Goal: Transaction & Acquisition: Purchase product/service

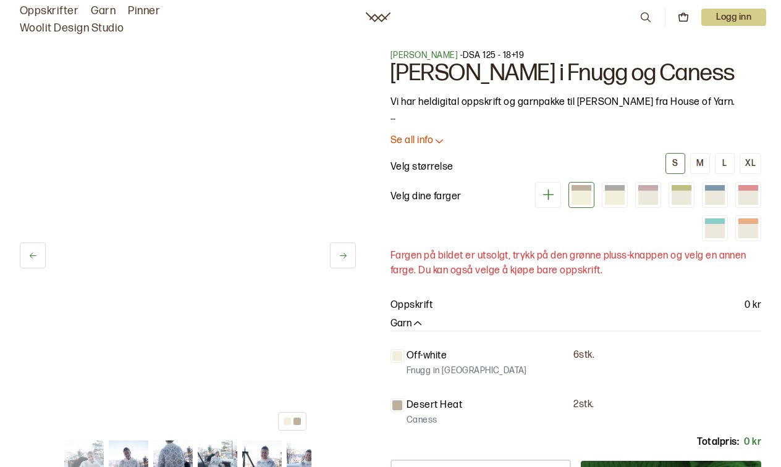
click at [345, 261] on button at bounding box center [343, 256] width 26 height 26
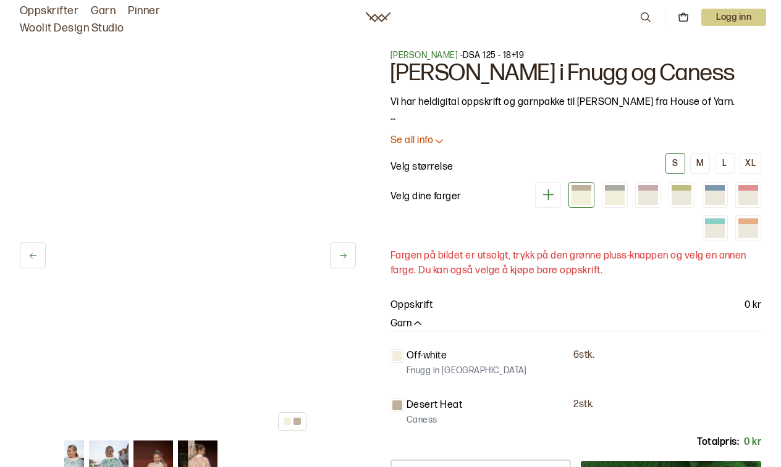
click at [29, 254] on icon at bounding box center [32, 255] width 9 height 9
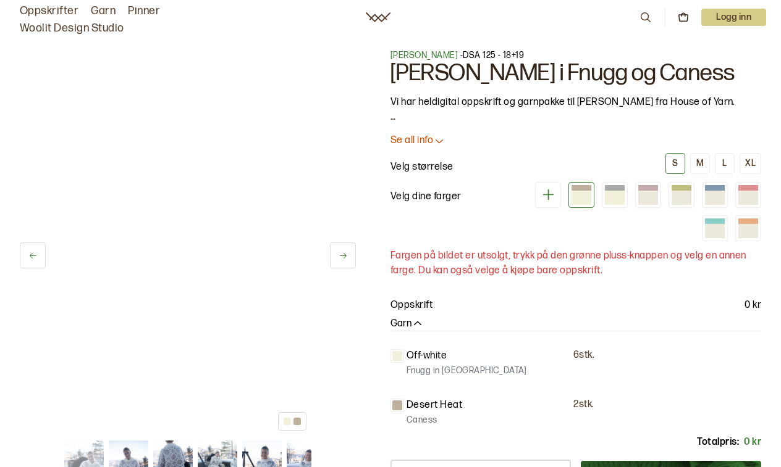
click at [335, 260] on button at bounding box center [343, 256] width 26 height 26
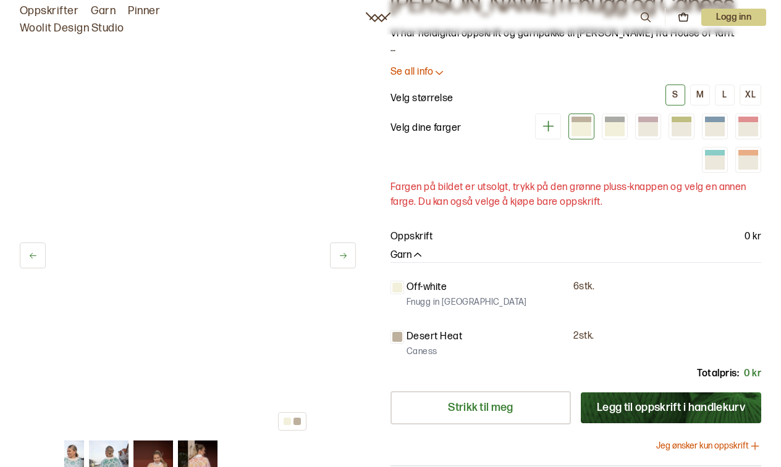
scroll to position [103, 0]
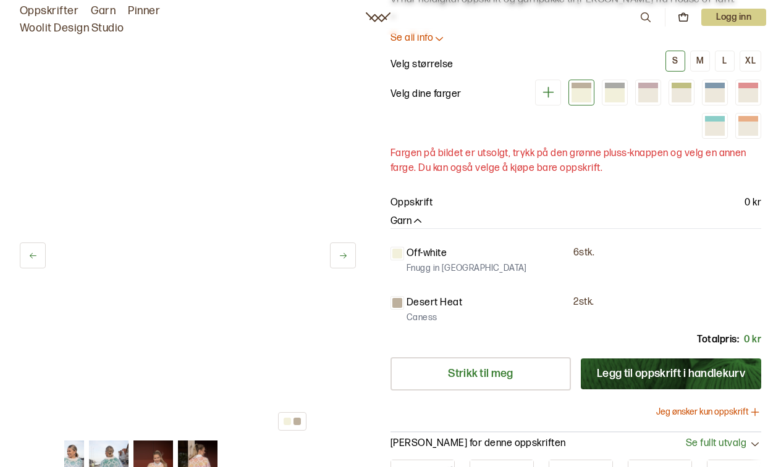
click at [195, 455] on img at bounding box center [198, 461] width 40 height 40
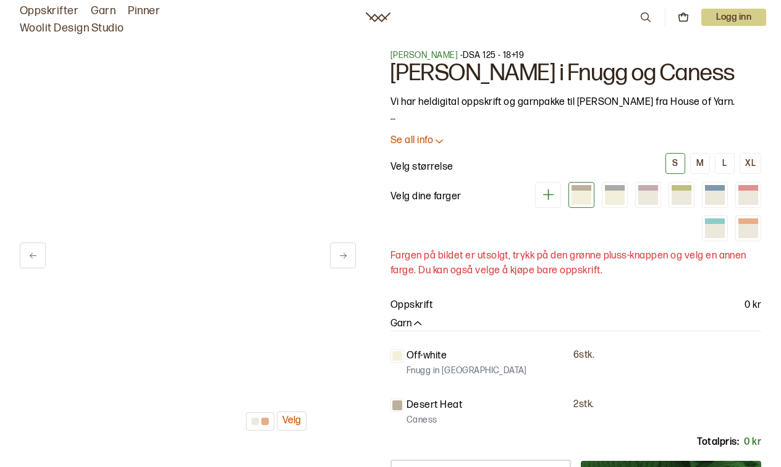
scroll to position [0, 0]
click at [42, 251] on button at bounding box center [33, 256] width 26 height 26
click at [41, 251] on button at bounding box center [33, 256] width 26 height 26
click at [99, 246] on div at bounding box center [449, 242] width 771 height 387
click at [120, 246] on div at bounding box center [449, 242] width 771 height 387
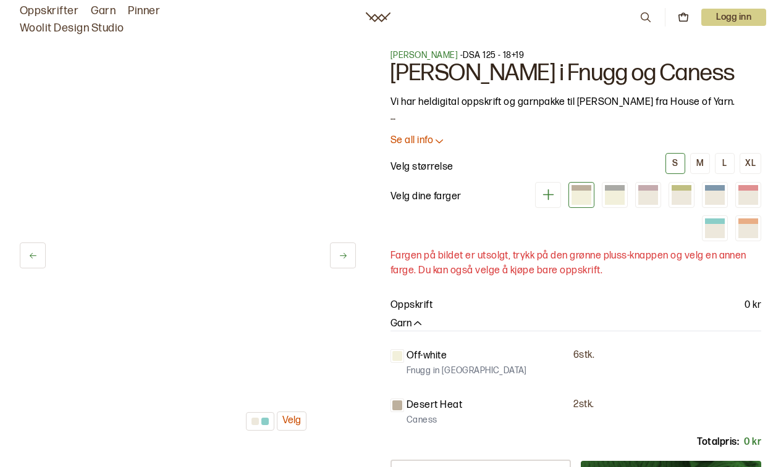
click at [576, 206] on div at bounding box center [581, 195] width 26 height 26
click at [577, 197] on div at bounding box center [581, 198] width 20 height 14
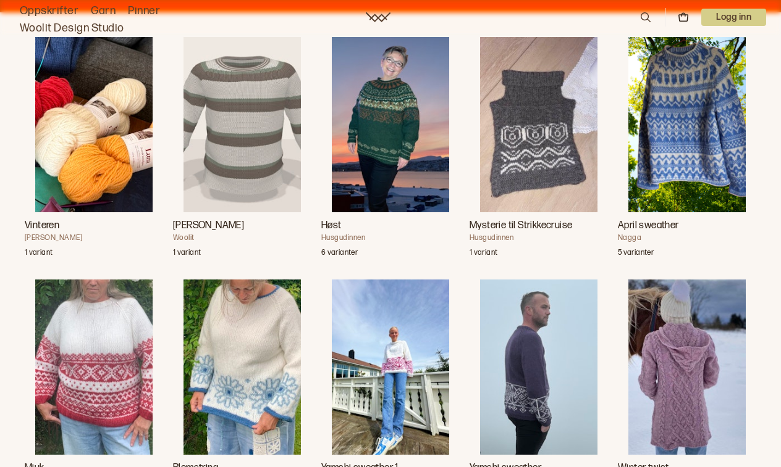
scroll to position [859, 0]
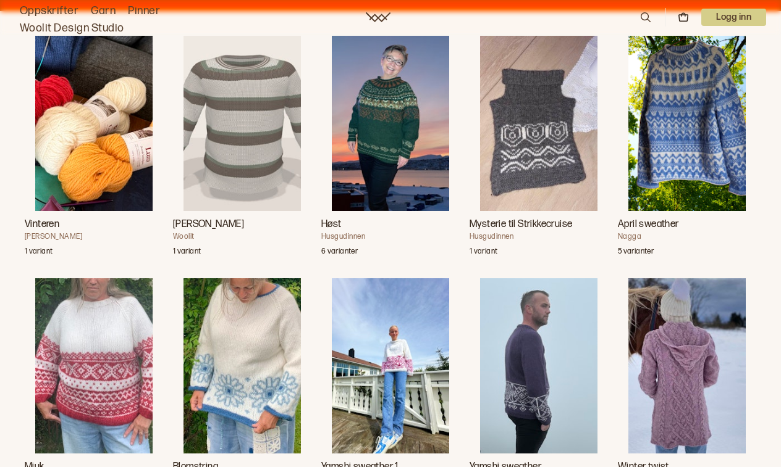
click at [681, 102] on img "April sweather" at bounding box center [686, 123] width 117 height 175
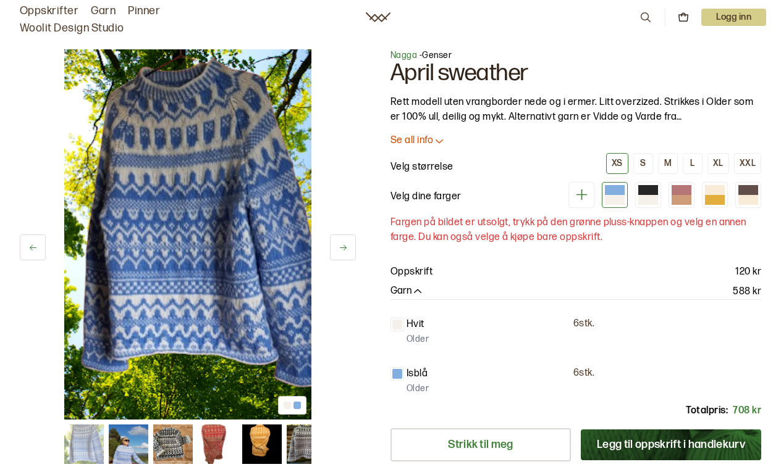
click at [186, 437] on img at bounding box center [173, 445] width 40 height 40
click at [177, 440] on img at bounding box center [173, 445] width 40 height 40
click at [644, 188] on div at bounding box center [648, 190] width 20 height 10
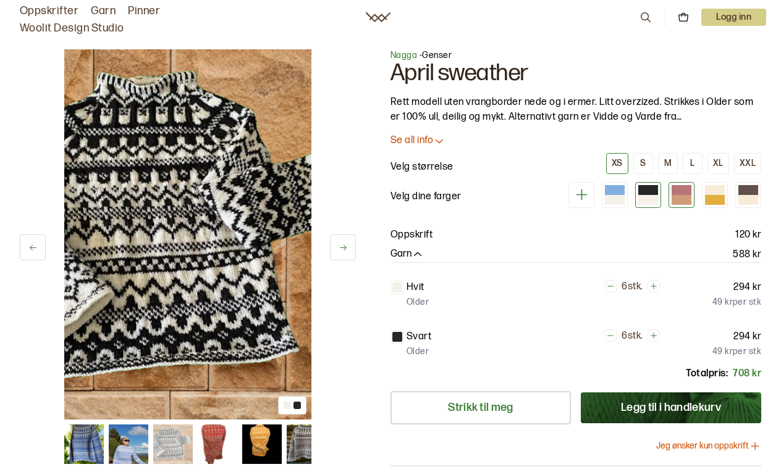
click at [679, 196] on div at bounding box center [681, 200] width 20 height 10
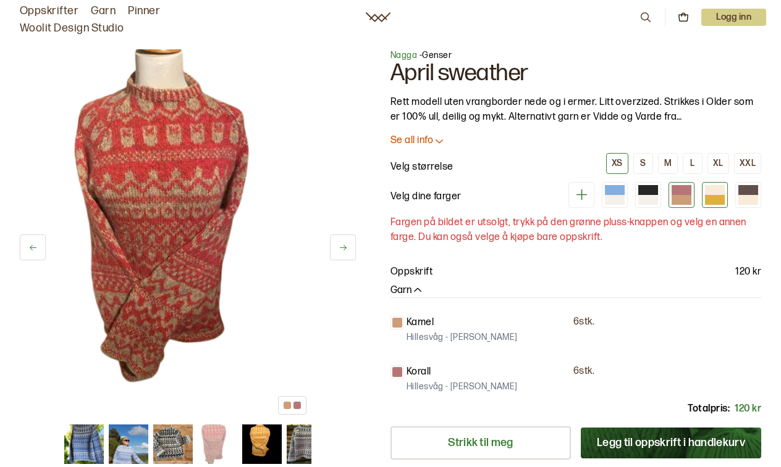
click at [709, 199] on div at bounding box center [715, 200] width 20 height 10
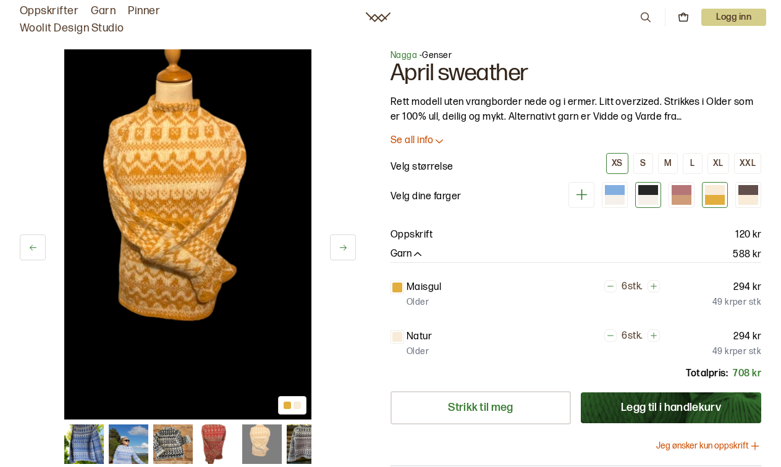
click at [652, 198] on div at bounding box center [648, 200] width 20 height 10
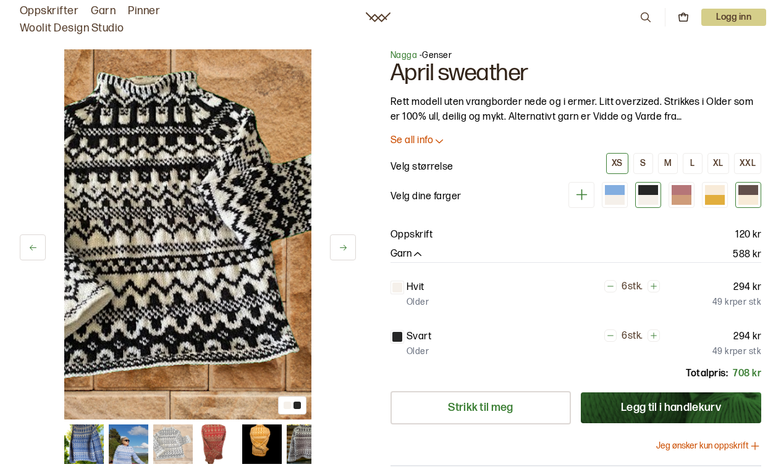
click at [749, 192] on div at bounding box center [748, 190] width 20 height 10
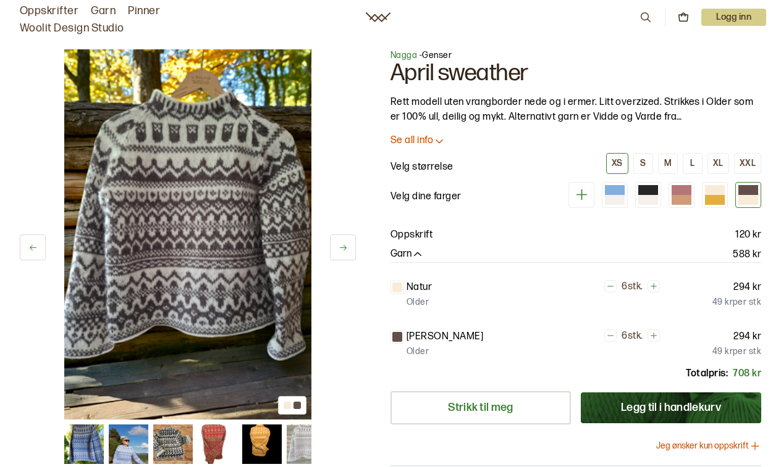
click at [337, 253] on button at bounding box center [343, 248] width 26 height 26
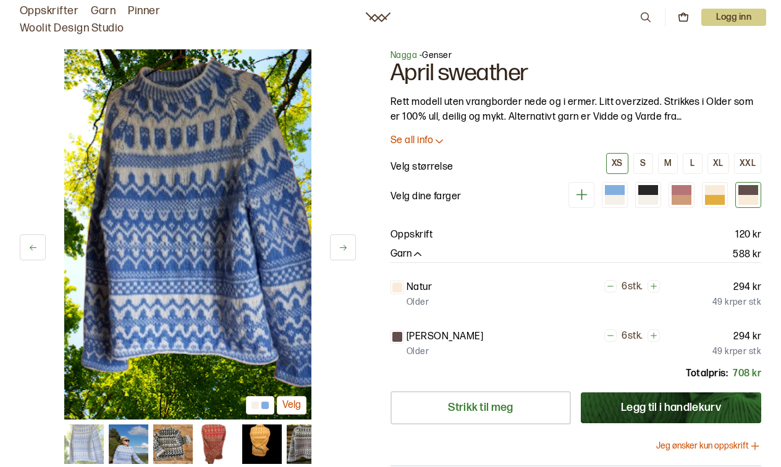
click at [41, 243] on button at bounding box center [33, 248] width 26 height 26
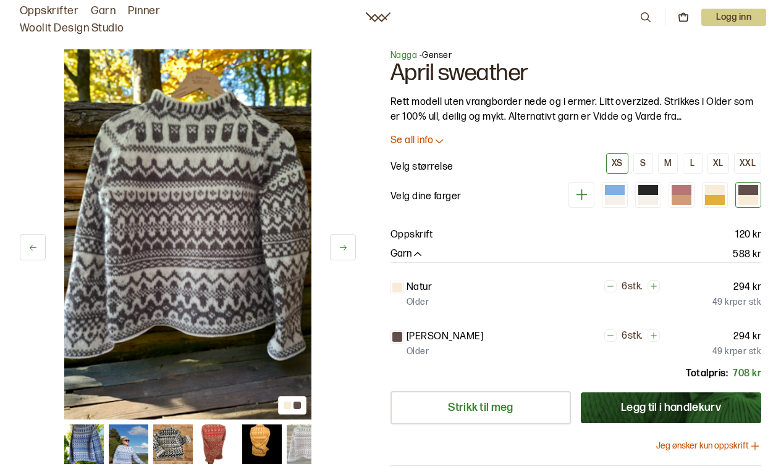
click at [340, 248] on icon at bounding box center [342, 247] width 9 height 9
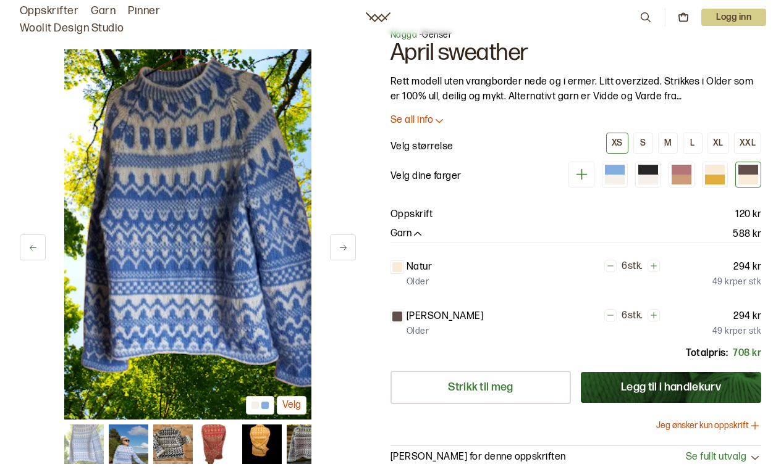
scroll to position [19, 0]
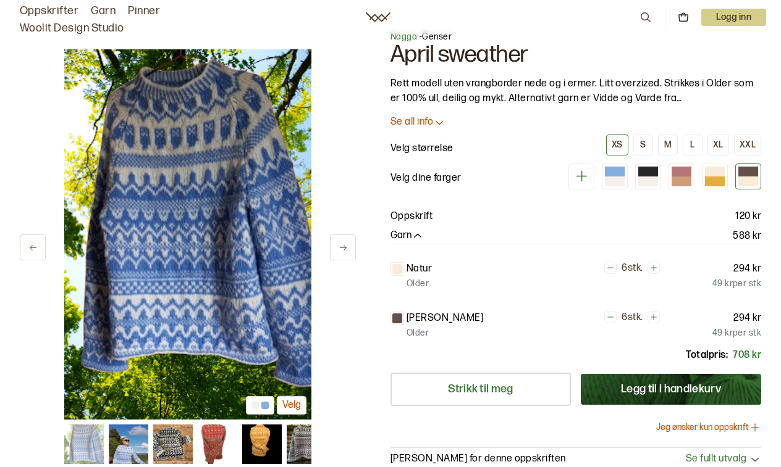
click at [343, 253] on button at bounding box center [343, 248] width 26 height 26
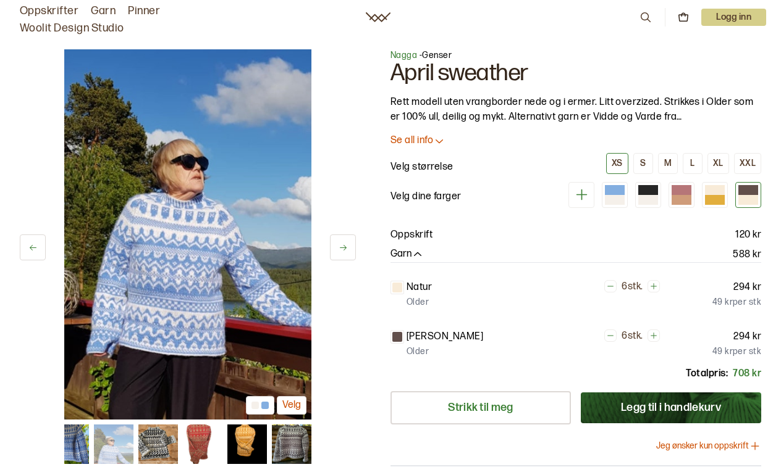
scroll to position [0, 0]
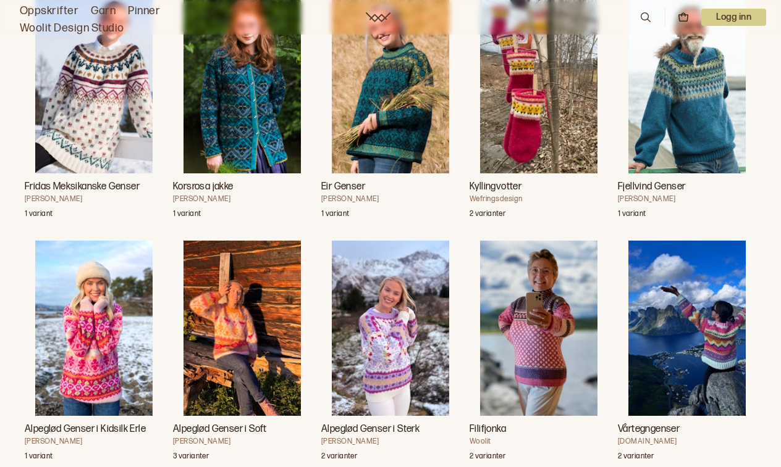
scroll to position [2352, 0]
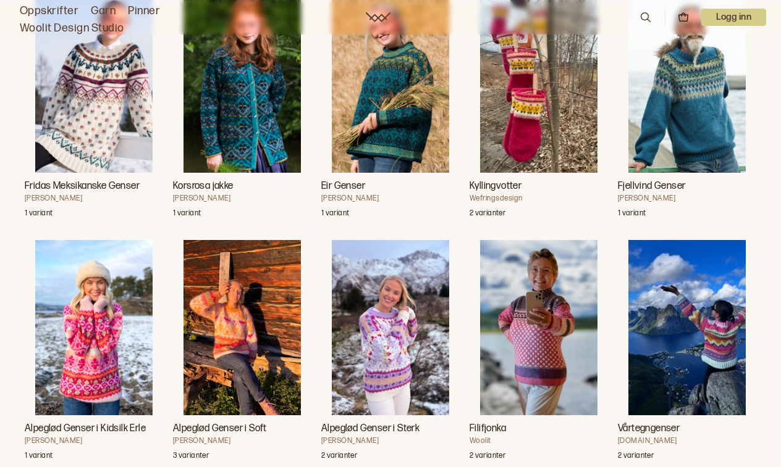
click at [401, 98] on img "Eir Genser" at bounding box center [390, 85] width 117 height 175
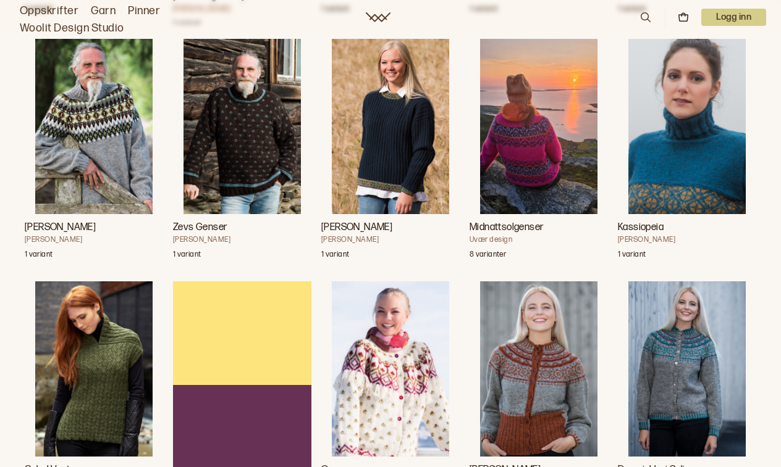
scroll to position [3046, 0]
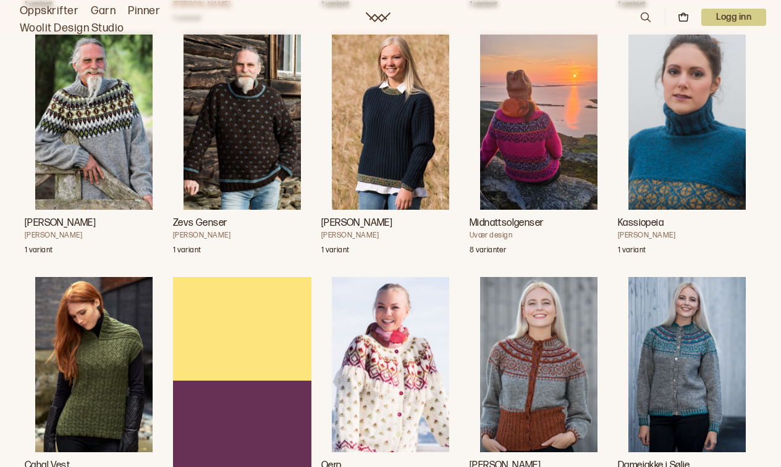
click at [97, 145] on img "Oscar Genser" at bounding box center [93, 122] width 117 height 175
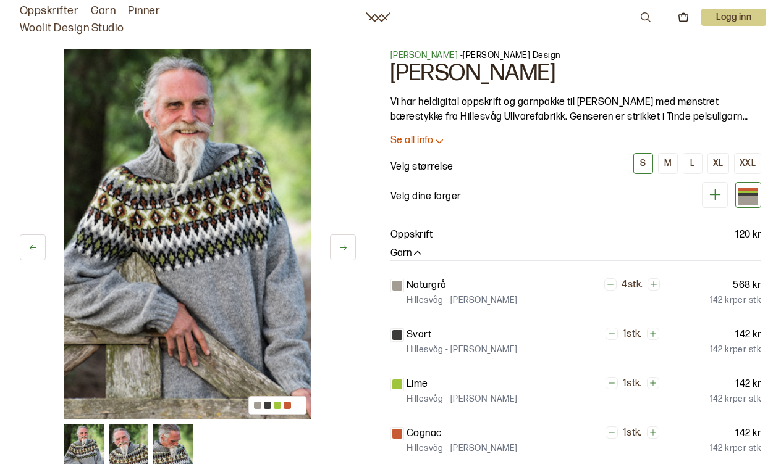
click at [135, 435] on img at bounding box center [129, 445] width 40 height 40
click at [168, 438] on img at bounding box center [173, 445] width 40 height 40
click at [431, 138] on p "Se all info" at bounding box center [411, 141] width 43 height 13
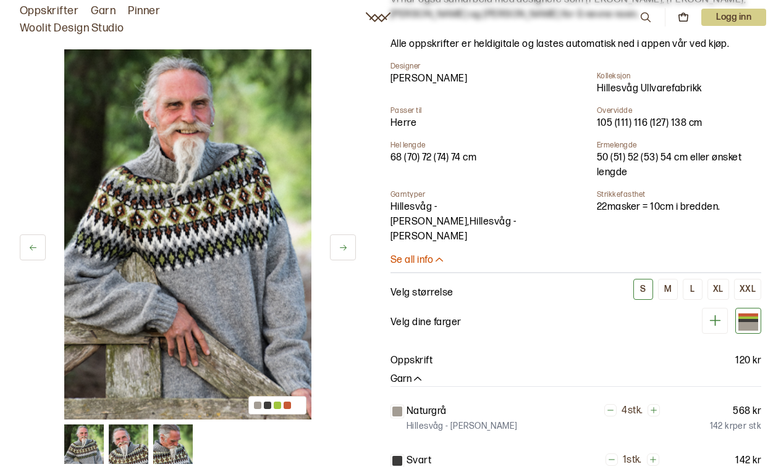
scroll to position [221, 0]
click at [125, 438] on img at bounding box center [129, 445] width 40 height 40
click at [345, 252] on icon at bounding box center [342, 247] width 9 height 9
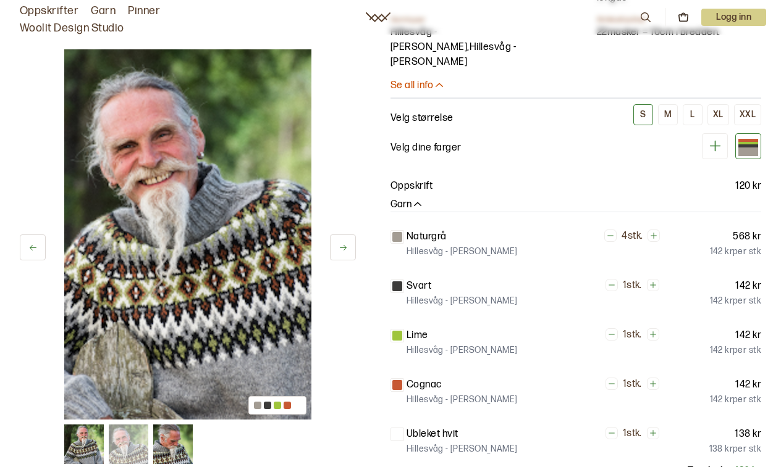
scroll to position [399, 0]
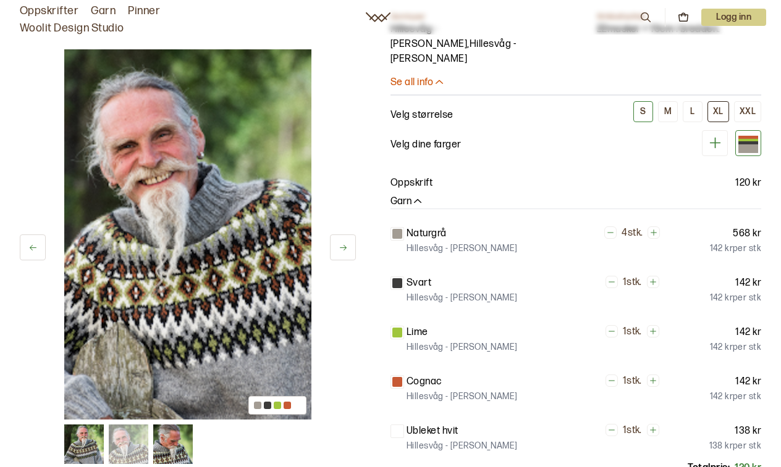
click at [716, 106] on div "XL" at bounding box center [718, 111] width 10 height 11
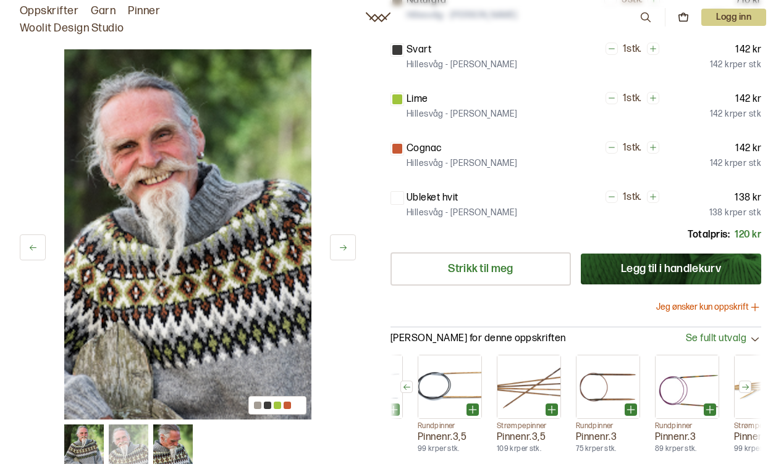
scroll to position [638, 0]
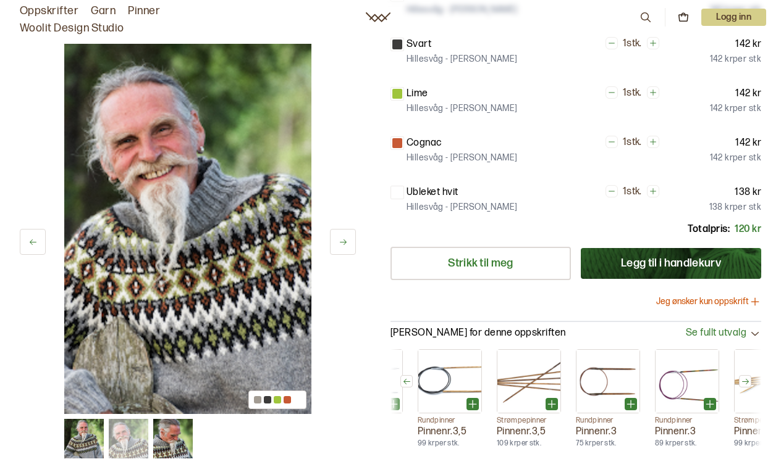
click at [738, 296] on button "Jeg ønsker kun oppskrift" at bounding box center [708, 302] width 105 height 12
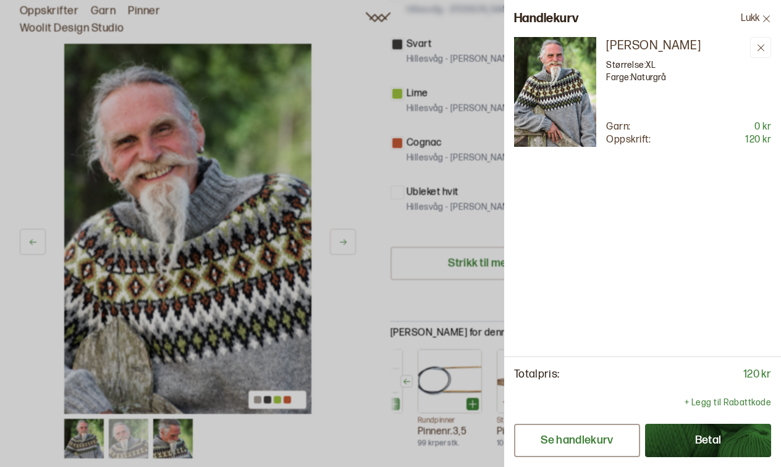
click at [609, 439] on button "Se handlekurv" at bounding box center [577, 440] width 126 height 33
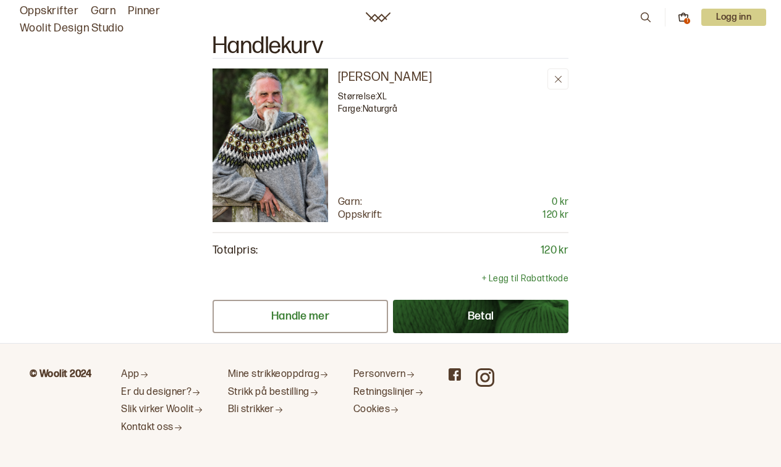
click at [342, 311] on button "Handle mer" at bounding box center [299, 316] width 175 height 33
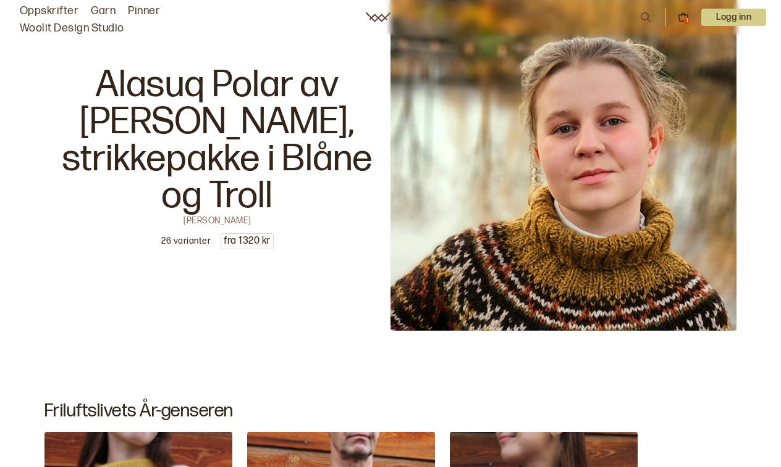
scroll to position [2362, 0]
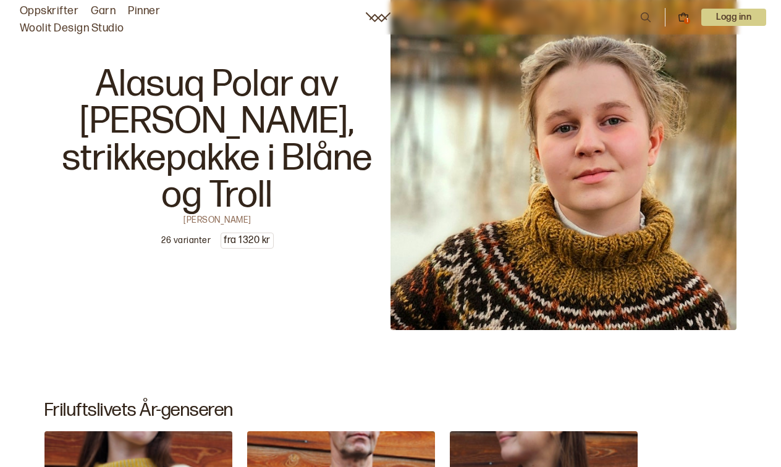
click at [191, 241] on p "26 varianter" at bounding box center [185, 241] width 49 height 12
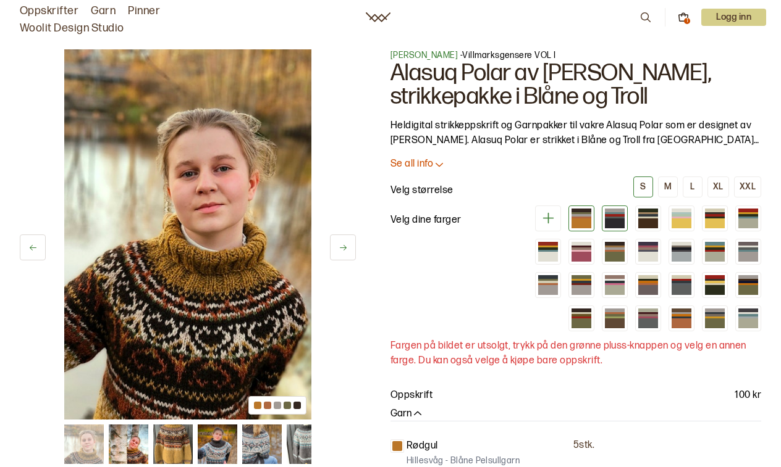
click at [613, 224] on div at bounding box center [615, 224] width 20 height 10
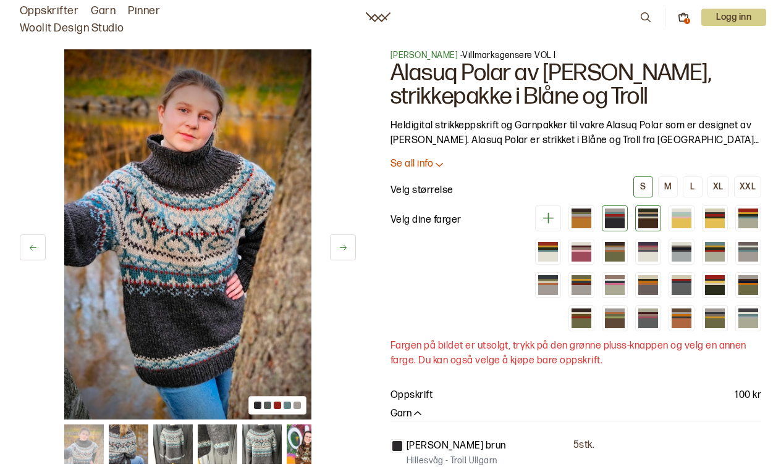
click at [645, 222] on div at bounding box center [648, 224] width 20 height 10
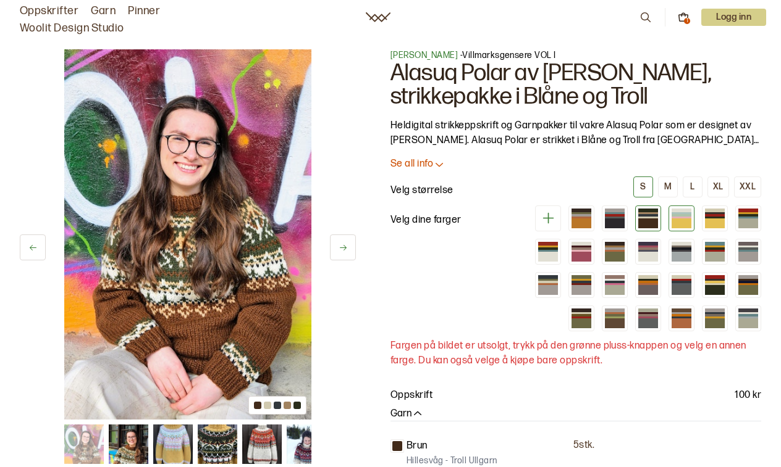
click at [677, 223] on div at bounding box center [681, 224] width 20 height 10
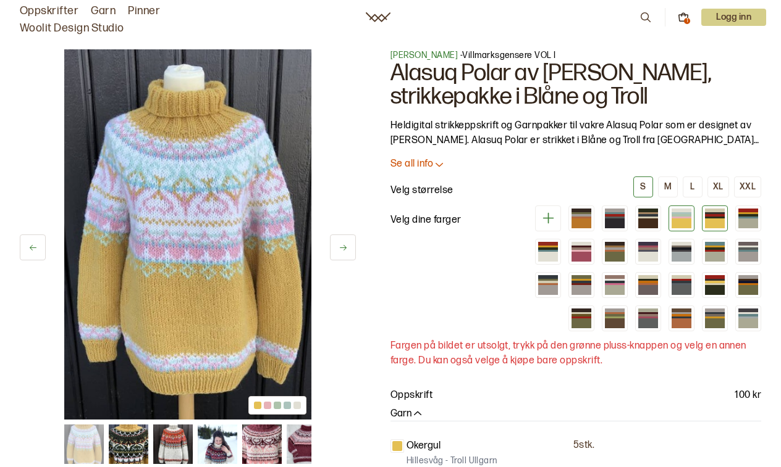
click at [710, 224] on div at bounding box center [715, 224] width 20 height 10
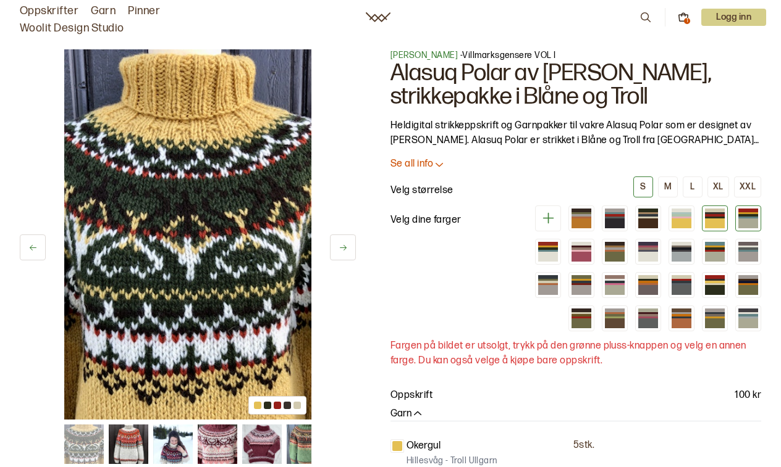
click at [744, 219] on div at bounding box center [748, 224] width 20 height 10
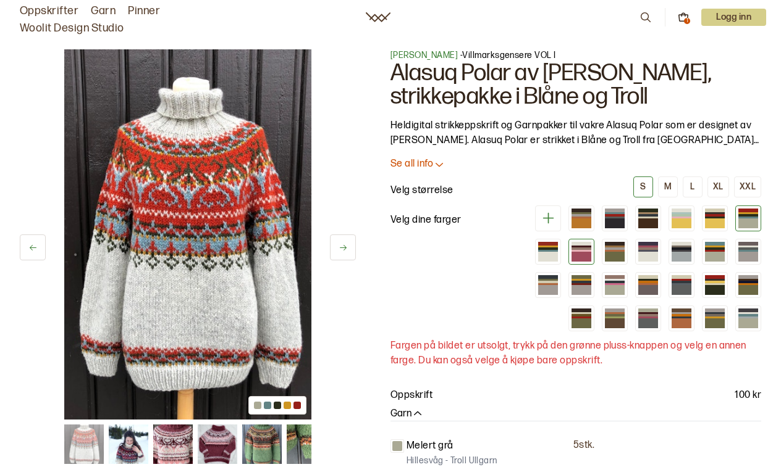
click at [587, 261] on div at bounding box center [581, 257] width 20 height 10
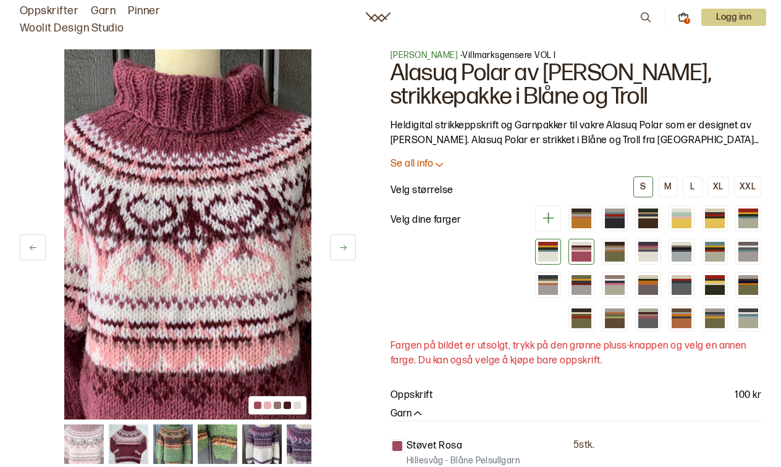
click at [553, 258] on div at bounding box center [548, 257] width 20 height 10
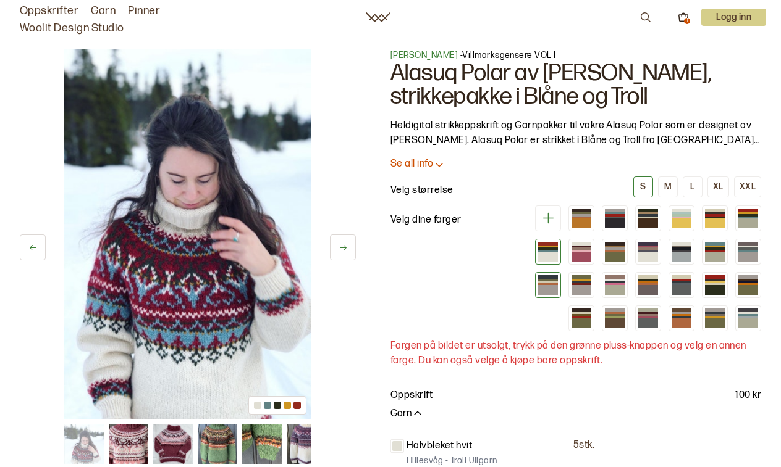
click at [547, 283] on div at bounding box center [548, 284] width 20 height 2
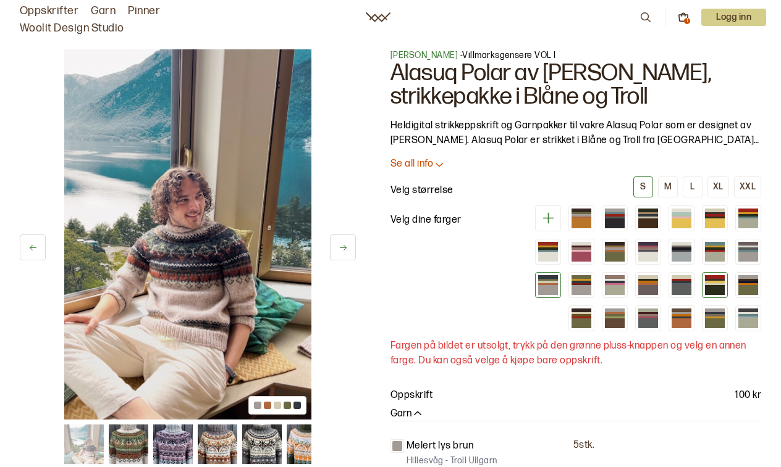
click at [713, 284] on div at bounding box center [715, 284] width 20 height 2
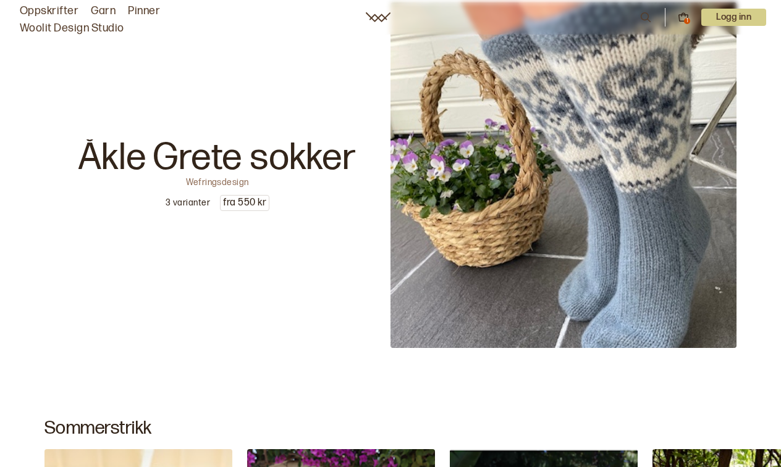
scroll to position [266, 0]
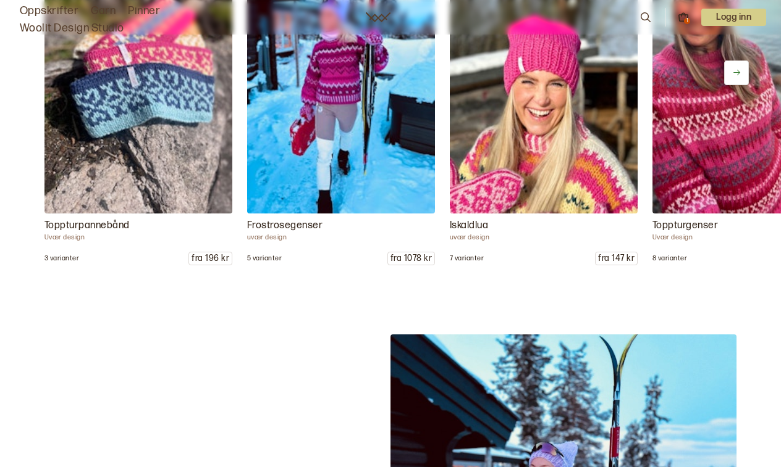
scroll to position [1561, 0]
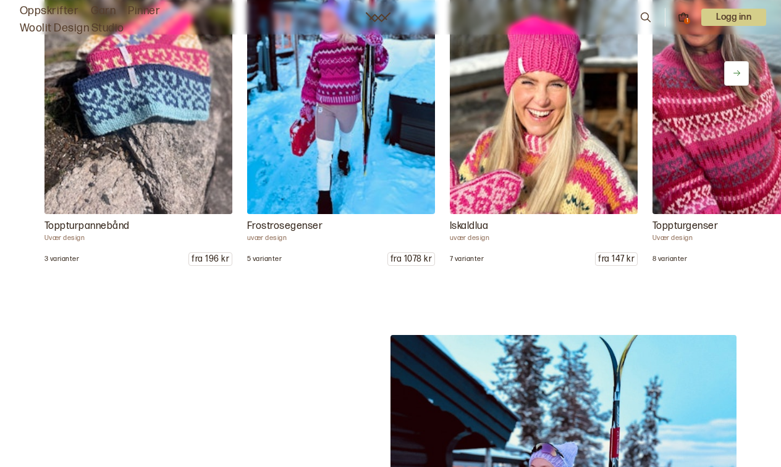
click at [736, 71] on icon at bounding box center [736, 73] width 9 height 9
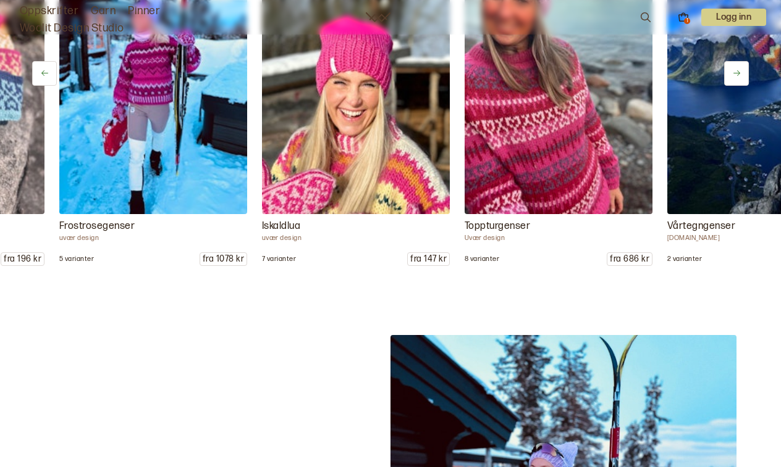
click at [584, 161] on img at bounding box center [557, 73] width 197 height 296
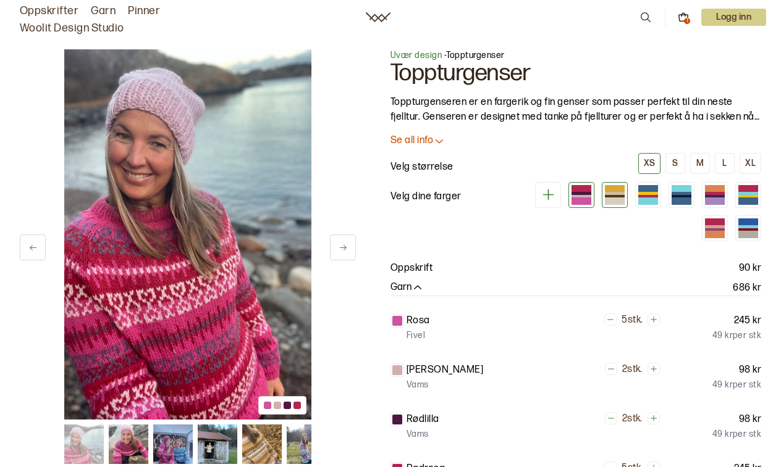
click at [611, 193] on div at bounding box center [615, 193] width 20 height 3
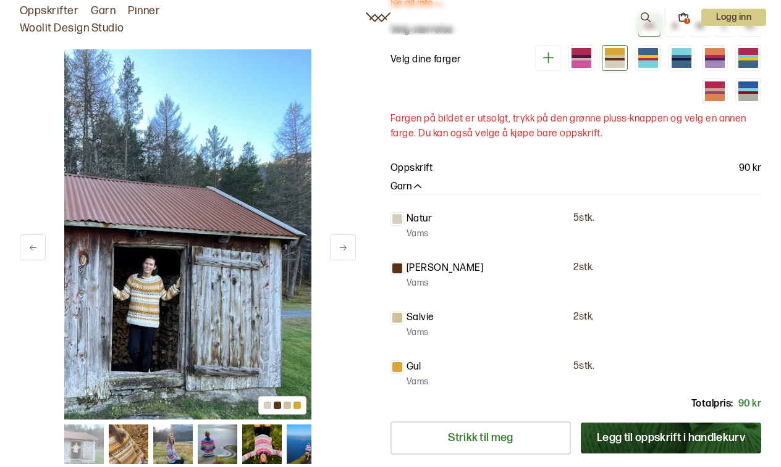
scroll to position [135, 0]
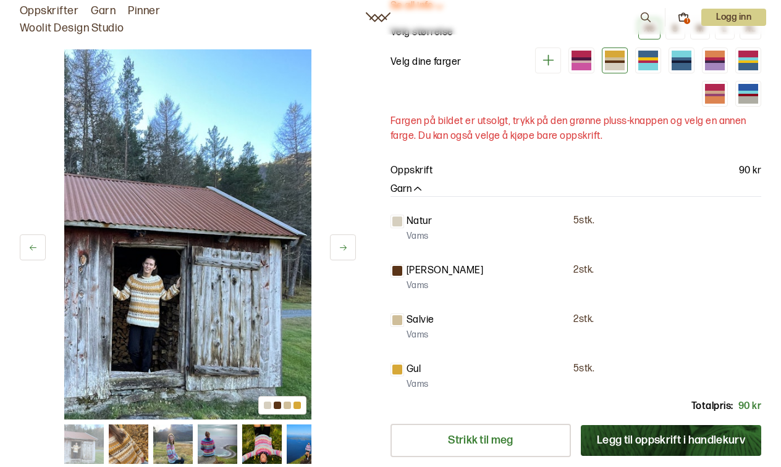
click at [272, 452] on img at bounding box center [262, 445] width 40 height 40
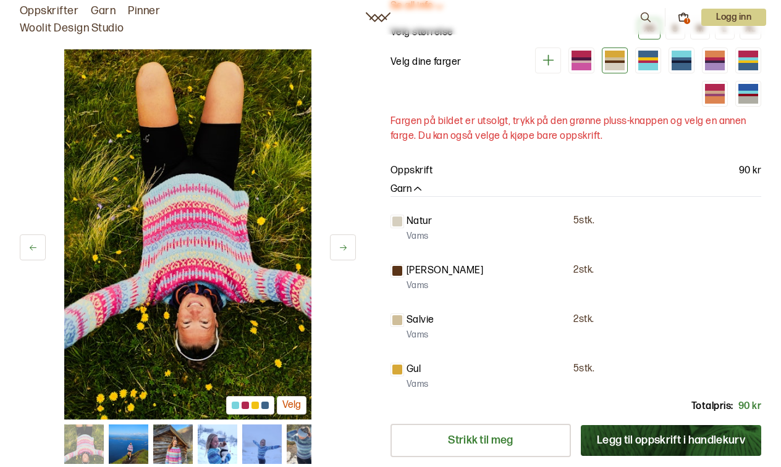
click at [306, 448] on img at bounding box center [307, 445] width 40 height 40
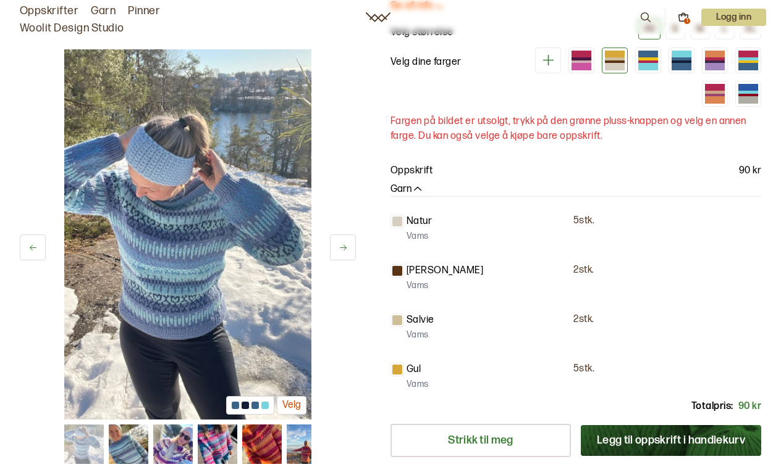
click at [297, 432] on img at bounding box center [307, 445] width 40 height 40
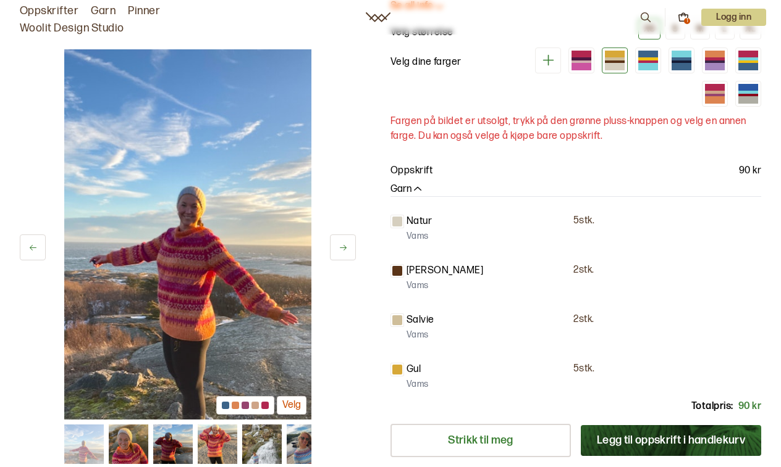
click at [143, 446] on img at bounding box center [129, 445] width 40 height 40
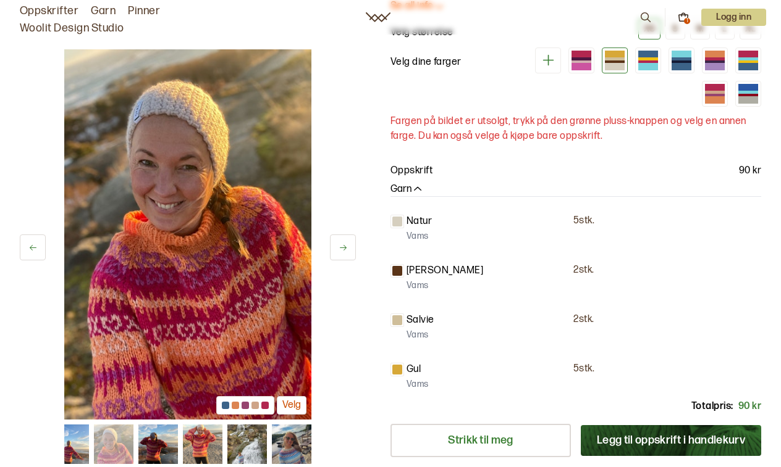
click at [129, 451] on img at bounding box center [114, 445] width 40 height 40
click at [612, 67] on div at bounding box center [615, 66] width 20 height 7
click at [606, 58] on div at bounding box center [615, 58] width 20 height 3
click at [36, 244] on icon at bounding box center [32, 247] width 9 height 9
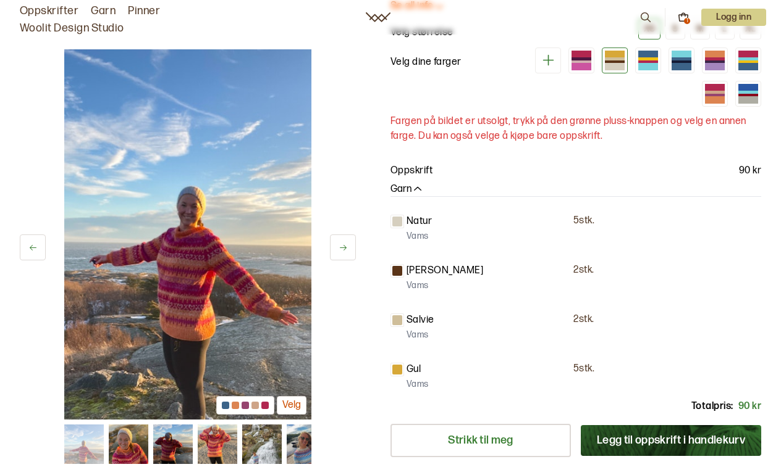
click at [36, 244] on icon at bounding box center [32, 247] width 9 height 9
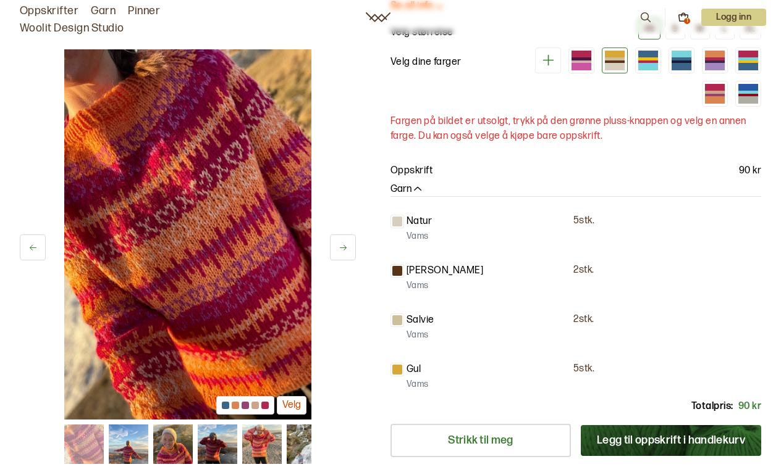
click at [36, 243] on icon at bounding box center [32, 247] width 9 height 9
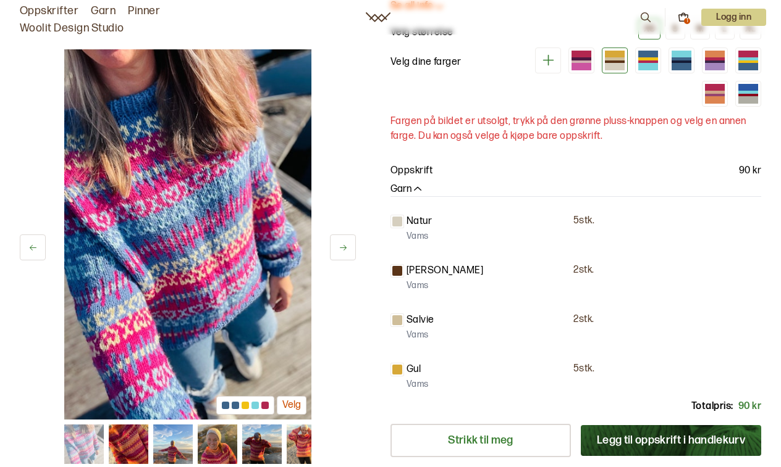
click at [36, 243] on icon at bounding box center [32, 247] width 9 height 9
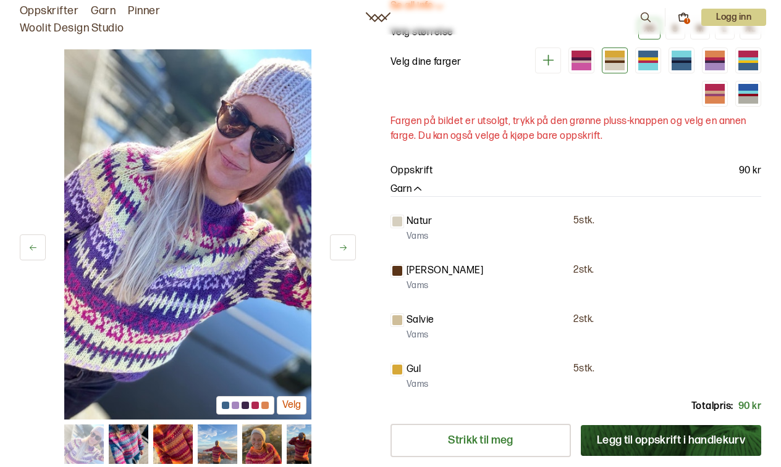
click at [36, 243] on icon at bounding box center [32, 247] width 9 height 9
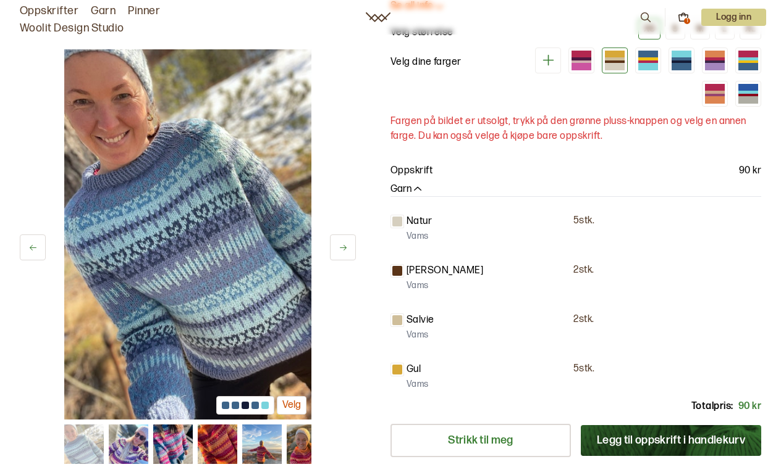
click at [36, 243] on icon at bounding box center [32, 247] width 9 height 9
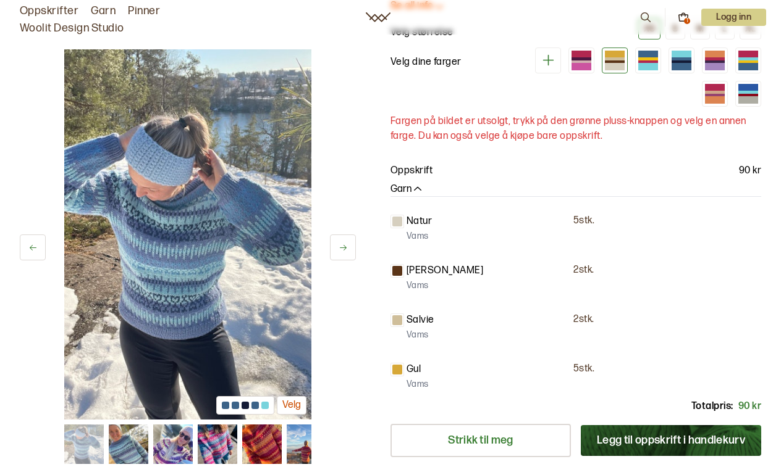
click at [36, 243] on icon at bounding box center [32, 247] width 9 height 9
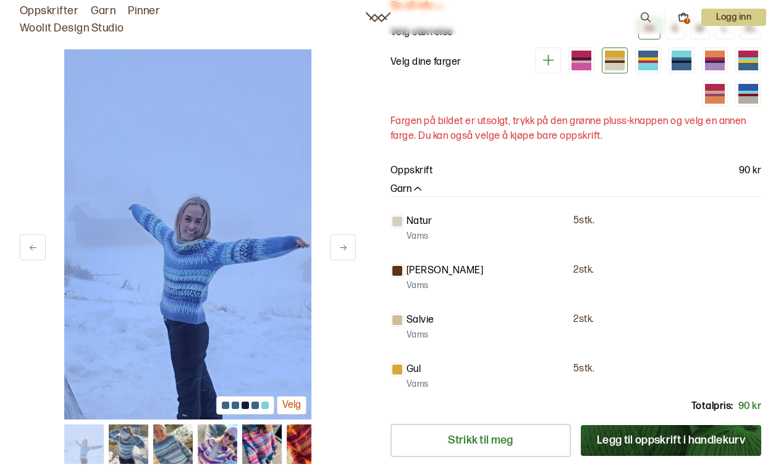
click at [36, 242] on button at bounding box center [33, 248] width 26 height 26
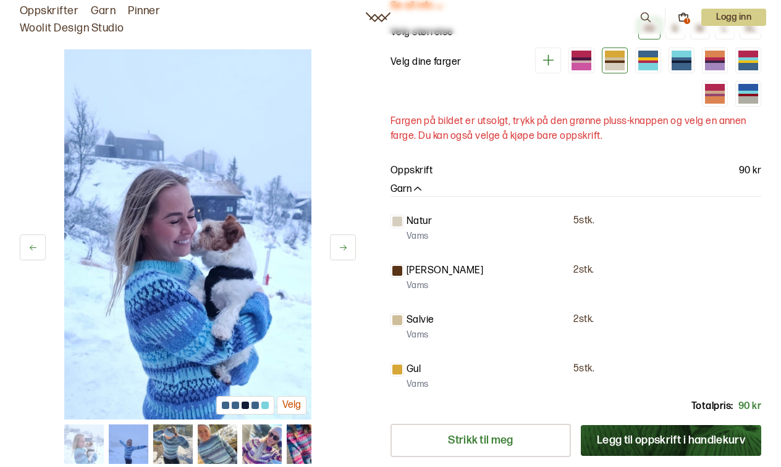
click at [36, 242] on button at bounding box center [33, 248] width 26 height 26
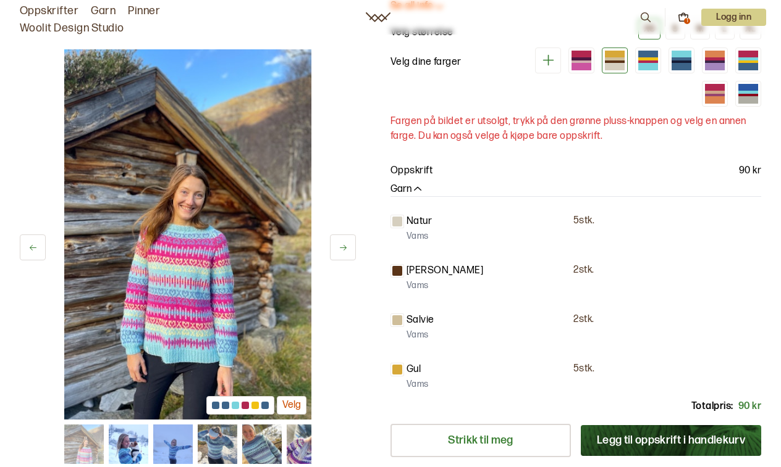
click at [36, 242] on button at bounding box center [33, 248] width 26 height 26
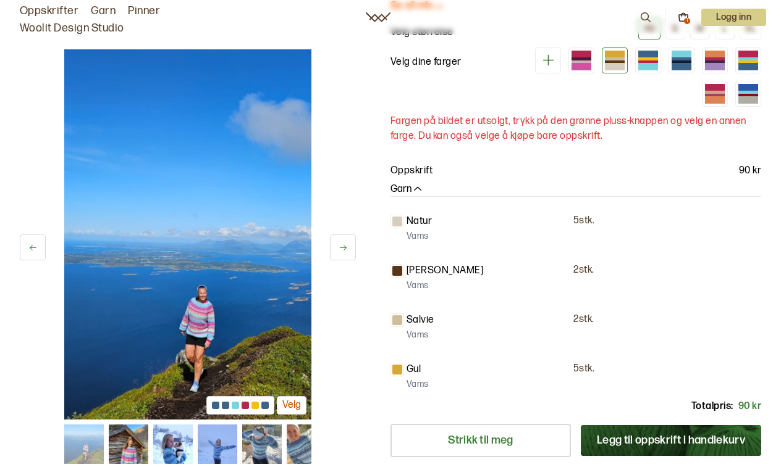
click at [36, 242] on button at bounding box center [33, 248] width 26 height 26
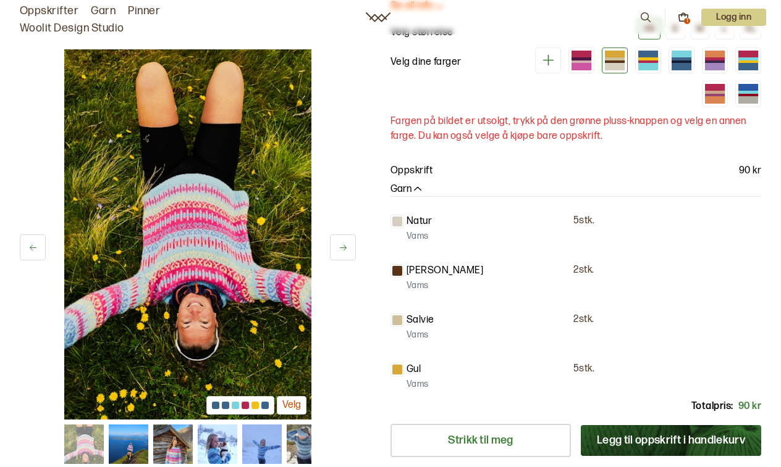
click at [36, 242] on button at bounding box center [33, 248] width 26 height 26
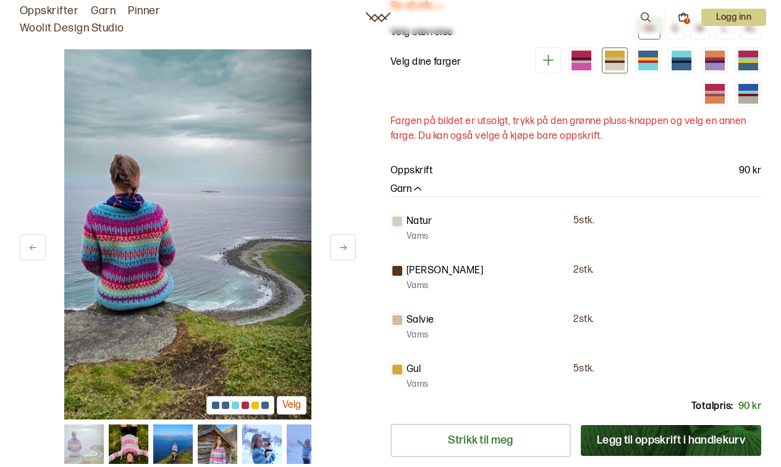
click at [36, 242] on button at bounding box center [33, 248] width 26 height 26
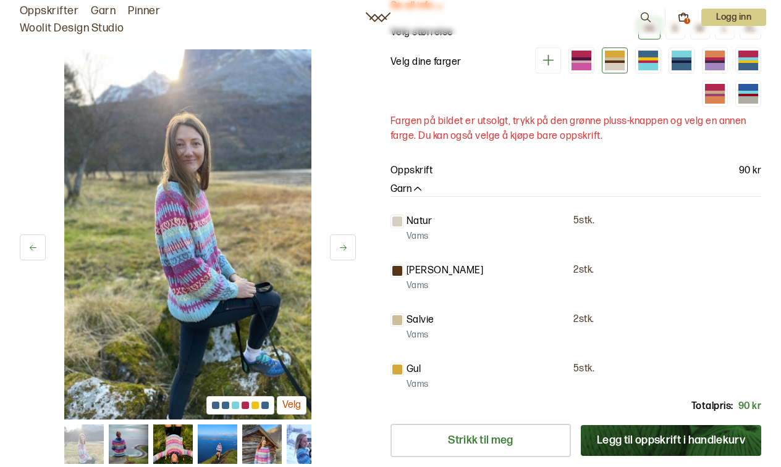
click at [36, 242] on button at bounding box center [33, 248] width 26 height 26
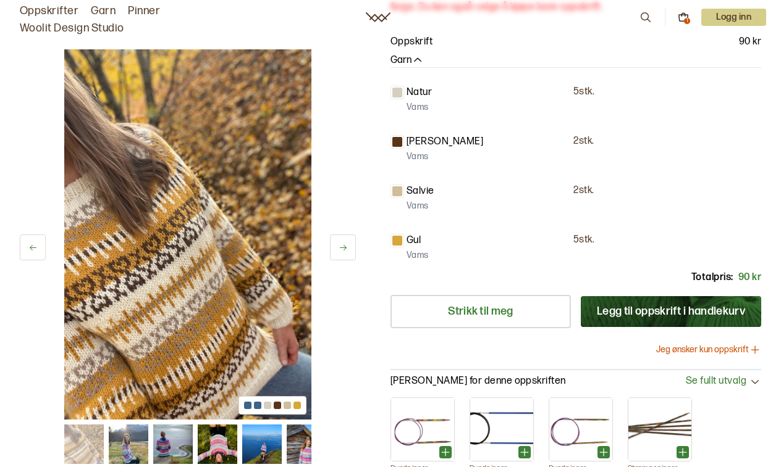
scroll to position [283, 0]
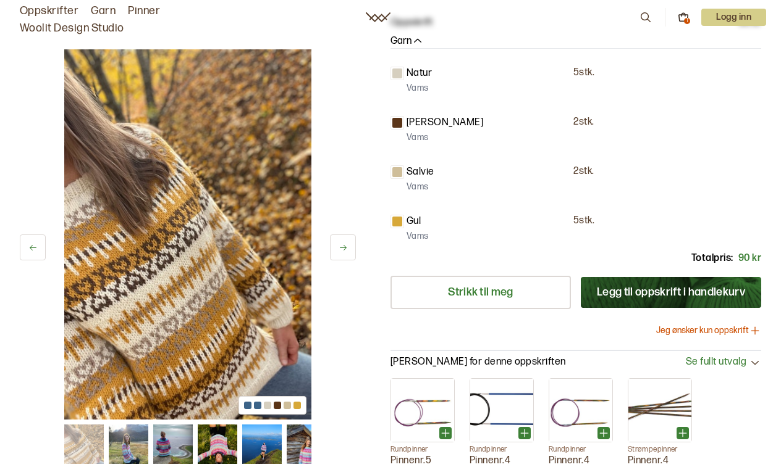
click at [682, 328] on button "Jeg ønsker kun oppskrift" at bounding box center [708, 331] width 105 height 12
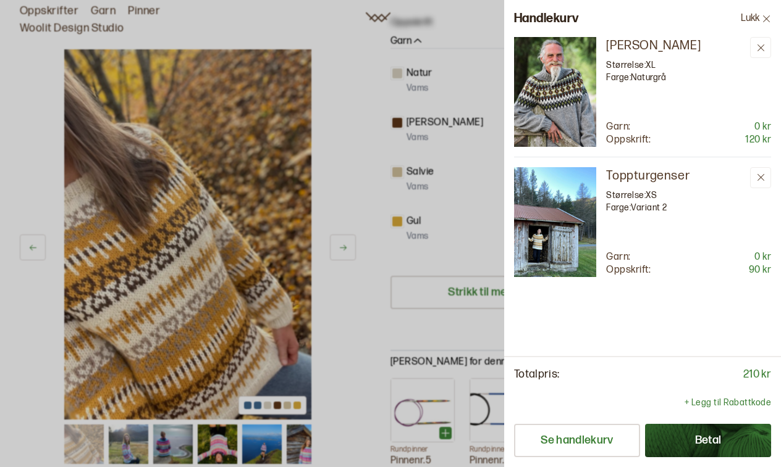
click at [353, 313] on div at bounding box center [390, 233] width 781 height 467
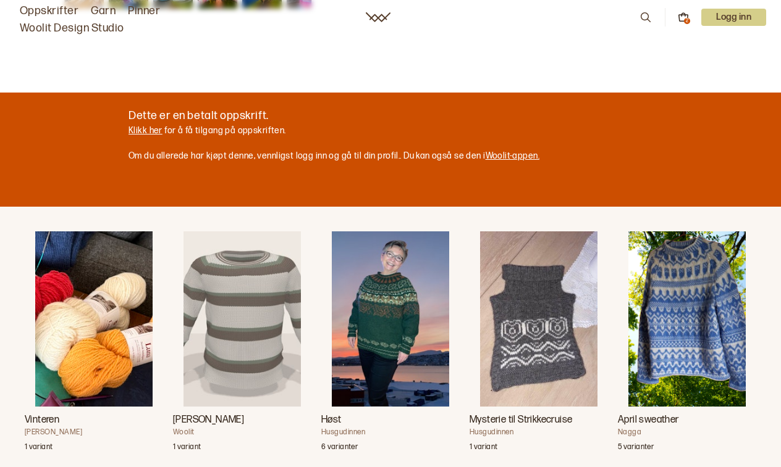
scroll to position [764, 0]
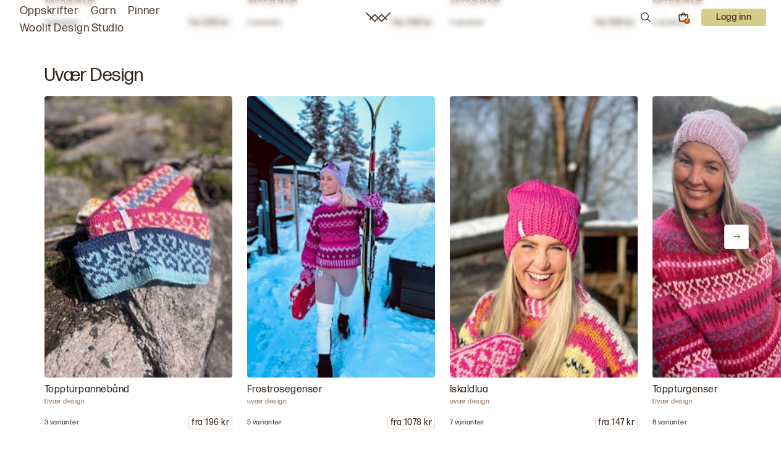
scroll to position [1401, 0]
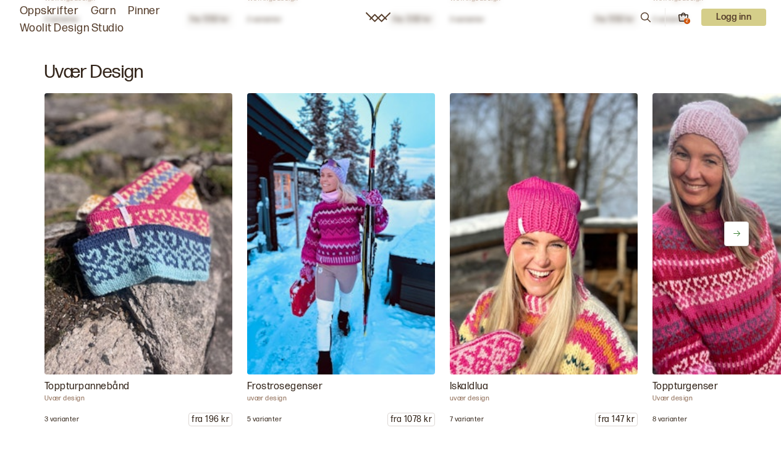
click at [687, 258] on img at bounding box center [745, 234] width 197 height 296
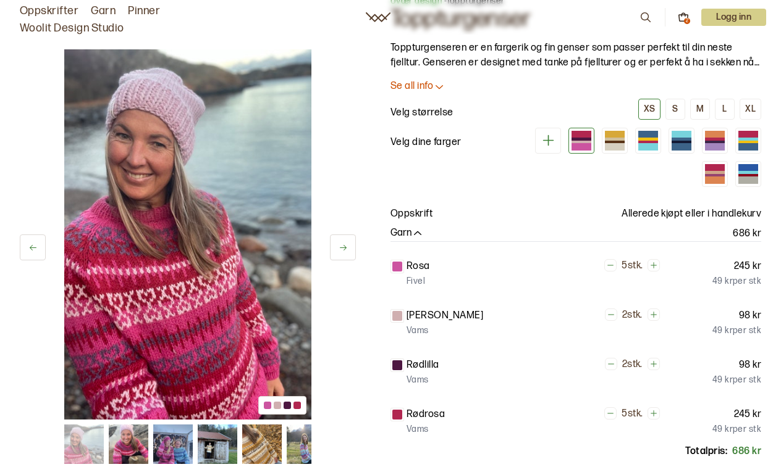
scroll to position [54, 0]
click at [427, 86] on p "Se all info" at bounding box center [411, 87] width 43 height 13
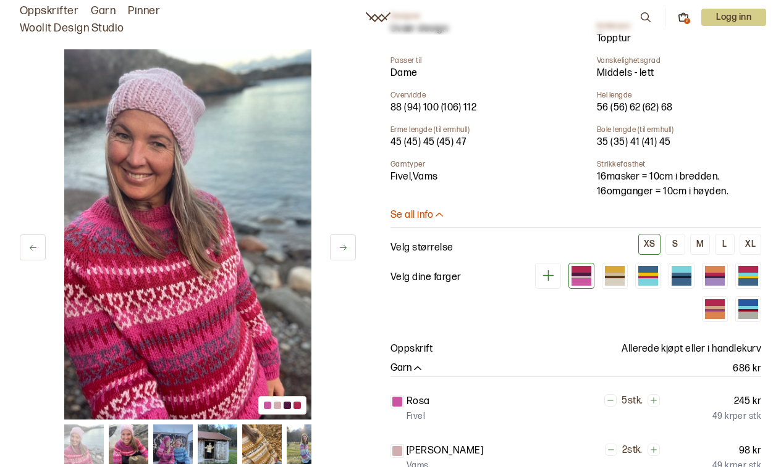
scroll to position [479, 0]
click at [611, 266] on div at bounding box center [615, 269] width 20 height 7
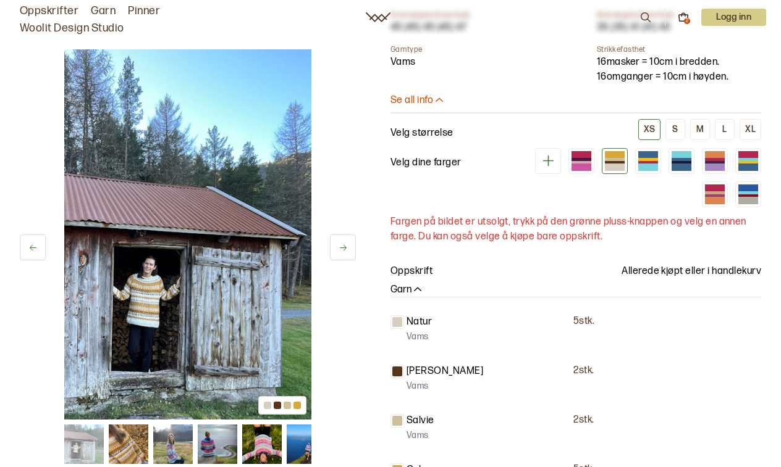
scroll to position [602, 0]
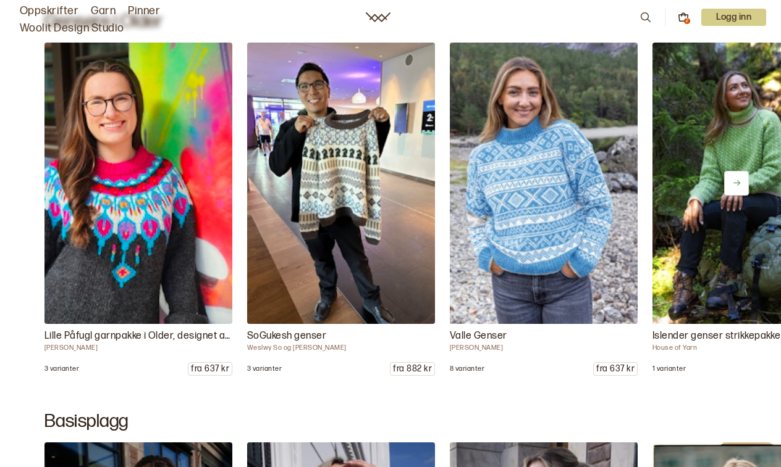
scroll to position [5355, 0]
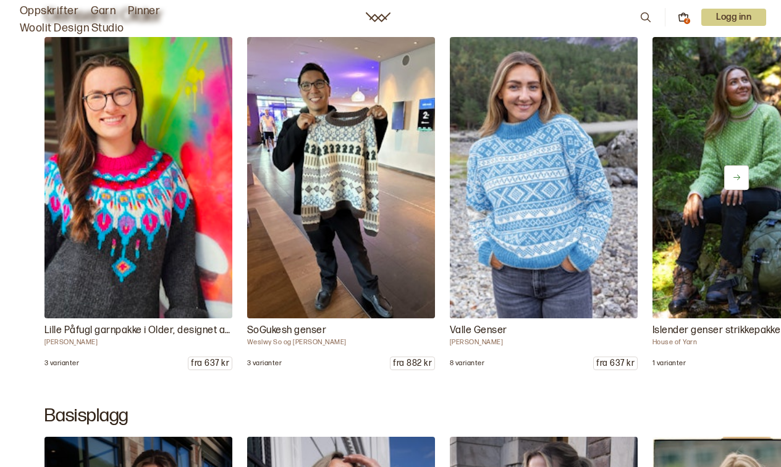
click at [740, 177] on icon at bounding box center [736, 177] width 9 height 9
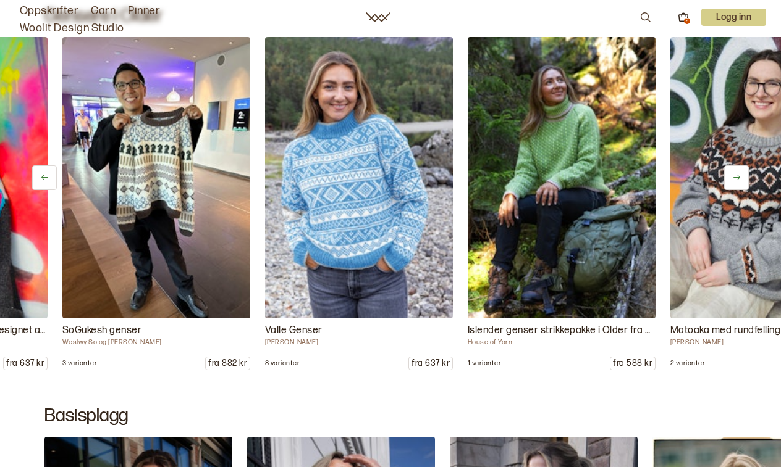
scroll to position [0, 188]
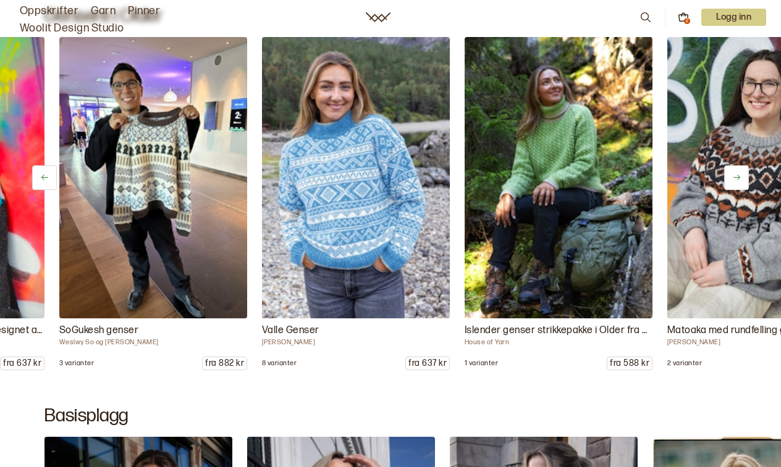
click at [740, 177] on icon at bounding box center [736, 177] width 9 height 9
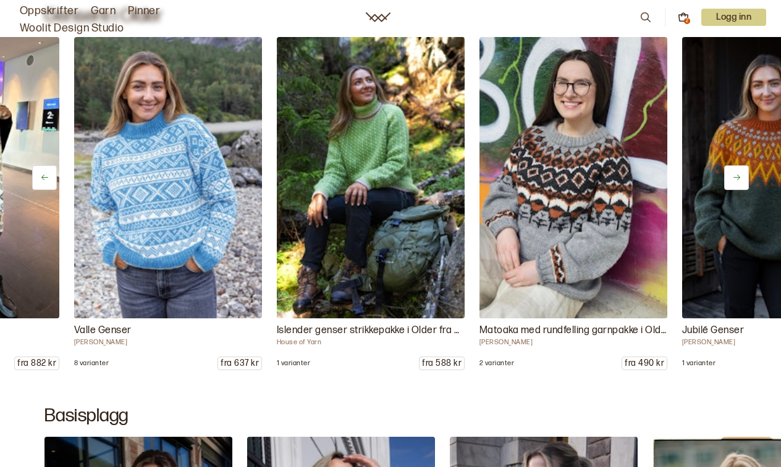
click at [740, 177] on icon at bounding box center [736, 177] width 9 height 9
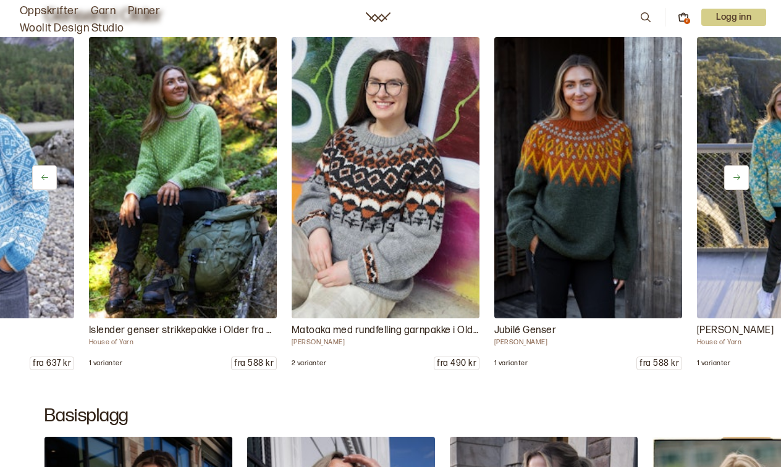
click at [740, 177] on icon at bounding box center [736, 177] width 9 height 9
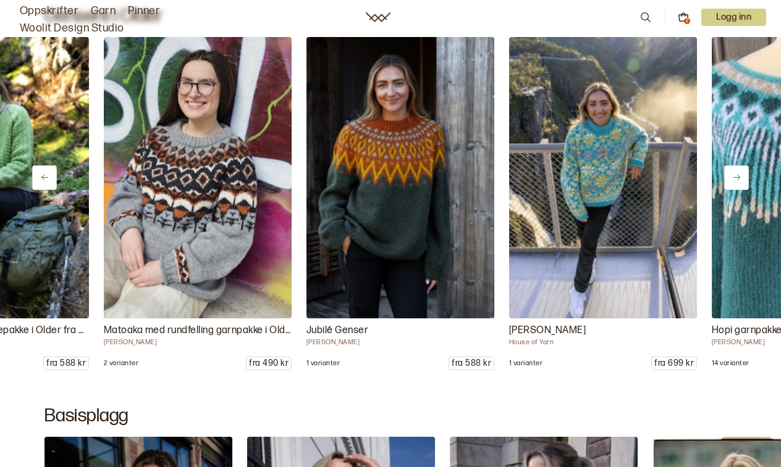
click at [740, 177] on icon at bounding box center [736, 177] width 9 height 9
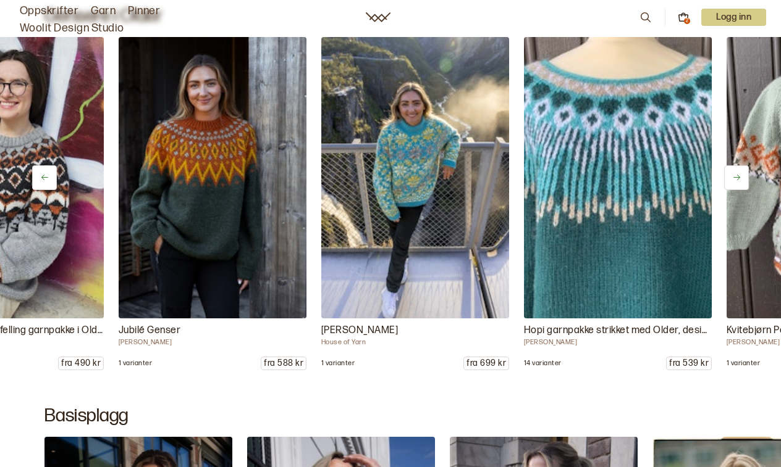
click at [740, 177] on icon at bounding box center [736, 177] width 9 height 9
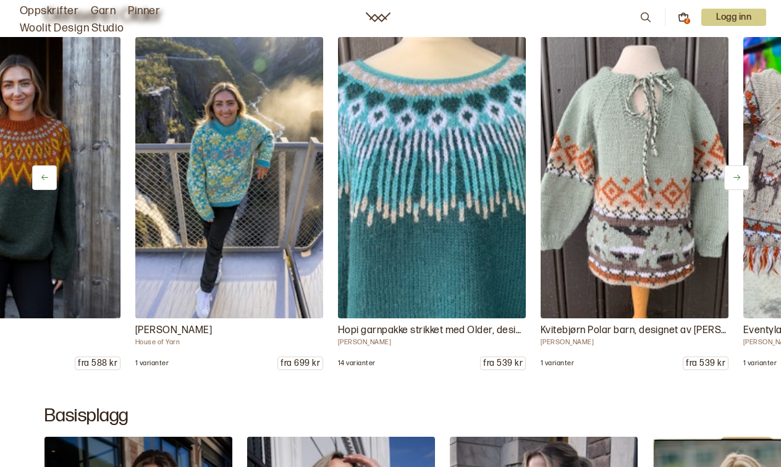
scroll to position [0, 1126]
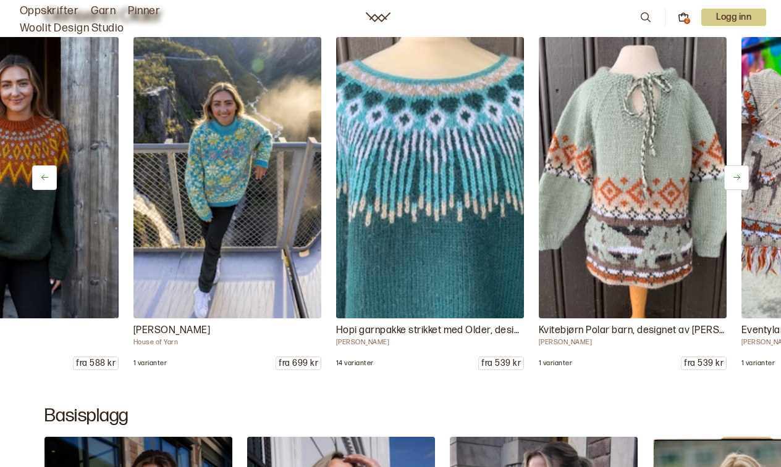
click at [740, 177] on icon at bounding box center [736, 177] width 9 height 9
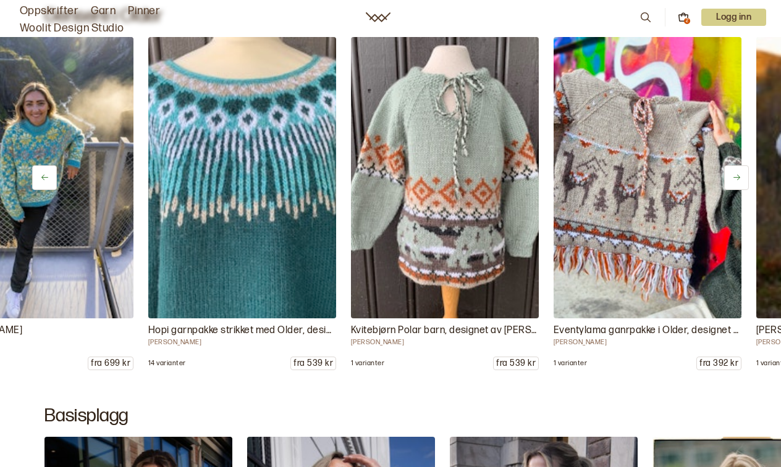
click at [740, 177] on icon at bounding box center [736, 177] width 9 height 9
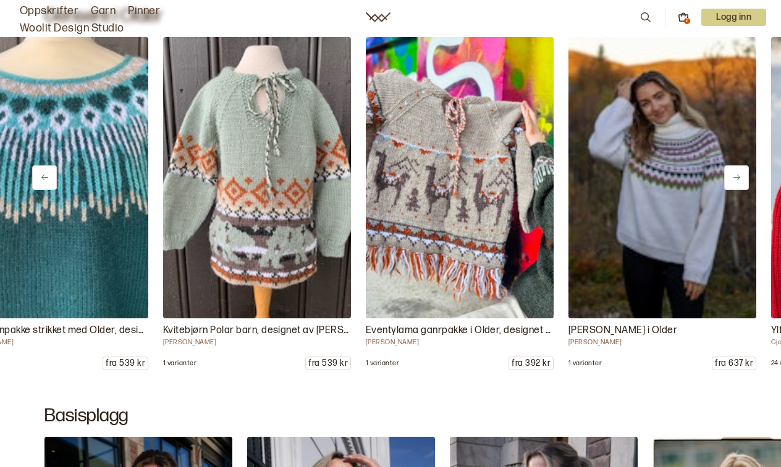
click at [740, 177] on icon at bounding box center [736, 177] width 9 height 9
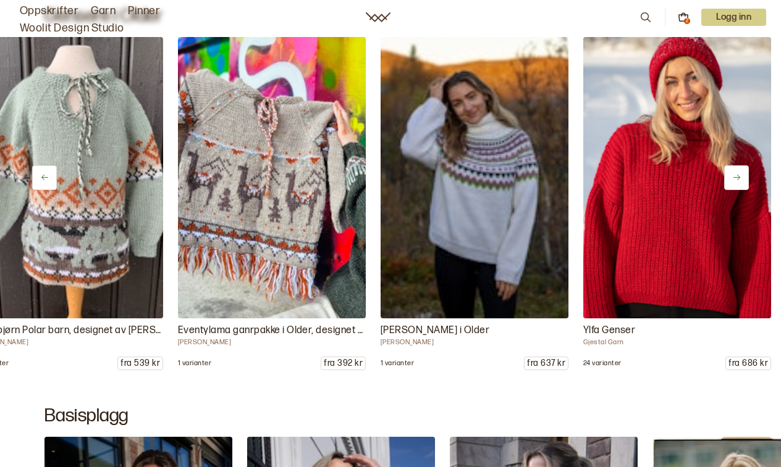
click at [740, 177] on icon at bounding box center [736, 177] width 9 height 9
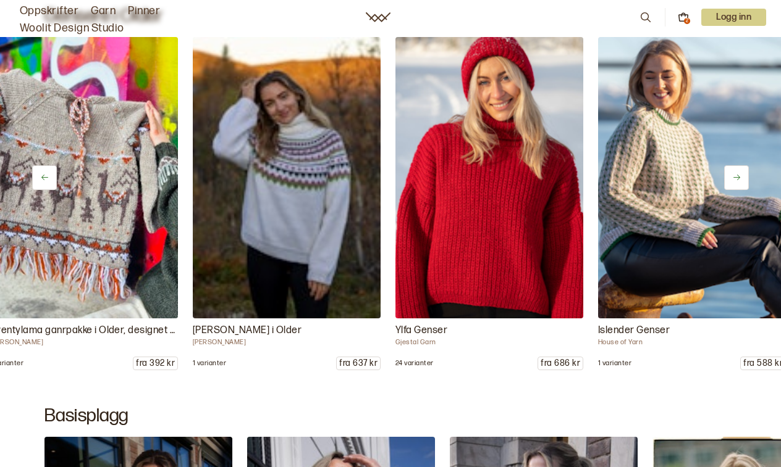
click at [740, 177] on icon at bounding box center [736, 177] width 9 height 9
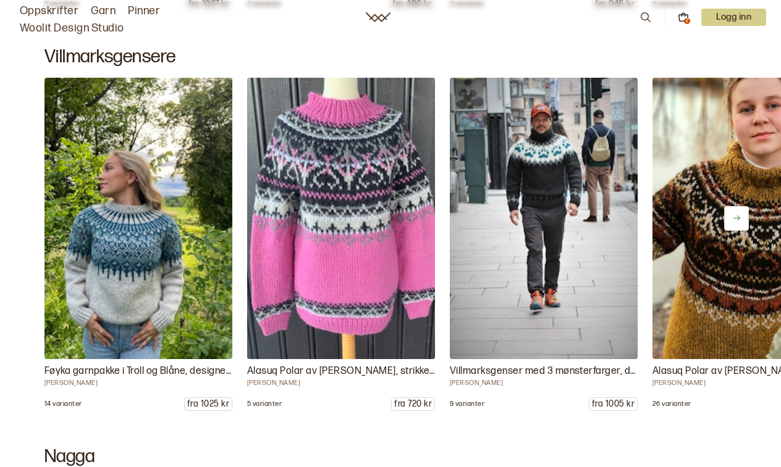
scroll to position [6967, 0]
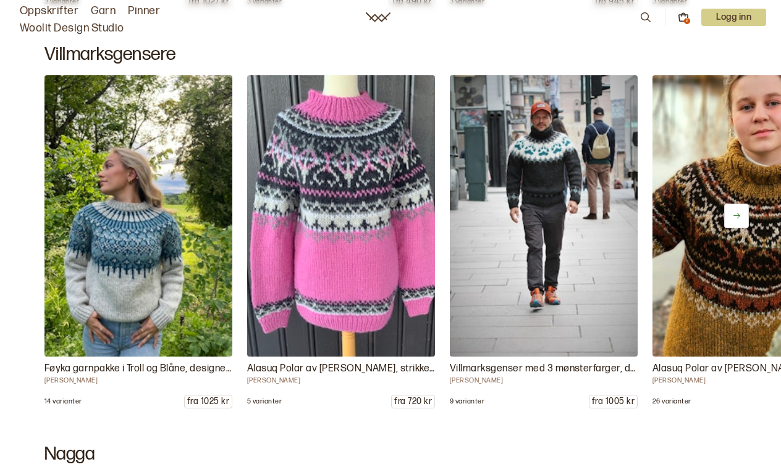
click at [738, 212] on icon at bounding box center [736, 215] width 9 height 9
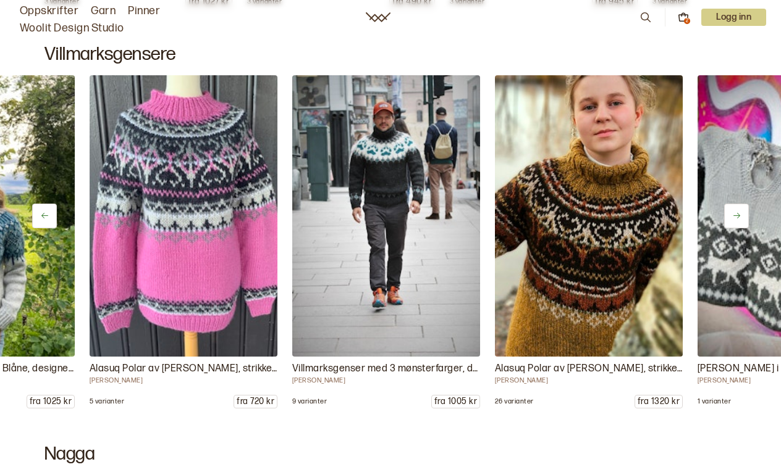
scroll to position [0, 188]
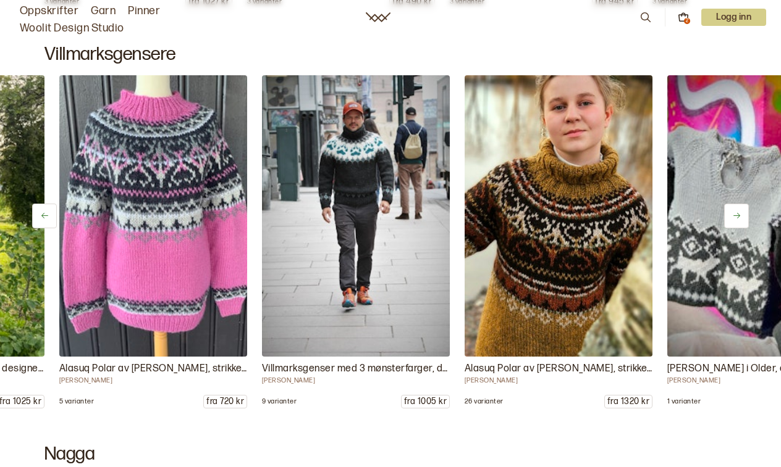
click at [738, 212] on icon at bounding box center [736, 215] width 9 height 9
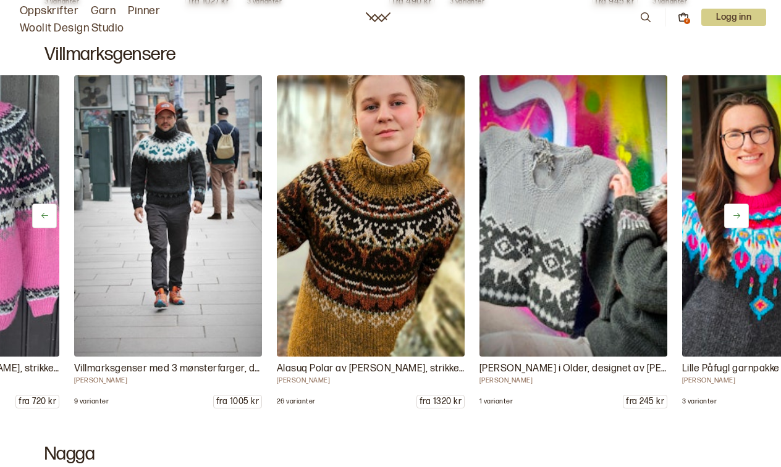
click at [738, 212] on icon at bounding box center [736, 215] width 9 height 9
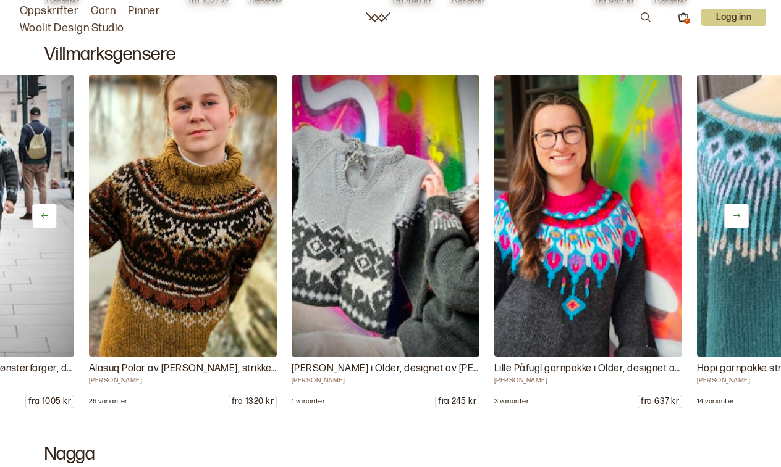
click at [738, 212] on icon at bounding box center [736, 215] width 9 height 9
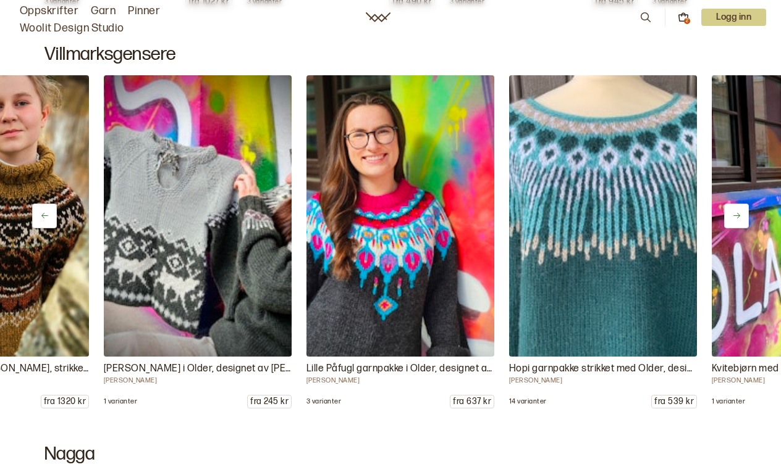
click at [738, 212] on icon at bounding box center [736, 215] width 9 height 9
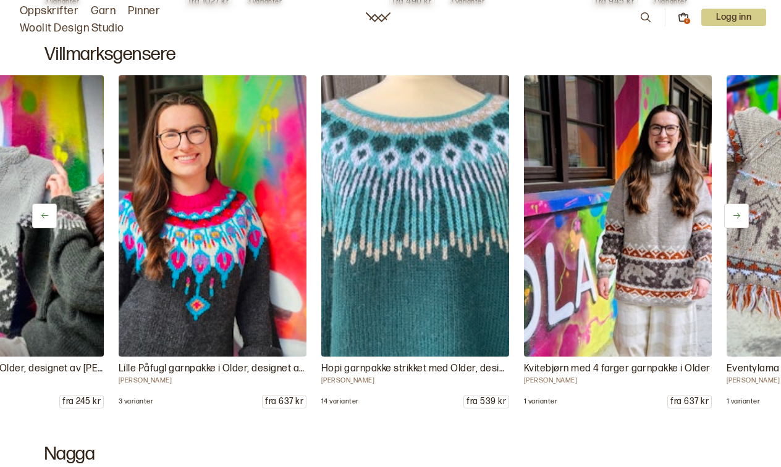
click at [738, 212] on icon at bounding box center [736, 215] width 9 height 9
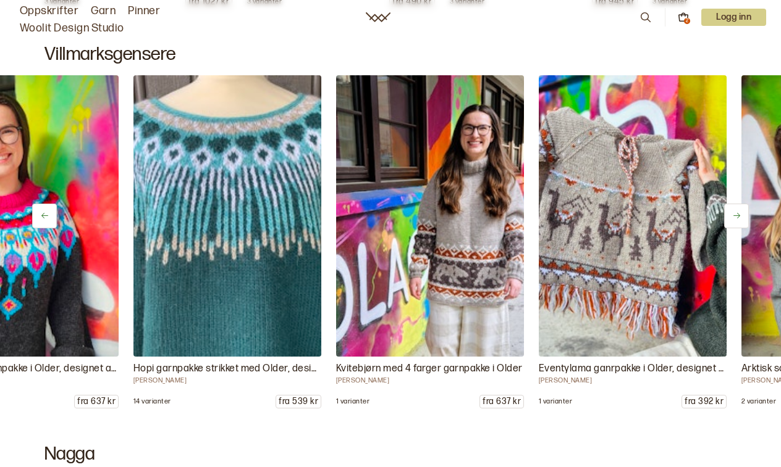
click at [738, 212] on icon at bounding box center [736, 215] width 9 height 9
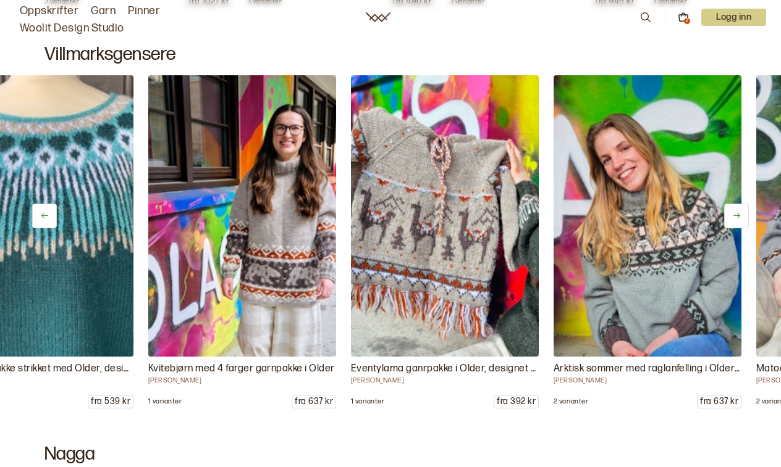
click at [738, 212] on icon at bounding box center [736, 215] width 9 height 9
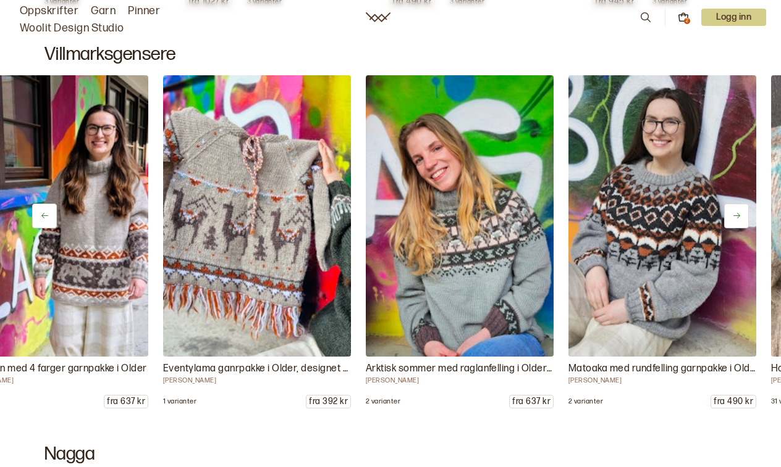
click at [738, 212] on icon at bounding box center [736, 215] width 9 height 9
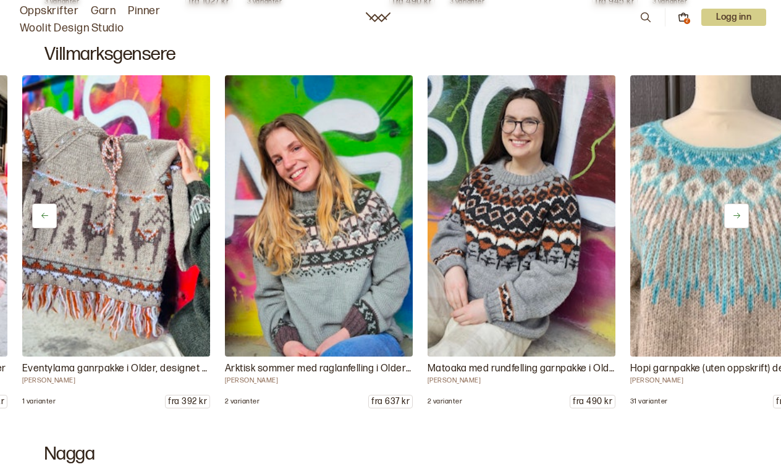
scroll to position [0, 1690]
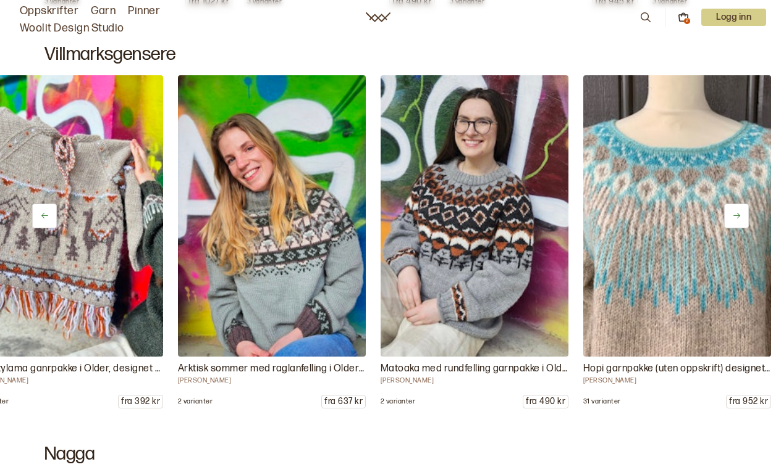
click at [738, 212] on icon at bounding box center [736, 215] width 9 height 9
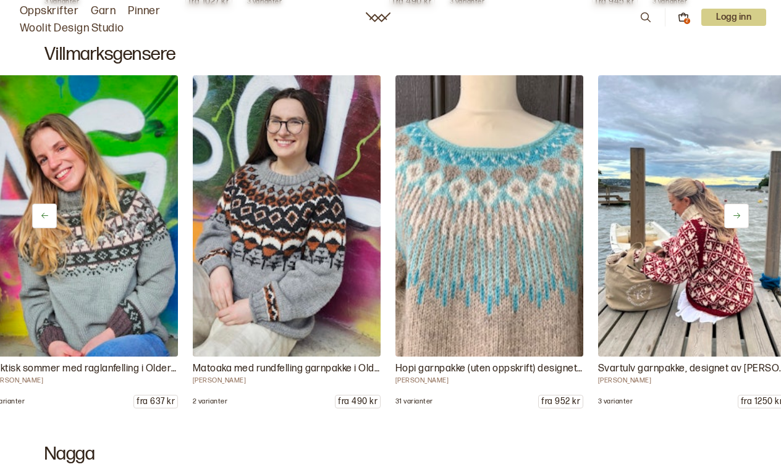
click at [738, 212] on icon at bounding box center [736, 215] width 9 height 9
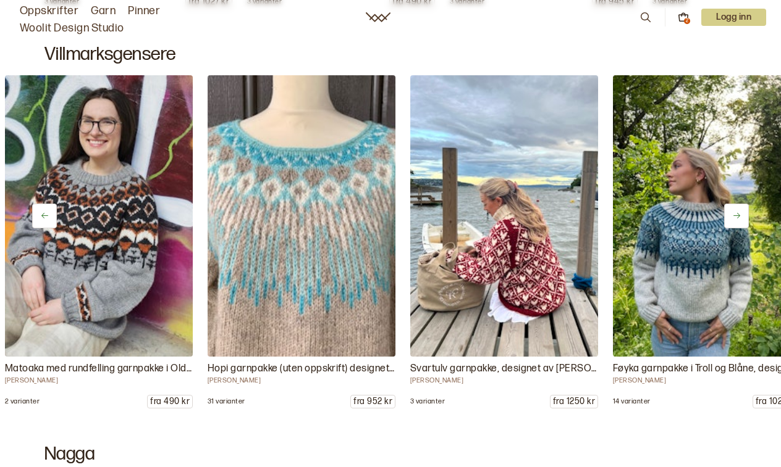
click at [738, 212] on icon at bounding box center [736, 215] width 9 height 9
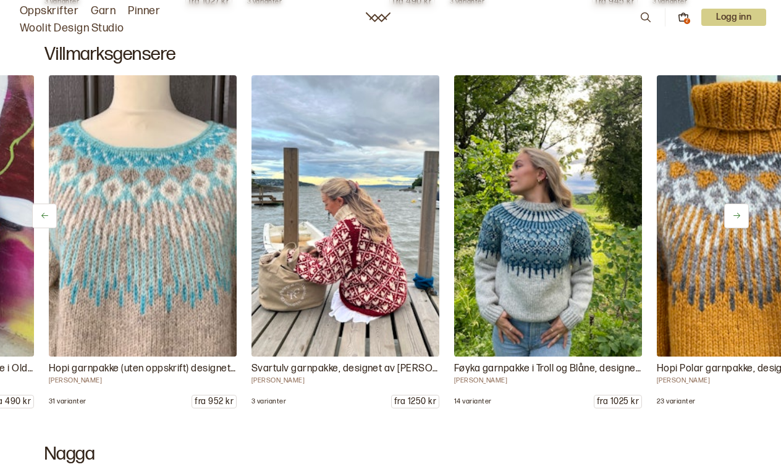
scroll to position [0, 2253]
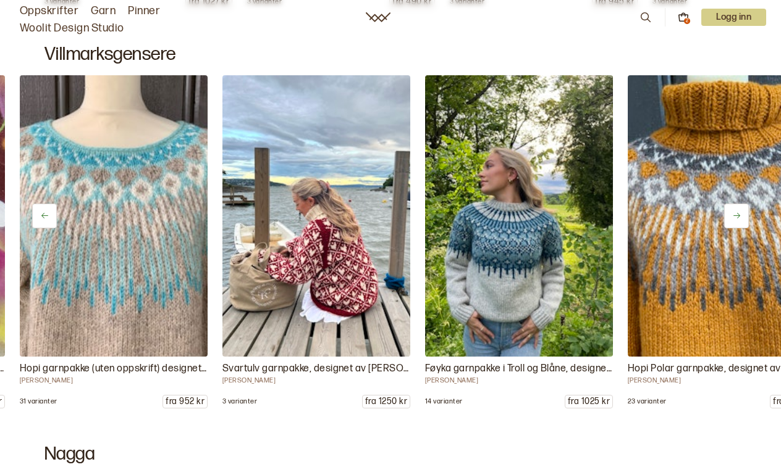
click at [735, 220] on icon at bounding box center [736, 215] width 9 height 9
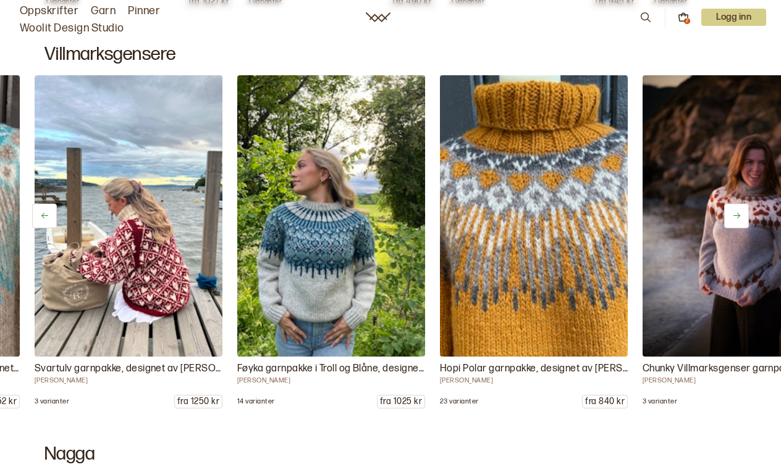
click at [735, 220] on icon at bounding box center [736, 215] width 9 height 9
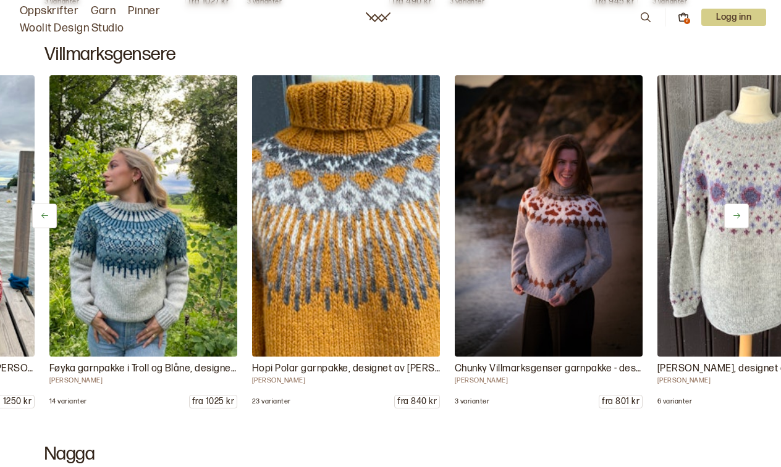
click at [735, 220] on icon at bounding box center [736, 215] width 9 height 9
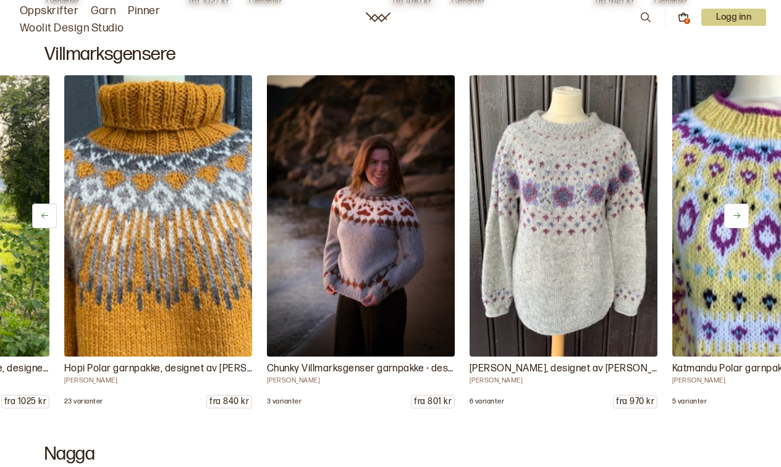
click at [735, 220] on icon at bounding box center [736, 215] width 9 height 9
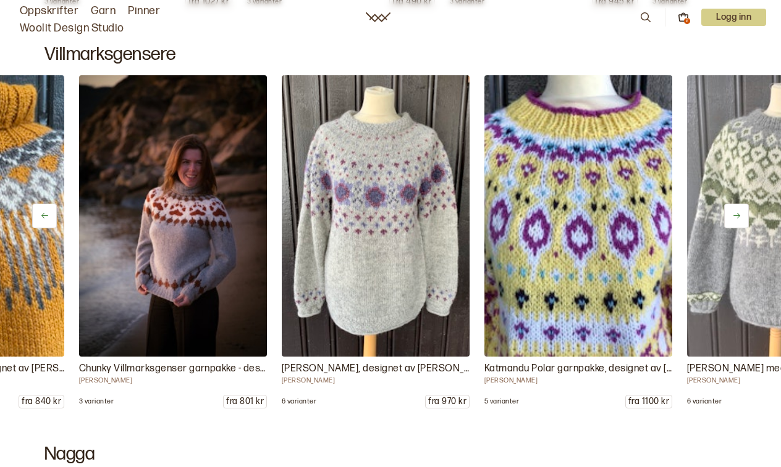
click at [735, 220] on icon at bounding box center [736, 215] width 9 height 9
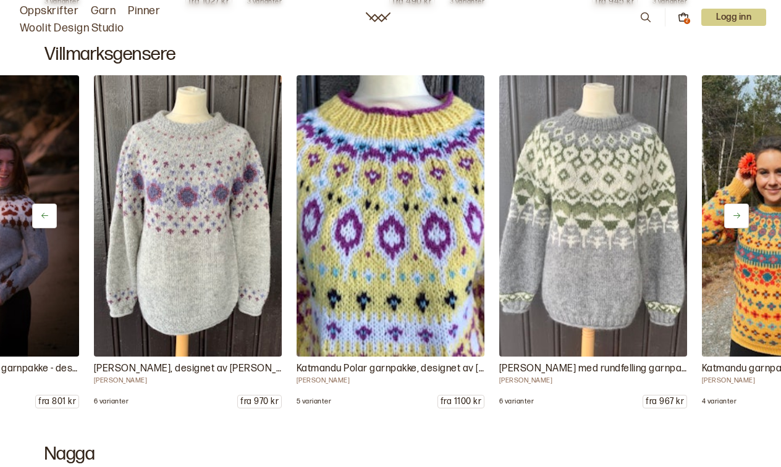
click at [735, 220] on icon at bounding box center [736, 215] width 9 height 9
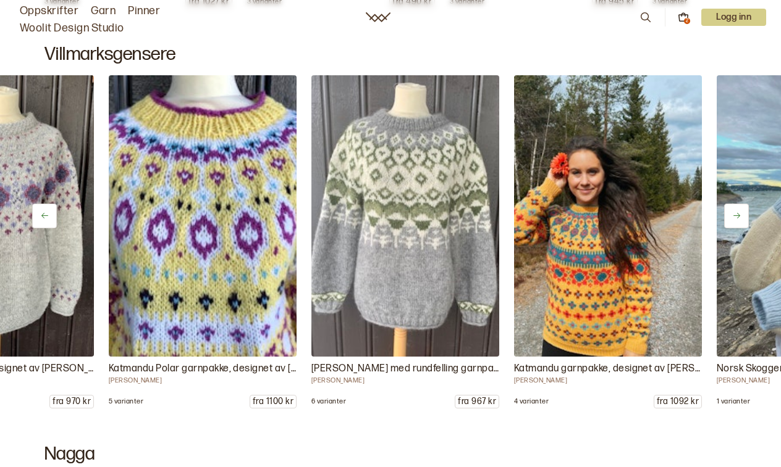
click at [735, 220] on icon at bounding box center [736, 215] width 9 height 9
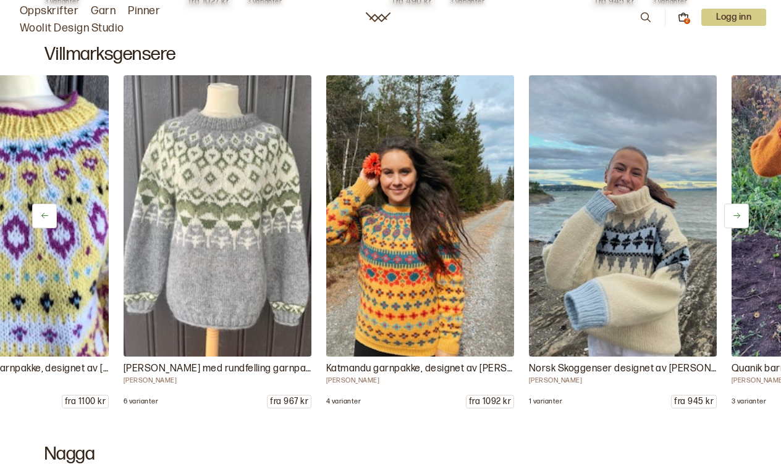
click at [735, 220] on icon at bounding box center [736, 215] width 9 height 9
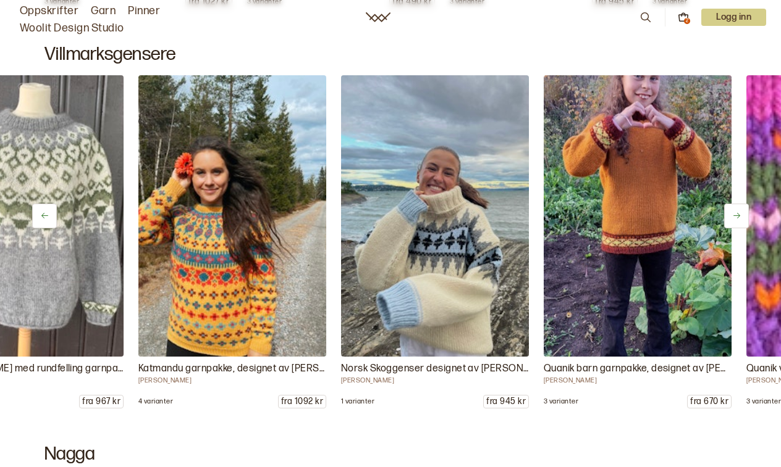
click at [735, 220] on icon at bounding box center [736, 215] width 9 height 9
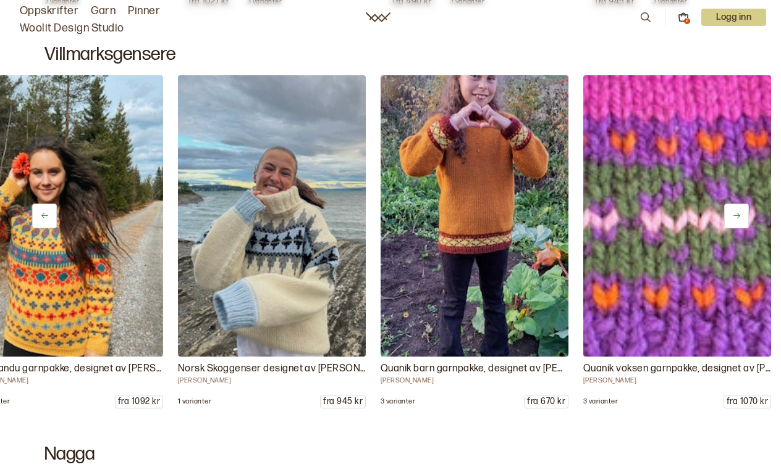
scroll to position [0, 3943]
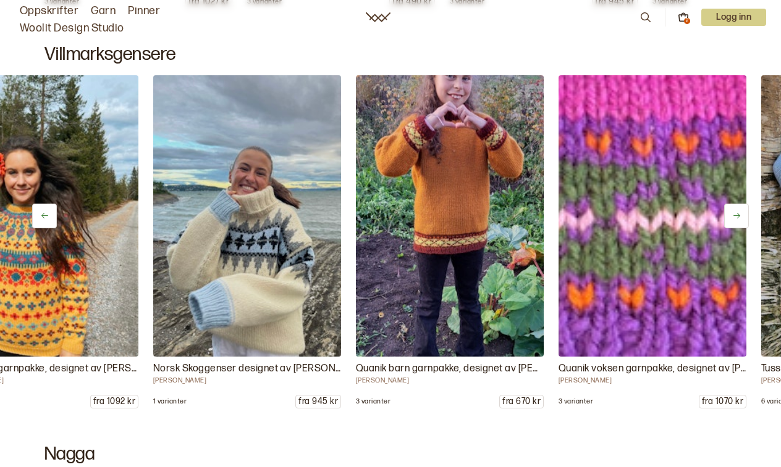
click at [735, 220] on icon at bounding box center [736, 215] width 9 height 9
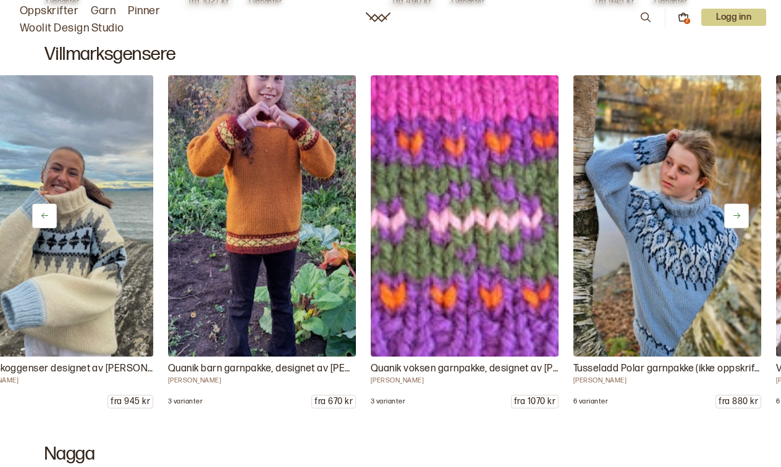
click at [735, 220] on icon at bounding box center [736, 215] width 9 height 9
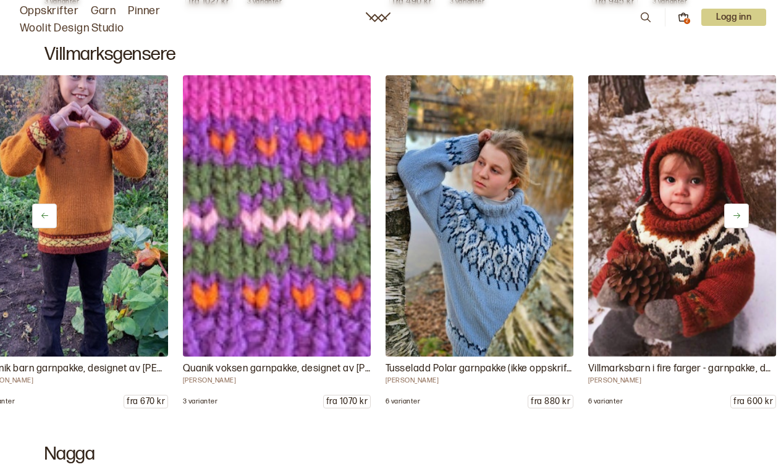
click at [735, 220] on icon at bounding box center [736, 215] width 9 height 9
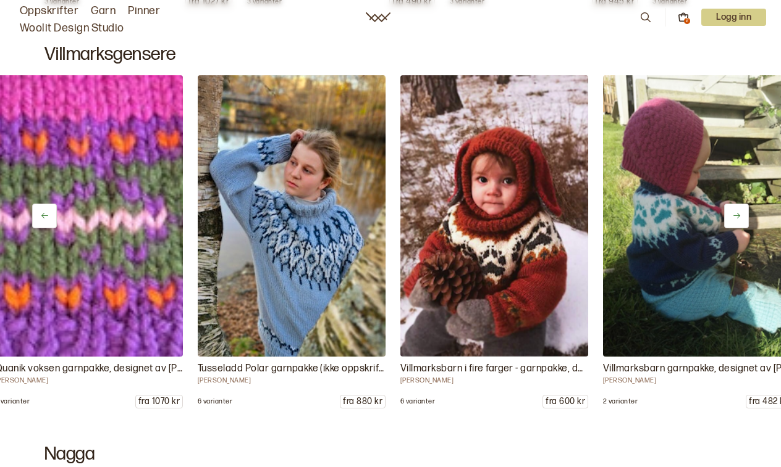
click at [735, 220] on icon at bounding box center [736, 215] width 9 height 9
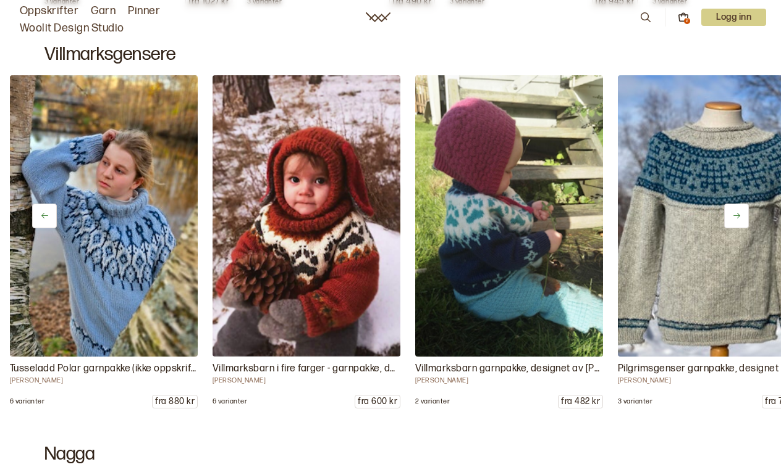
click at [735, 220] on icon at bounding box center [736, 215] width 9 height 9
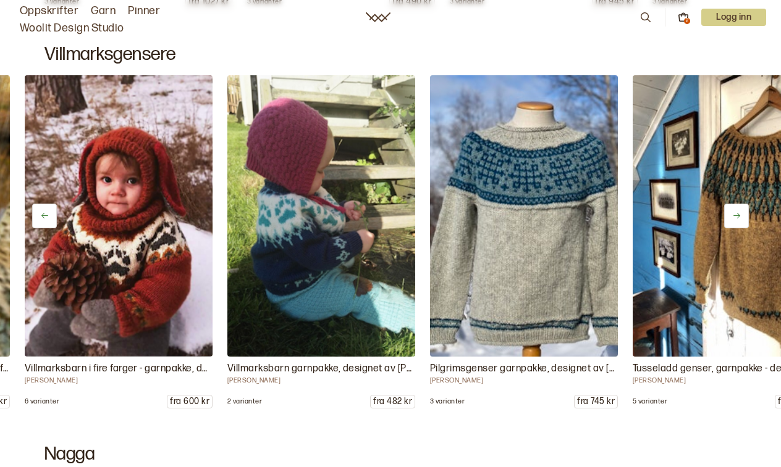
click at [735, 220] on icon at bounding box center [736, 215] width 9 height 9
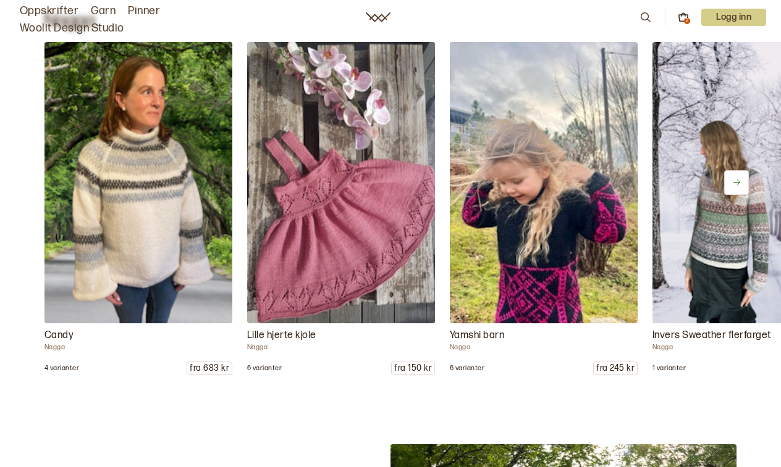
scroll to position [7401, 0]
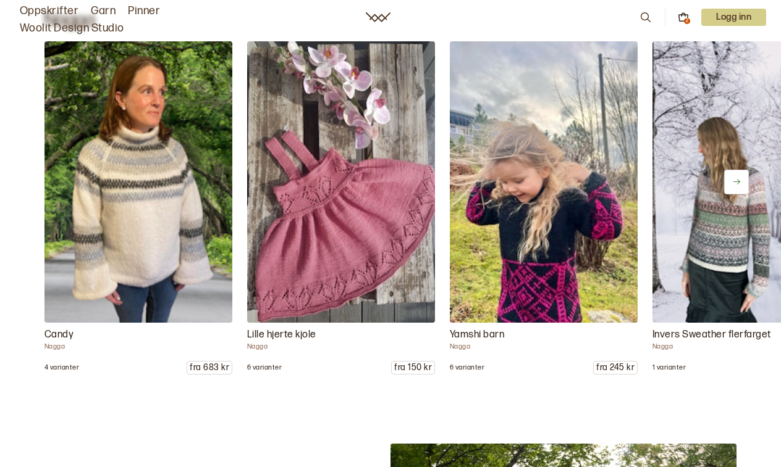
click at [727, 217] on img at bounding box center [745, 182] width 197 height 296
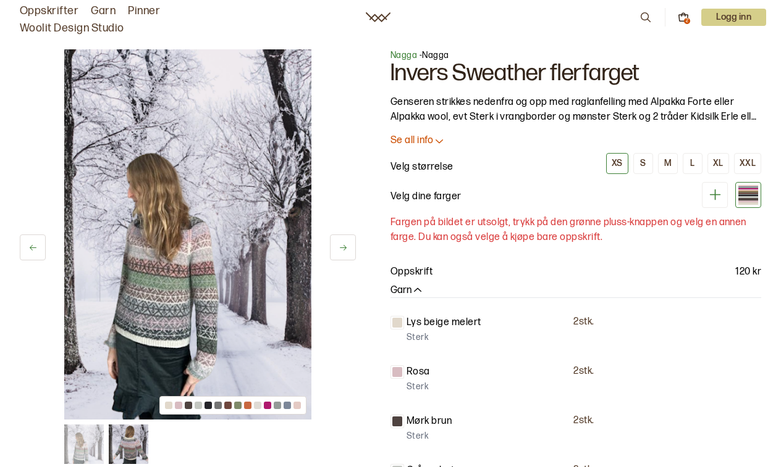
click at [341, 246] on icon at bounding box center [342, 247] width 9 height 9
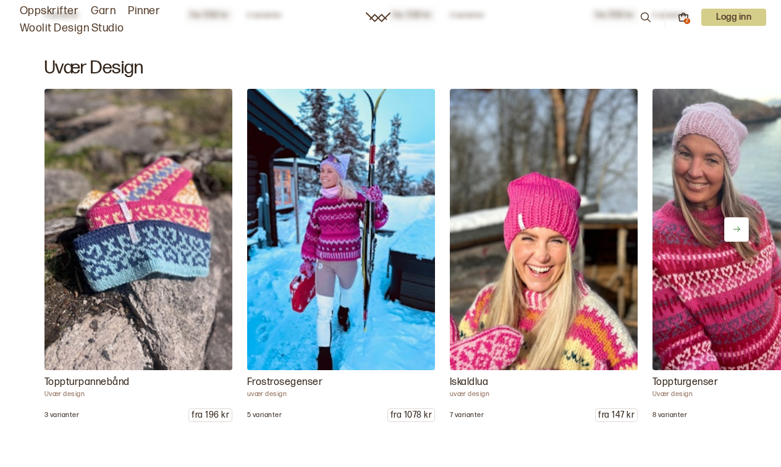
scroll to position [1415, 0]
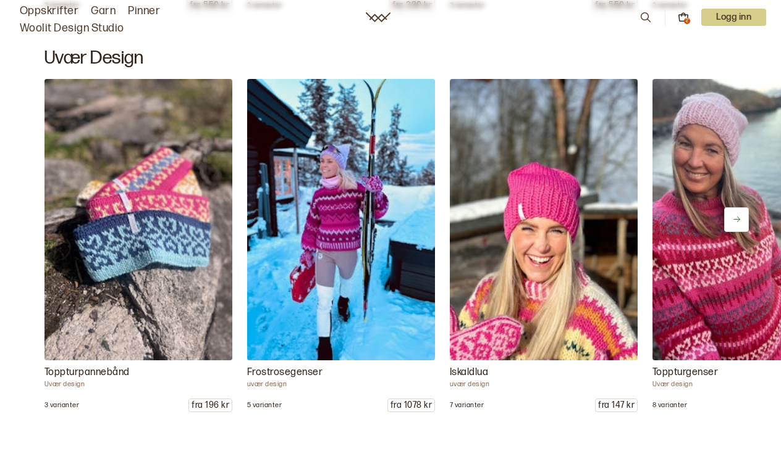
click at [733, 225] on button at bounding box center [736, 220] width 25 height 25
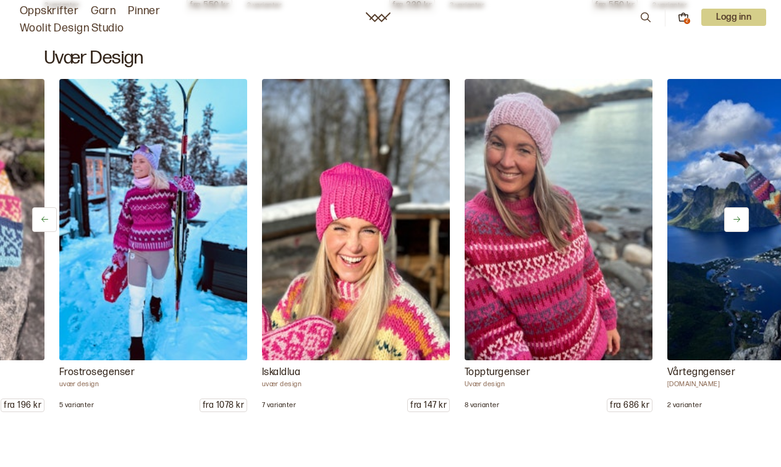
click at [733, 225] on button at bounding box center [736, 220] width 25 height 25
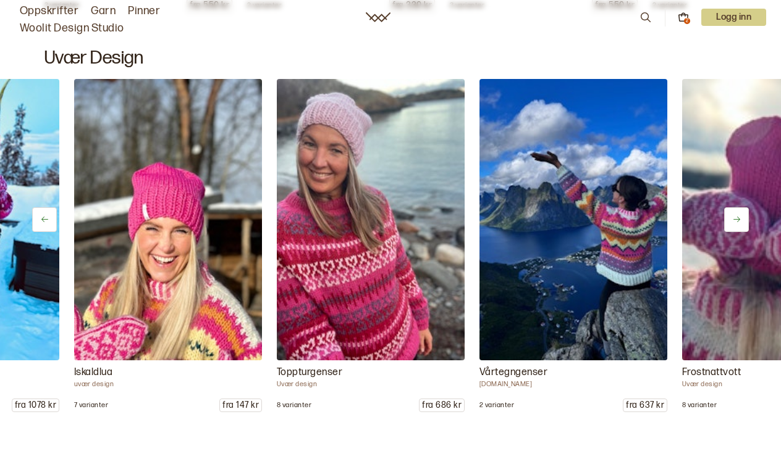
click at [734, 225] on button at bounding box center [736, 220] width 25 height 25
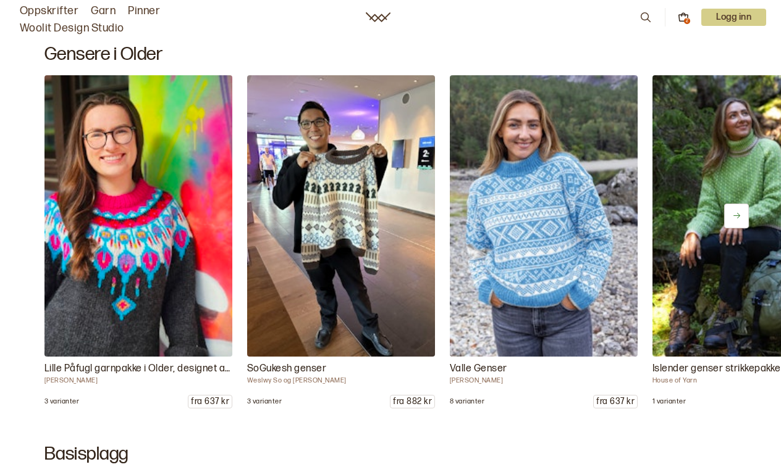
scroll to position [5314, 0]
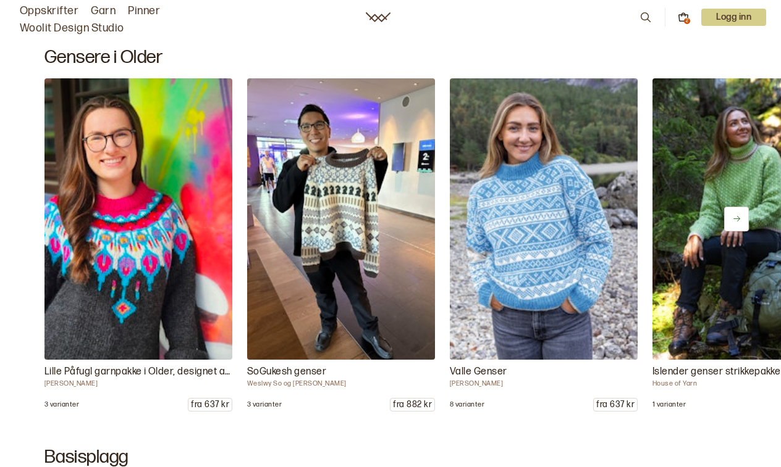
click at [737, 216] on icon at bounding box center [736, 218] width 9 height 9
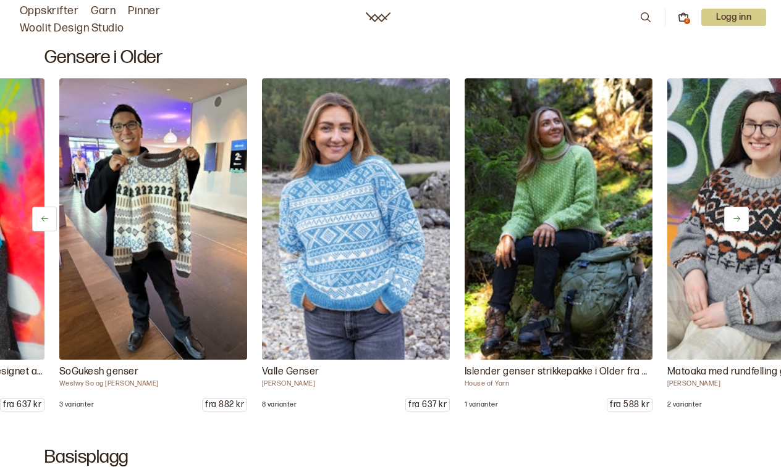
click at [737, 216] on icon at bounding box center [736, 218] width 9 height 9
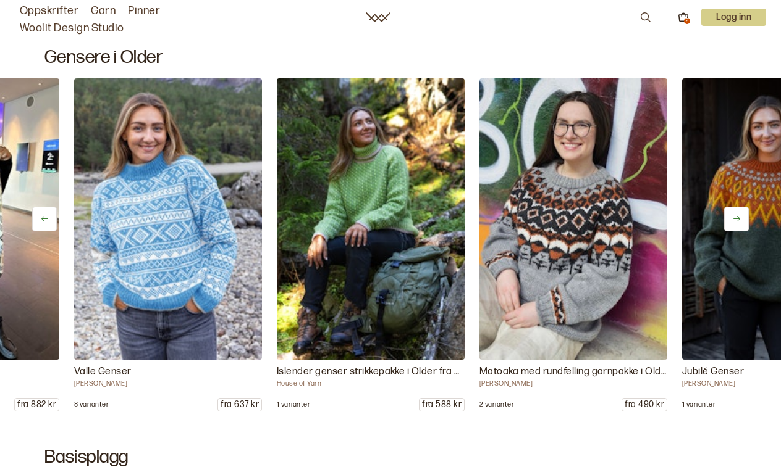
click at [737, 216] on icon at bounding box center [736, 218] width 9 height 9
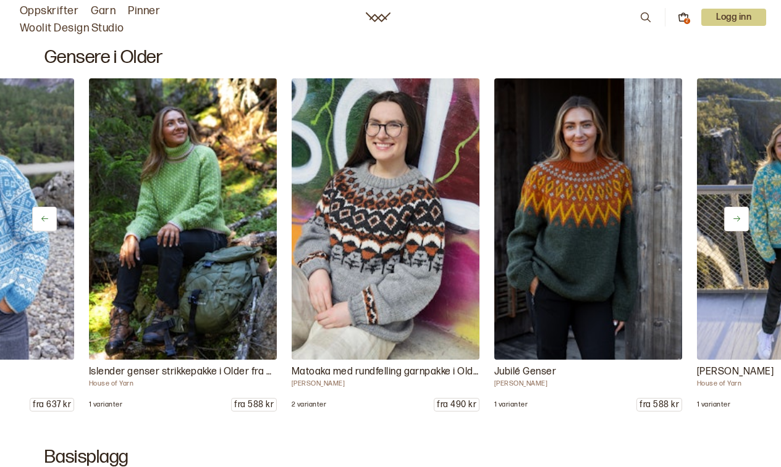
click at [737, 216] on icon at bounding box center [736, 218] width 9 height 9
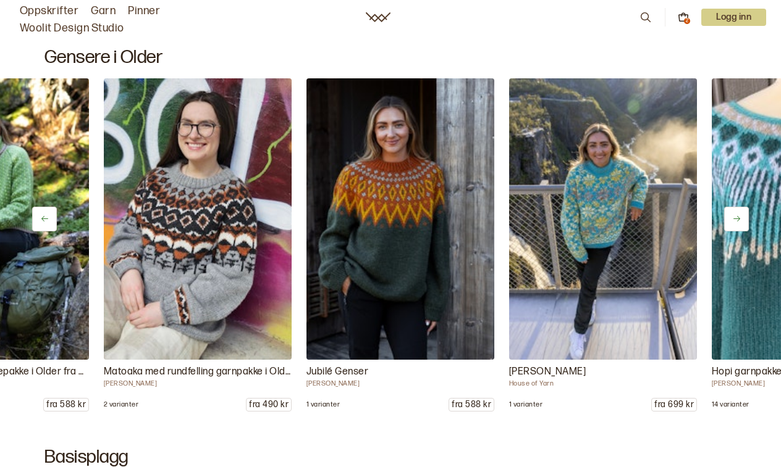
click at [737, 216] on icon at bounding box center [736, 218] width 9 height 9
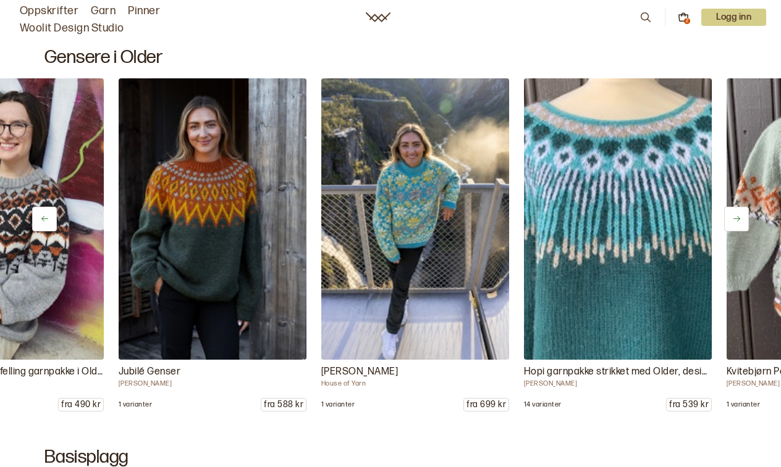
click at [737, 216] on icon at bounding box center [736, 218] width 9 height 9
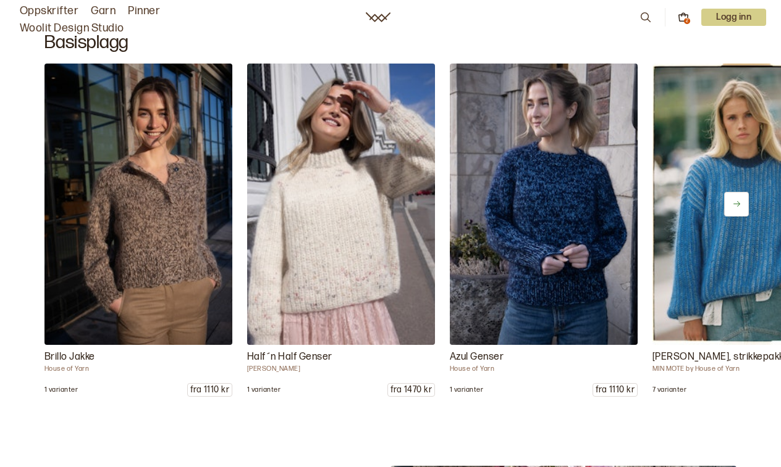
scroll to position [5729, 0]
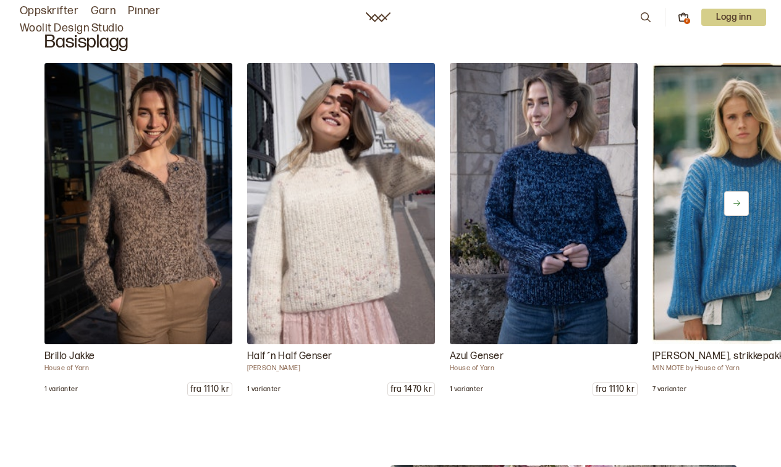
click at [738, 196] on button at bounding box center [736, 203] width 25 height 25
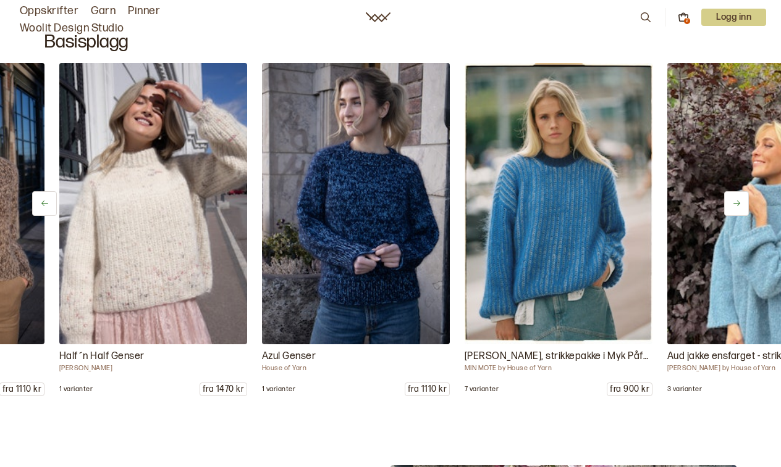
click at [738, 203] on icon at bounding box center [736, 203] width 9 height 9
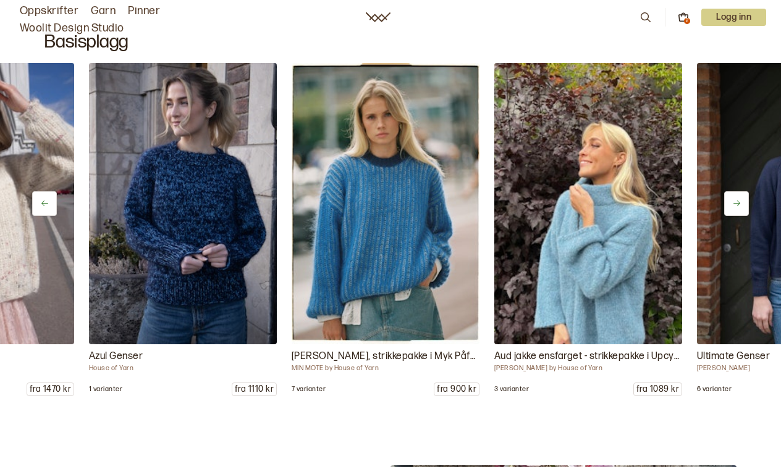
scroll to position [0, 375]
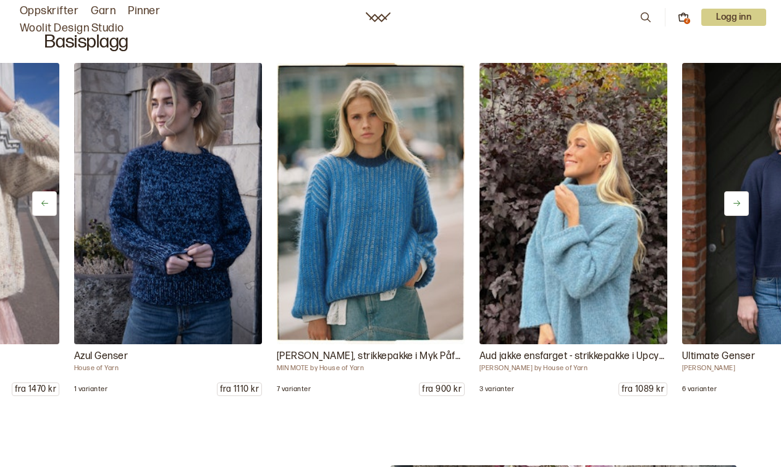
click at [738, 203] on icon at bounding box center [736, 203] width 9 height 9
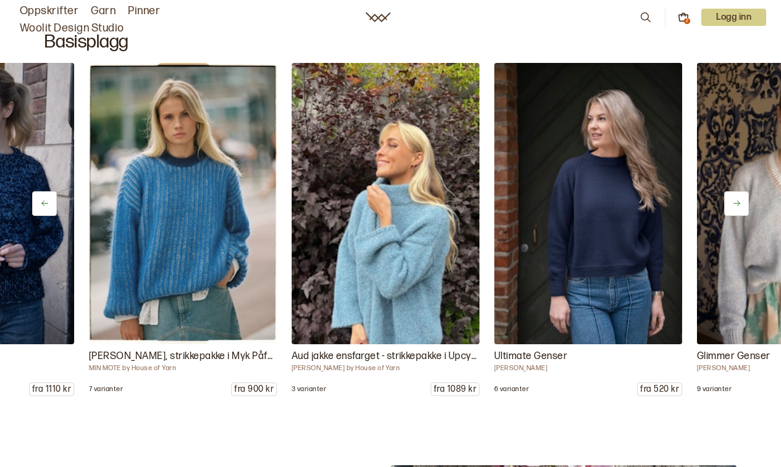
click at [738, 203] on icon at bounding box center [736, 203] width 9 height 9
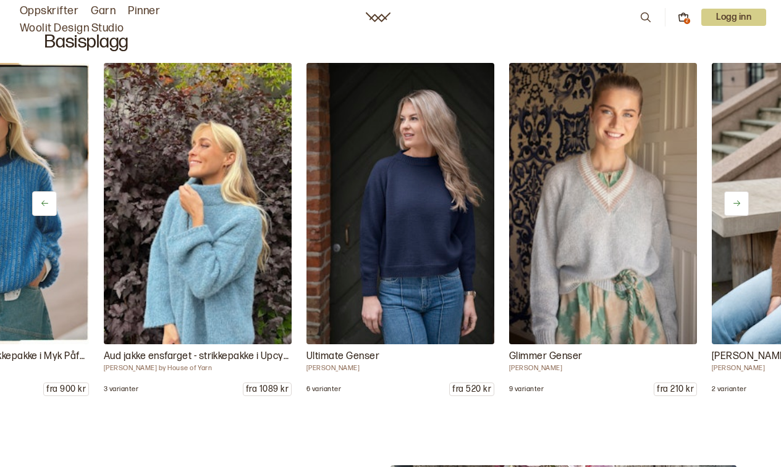
click at [738, 200] on icon at bounding box center [736, 203] width 9 height 9
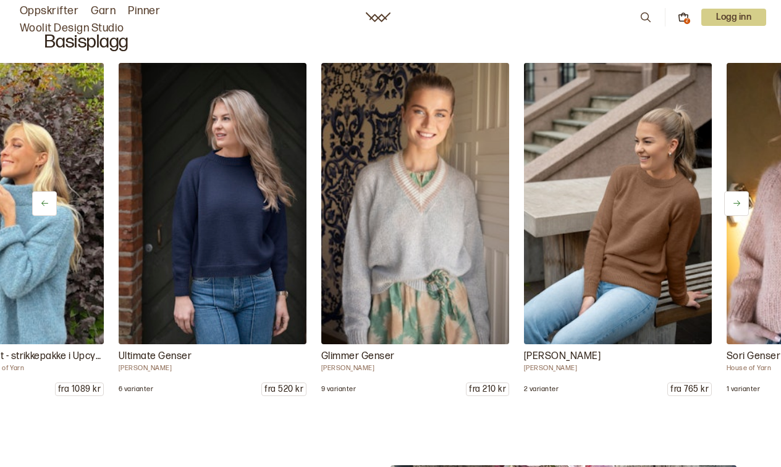
click at [738, 200] on icon at bounding box center [736, 203] width 9 height 9
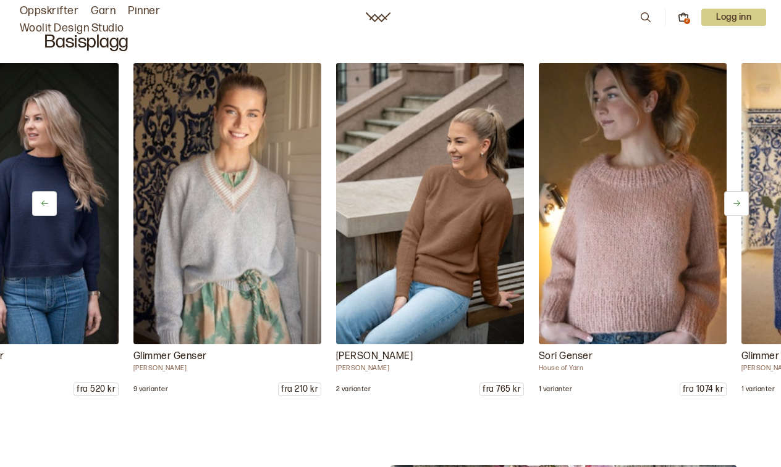
click at [738, 200] on icon at bounding box center [736, 203] width 9 height 9
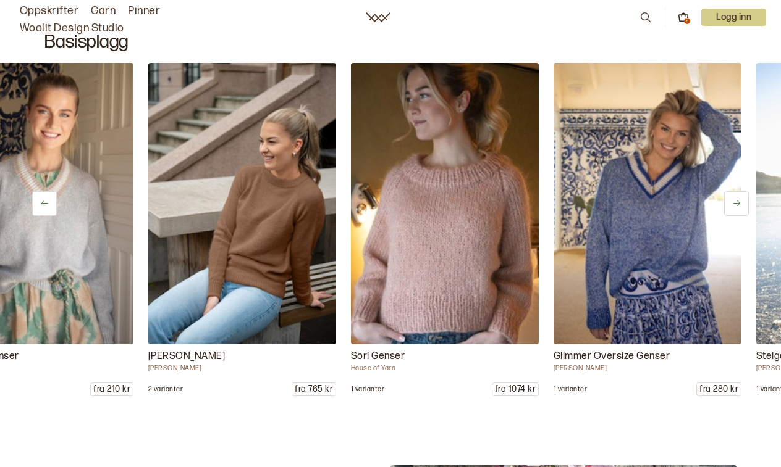
click at [738, 200] on icon at bounding box center [736, 203] width 9 height 9
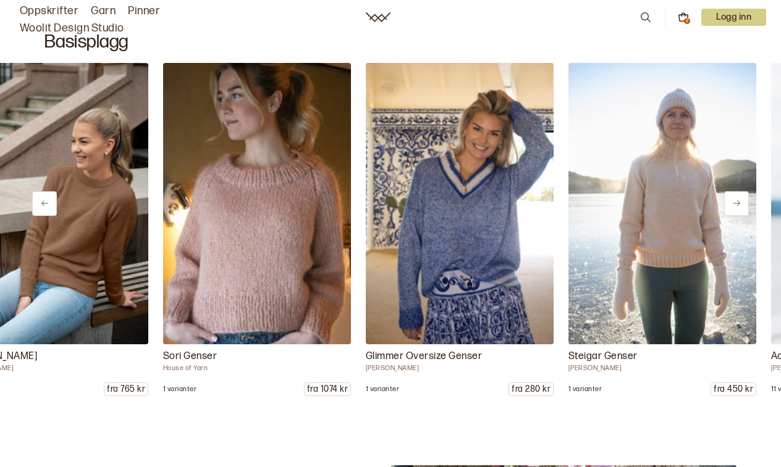
click at [738, 200] on icon at bounding box center [736, 203] width 9 height 9
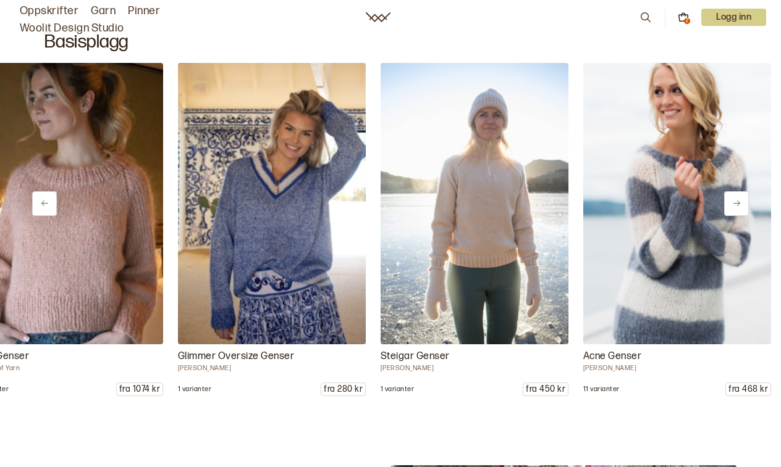
click at [738, 200] on icon at bounding box center [736, 203] width 9 height 9
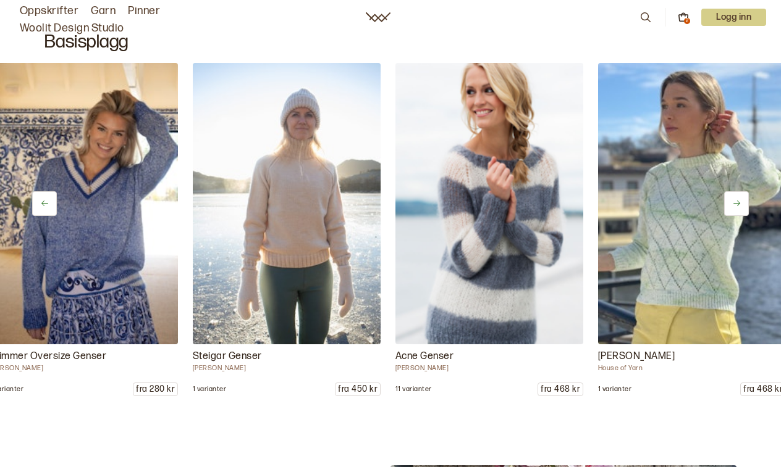
click at [738, 200] on icon at bounding box center [736, 203] width 9 height 9
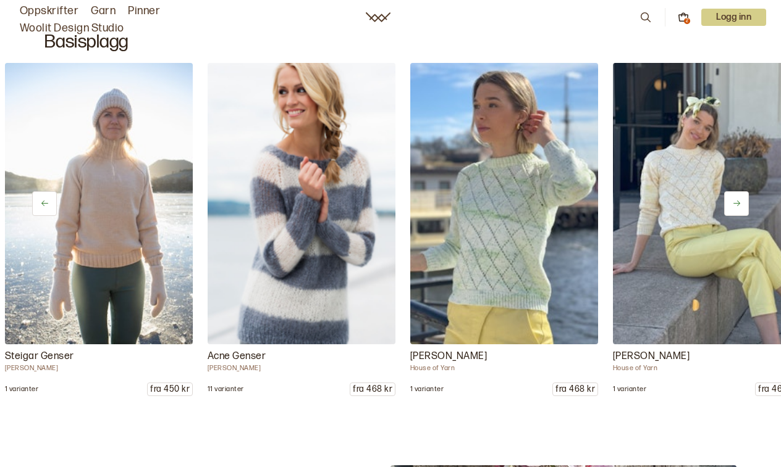
click at [738, 200] on icon at bounding box center [736, 203] width 9 height 9
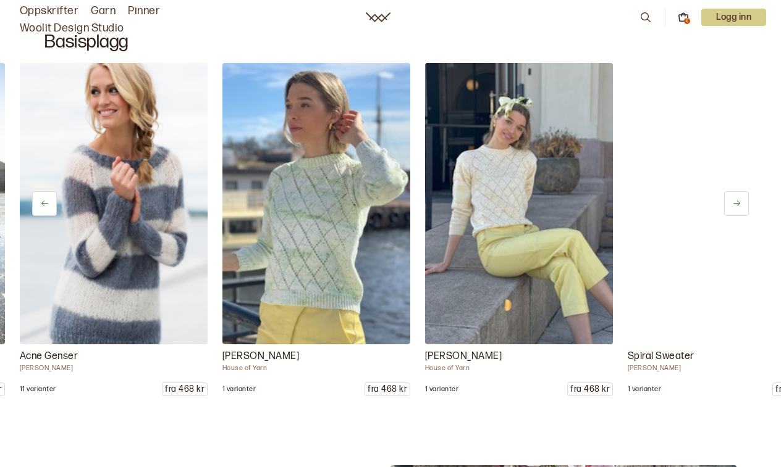
click at [738, 200] on icon at bounding box center [736, 203] width 9 height 9
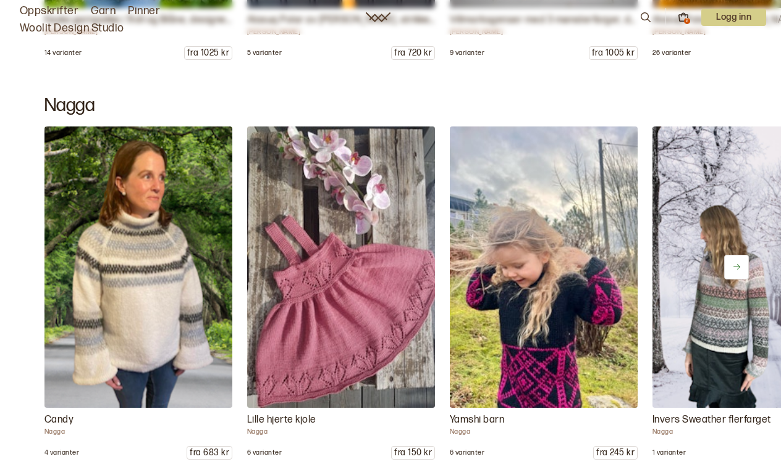
scroll to position [7317, 0]
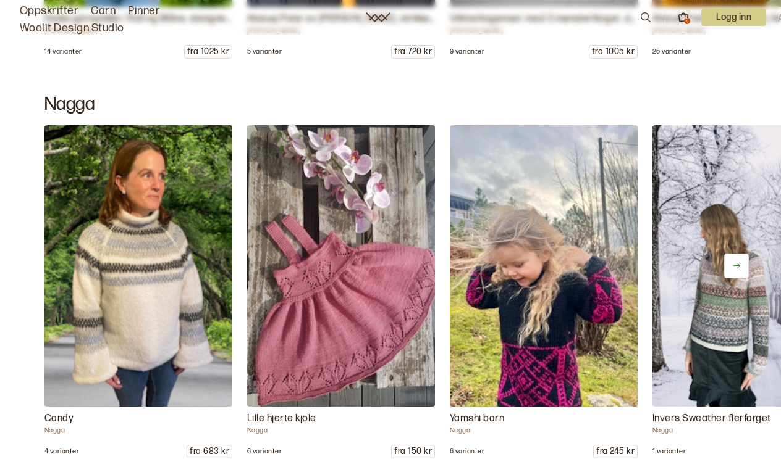
click at [740, 272] on button at bounding box center [736, 266] width 25 height 25
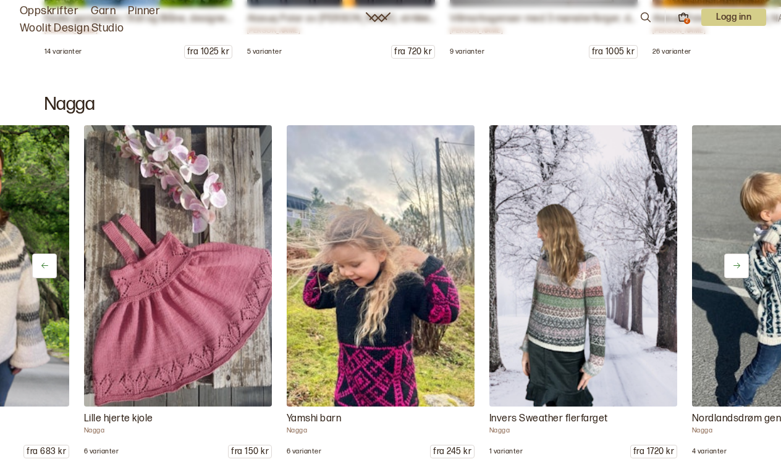
scroll to position [0, 188]
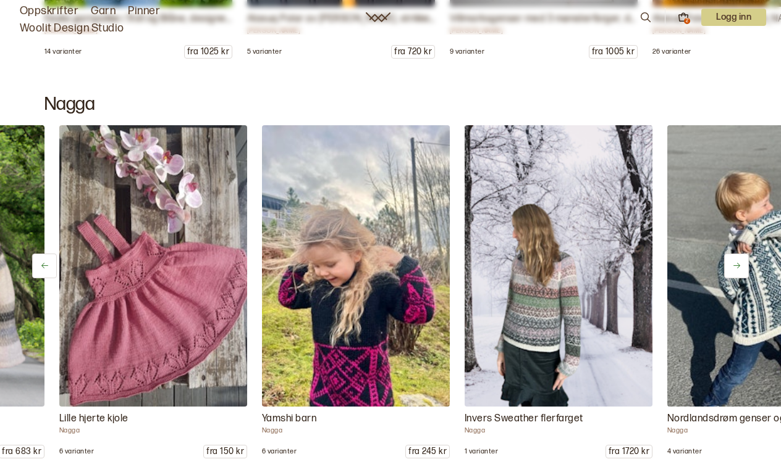
click at [740, 272] on button at bounding box center [736, 266] width 25 height 25
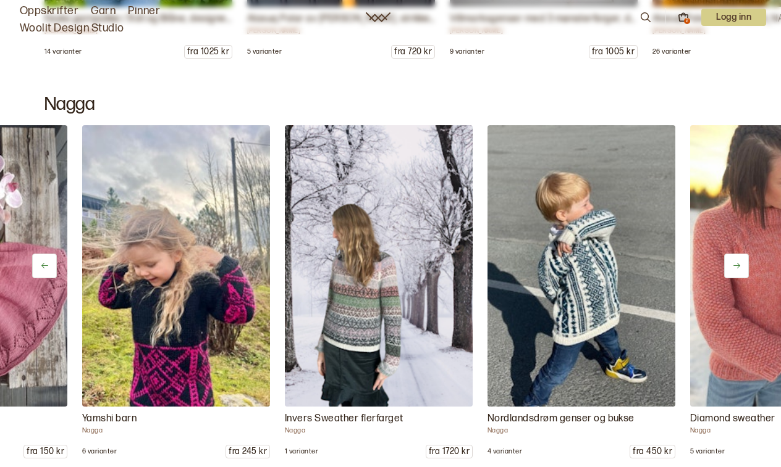
scroll to position [0, 375]
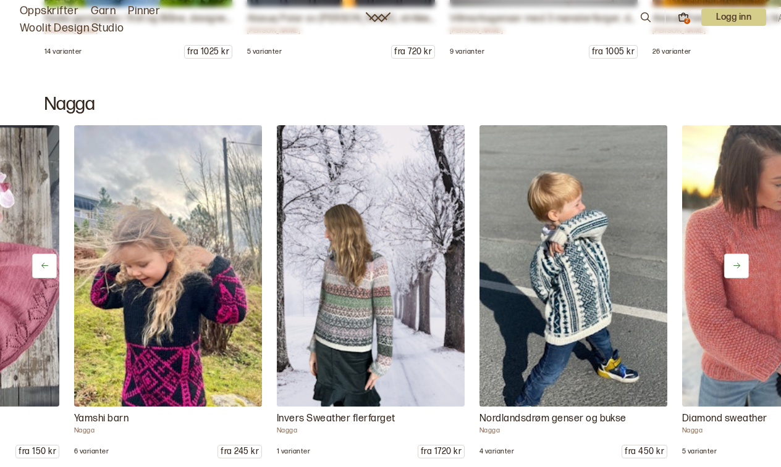
click at [739, 270] on icon at bounding box center [736, 265] width 9 height 9
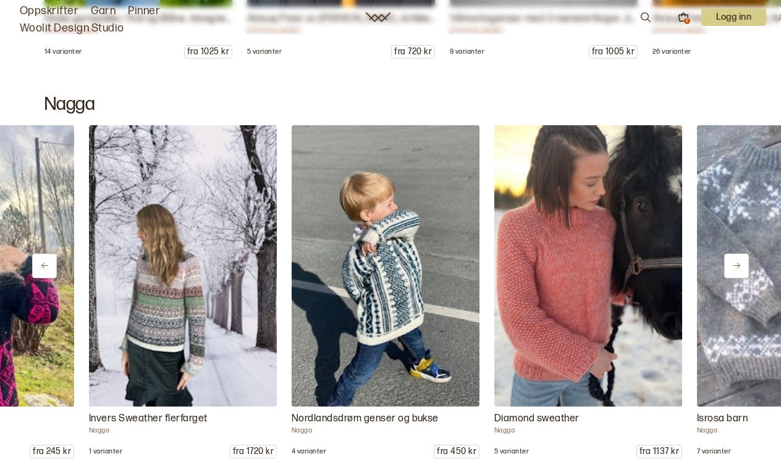
click at [739, 270] on icon at bounding box center [736, 265] width 9 height 9
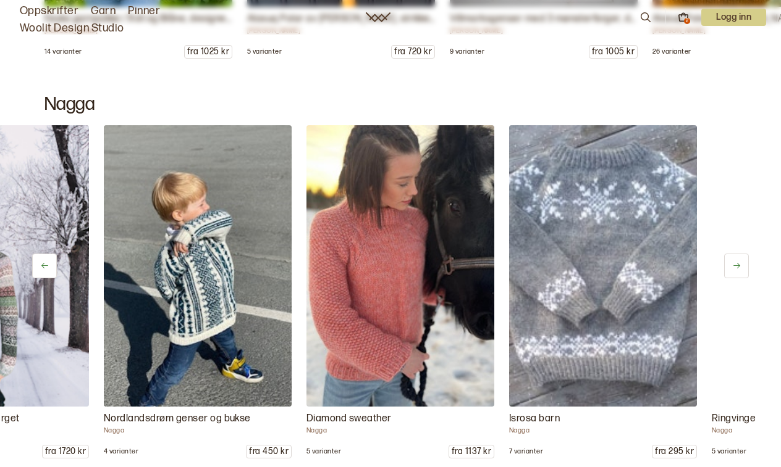
click at [739, 271] on button at bounding box center [736, 266] width 25 height 25
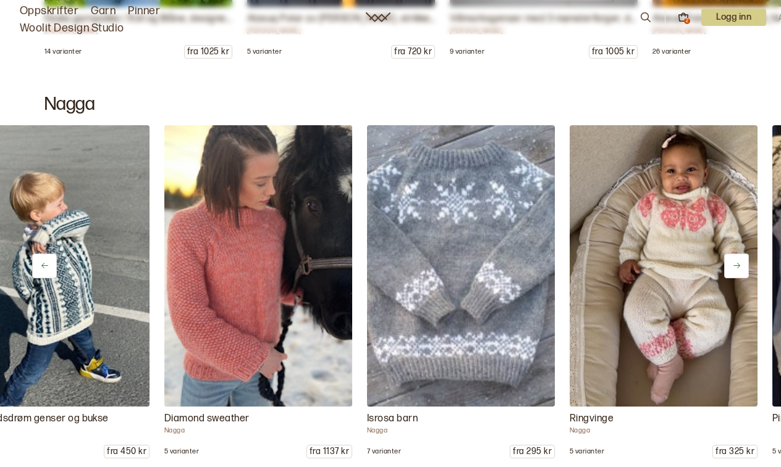
scroll to position [0, 939]
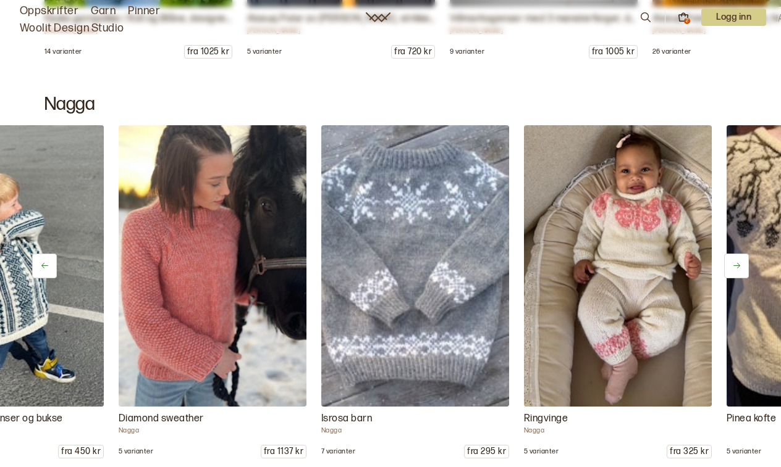
click at [738, 269] on icon at bounding box center [736, 265] width 9 height 9
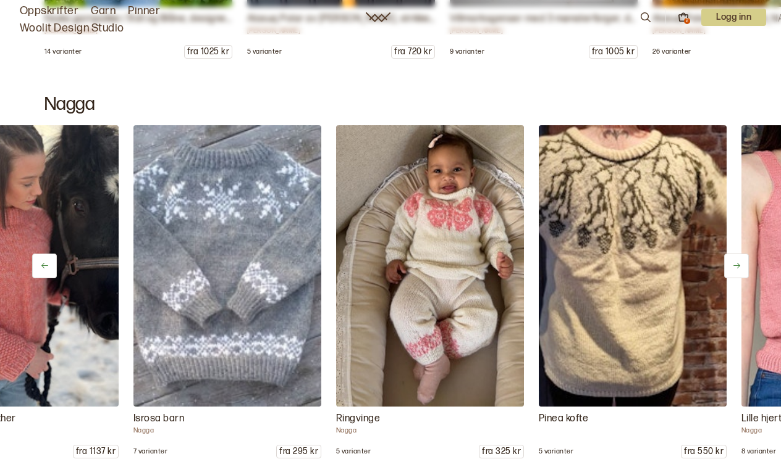
click at [738, 269] on icon at bounding box center [736, 265] width 9 height 9
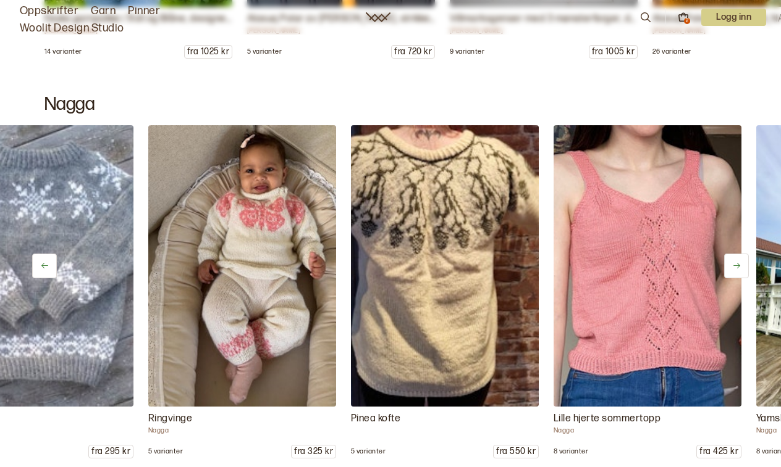
click at [738, 269] on icon at bounding box center [736, 265] width 9 height 9
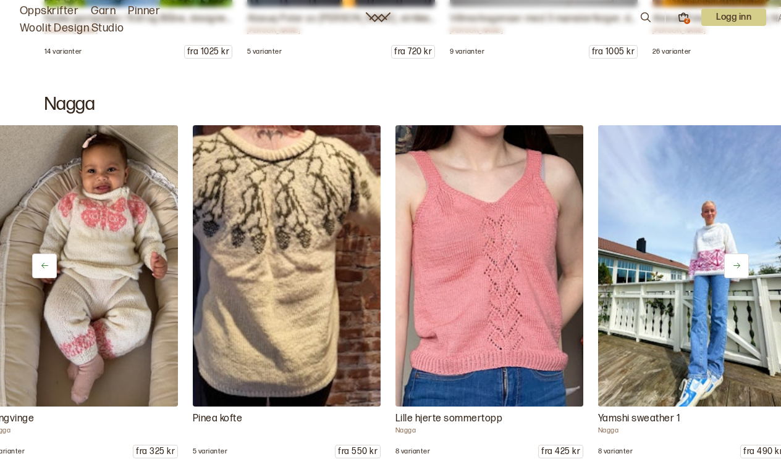
scroll to position [0, 1502]
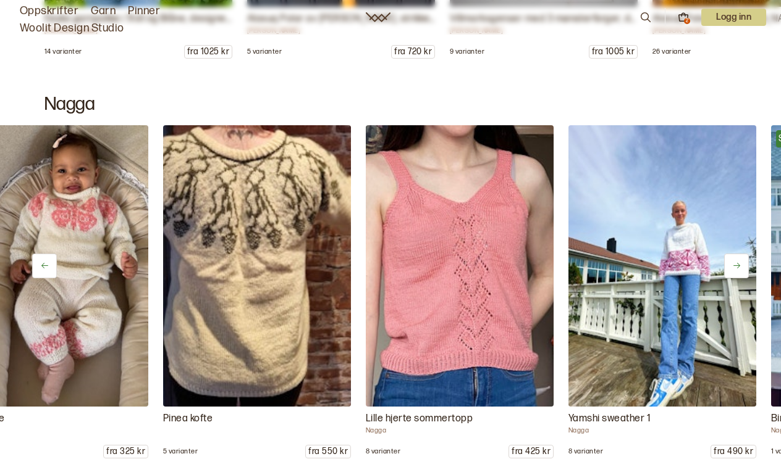
click at [738, 269] on icon at bounding box center [736, 265] width 9 height 9
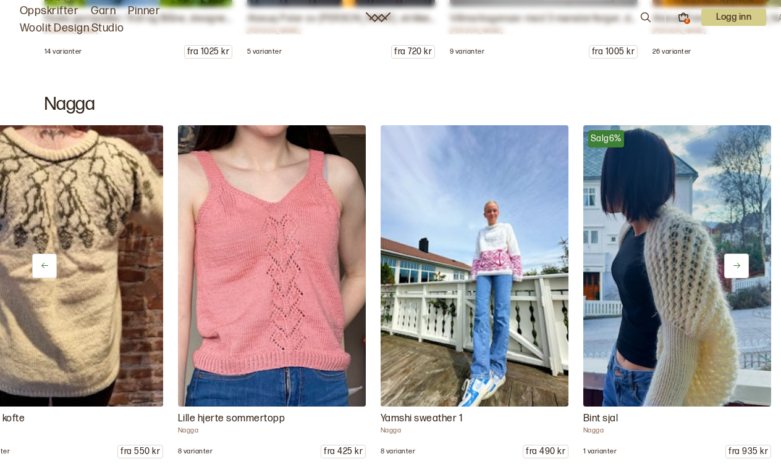
click at [738, 269] on icon at bounding box center [736, 265] width 9 height 9
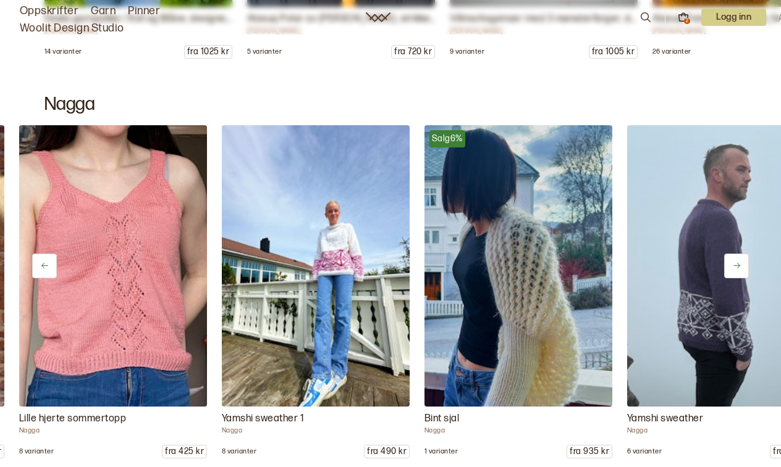
scroll to position [0, 1877]
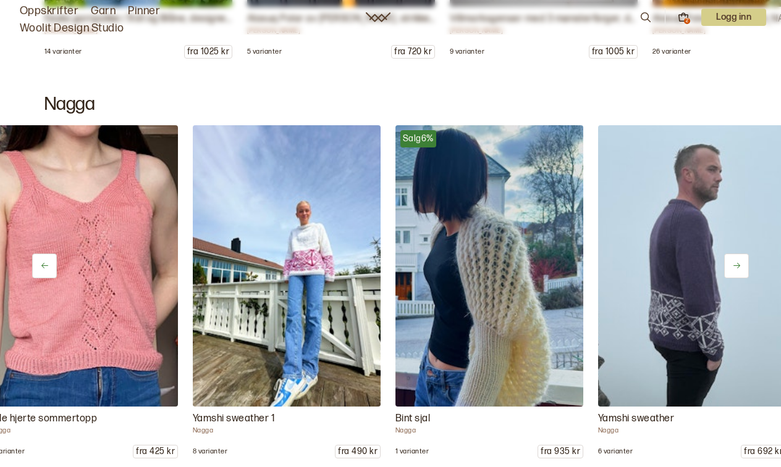
click at [738, 269] on icon at bounding box center [736, 265] width 9 height 9
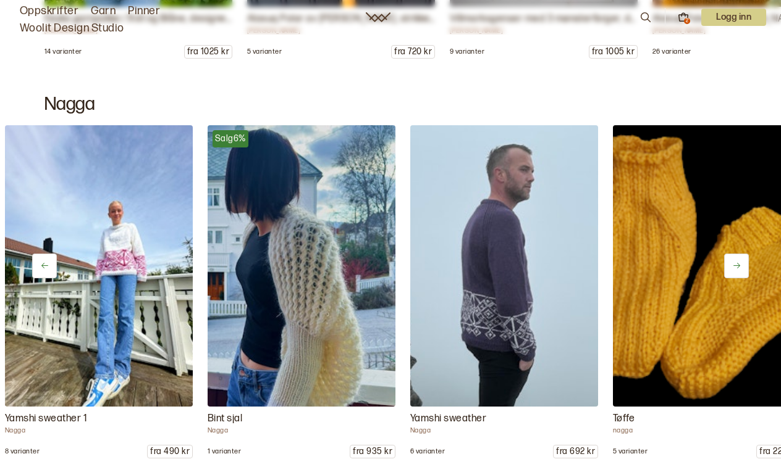
click at [738, 269] on icon at bounding box center [736, 265] width 9 height 9
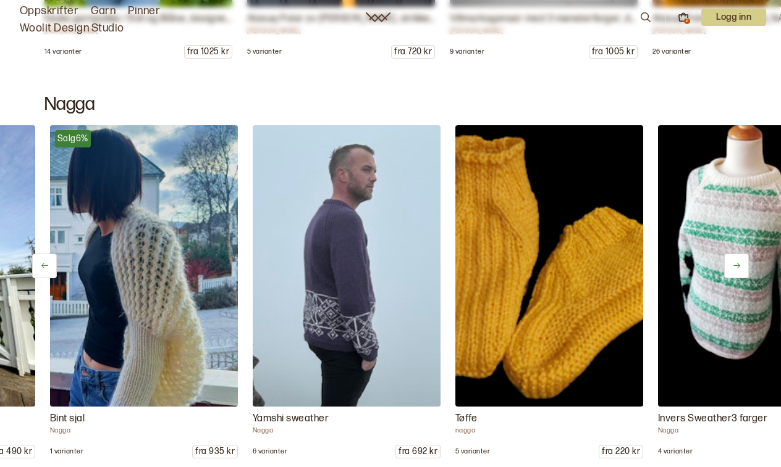
scroll to position [0, 2253]
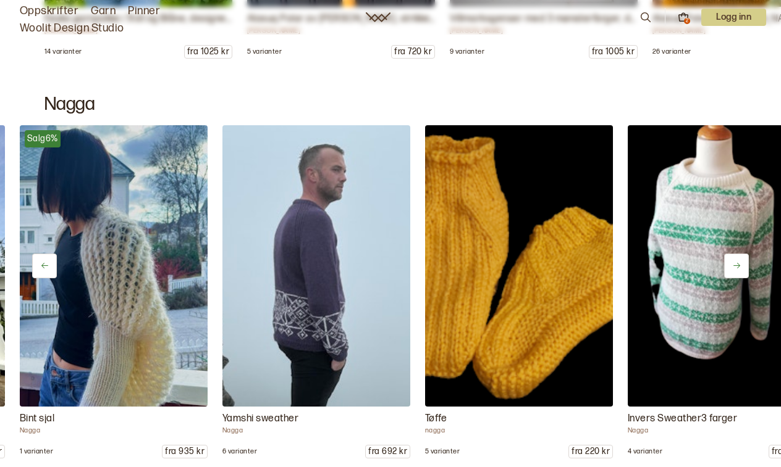
click at [738, 269] on icon at bounding box center [736, 265] width 9 height 9
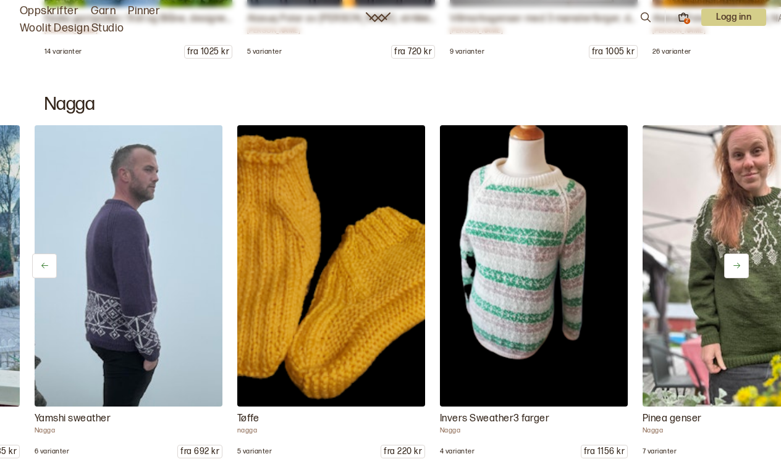
click at [738, 269] on icon at bounding box center [736, 265] width 9 height 9
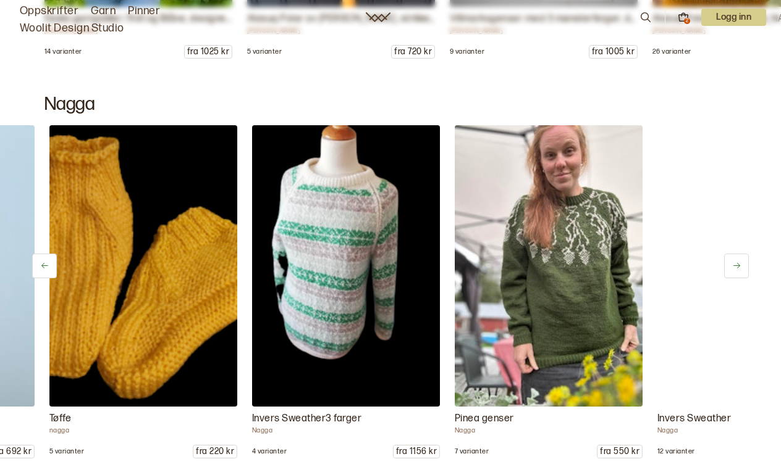
click at [738, 269] on icon at bounding box center [736, 265] width 9 height 9
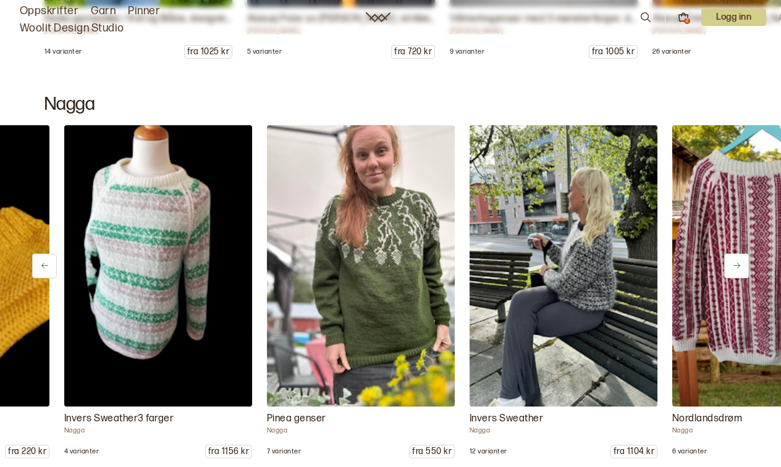
click at [738, 269] on icon at bounding box center [736, 265] width 9 height 9
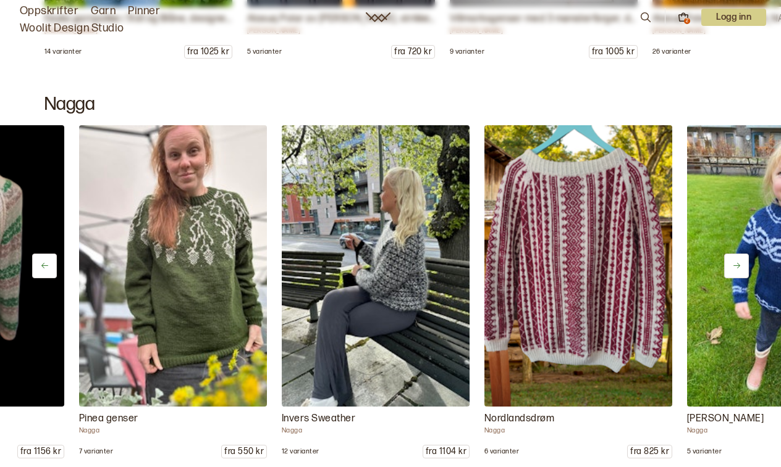
click at [738, 269] on icon at bounding box center [736, 265] width 9 height 9
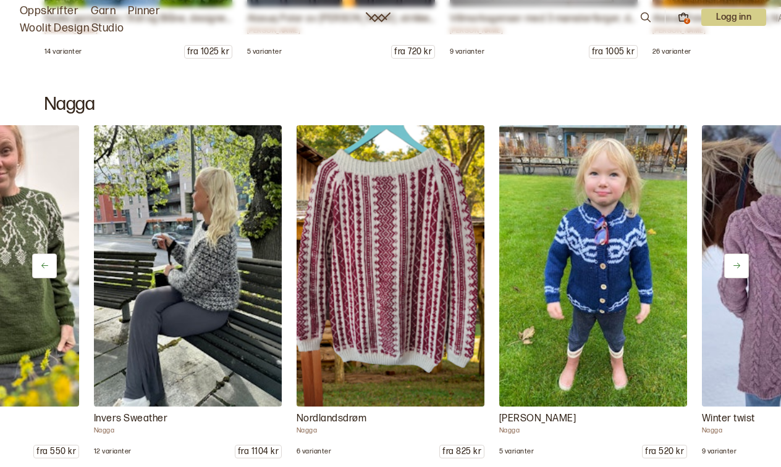
click at [738, 269] on icon at bounding box center [736, 265] width 9 height 9
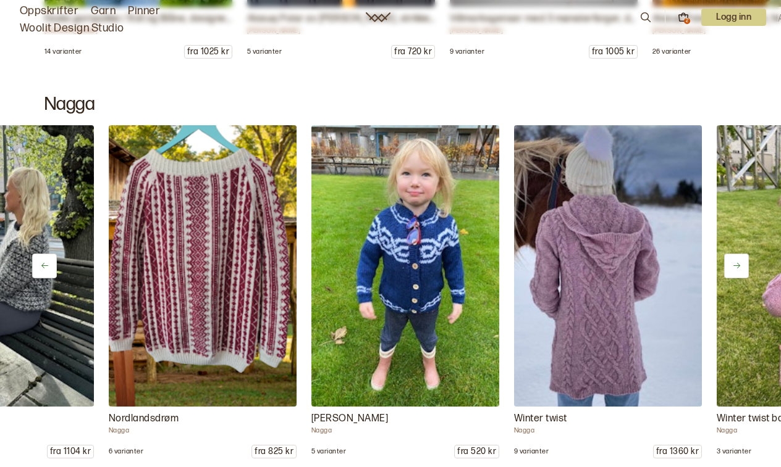
click at [738, 269] on icon at bounding box center [736, 265] width 9 height 9
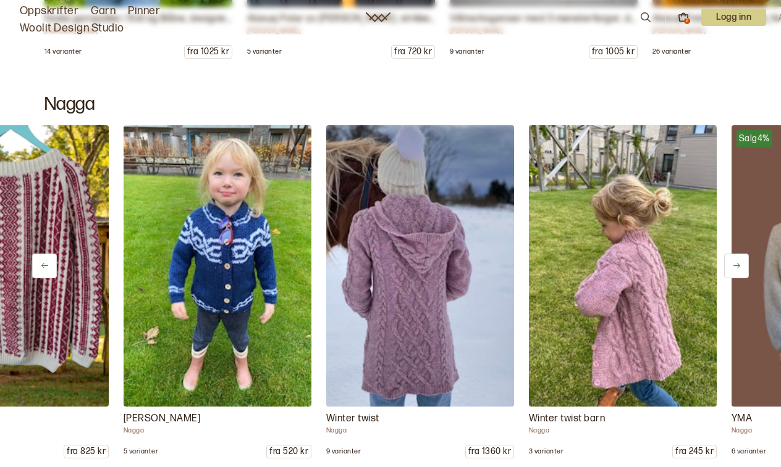
click at [738, 269] on icon at bounding box center [736, 265] width 9 height 9
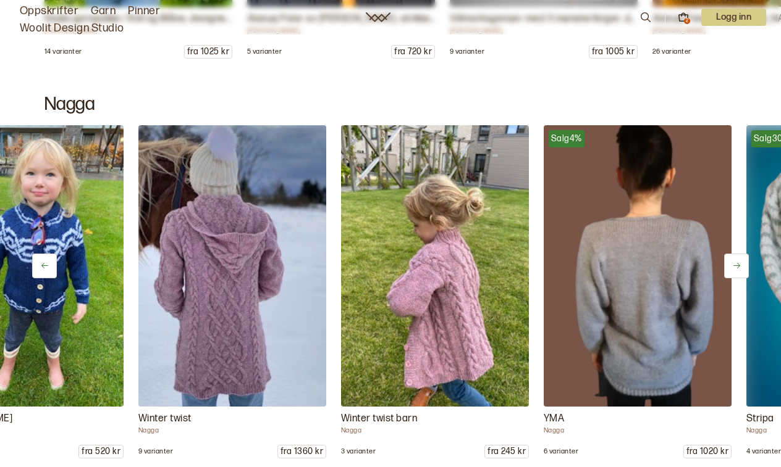
click at [738, 269] on icon at bounding box center [736, 265] width 9 height 9
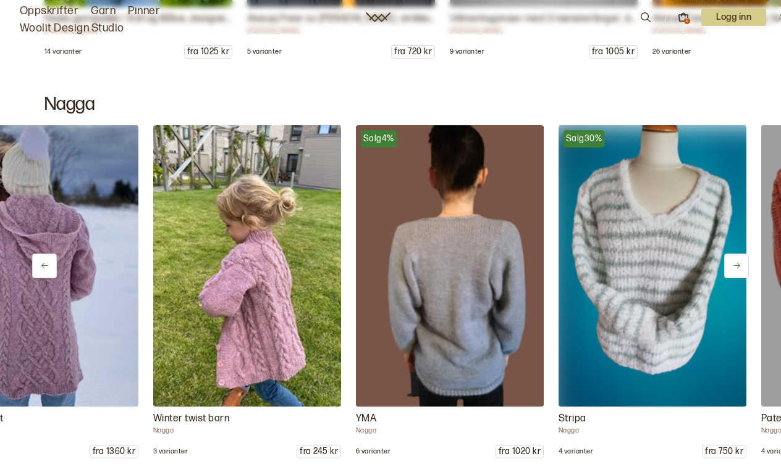
click at [738, 269] on icon at bounding box center [736, 265] width 9 height 9
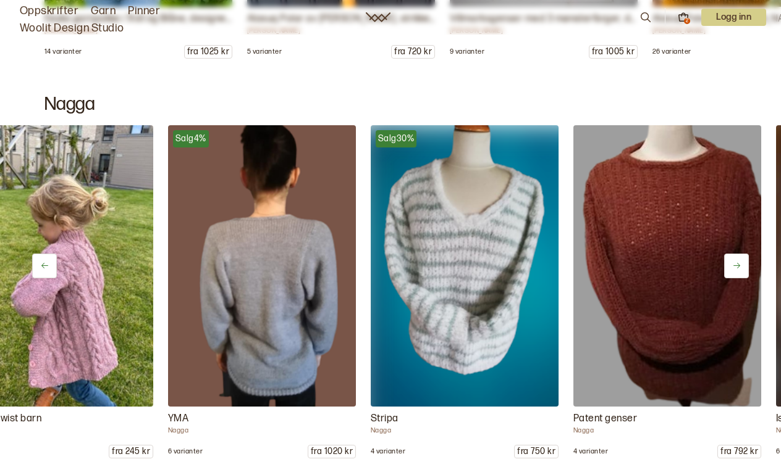
click at [738, 269] on icon at bounding box center [736, 265] width 9 height 9
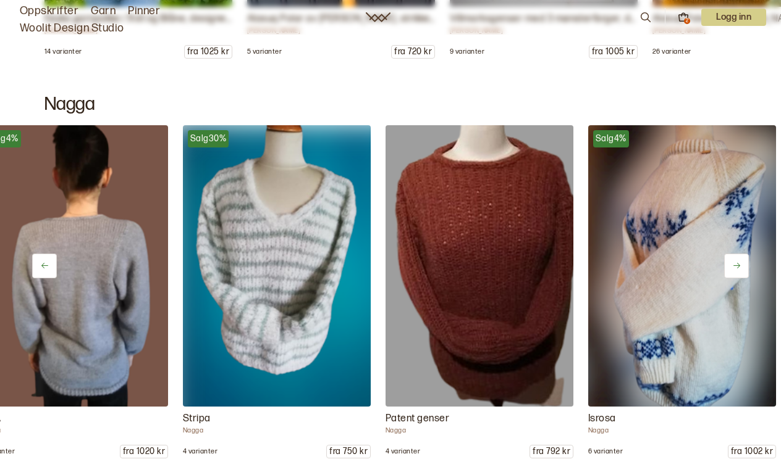
click at [738, 269] on icon at bounding box center [736, 265] width 9 height 9
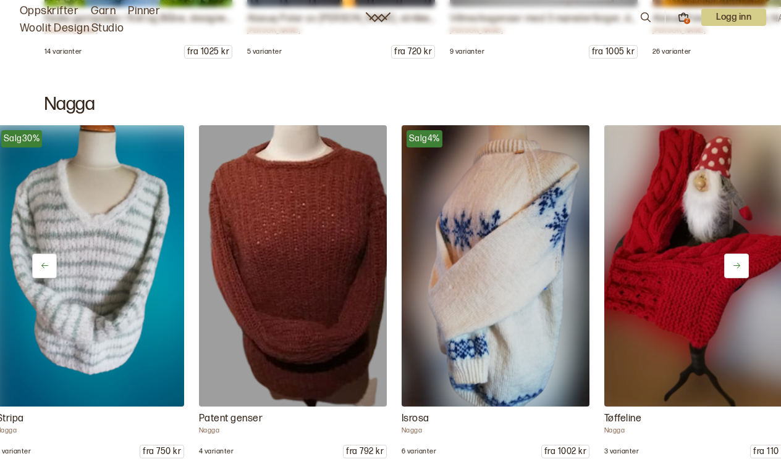
scroll to position [0, 4506]
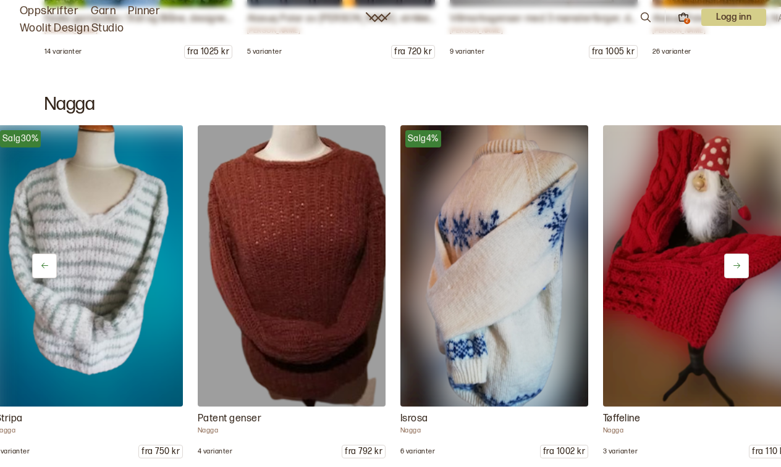
click at [738, 269] on icon at bounding box center [736, 265] width 9 height 9
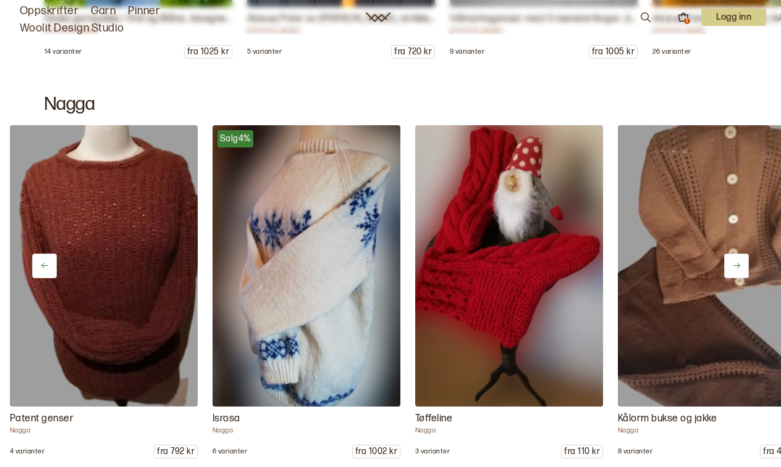
click at [738, 269] on icon at bounding box center [736, 265] width 9 height 9
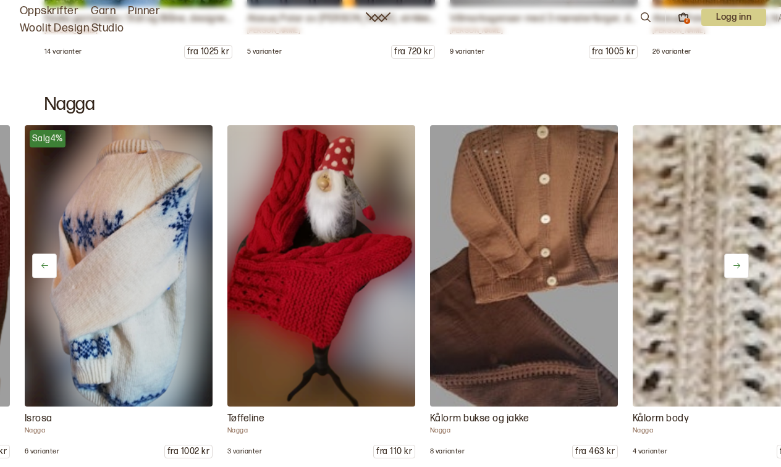
click at [738, 269] on icon at bounding box center [736, 265] width 9 height 9
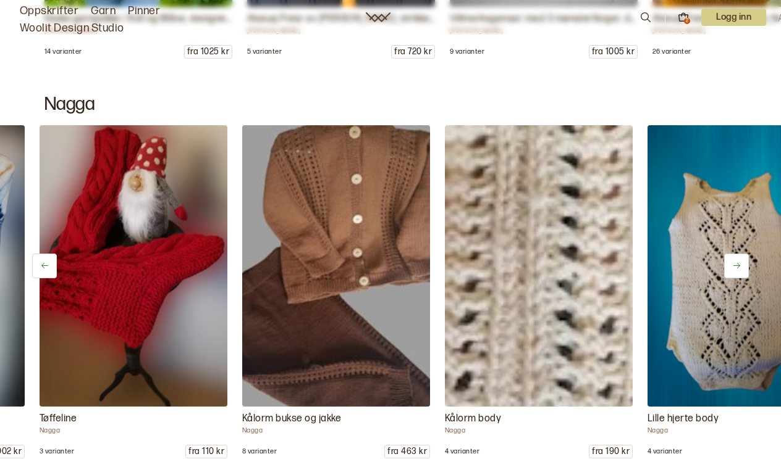
click at [738, 269] on icon at bounding box center [736, 265] width 9 height 9
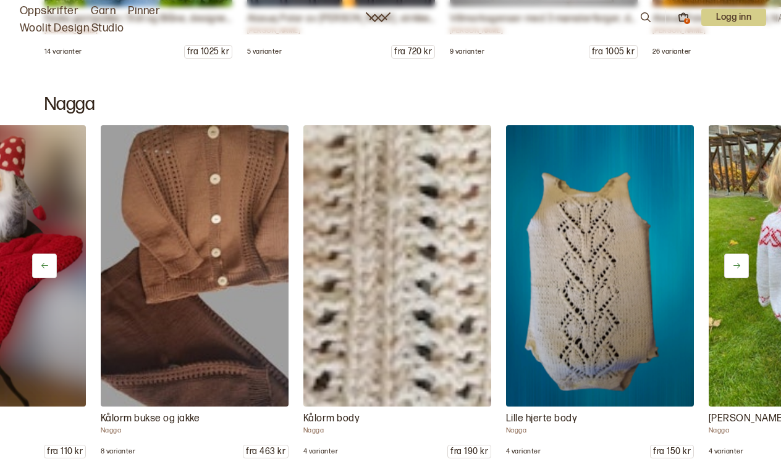
scroll to position [0, 5257]
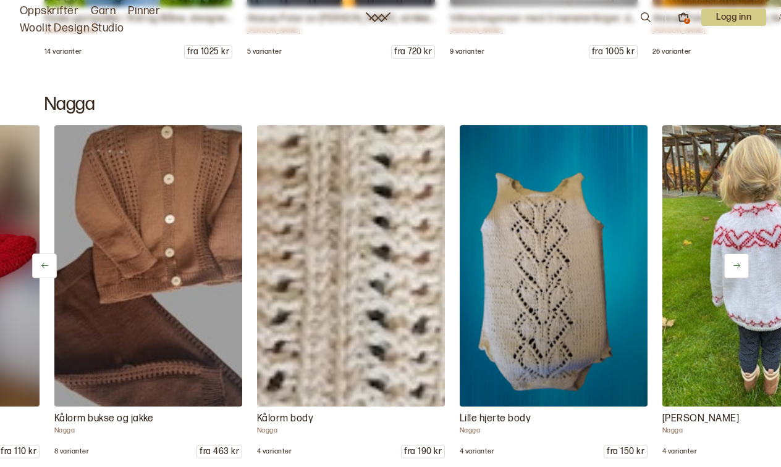
click at [738, 269] on icon at bounding box center [736, 265] width 9 height 9
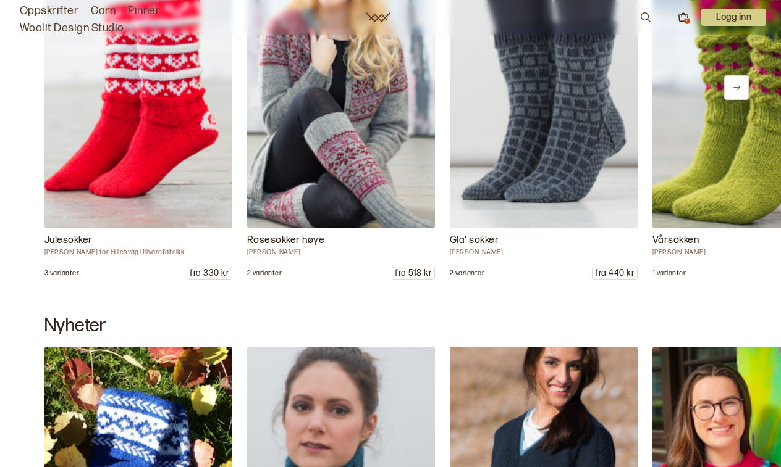
scroll to position [8332, 0]
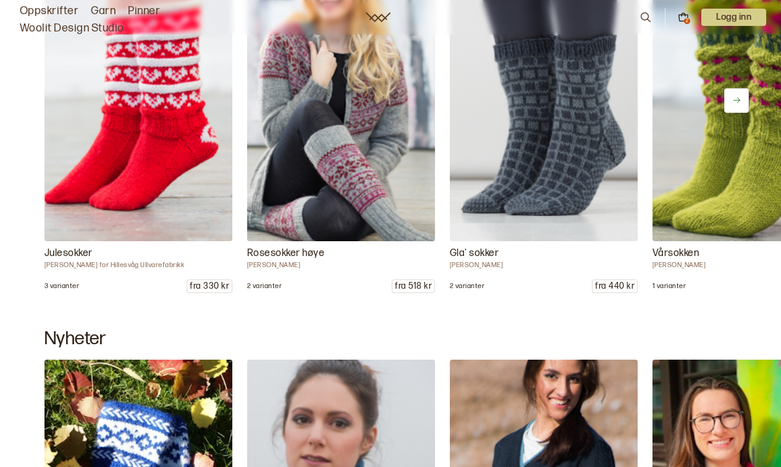
click at [736, 107] on button at bounding box center [736, 100] width 25 height 25
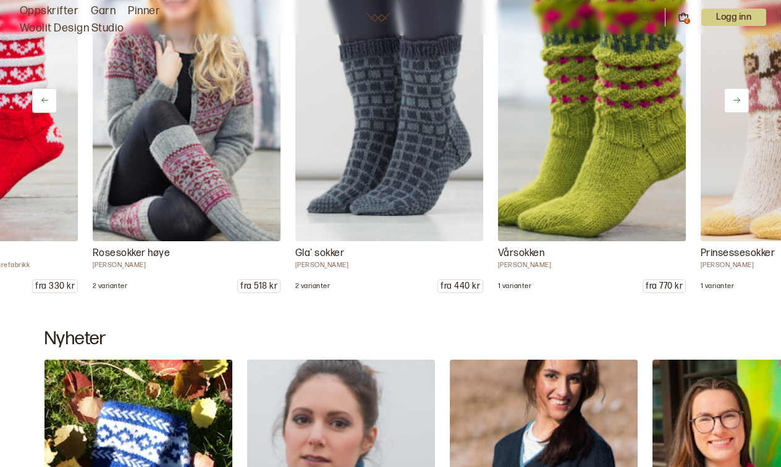
scroll to position [0, 188]
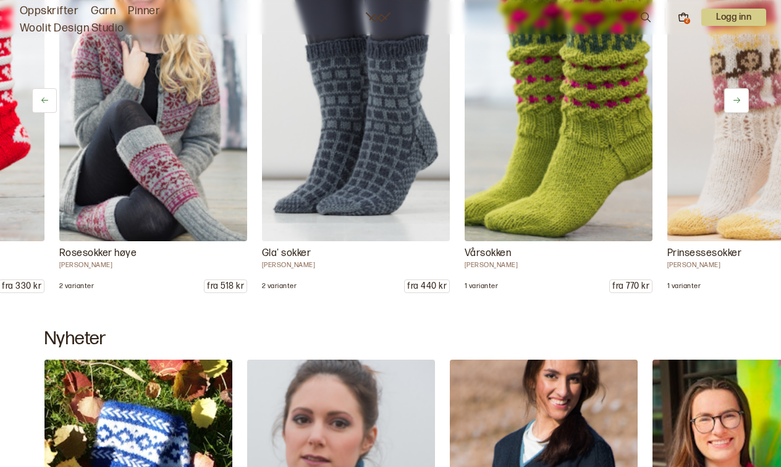
click at [737, 103] on icon at bounding box center [736, 100] width 9 height 9
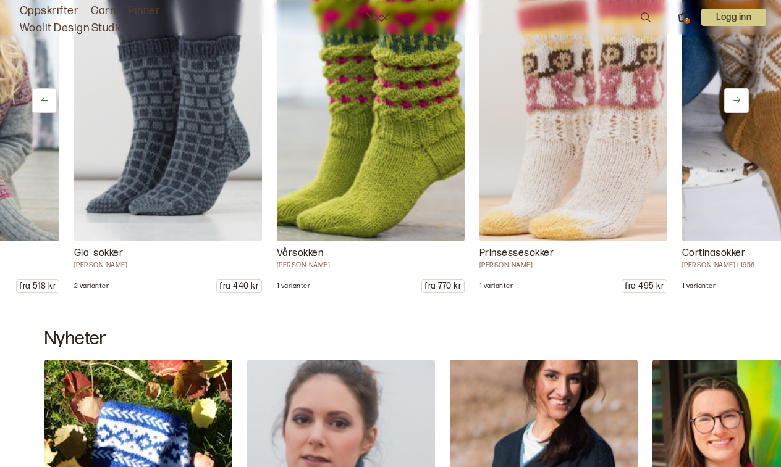
click at [737, 103] on icon at bounding box center [736, 100] width 9 height 9
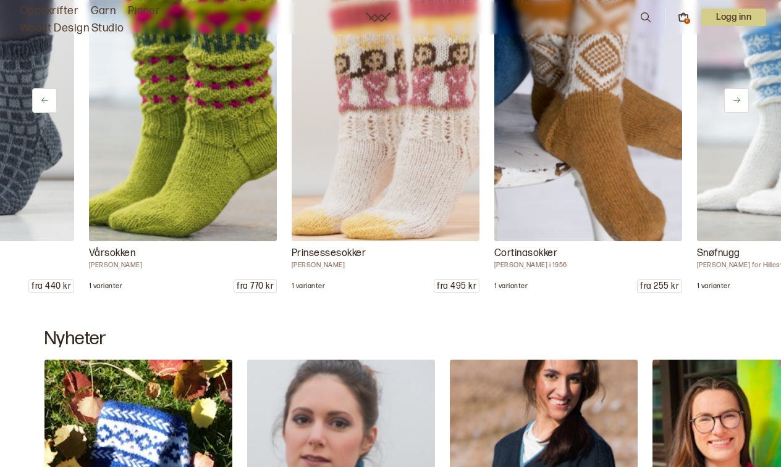
click at [737, 103] on icon at bounding box center [736, 100] width 9 height 9
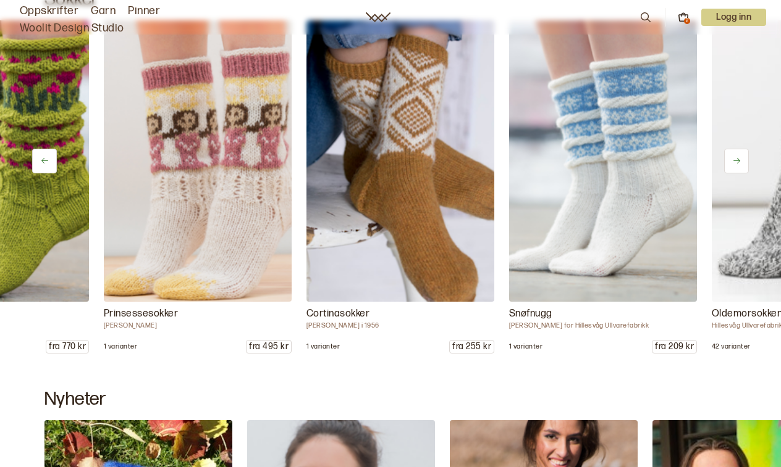
scroll to position [8259, 0]
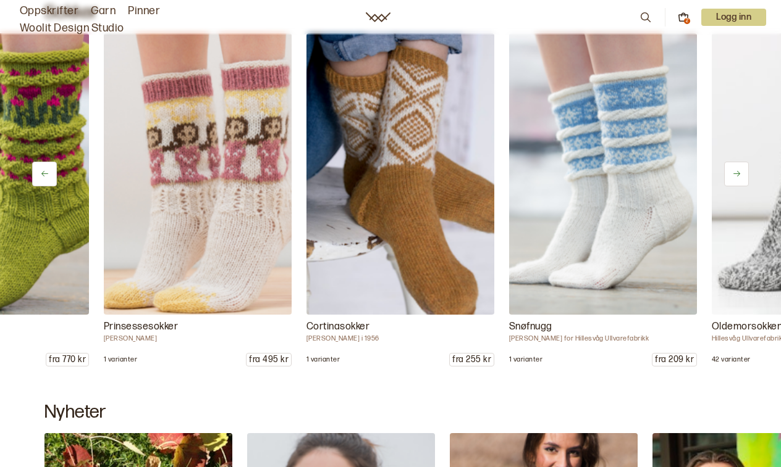
click at [736, 168] on button at bounding box center [736, 174] width 25 height 25
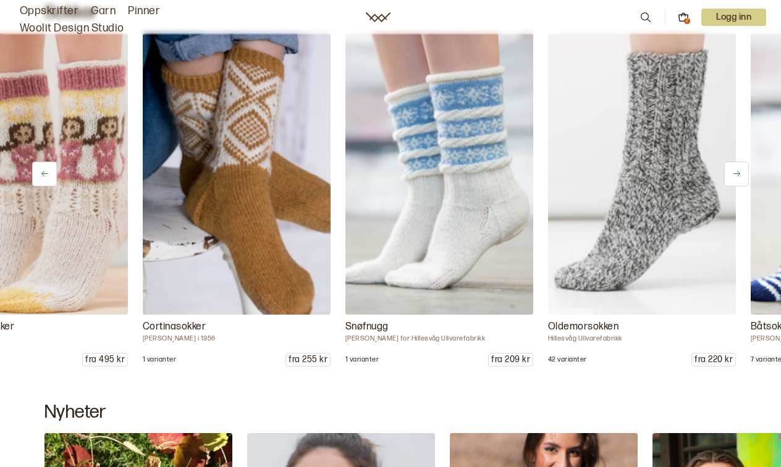
scroll to position [0, 939]
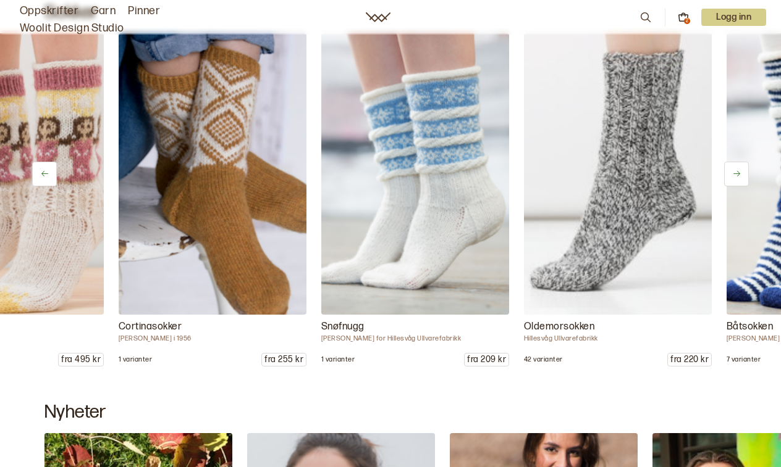
click at [735, 173] on icon at bounding box center [736, 173] width 9 height 9
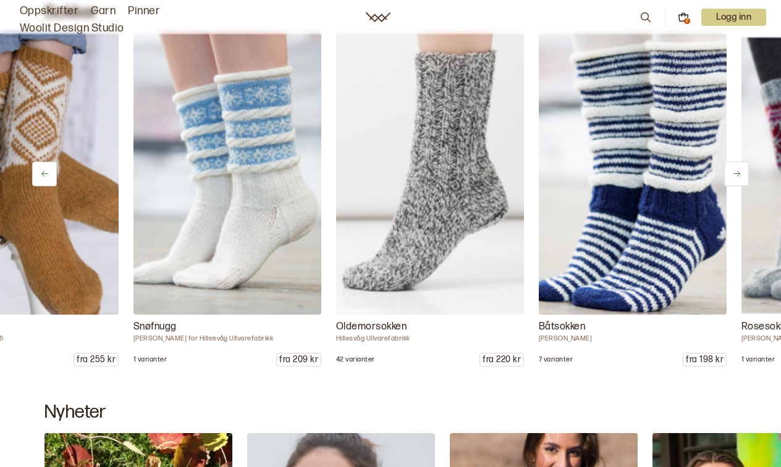
click at [735, 173] on icon at bounding box center [736, 173] width 9 height 9
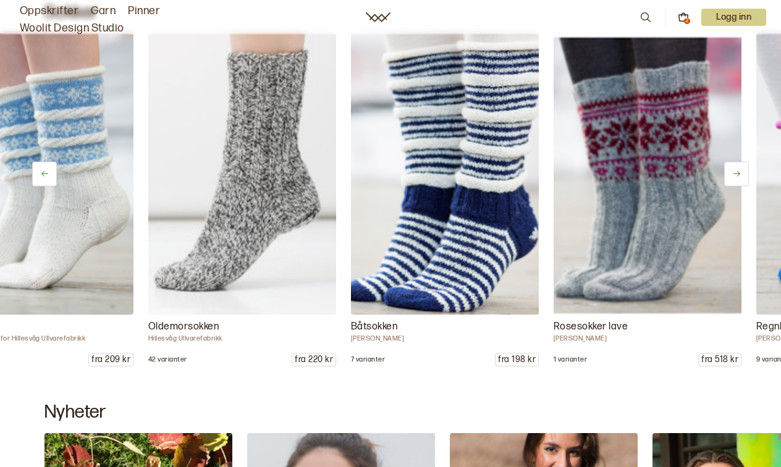
click at [735, 173] on icon at bounding box center [736, 173] width 9 height 9
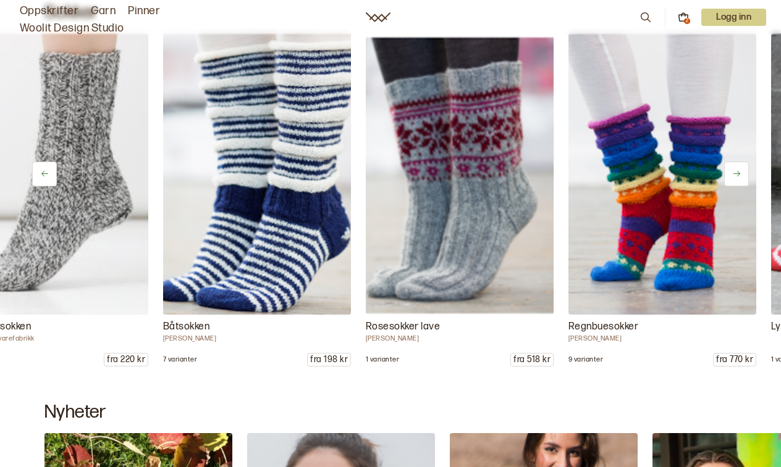
click at [735, 173] on icon at bounding box center [736, 173] width 9 height 9
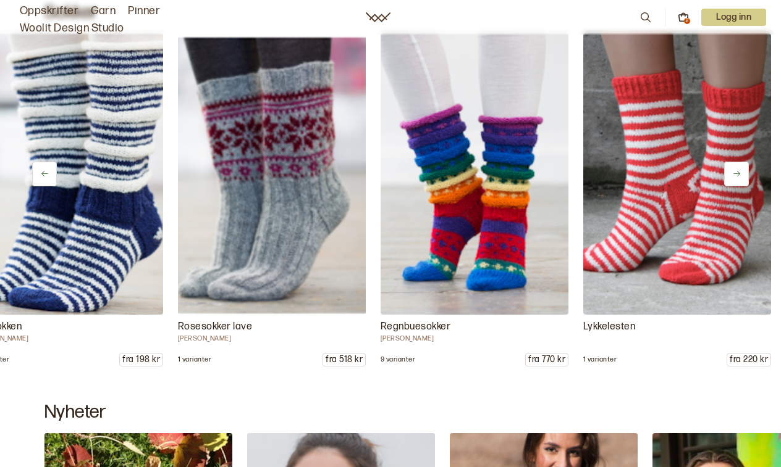
click at [735, 173] on icon at bounding box center [736, 173] width 9 height 9
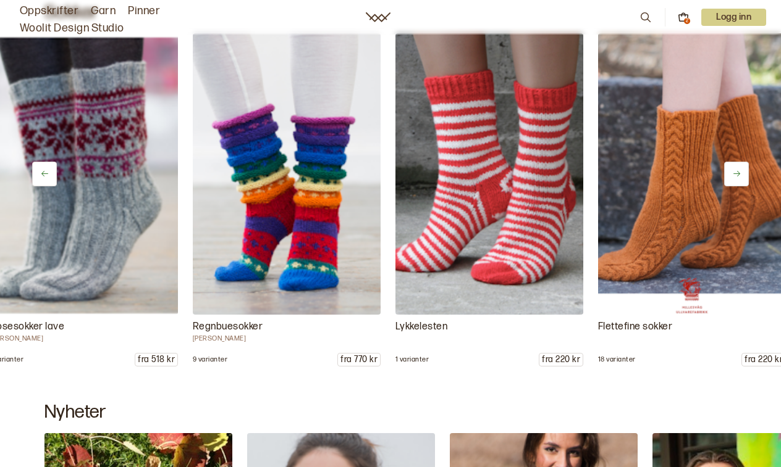
click at [735, 173] on icon at bounding box center [736, 173] width 9 height 9
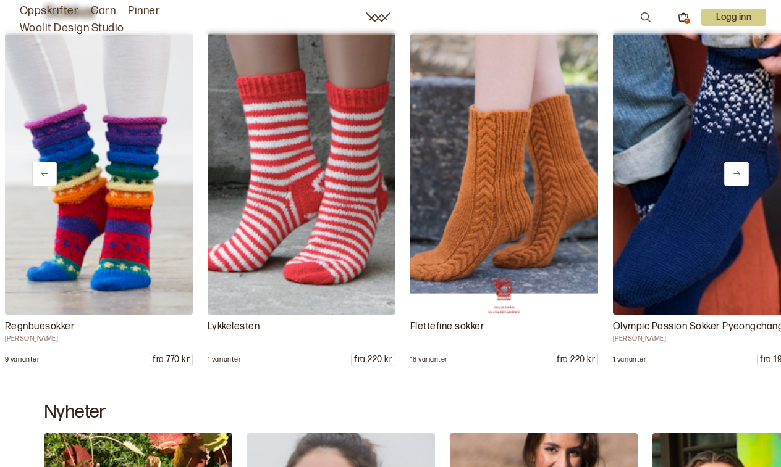
click at [735, 173] on icon at bounding box center [736, 173] width 9 height 9
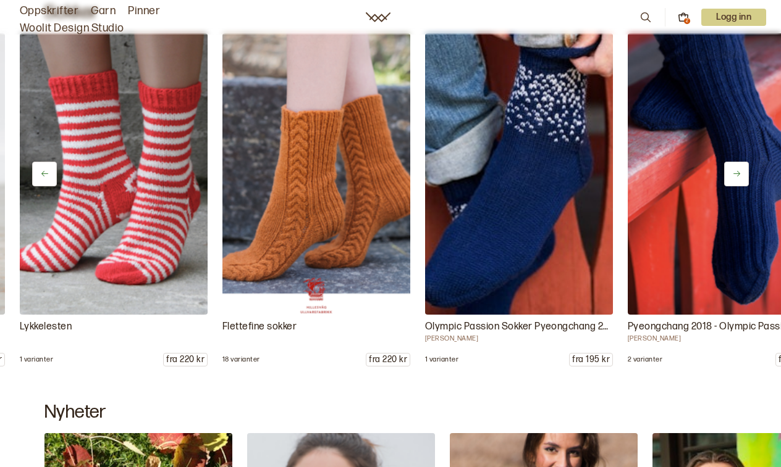
click at [735, 173] on icon at bounding box center [736, 173] width 9 height 9
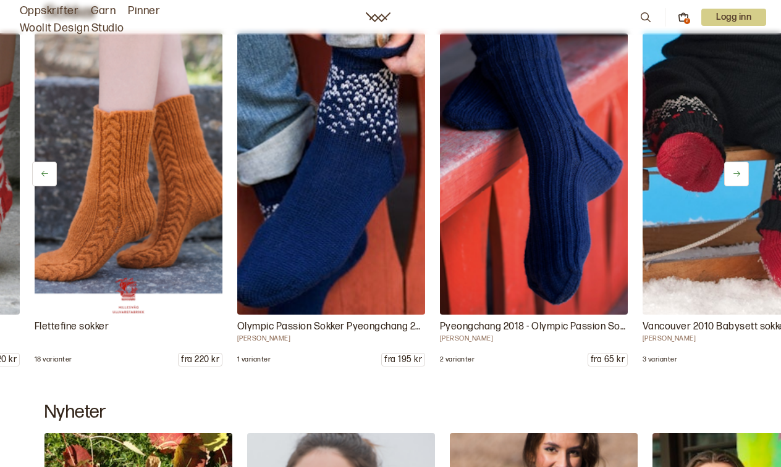
click at [735, 173] on icon at bounding box center [736, 173] width 9 height 9
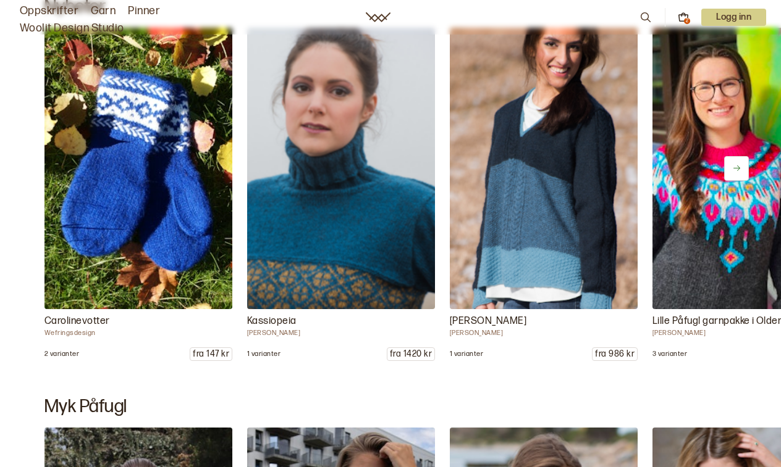
scroll to position [8671, 0]
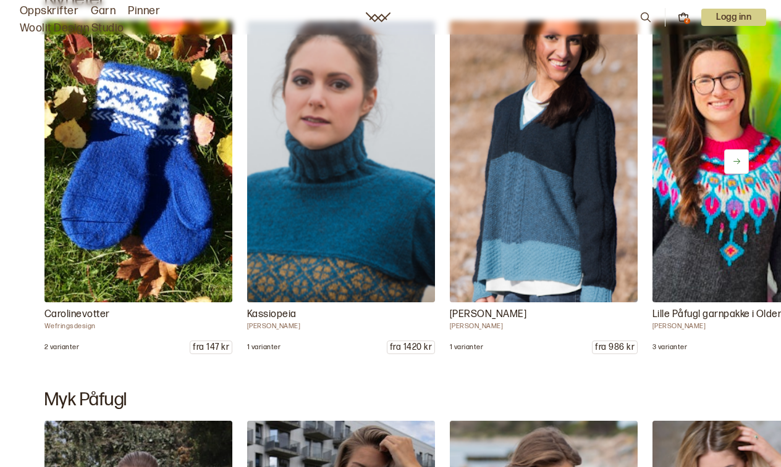
click at [737, 167] on button at bounding box center [736, 161] width 25 height 25
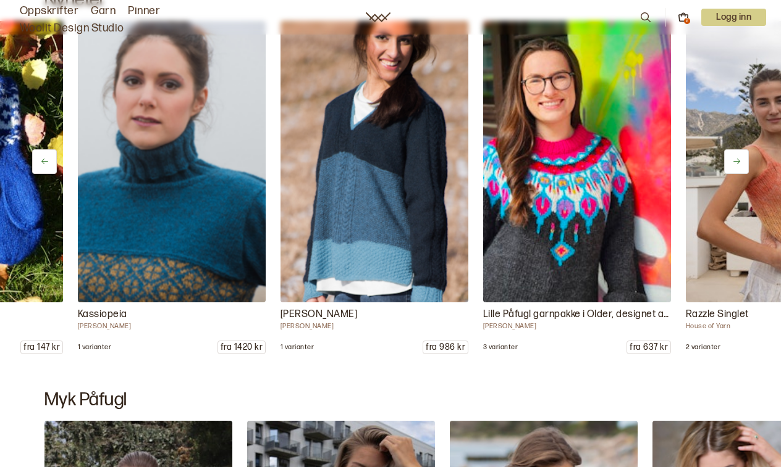
scroll to position [0, 188]
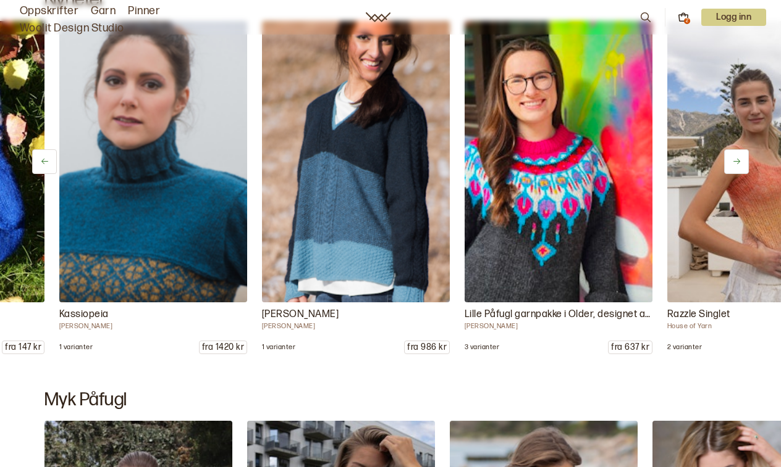
click at [737, 167] on button at bounding box center [736, 161] width 25 height 25
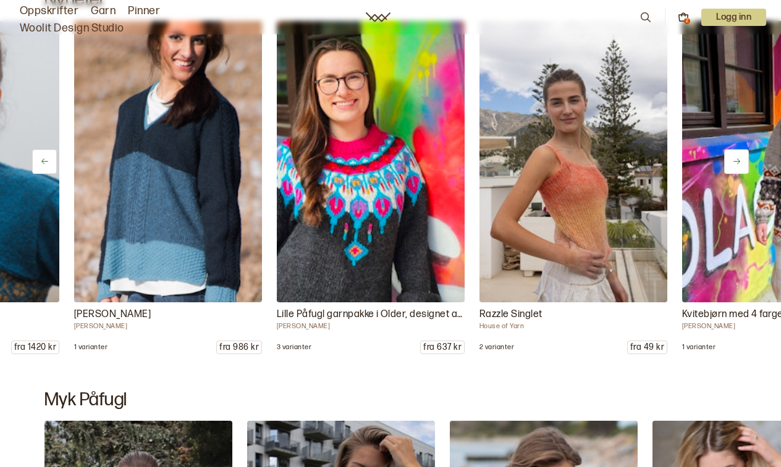
click at [737, 167] on button at bounding box center [736, 161] width 25 height 25
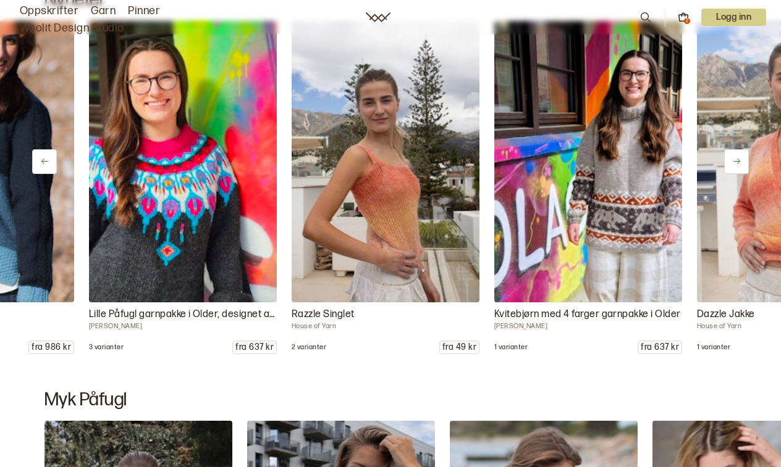
click at [737, 167] on button at bounding box center [736, 161] width 25 height 25
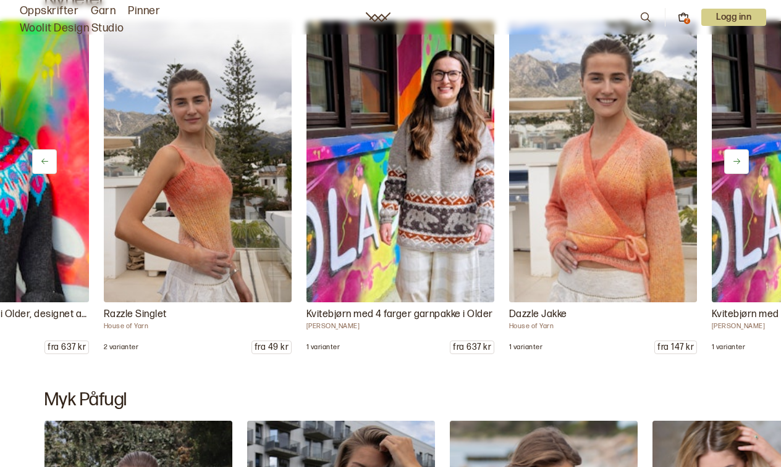
click at [737, 167] on button at bounding box center [736, 161] width 25 height 25
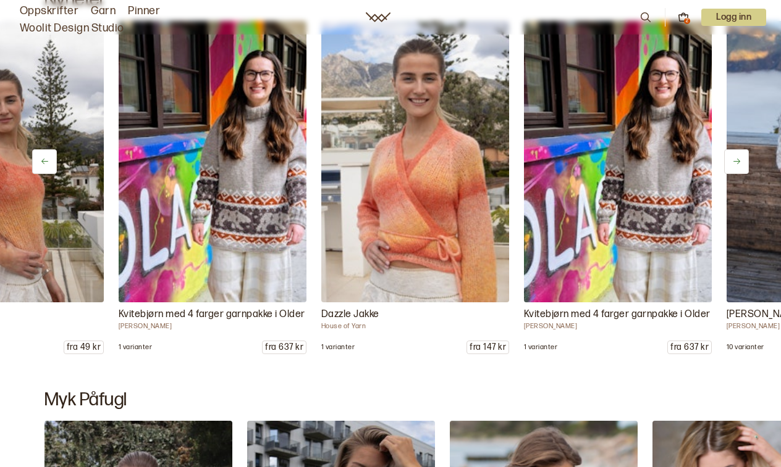
click at [737, 167] on button at bounding box center [736, 161] width 25 height 25
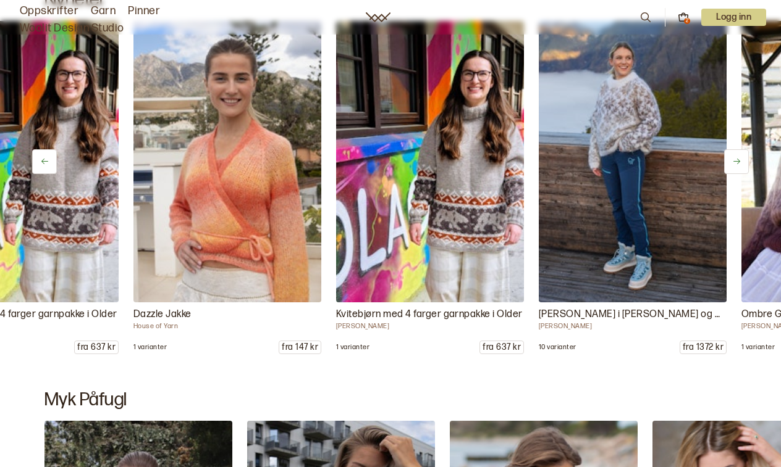
click at [737, 167] on button at bounding box center [736, 161] width 25 height 25
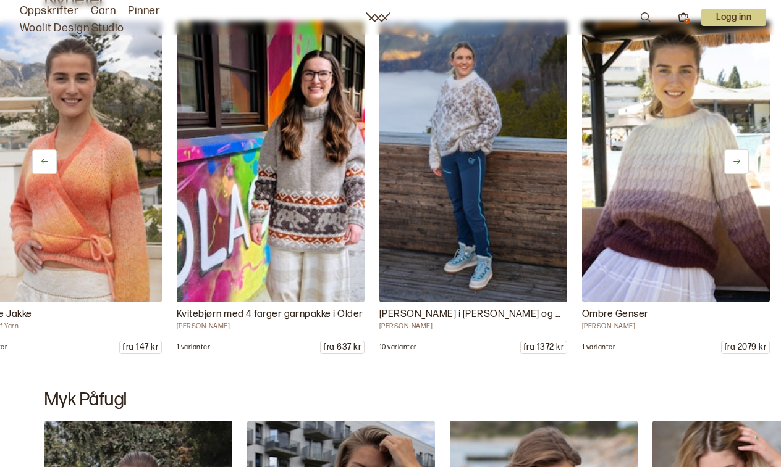
scroll to position [0, 1314]
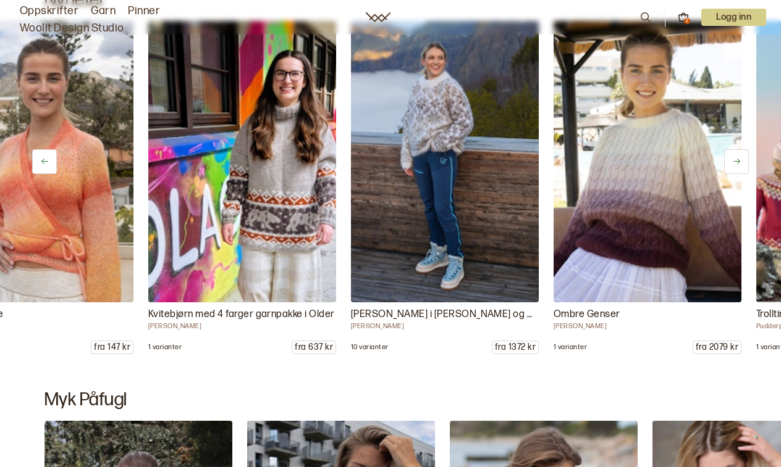
click at [738, 167] on button at bounding box center [736, 161] width 25 height 25
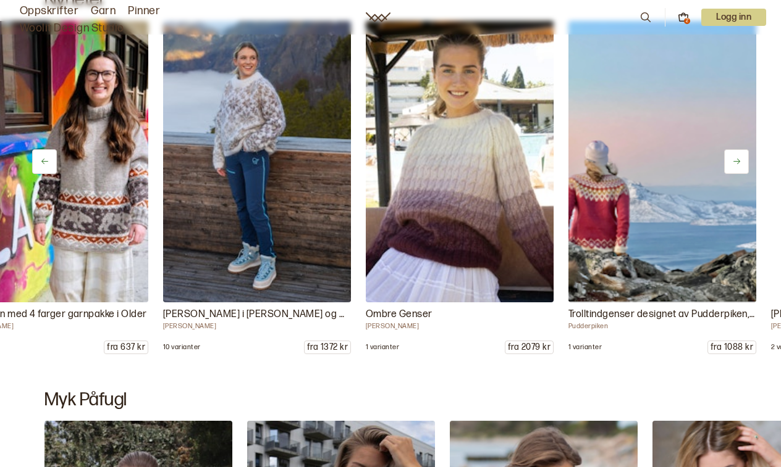
click at [738, 167] on button at bounding box center [736, 161] width 25 height 25
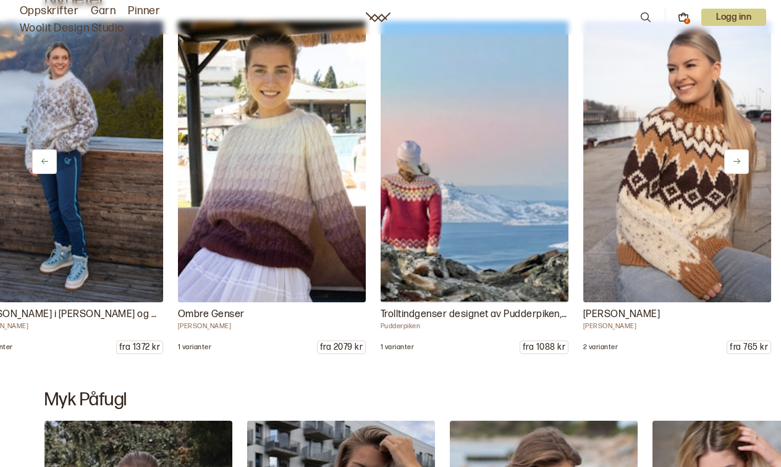
click at [738, 167] on button at bounding box center [736, 161] width 25 height 25
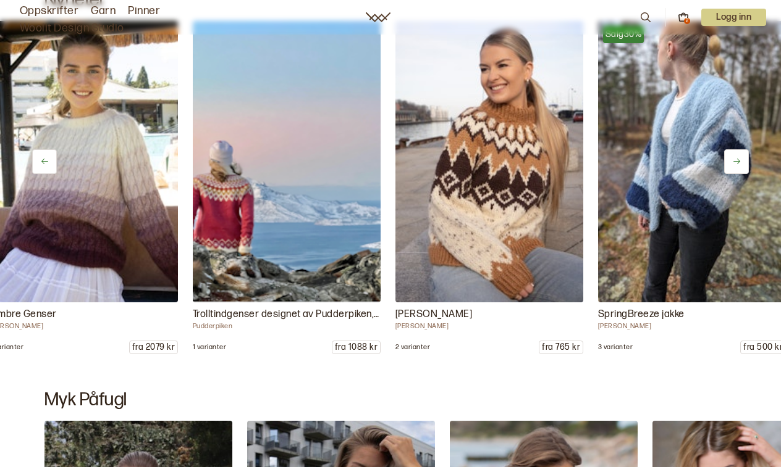
click at [738, 167] on button at bounding box center [736, 161] width 25 height 25
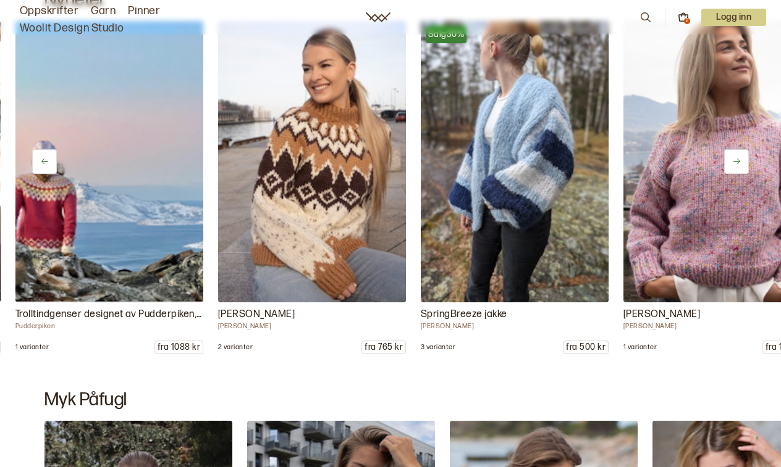
scroll to position [0, 2065]
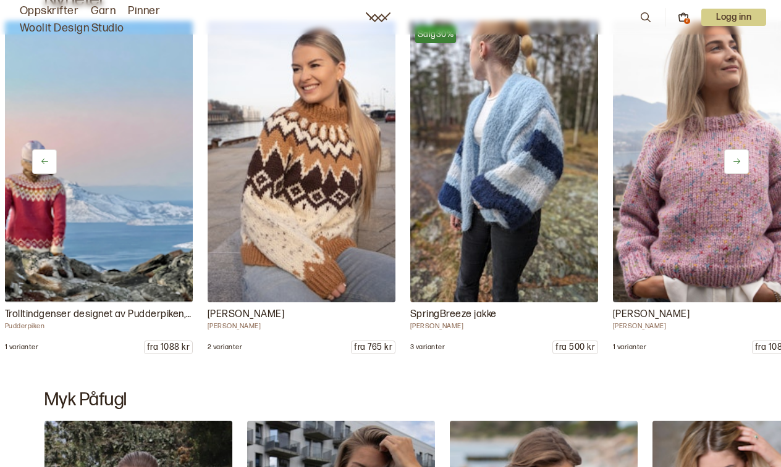
click at [738, 167] on button at bounding box center [736, 161] width 25 height 25
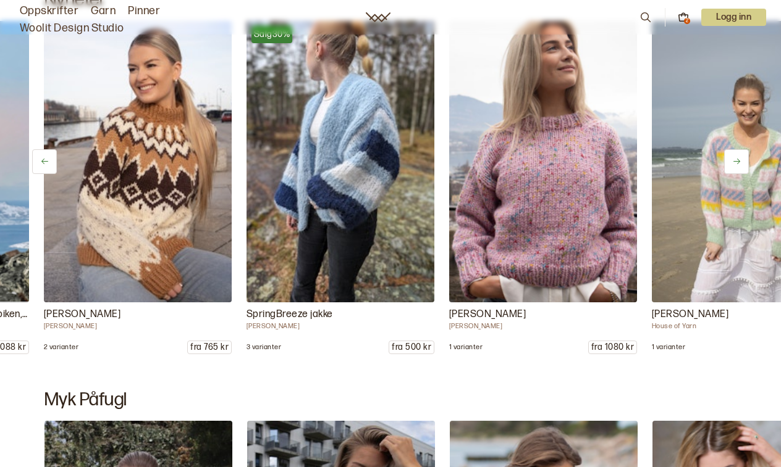
scroll to position [0, 2253]
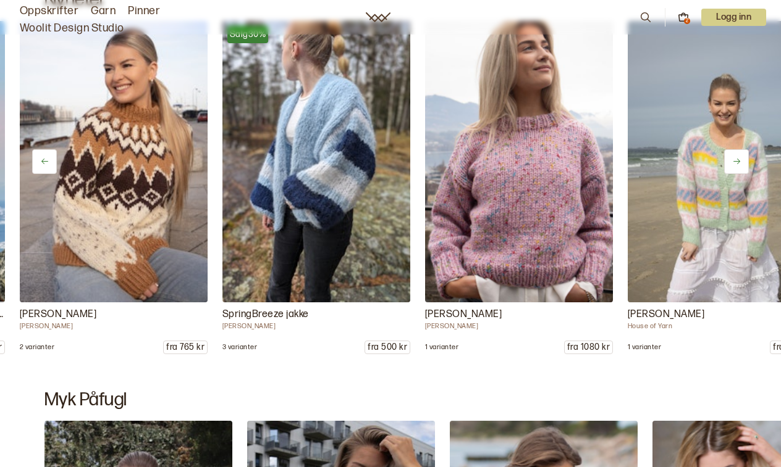
click at [738, 167] on button at bounding box center [736, 161] width 25 height 25
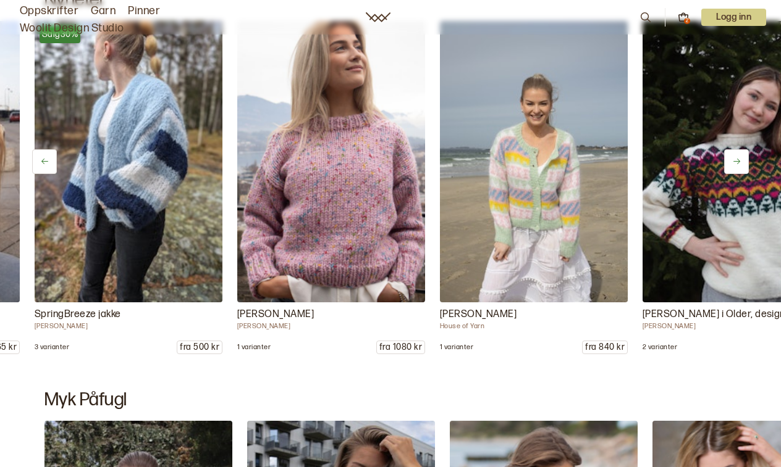
click at [738, 167] on button at bounding box center [736, 161] width 25 height 25
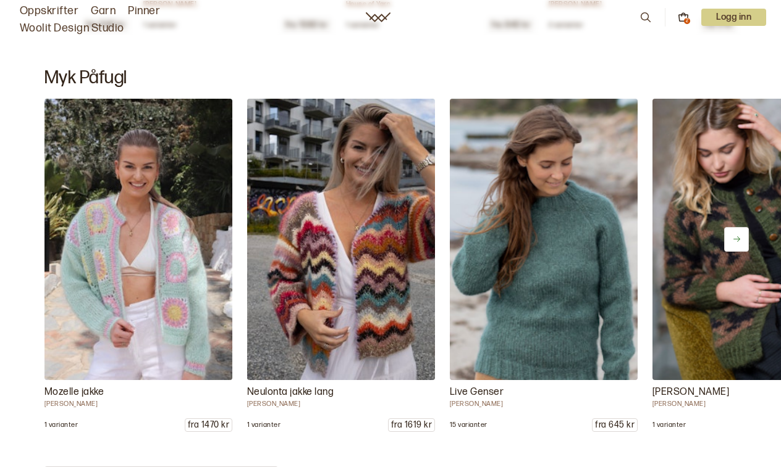
scroll to position [8996, 0]
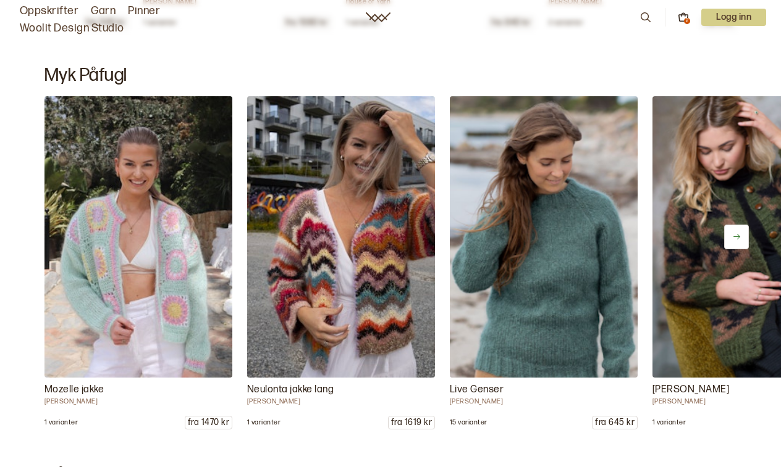
click at [737, 243] on button at bounding box center [736, 237] width 25 height 25
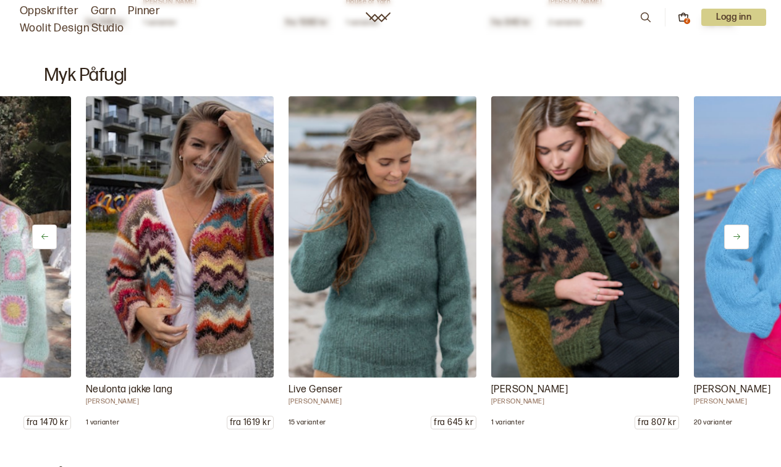
scroll to position [0, 188]
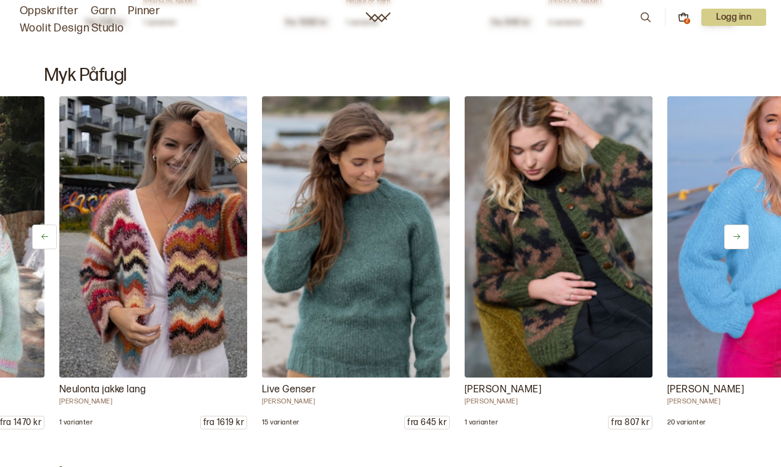
click at [737, 243] on button at bounding box center [736, 237] width 25 height 25
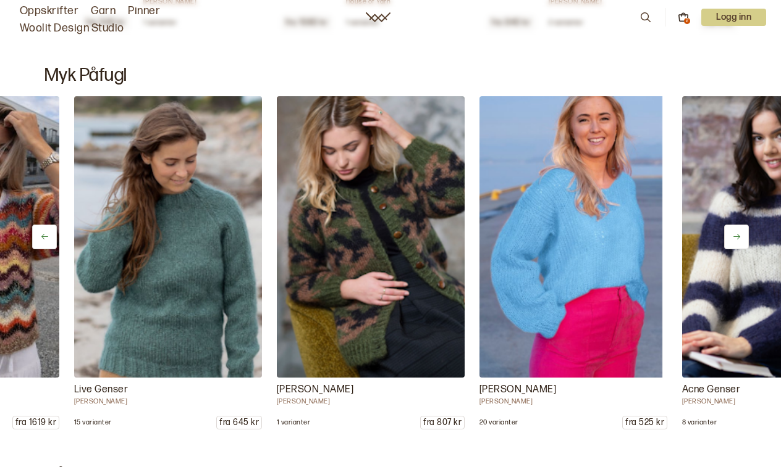
click at [737, 243] on button at bounding box center [736, 237] width 25 height 25
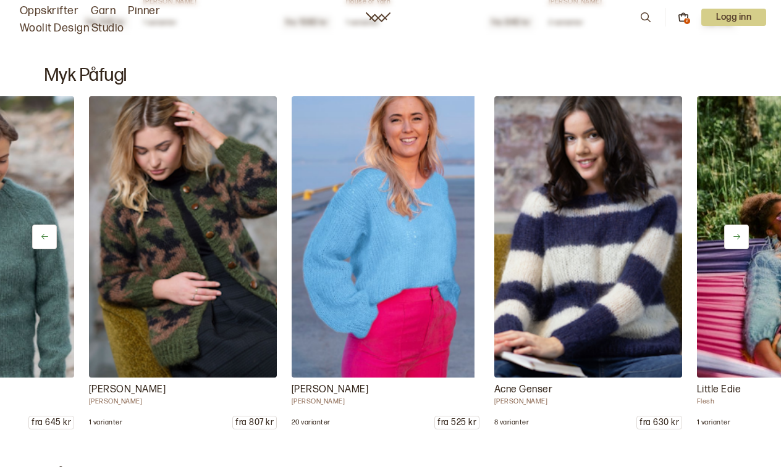
click at [737, 243] on button at bounding box center [736, 237] width 25 height 25
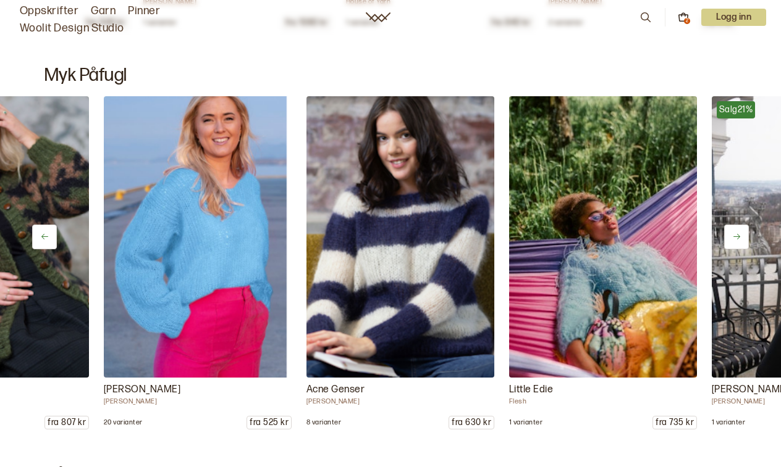
click at [737, 243] on button at bounding box center [736, 237] width 25 height 25
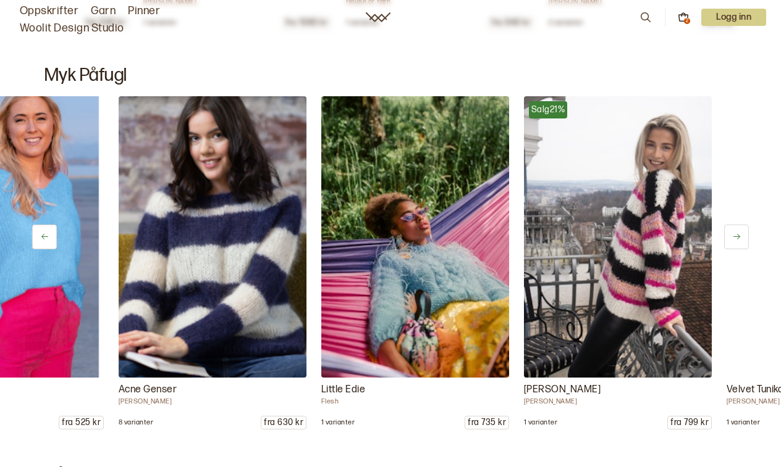
click at [737, 243] on button at bounding box center [736, 237] width 25 height 25
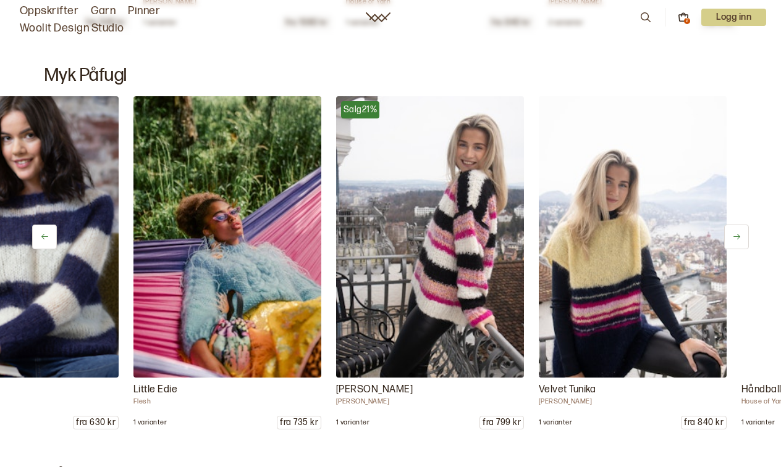
click at [737, 243] on button at bounding box center [736, 237] width 25 height 25
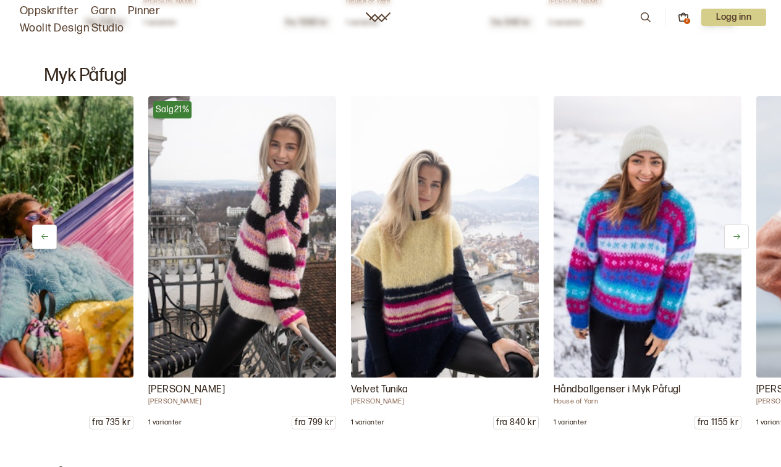
click at [737, 243] on button at bounding box center [736, 237] width 25 height 25
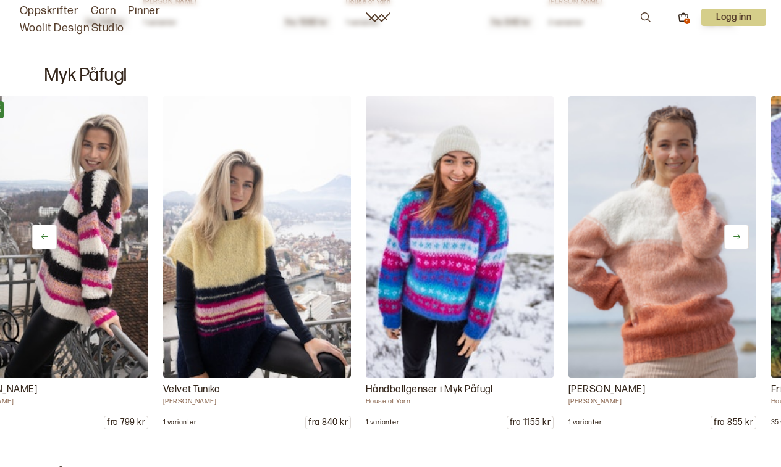
click at [737, 243] on button at bounding box center [736, 237] width 25 height 25
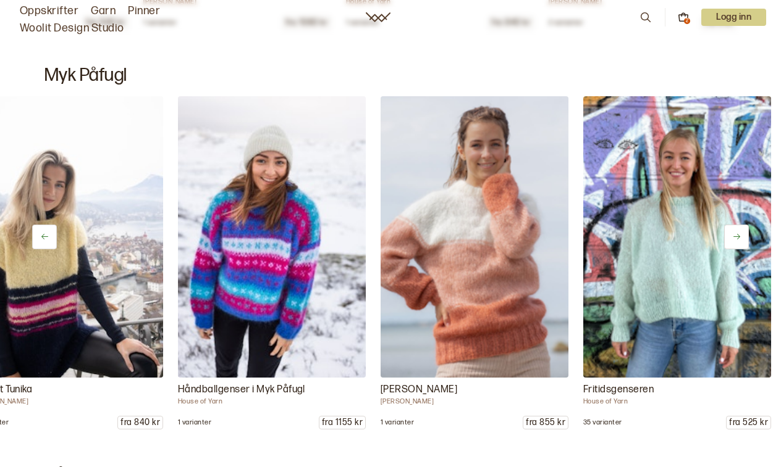
click at [737, 243] on button at bounding box center [736, 237] width 25 height 25
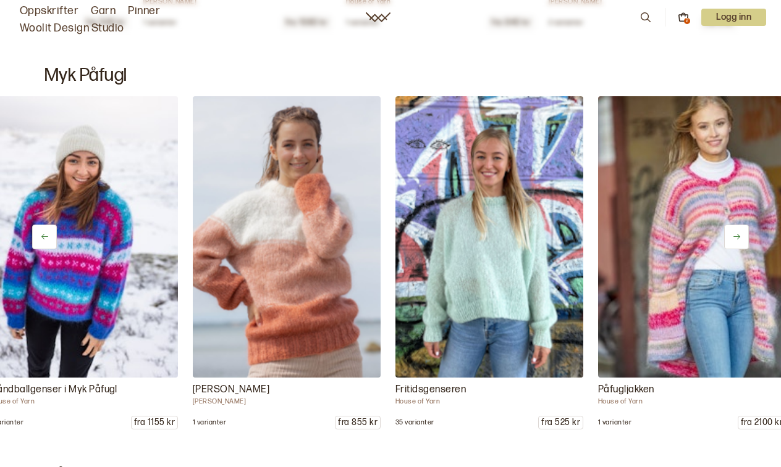
click at [737, 243] on button at bounding box center [736, 237] width 25 height 25
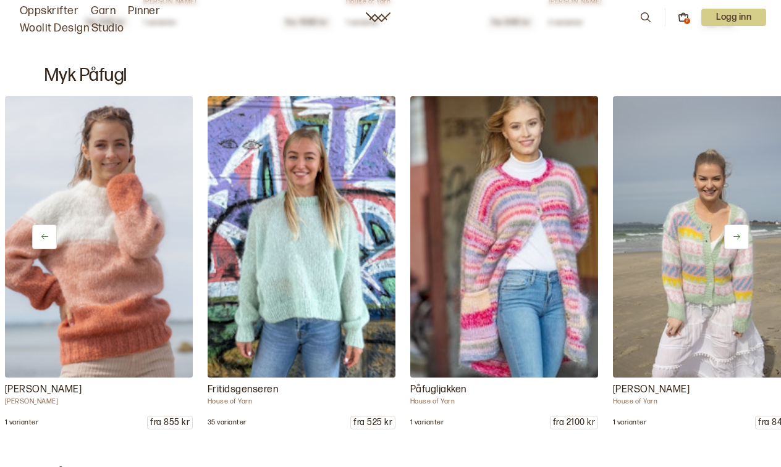
click at [737, 243] on button at bounding box center [736, 237] width 25 height 25
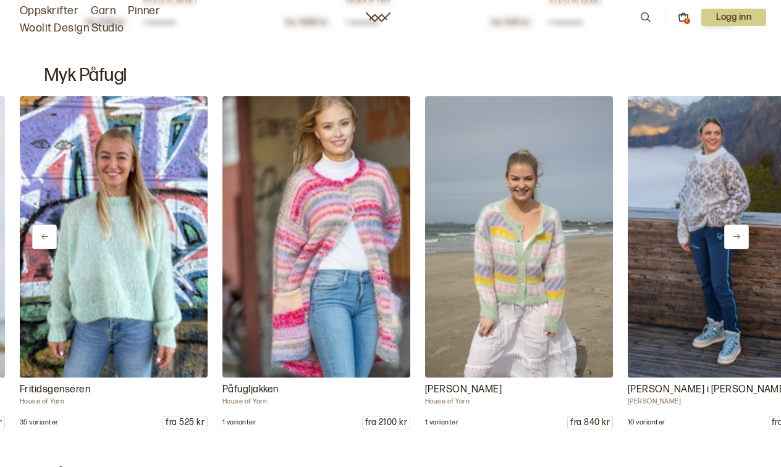
click at [737, 243] on button at bounding box center [736, 237] width 25 height 25
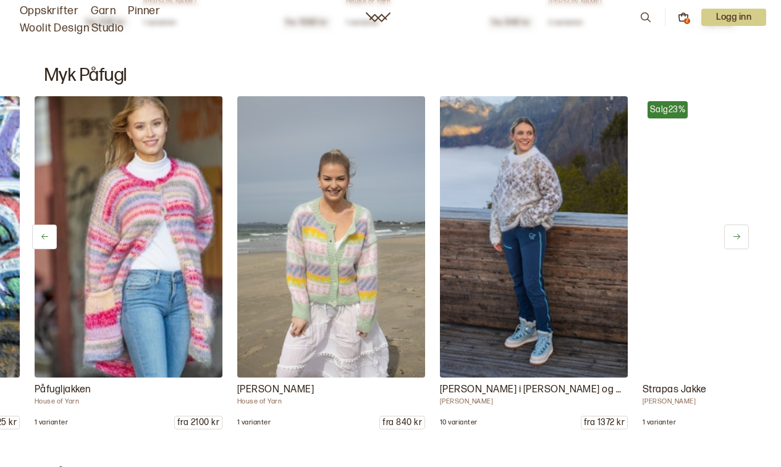
click at [737, 243] on button at bounding box center [736, 237] width 25 height 25
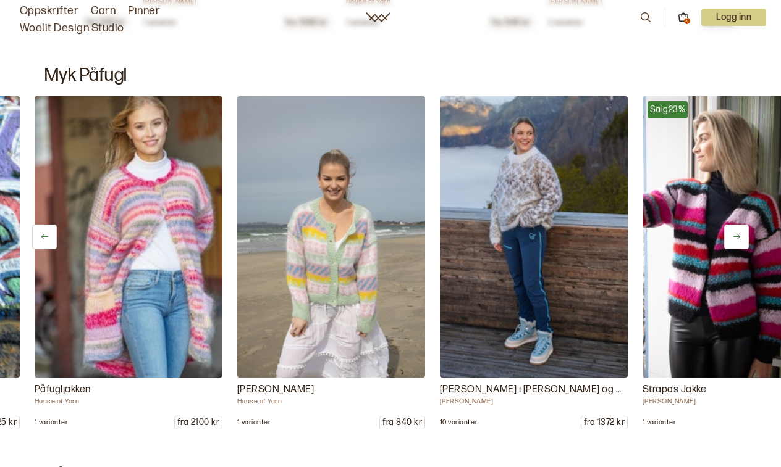
scroll to position [0, 2534]
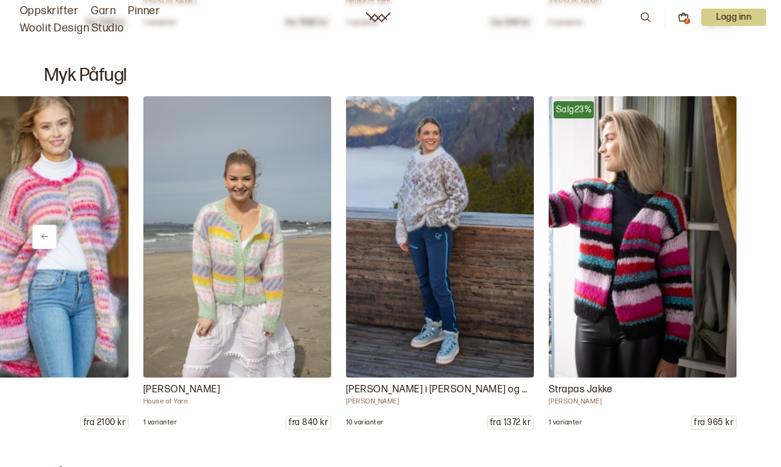
click at [737, 243] on div "Mozelle jakke Mari Kalberg Skjæveland 1 varianter fra 1470 kr Neulonta jakke la…" at bounding box center [390, 262] width 781 height 333
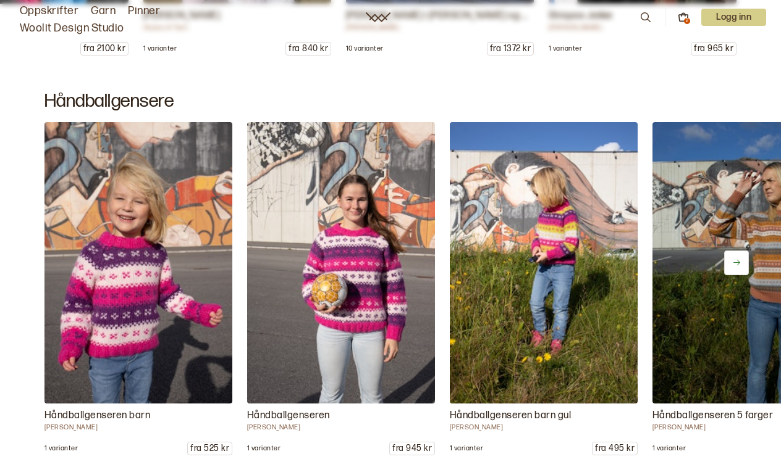
scroll to position [9373, 0]
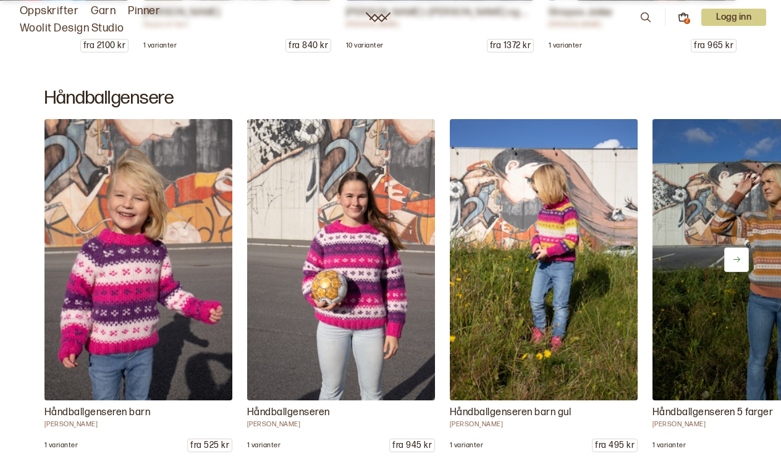
click at [735, 258] on icon at bounding box center [736, 259] width 9 height 9
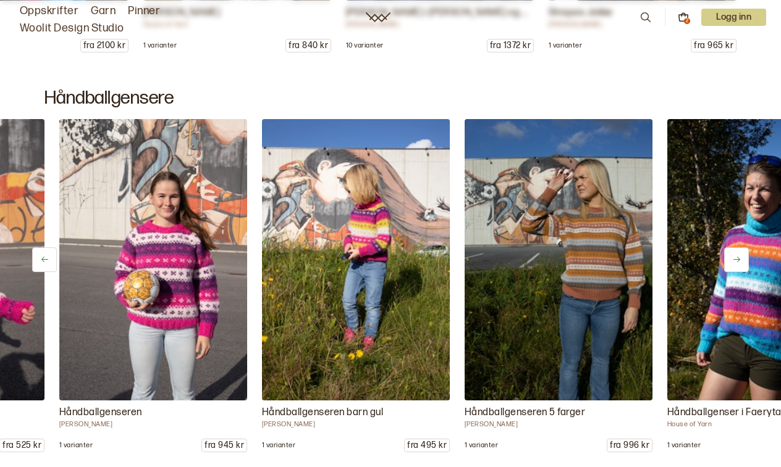
scroll to position [0, 203]
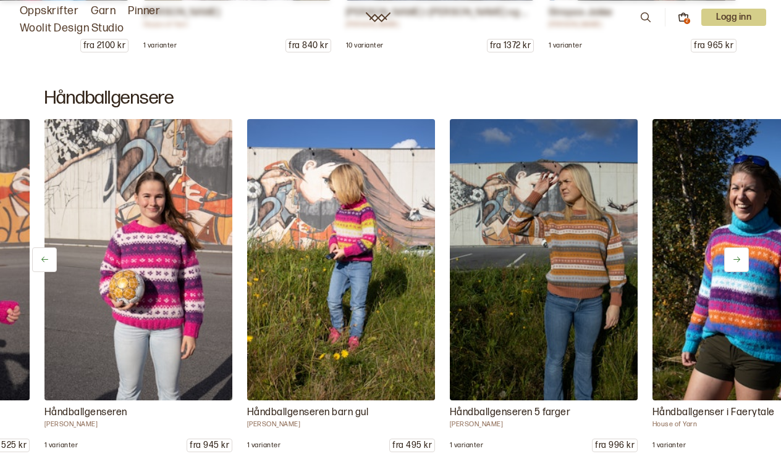
click at [732, 259] on icon at bounding box center [736, 259] width 9 height 9
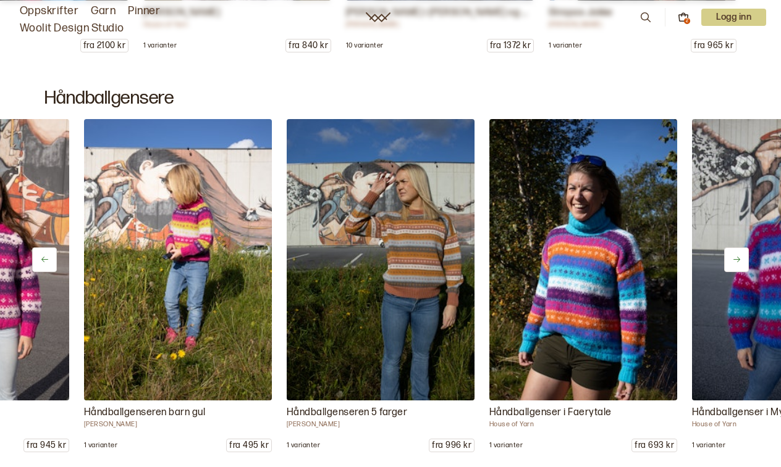
scroll to position [0, 390]
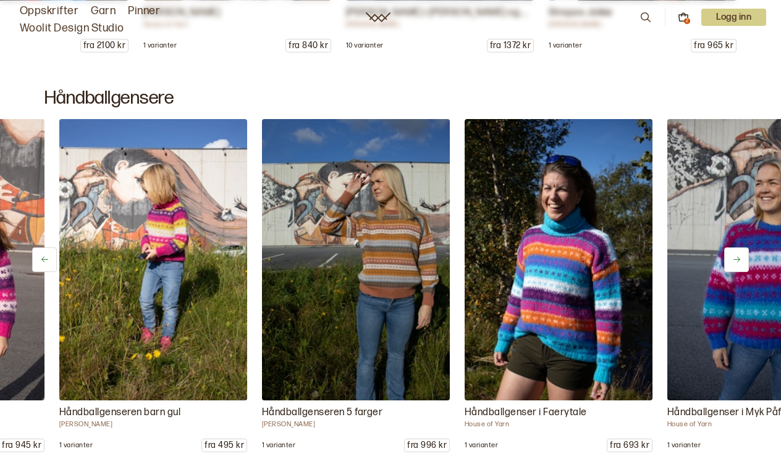
click at [732, 259] on icon at bounding box center [736, 259] width 9 height 9
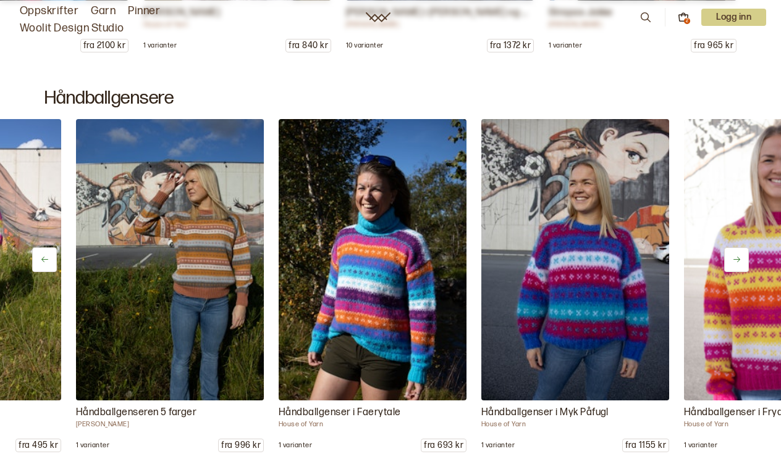
scroll to position [0, 578]
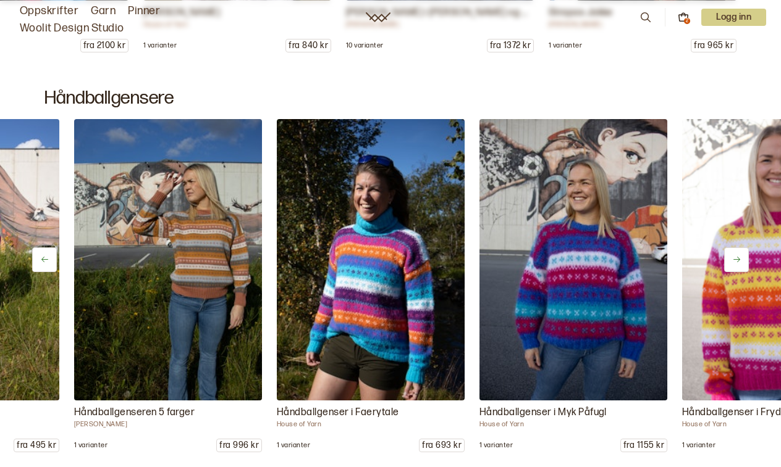
click at [732, 258] on icon at bounding box center [736, 259] width 9 height 9
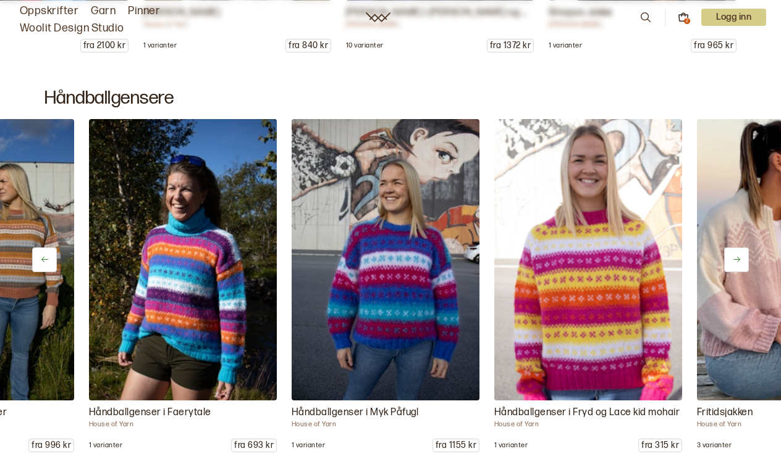
click at [732, 259] on icon at bounding box center [736, 259] width 9 height 9
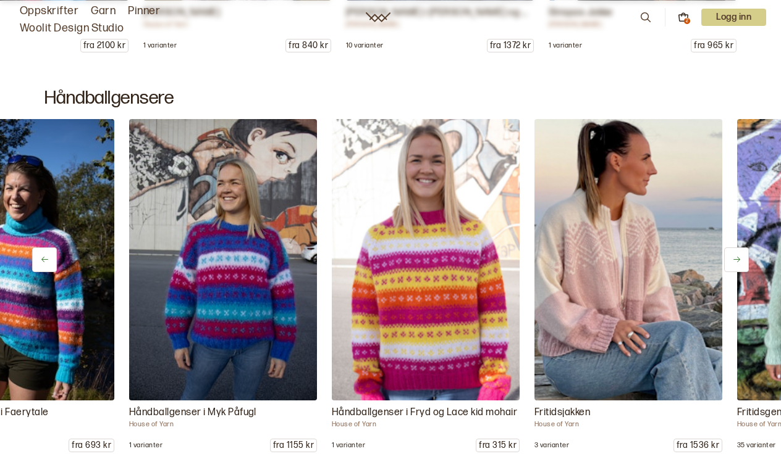
scroll to position [0, 954]
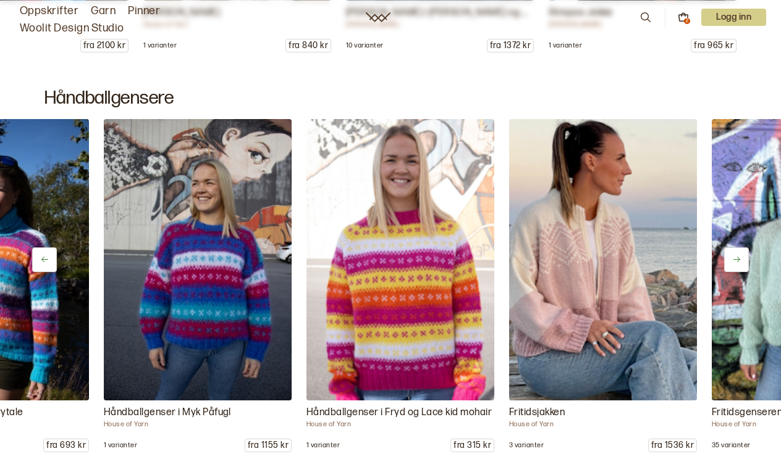
click at [732, 259] on icon at bounding box center [736, 259] width 9 height 9
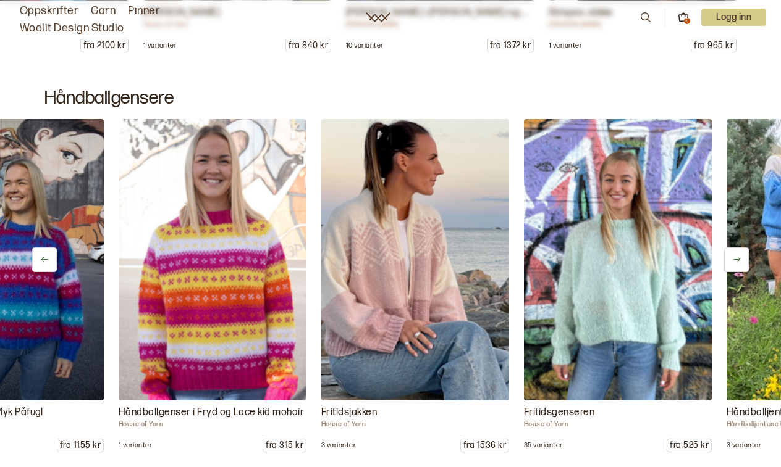
click at [732, 259] on icon at bounding box center [736, 259] width 9 height 9
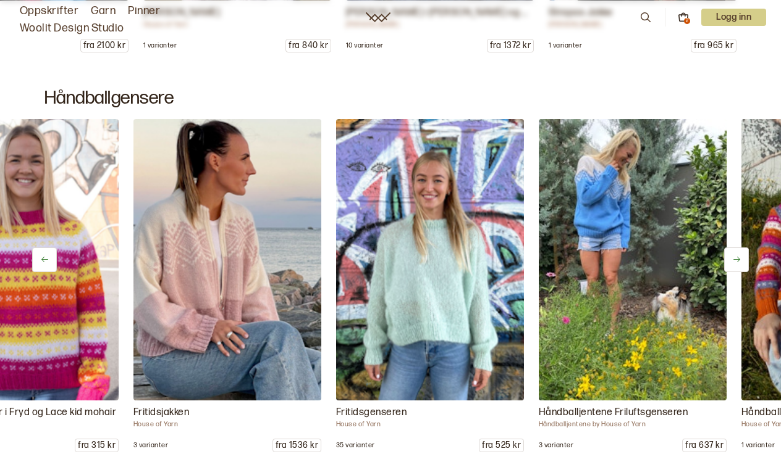
click at [732, 259] on icon at bounding box center [736, 259] width 9 height 9
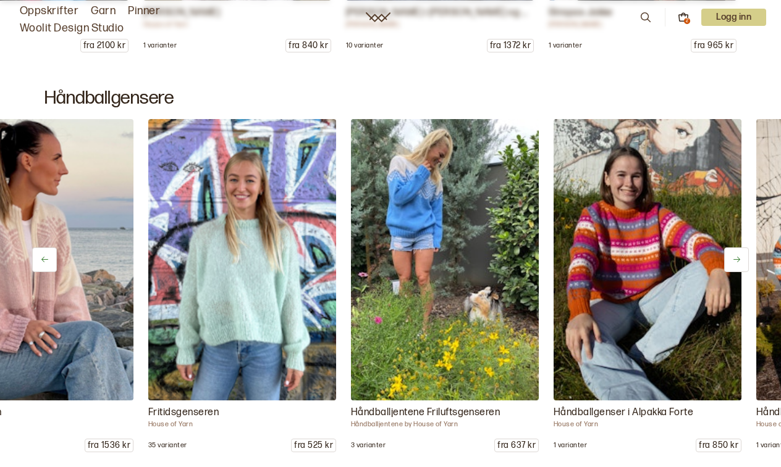
click at [732, 259] on icon at bounding box center [736, 259] width 9 height 9
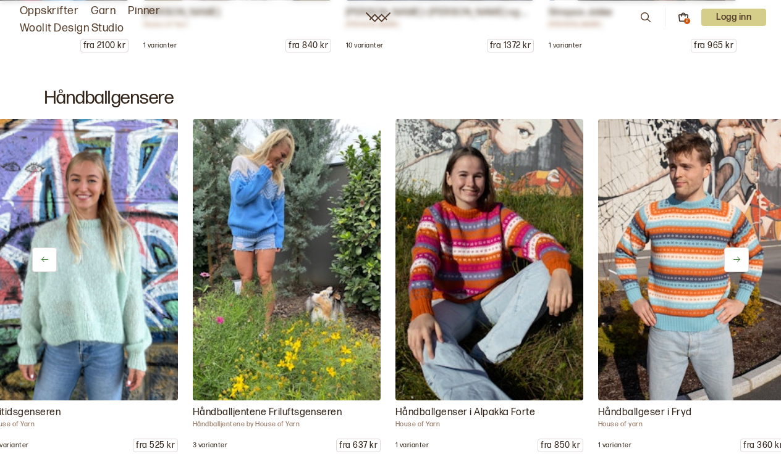
scroll to position [0, 1704]
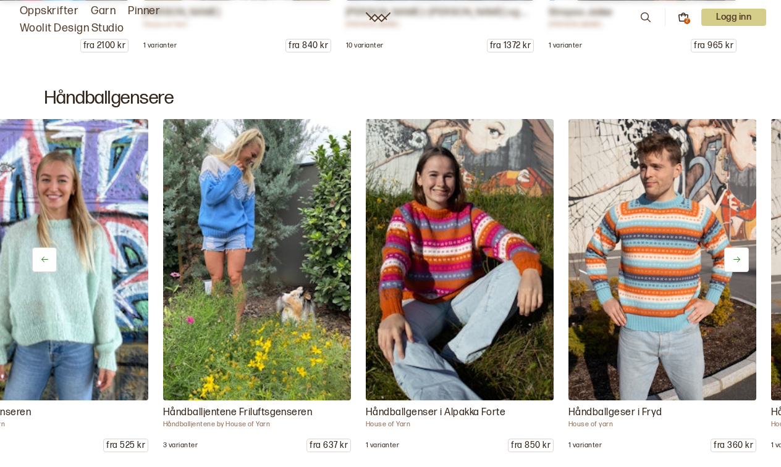
click at [732, 259] on icon at bounding box center [736, 259] width 9 height 9
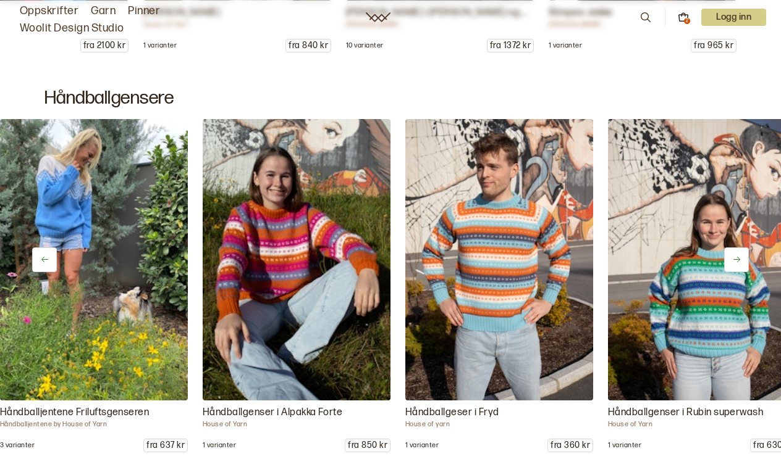
scroll to position [0, 1892]
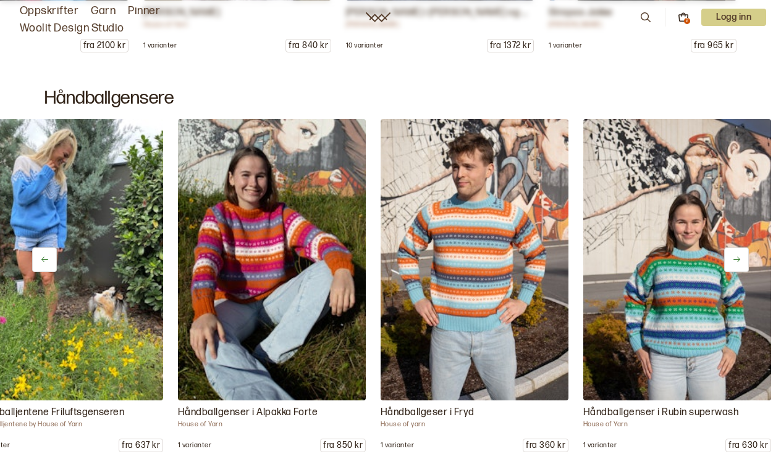
click at [732, 258] on icon at bounding box center [736, 259] width 9 height 9
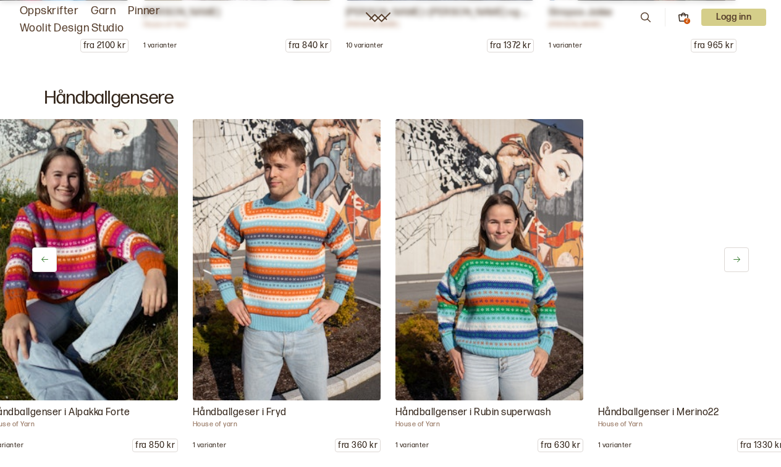
click at [732, 258] on icon at bounding box center [736, 259] width 9 height 9
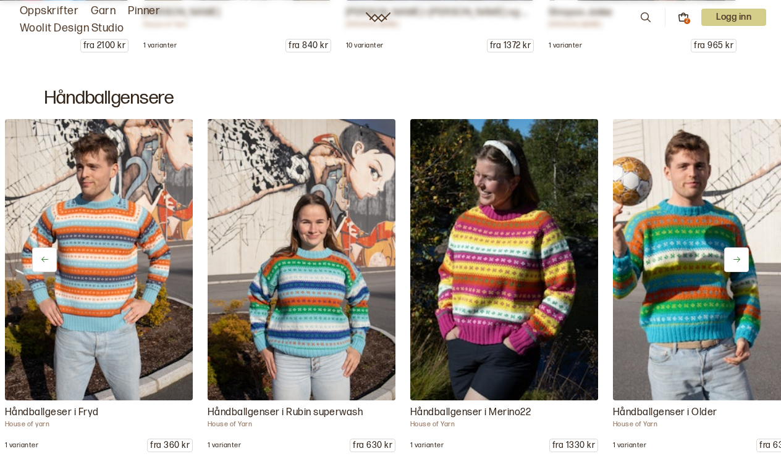
click at [732, 258] on icon at bounding box center [736, 259] width 9 height 9
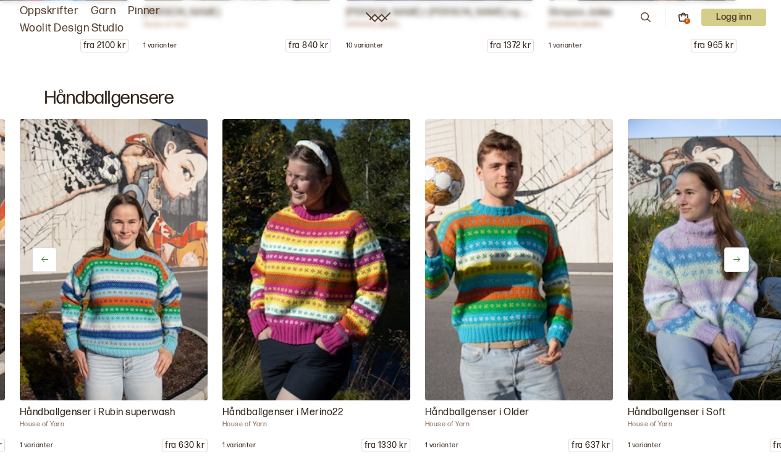
click at [732, 258] on icon at bounding box center [736, 259] width 9 height 9
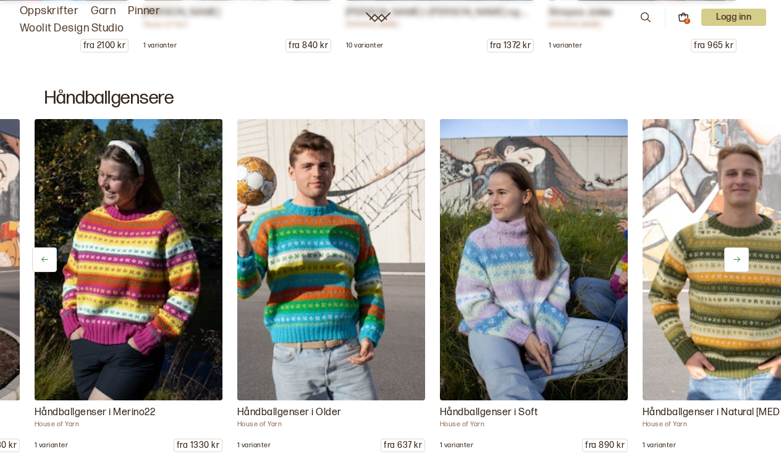
click at [732, 258] on icon at bounding box center [736, 259] width 9 height 9
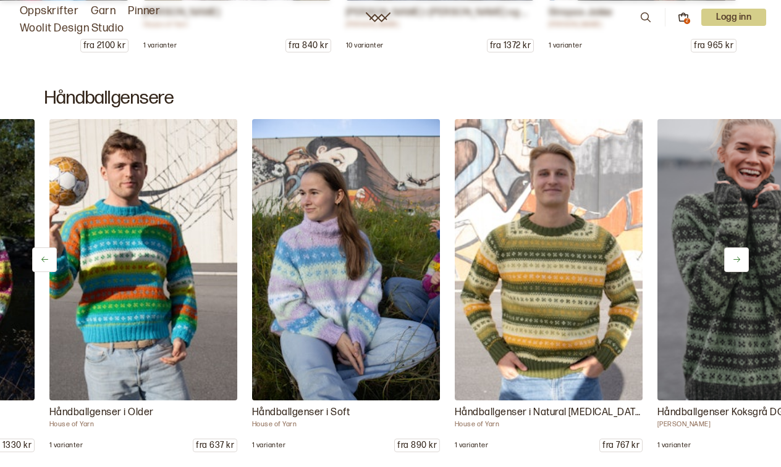
click at [732, 258] on icon at bounding box center [736, 259] width 9 height 9
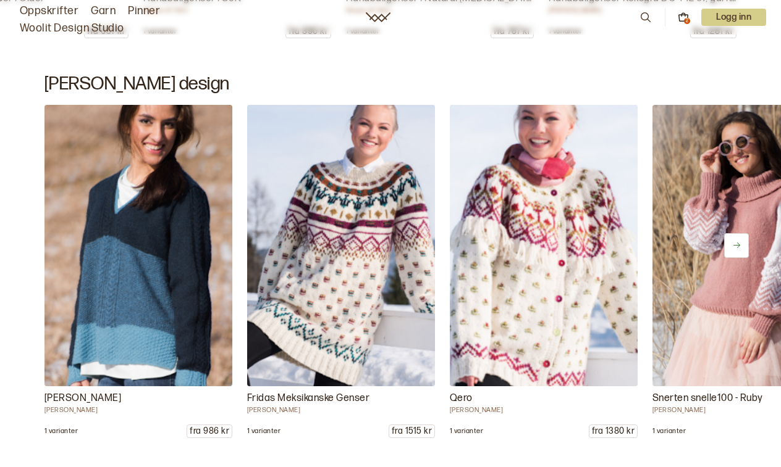
scroll to position [9788, 0]
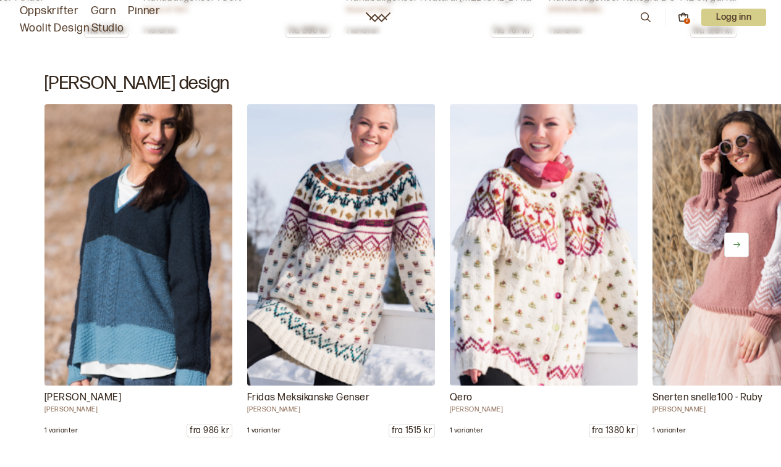
click at [741, 246] on button at bounding box center [736, 245] width 25 height 25
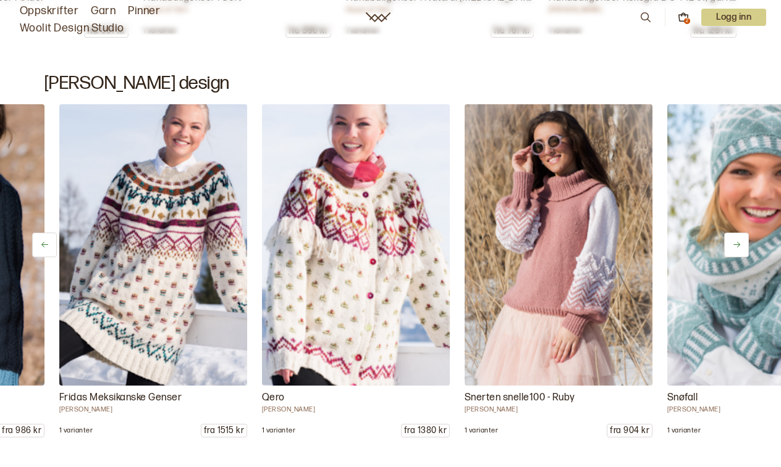
click at [741, 246] on button at bounding box center [736, 245] width 25 height 25
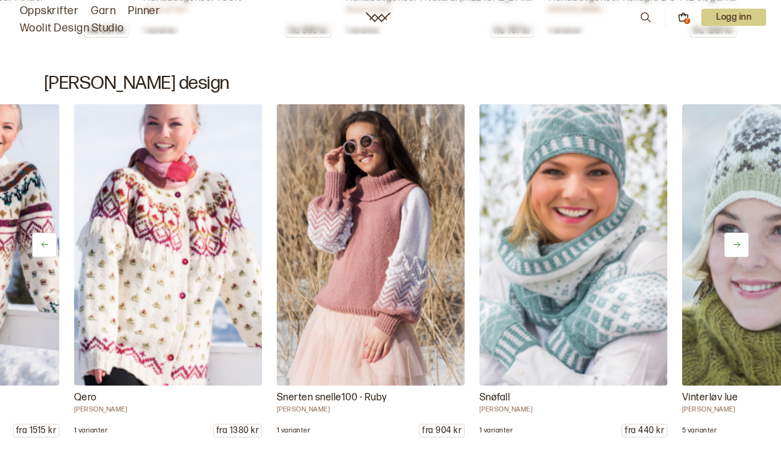
click at [741, 246] on button at bounding box center [736, 245] width 25 height 25
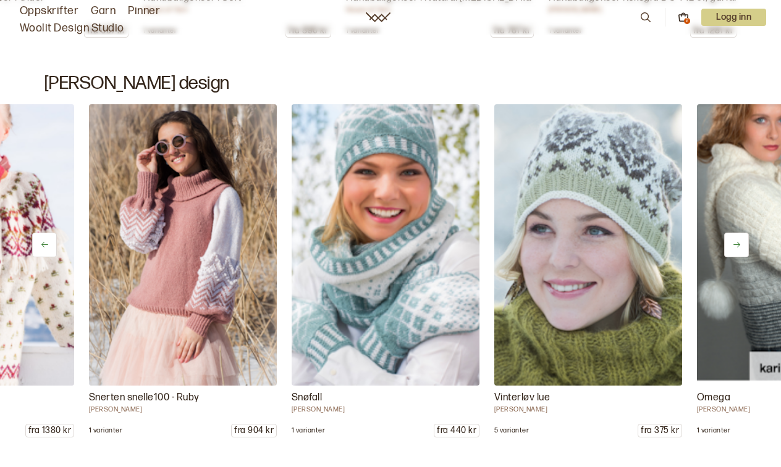
click at [741, 246] on button at bounding box center [736, 245] width 25 height 25
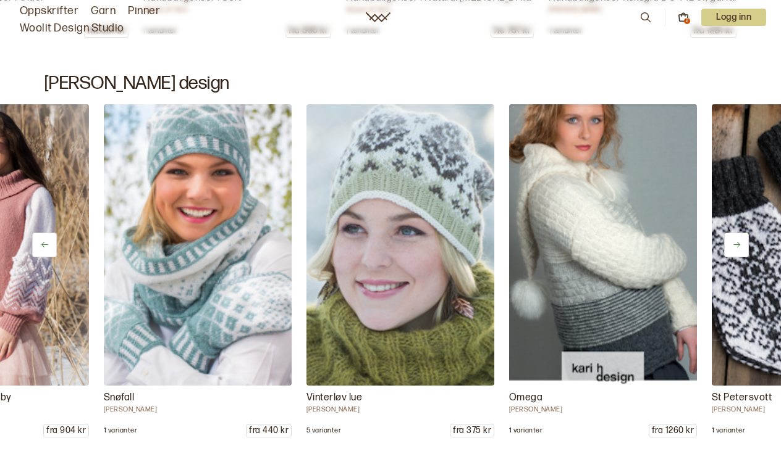
click at [741, 246] on button at bounding box center [736, 245] width 25 height 25
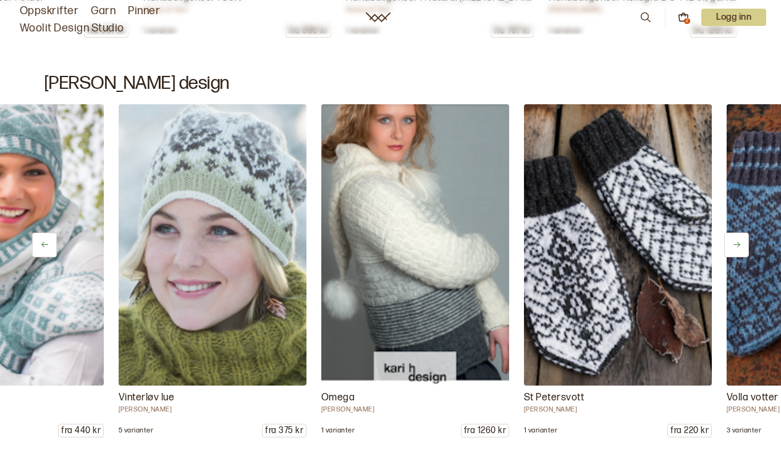
click at [741, 246] on button at bounding box center [736, 245] width 25 height 25
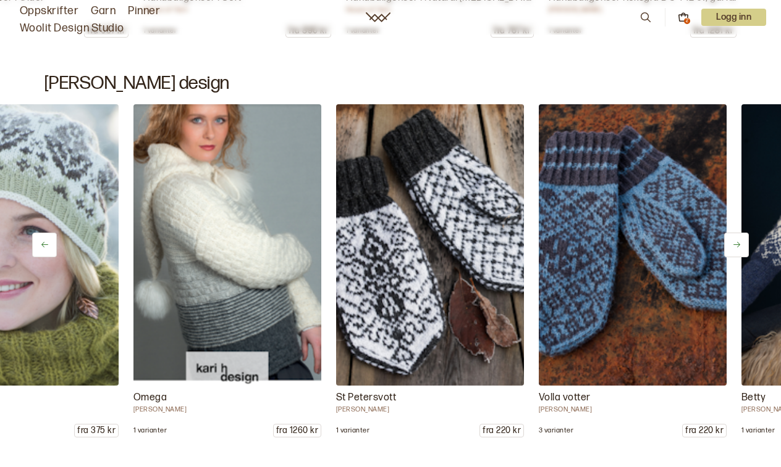
click at [741, 246] on button at bounding box center [736, 245] width 25 height 25
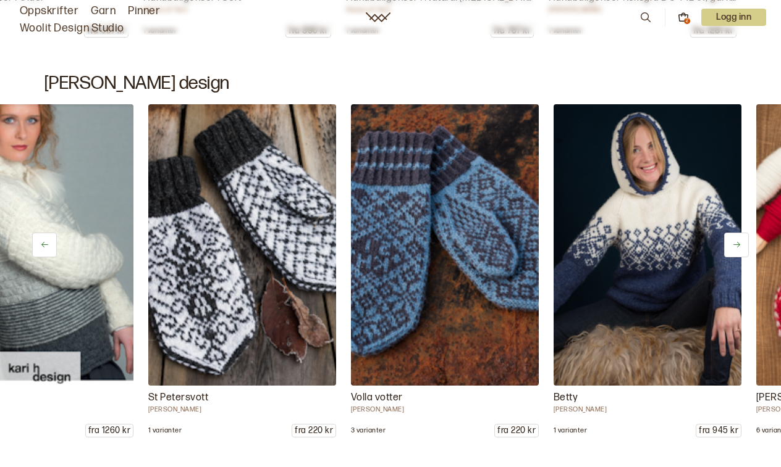
click at [741, 246] on button at bounding box center [736, 245] width 25 height 25
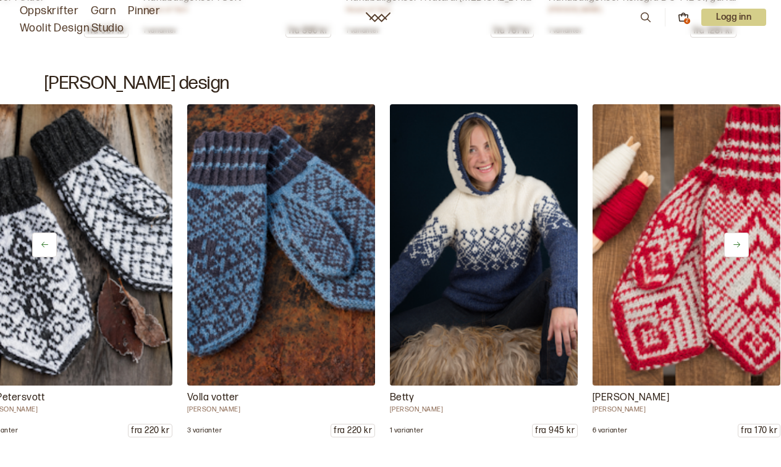
scroll to position [0, 1502]
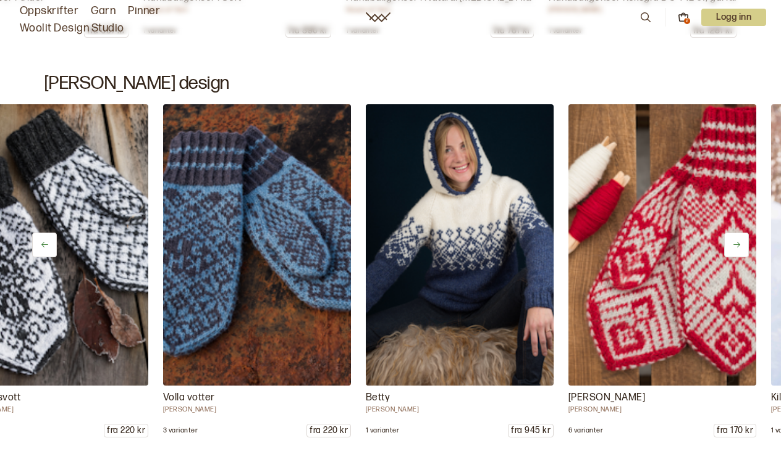
click at [741, 246] on button at bounding box center [736, 245] width 25 height 25
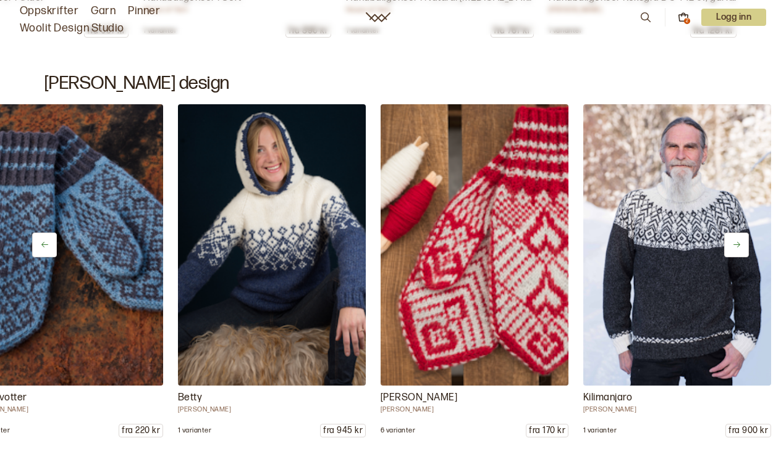
click at [741, 246] on button at bounding box center [736, 245] width 25 height 25
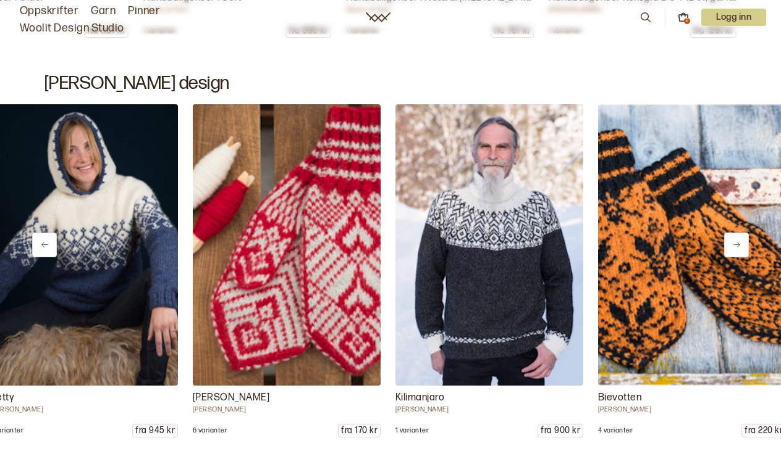
click at [741, 246] on button at bounding box center [736, 245] width 25 height 25
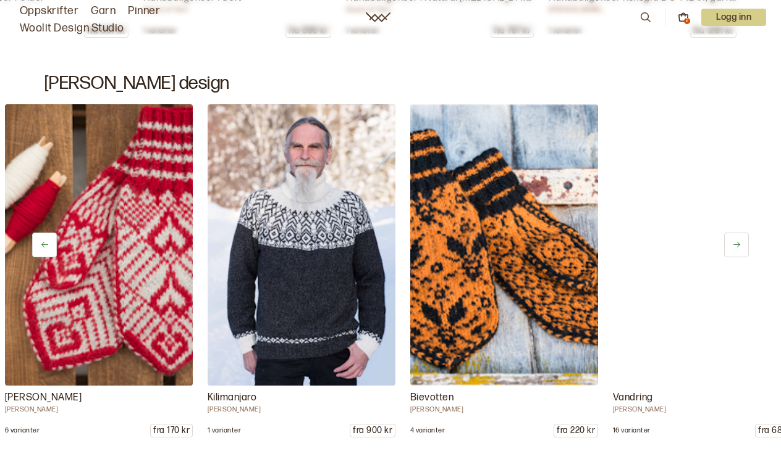
click at [741, 246] on button at bounding box center [736, 245] width 25 height 25
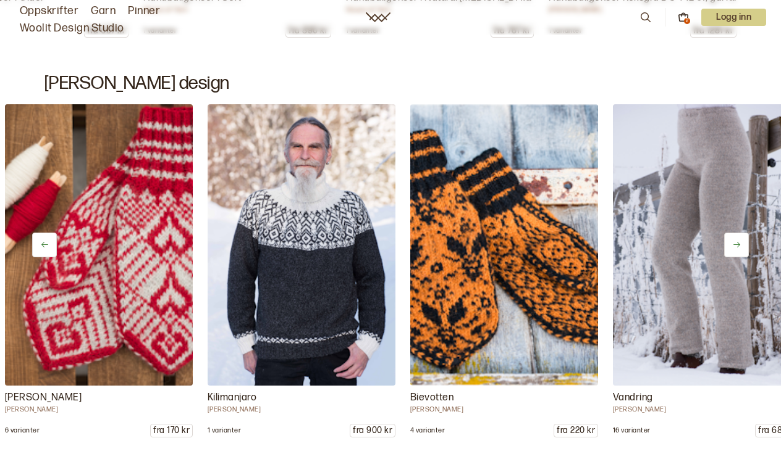
scroll to position [0, 2253]
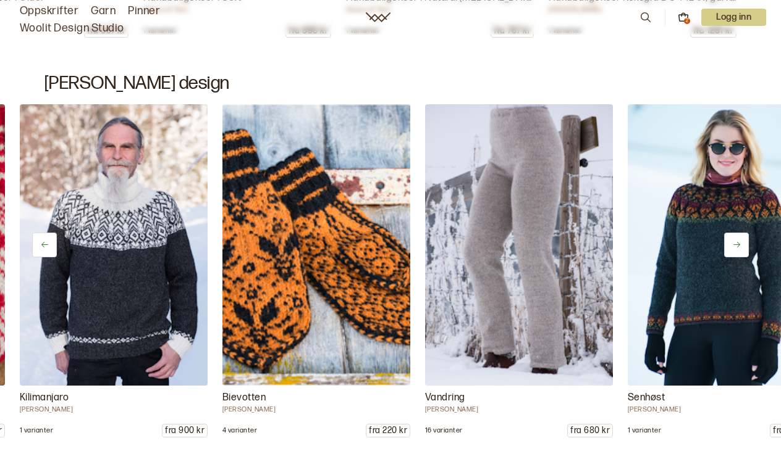
click at [741, 246] on button at bounding box center [736, 245] width 25 height 25
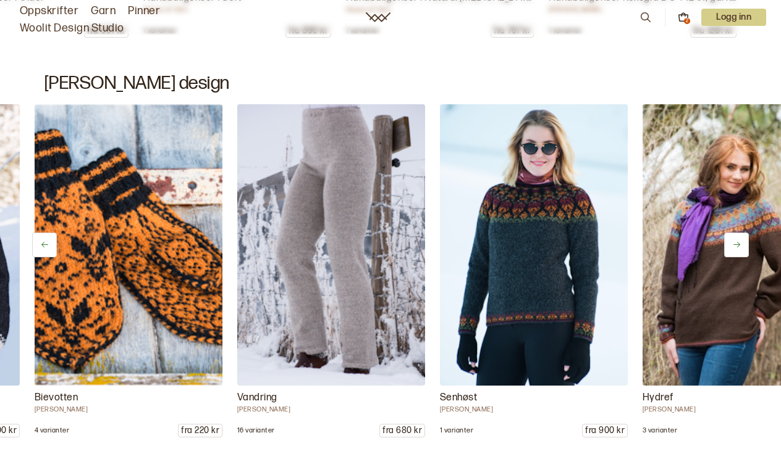
click at [741, 246] on button at bounding box center [736, 245] width 25 height 25
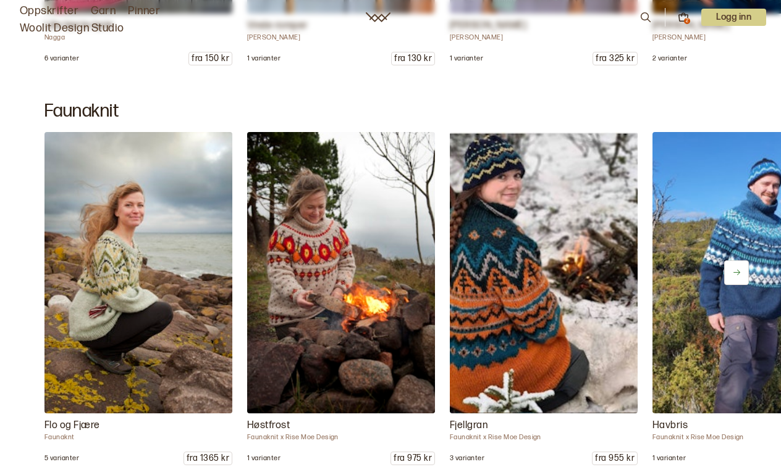
scroll to position [10571, 0]
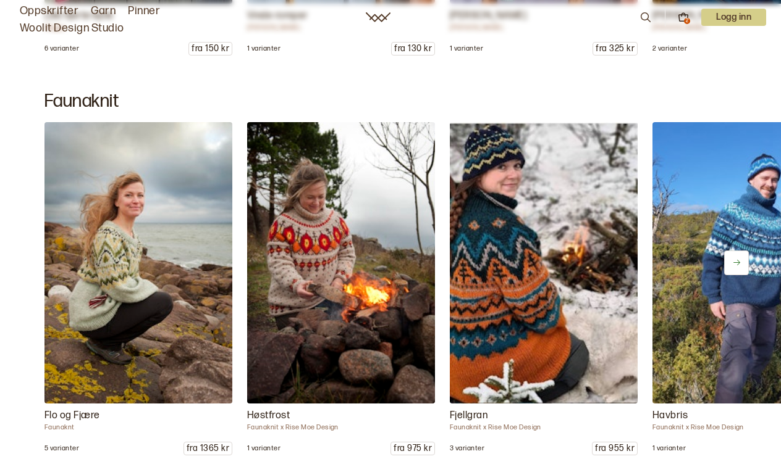
click at [734, 261] on icon at bounding box center [736, 262] width 9 height 9
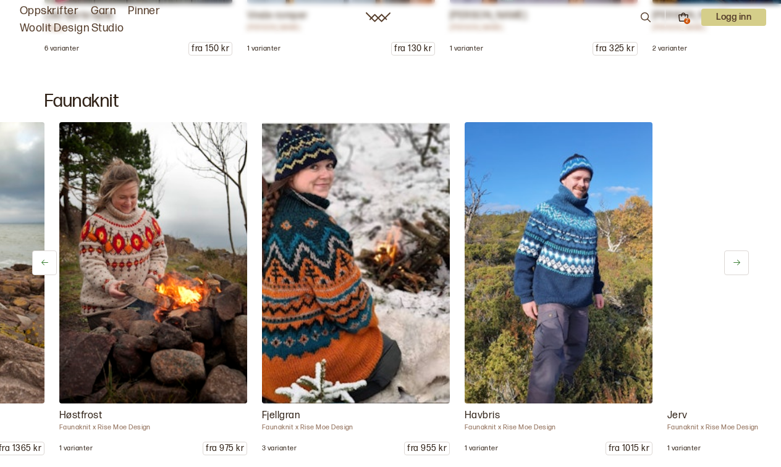
click at [734, 261] on icon at bounding box center [736, 262] width 9 height 9
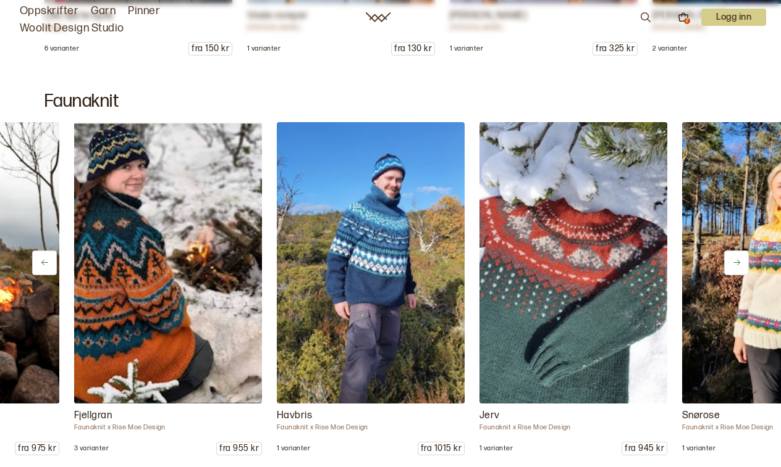
click at [734, 261] on icon at bounding box center [736, 262] width 9 height 9
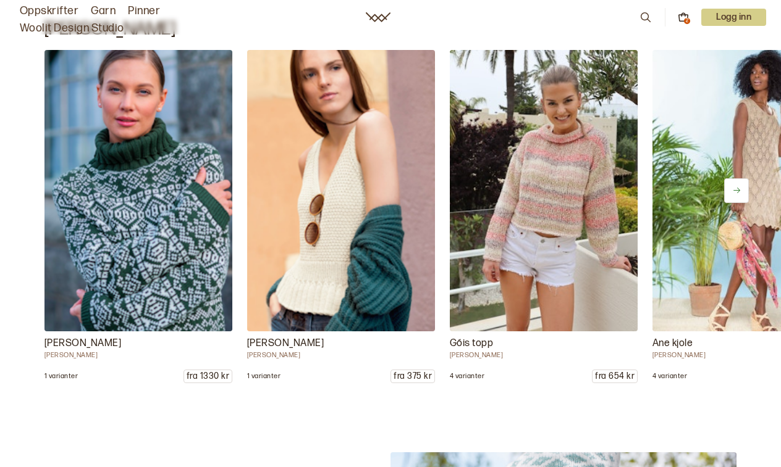
scroll to position [16035, 0]
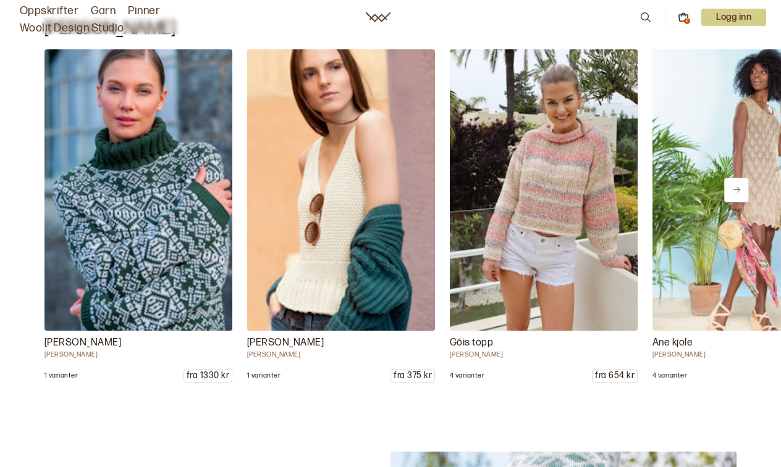
click at [737, 186] on icon at bounding box center [736, 189] width 9 height 9
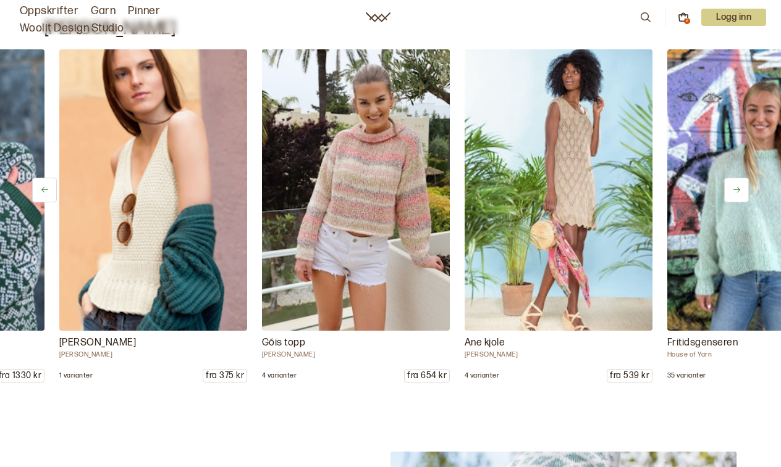
click at [737, 186] on icon at bounding box center [736, 189] width 9 height 9
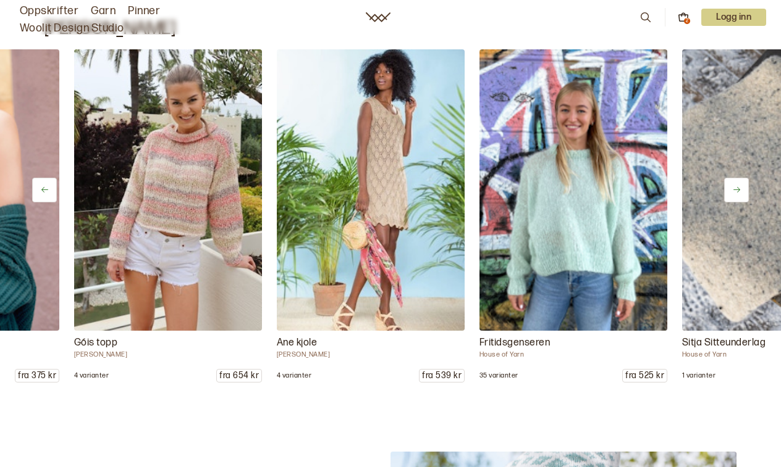
click at [737, 186] on icon at bounding box center [736, 189] width 9 height 9
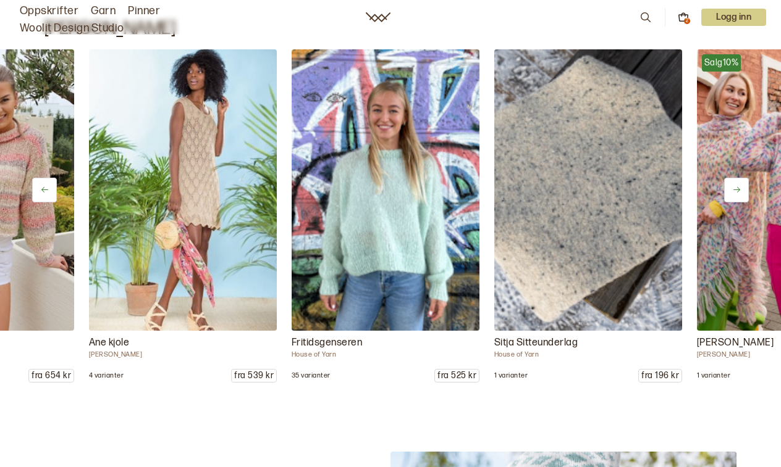
click at [737, 186] on icon at bounding box center [736, 189] width 9 height 9
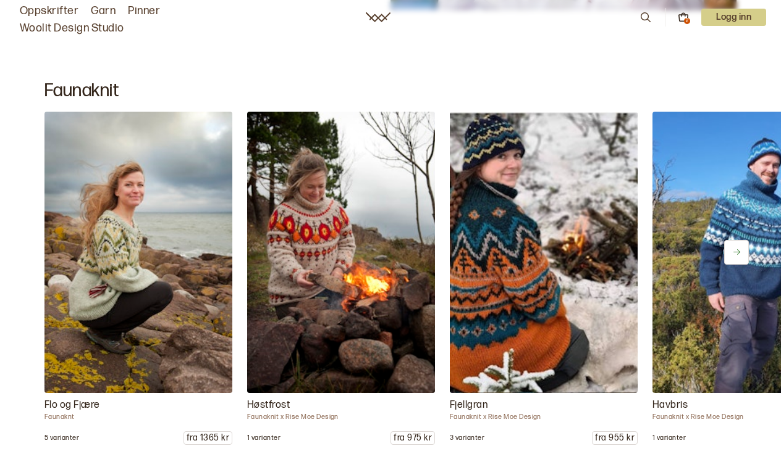
scroll to position [16824, 0]
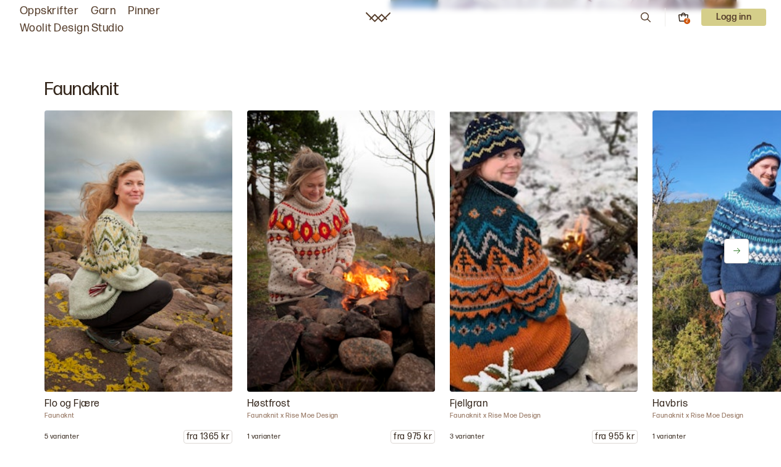
click at [737, 249] on icon at bounding box center [736, 250] width 9 height 9
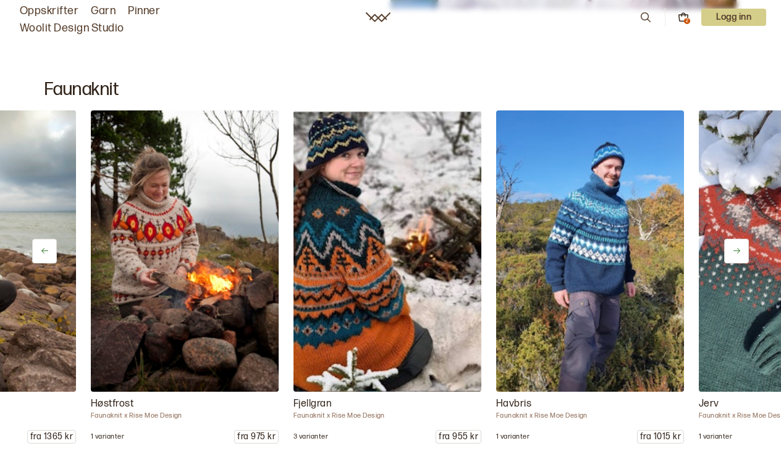
scroll to position [0, 188]
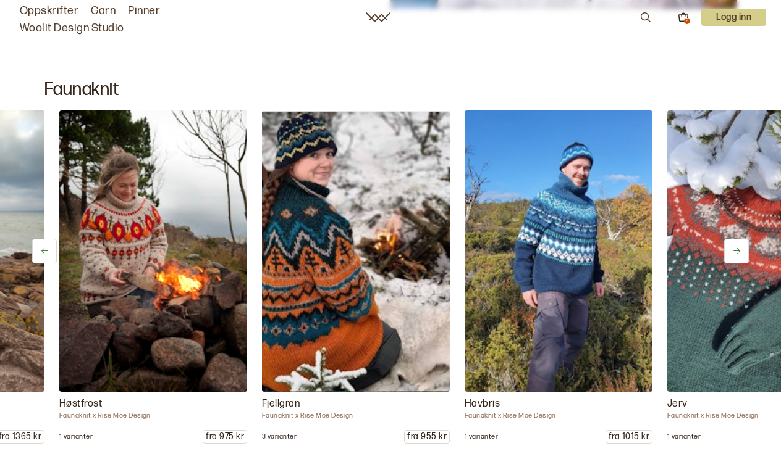
click at [737, 249] on icon at bounding box center [736, 250] width 9 height 9
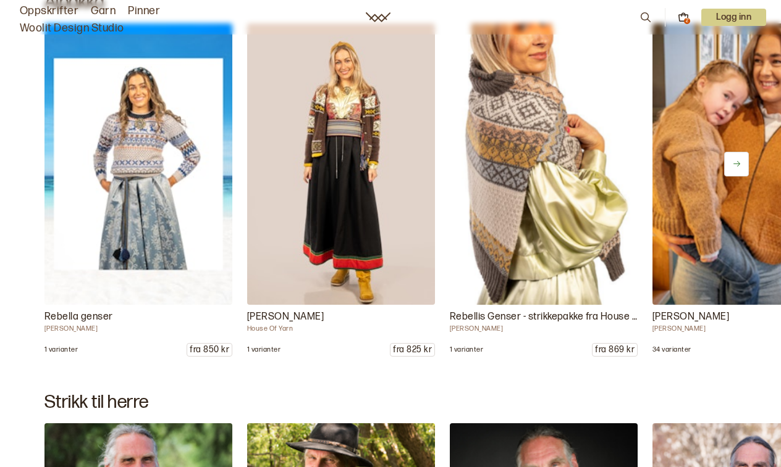
scroll to position [17318, 0]
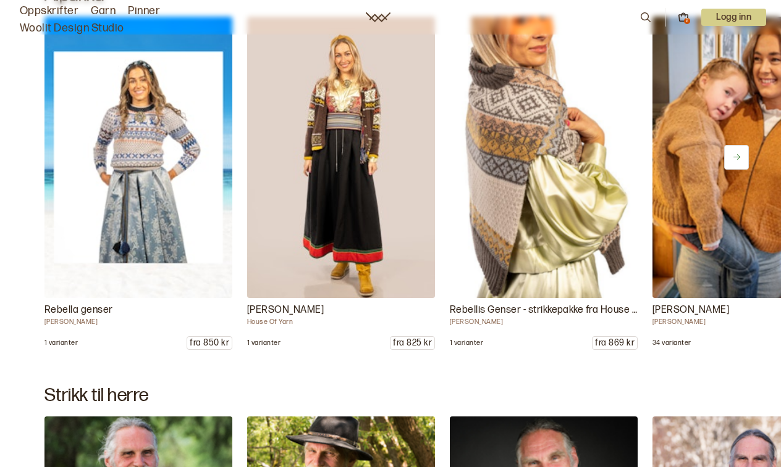
click at [735, 159] on icon at bounding box center [736, 157] width 9 height 9
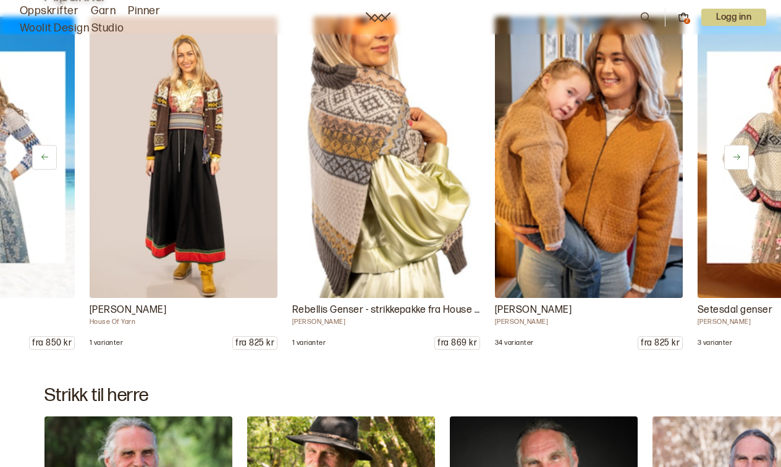
scroll to position [0, 188]
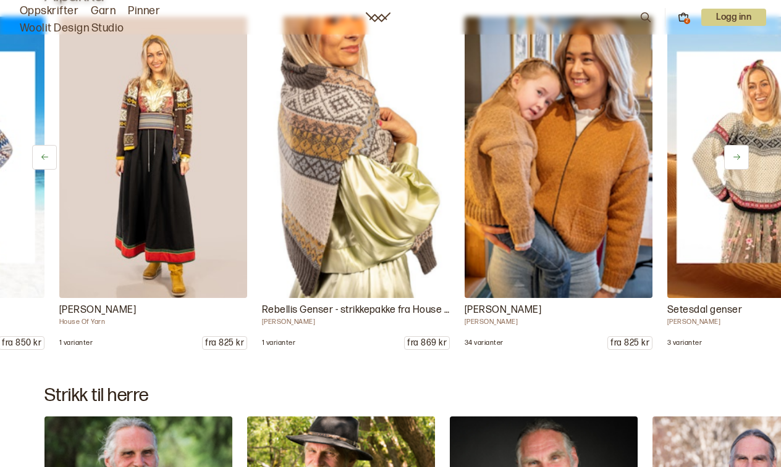
click at [735, 159] on icon at bounding box center [736, 157] width 9 height 9
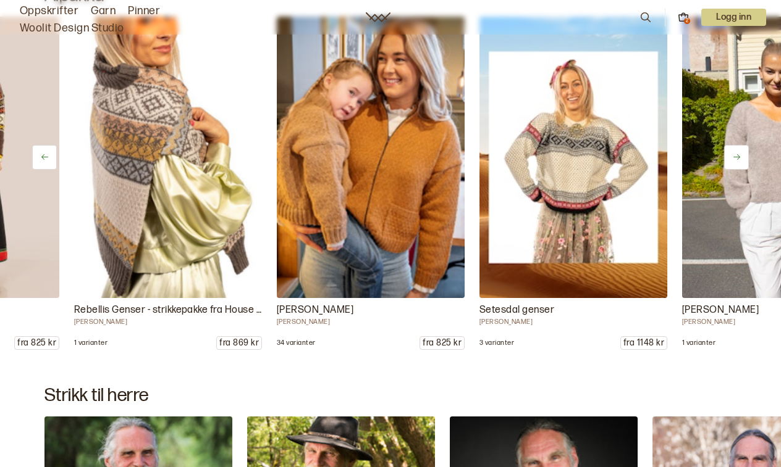
click at [735, 159] on icon at bounding box center [736, 157] width 9 height 9
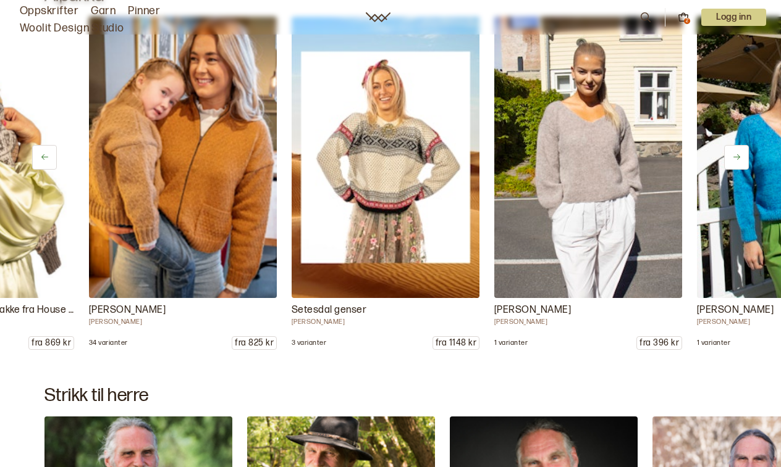
click at [735, 159] on icon at bounding box center [736, 157] width 9 height 9
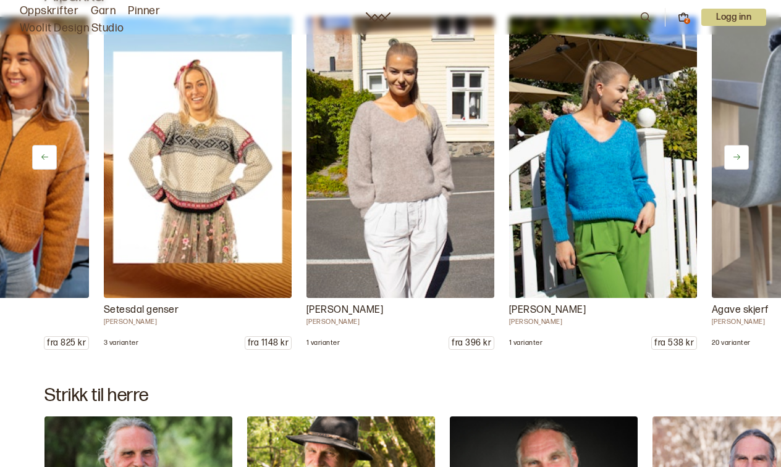
click at [735, 159] on icon at bounding box center [736, 157] width 9 height 9
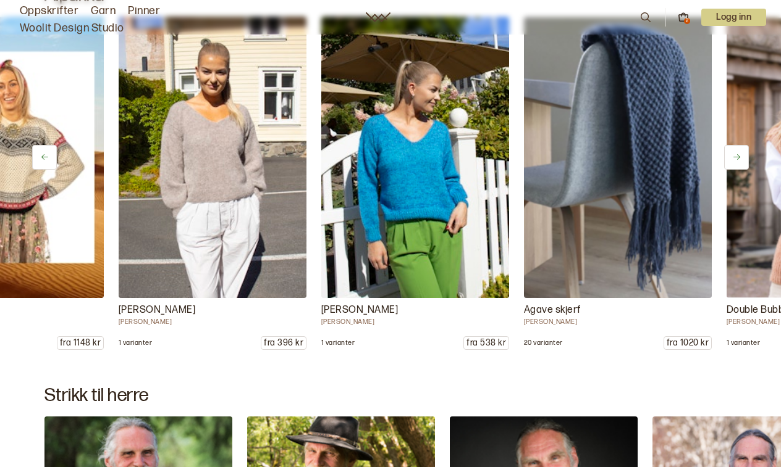
click at [735, 159] on icon at bounding box center [736, 157] width 9 height 9
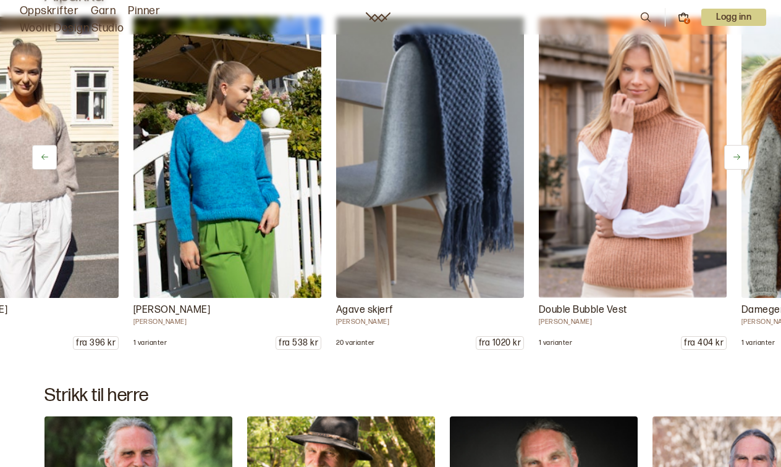
click at [735, 159] on icon at bounding box center [736, 157] width 9 height 9
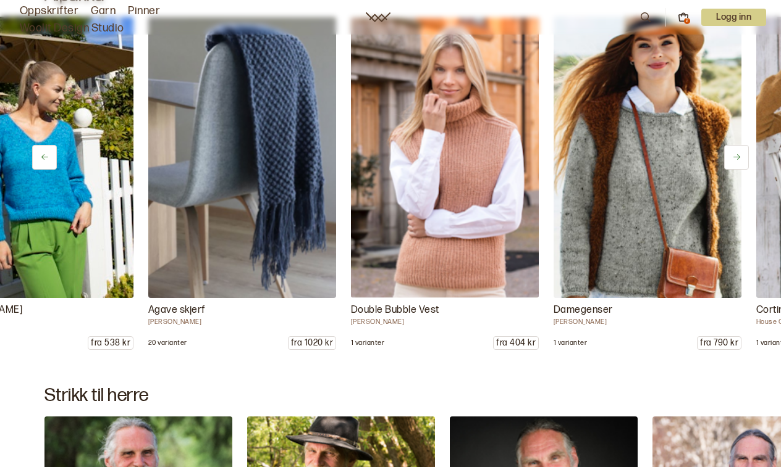
click at [735, 159] on icon at bounding box center [736, 157] width 9 height 9
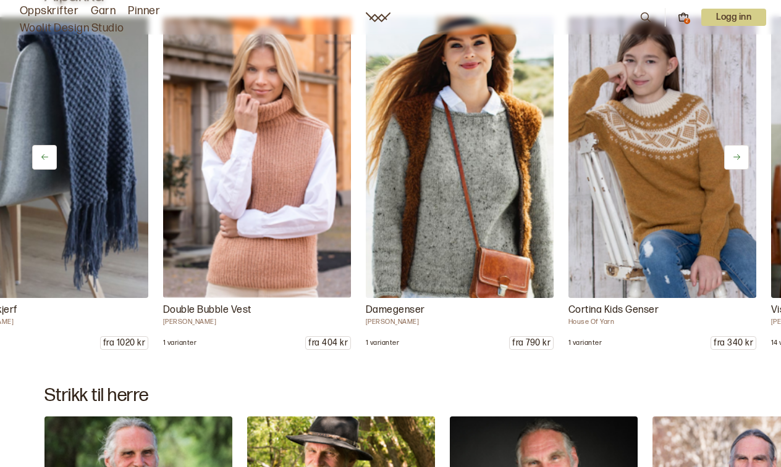
click at [735, 159] on icon at bounding box center [736, 157] width 9 height 9
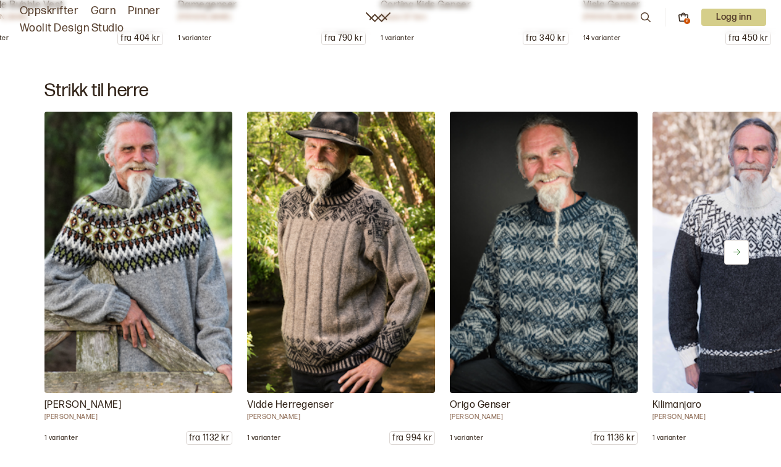
scroll to position [17632, 0]
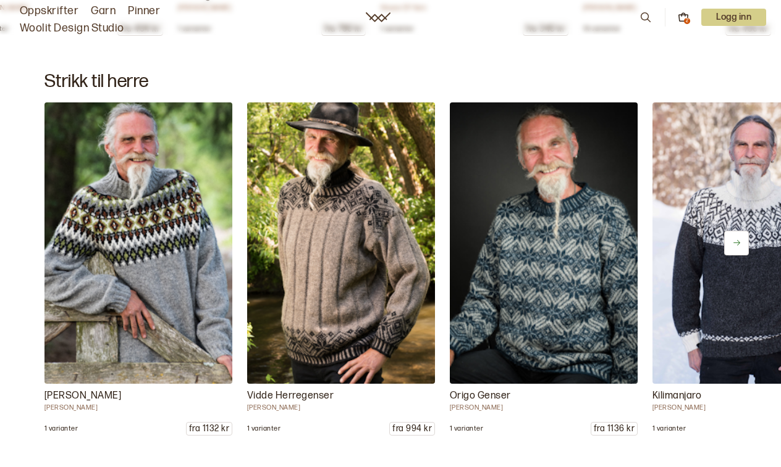
click at [738, 238] on icon at bounding box center [736, 242] width 9 height 9
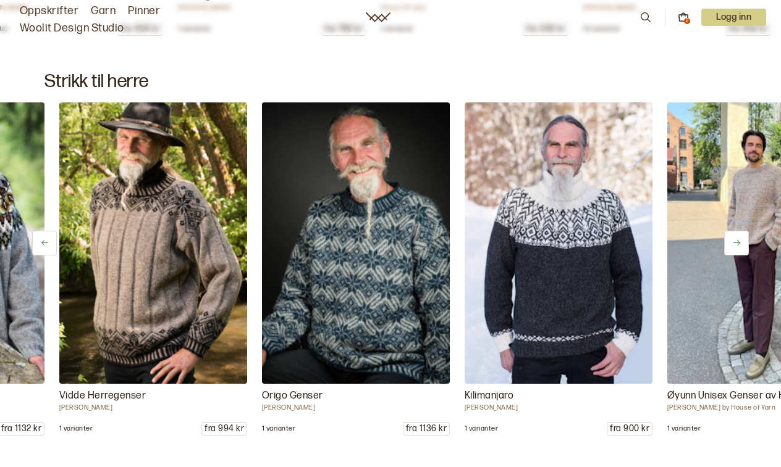
click at [737, 240] on icon at bounding box center [736, 243] width 7 height 6
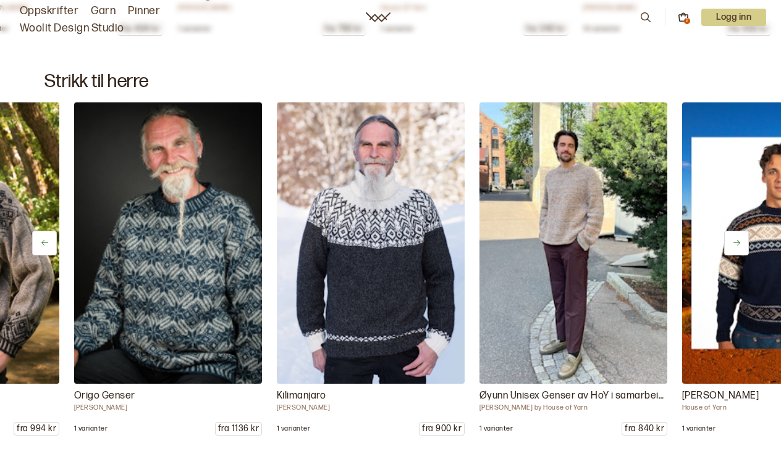
click at [737, 240] on icon at bounding box center [736, 243] width 7 height 6
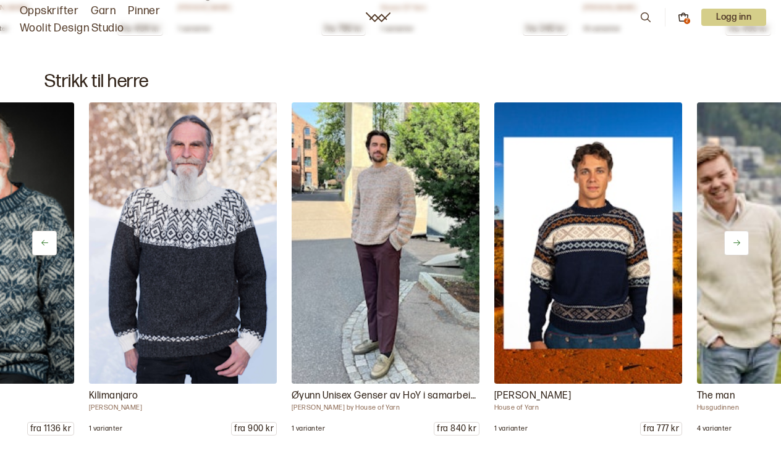
click at [737, 240] on icon at bounding box center [736, 243] width 7 height 6
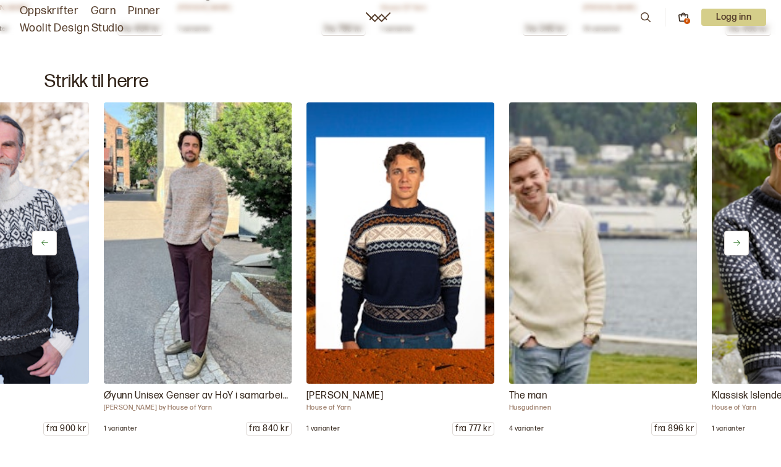
click at [737, 240] on icon at bounding box center [736, 243] width 7 height 6
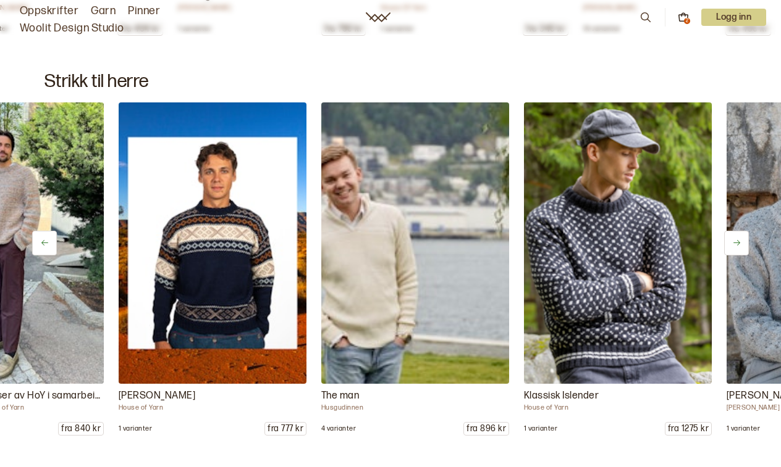
click at [737, 240] on icon at bounding box center [736, 243] width 7 height 6
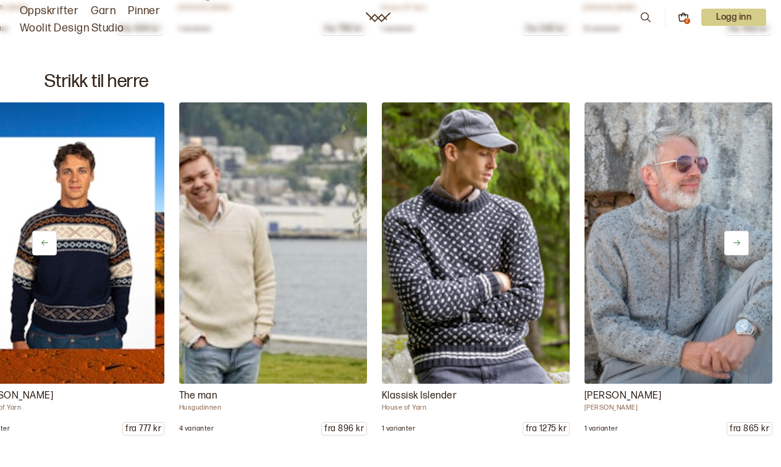
scroll to position [0, 1126]
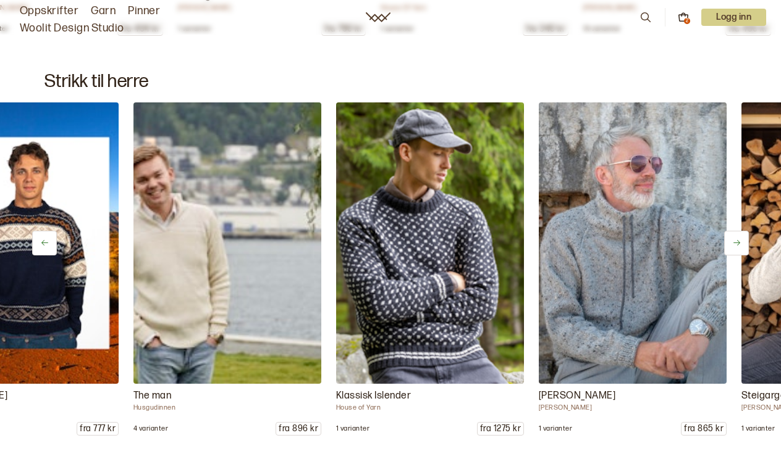
click at [737, 240] on icon at bounding box center [736, 243] width 7 height 6
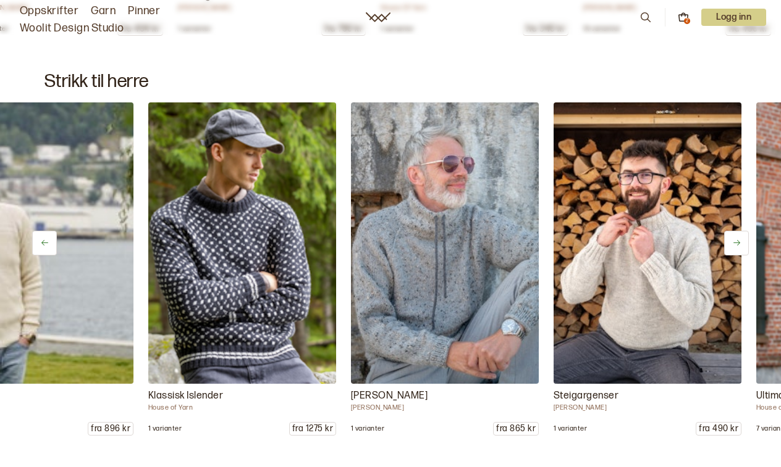
click at [737, 240] on icon at bounding box center [736, 243] width 7 height 6
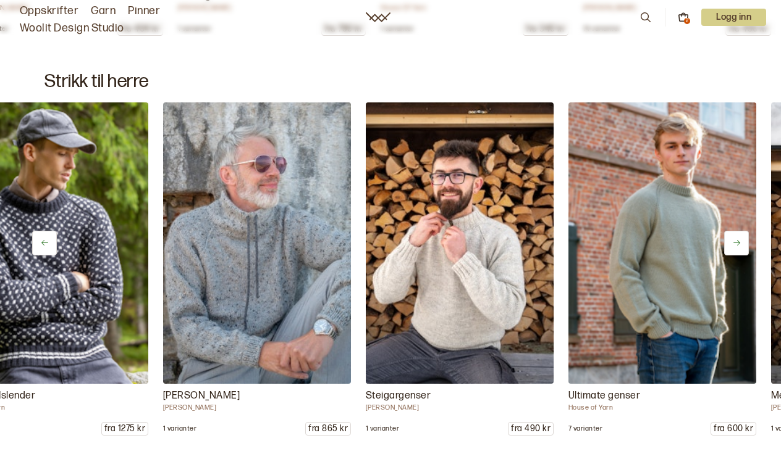
click at [737, 240] on icon at bounding box center [736, 243] width 7 height 6
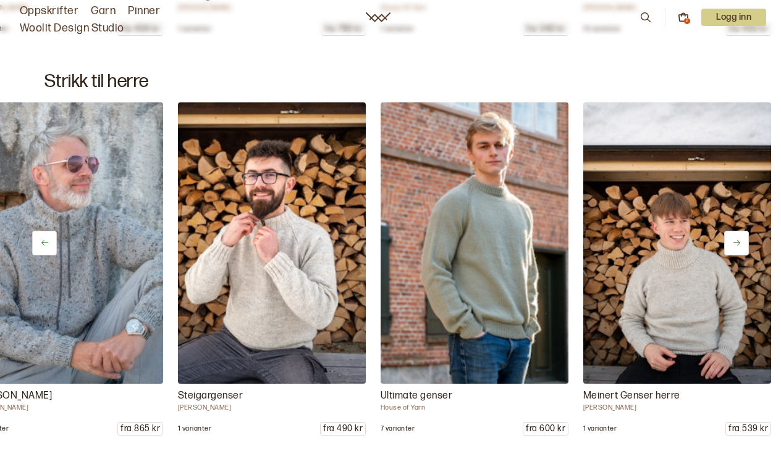
click at [737, 240] on icon at bounding box center [736, 243] width 7 height 6
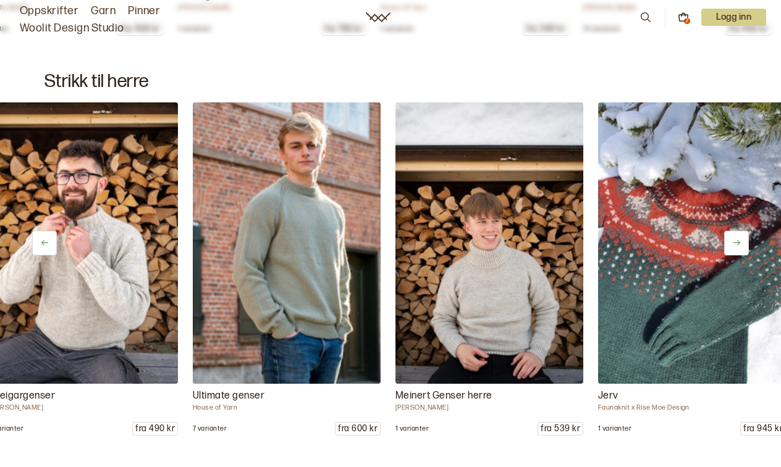
click at [737, 240] on icon at bounding box center [736, 243] width 7 height 6
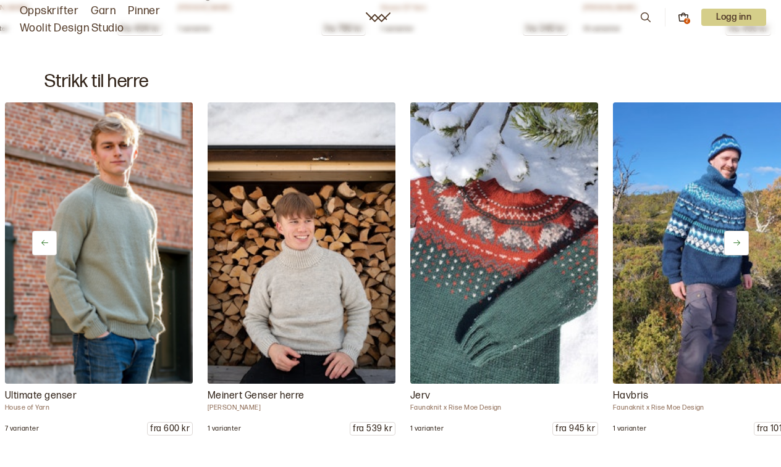
click at [737, 240] on icon at bounding box center [736, 243] width 7 height 6
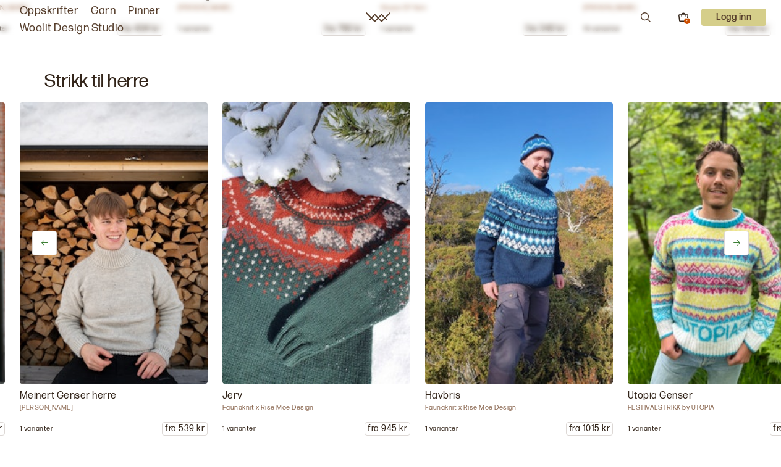
click at [737, 240] on icon at bounding box center [736, 243] width 7 height 6
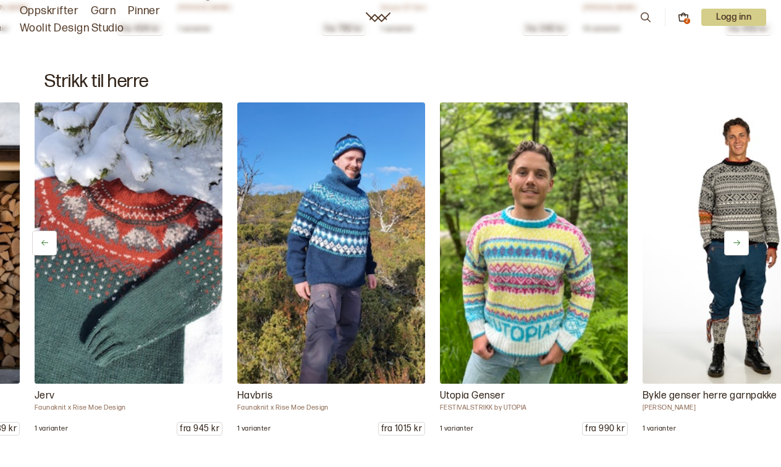
click at [737, 240] on icon at bounding box center [736, 243] width 7 height 6
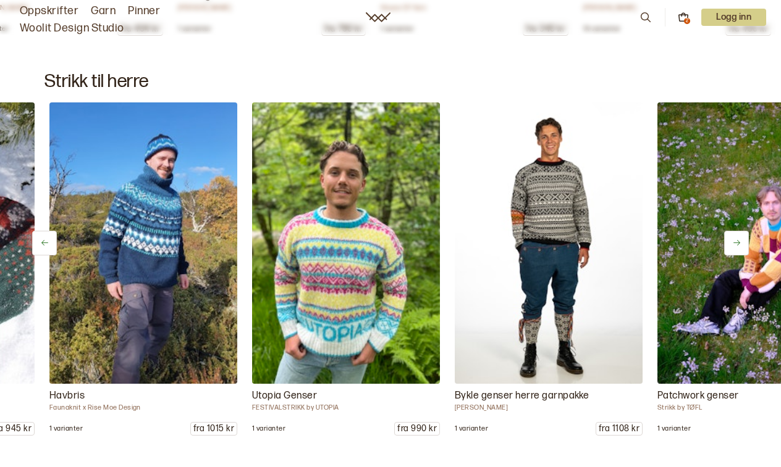
click at [737, 240] on icon at bounding box center [736, 243] width 7 height 6
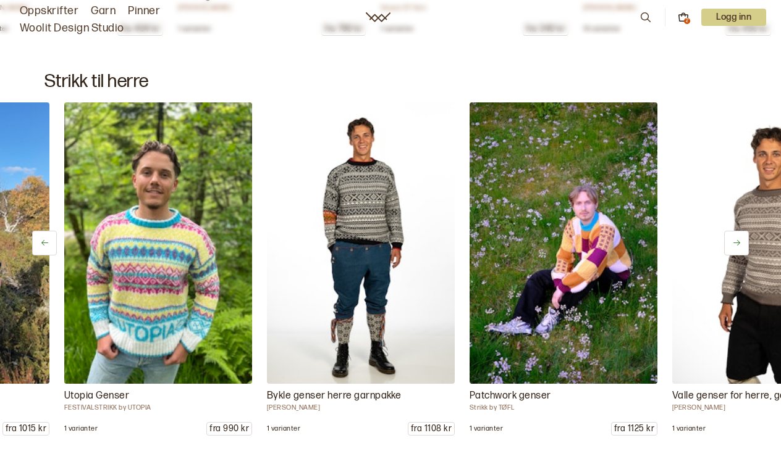
click at [737, 240] on icon at bounding box center [736, 243] width 7 height 6
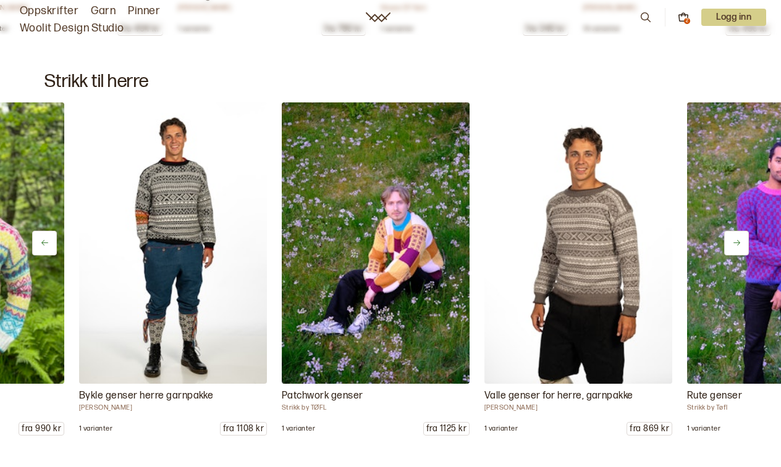
click at [737, 240] on icon at bounding box center [736, 243] width 7 height 6
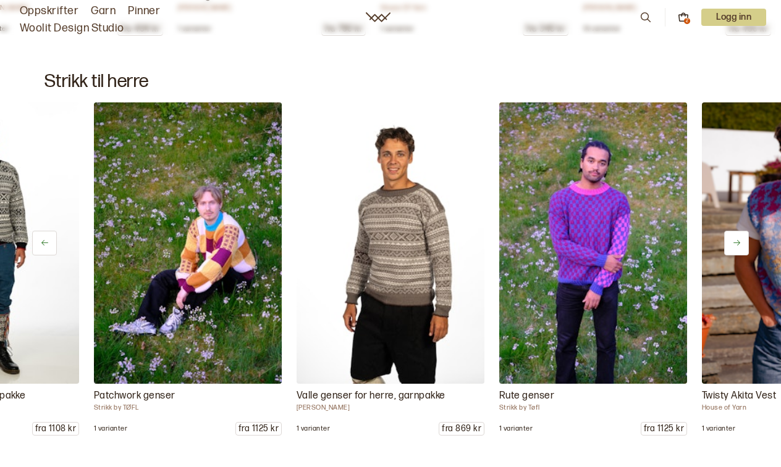
click at [737, 240] on icon at bounding box center [736, 243] width 7 height 6
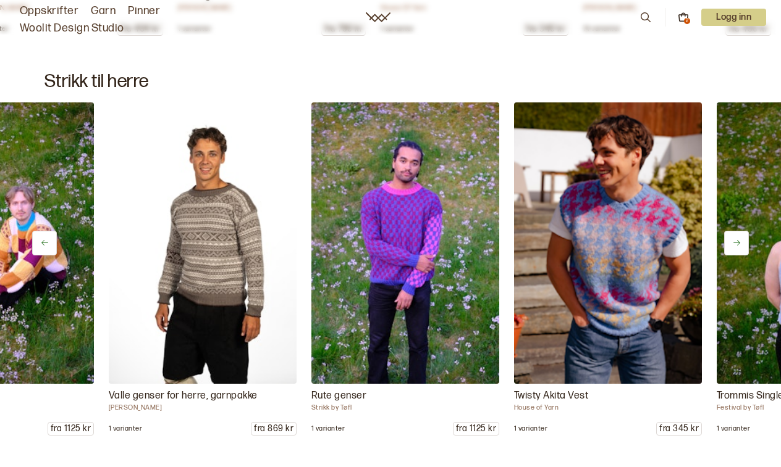
click at [737, 240] on icon at bounding box center [736, 243] width 7 height 6
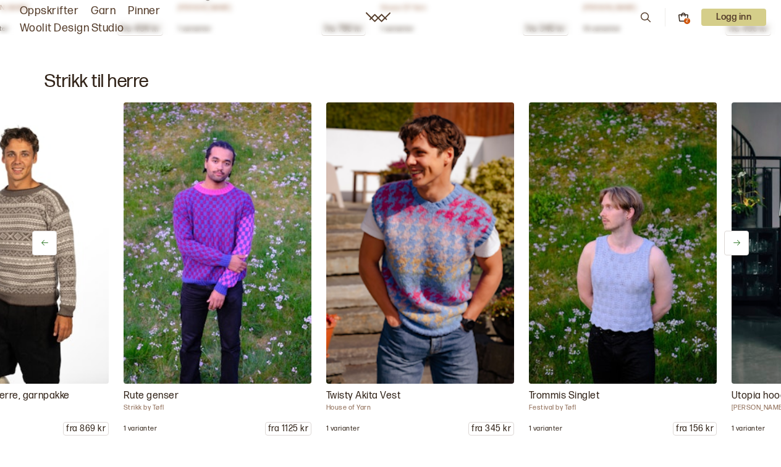
click at [737, 240] on icon at bounding box center [736, 243] width 7 height 6
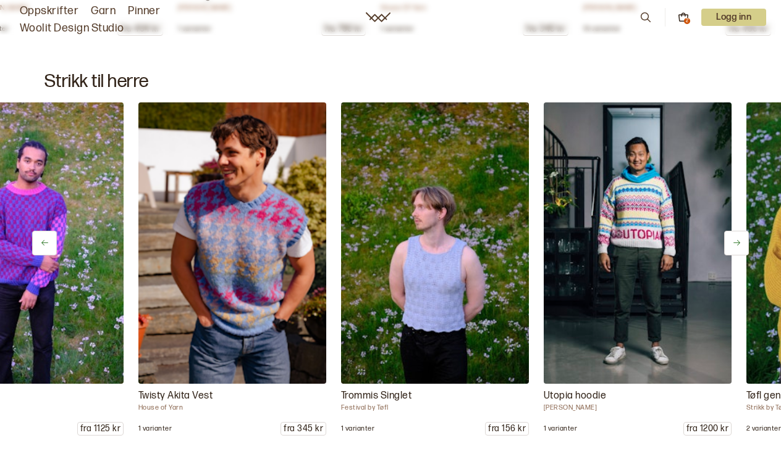
click at [737, 240] on icon at bounding box center [736, 243] width 7 height 6
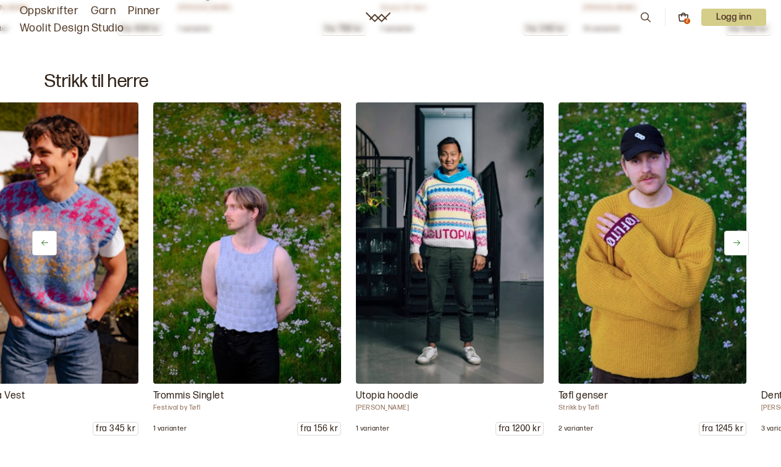
click at [737, 240] on icon at bounding box center [736, 243] width 7 height 6
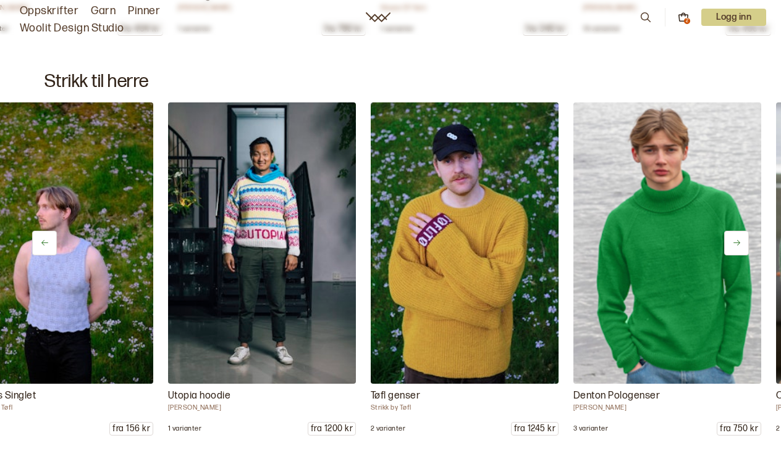
click at [737, 240] on icon at bounding box center [736, 243] width 7 height 6
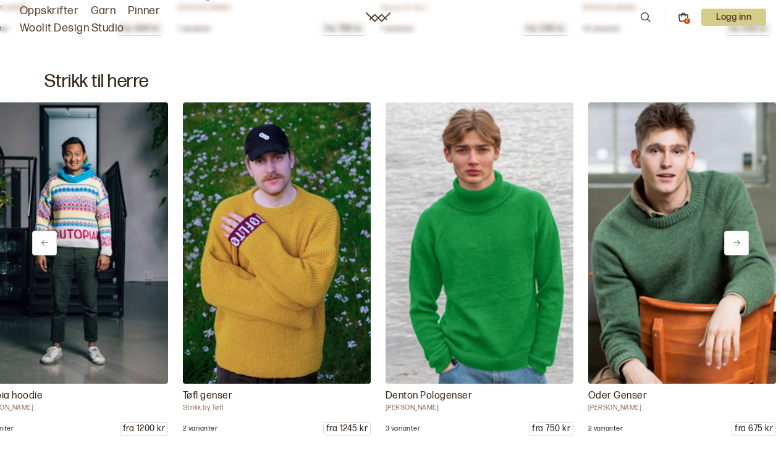
click at [737, 240] on icon at bounding box center [736, 243] width 7 height 6
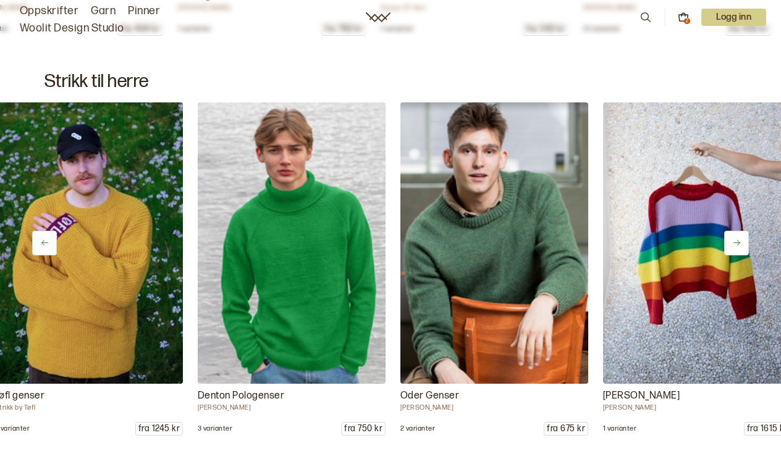
click at [737, 240] on icon at bounding box center [736, 243] width 7 height 6
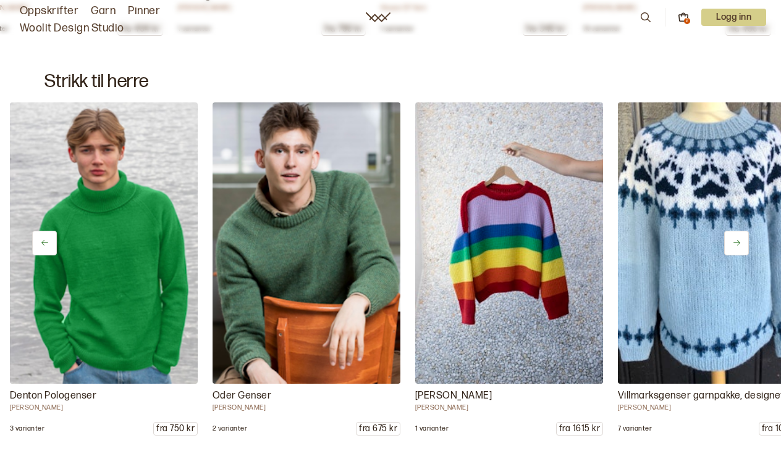
click at [737, 240] on icon at bounding box center [736, 243] width 7 height 6
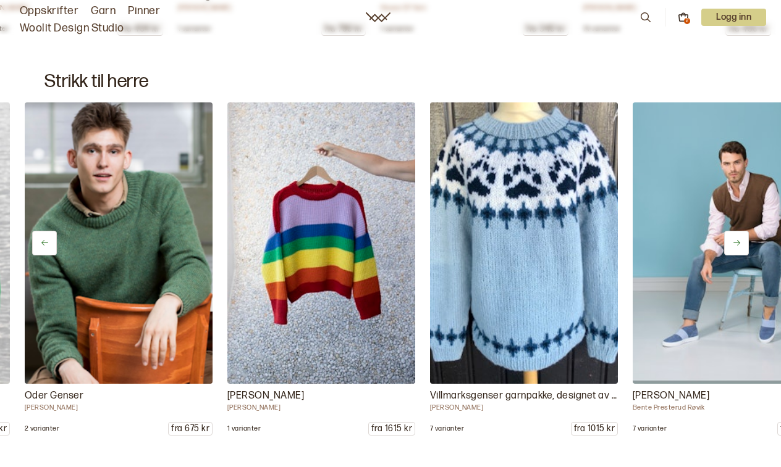
click at [737, 240] on icon at bounding box center [736, 243] width 7 height 6
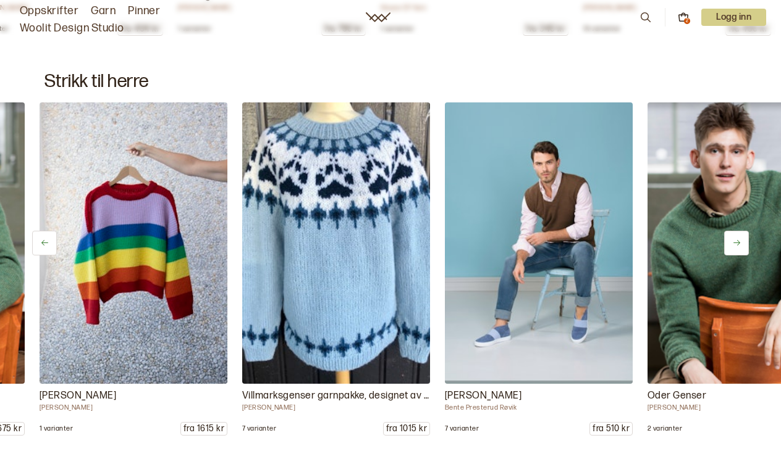
click at [737, 240] on icon at bounding box center [736, 243] width 7 height 6
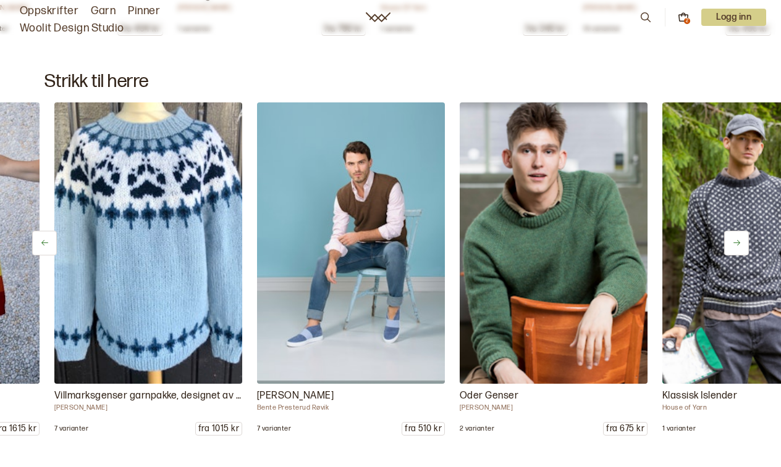
click at [737, 240] on icon at bounding box center [736, 243] width 7 height 6
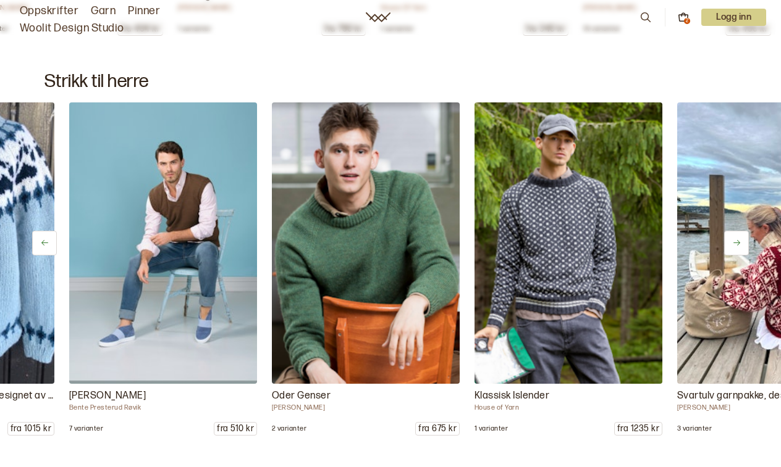
click at [737, 240] on icon at bounding box center [736, 243] width 7 height 6
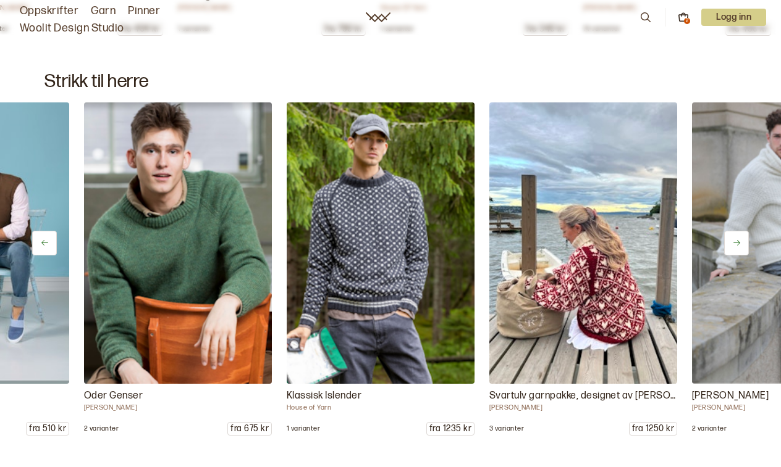
click at [737, 240] on icon at bounding box center [736, 243] width 7 height 6
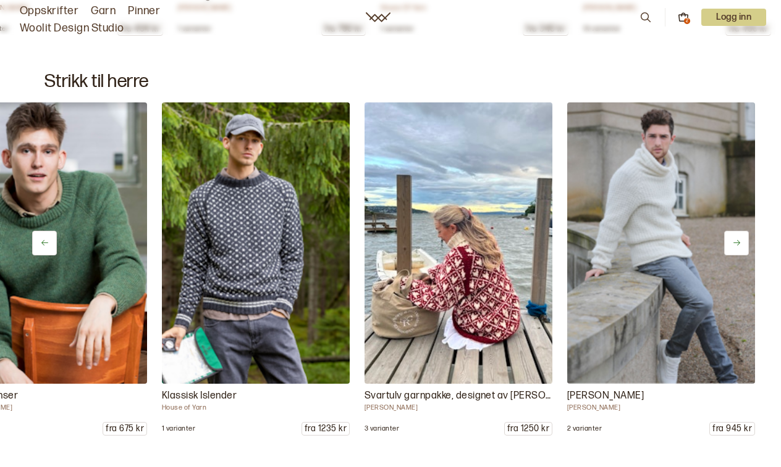
scroll to position [0, 5775]
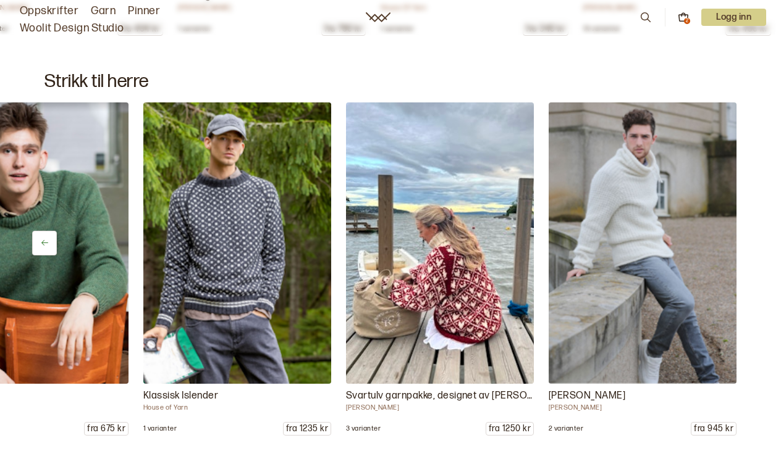
click at [737, 238] on div "Oscar Genser Kari Hestnes 1 varianter fra 1132 kr Vidde Herregenser Kari Hestne…" at bounding box center [390, 269] width 781 height 333
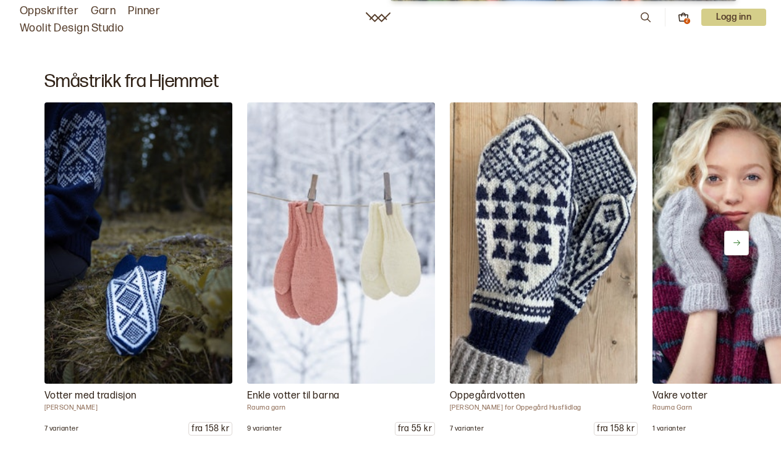
scroll to position [18482, 0]
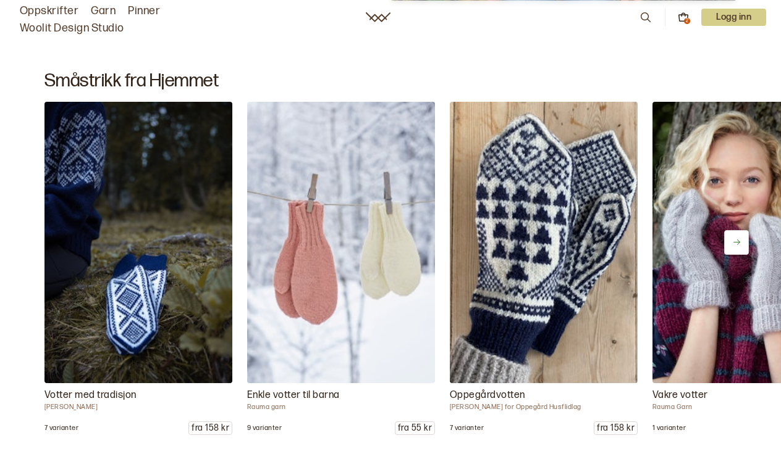
click at [737, 238] on icon at bounding box center [736, 242] width 9 height 9
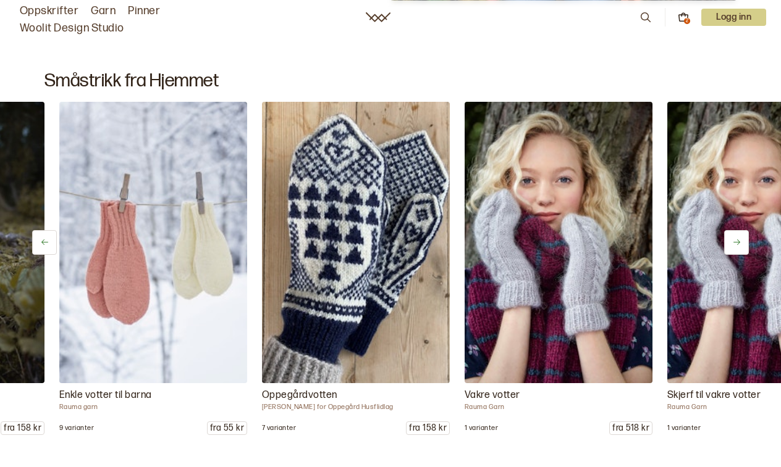
click at [737, 238] on icon at bounding box center [736, 242] width 9 height 9
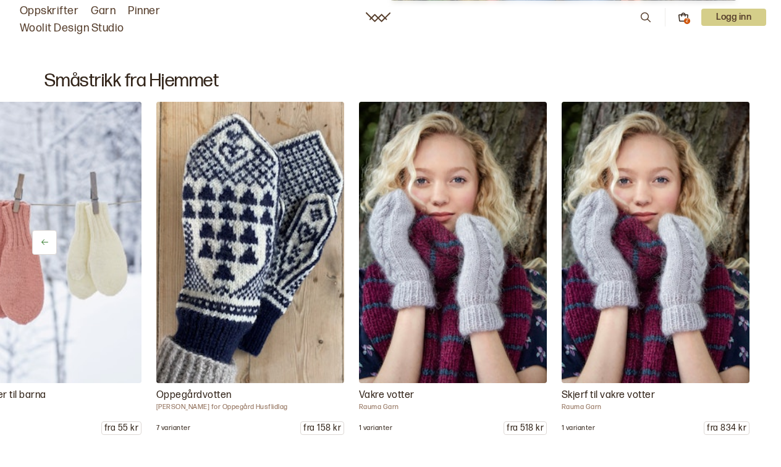
scroll to position [0, 306]
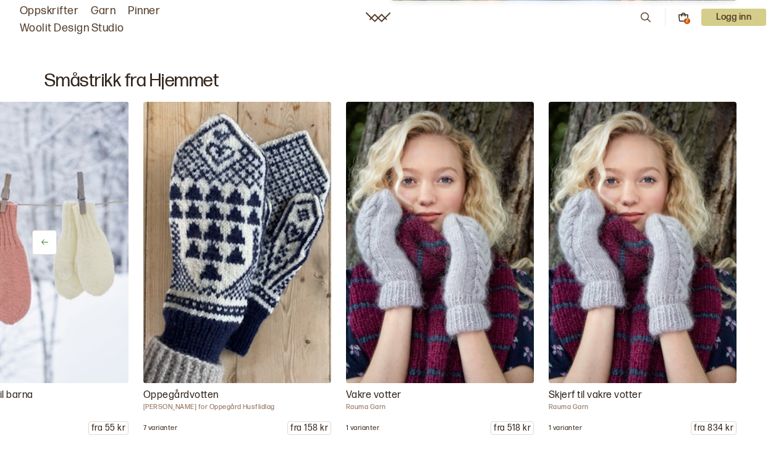
click at [737, 235] on div "Votter med tradisjon Bitten Eriksen 7 varianter fra 158 kr Enkle votter til bar…" at bounding box center [390, 268] width 781 height 333
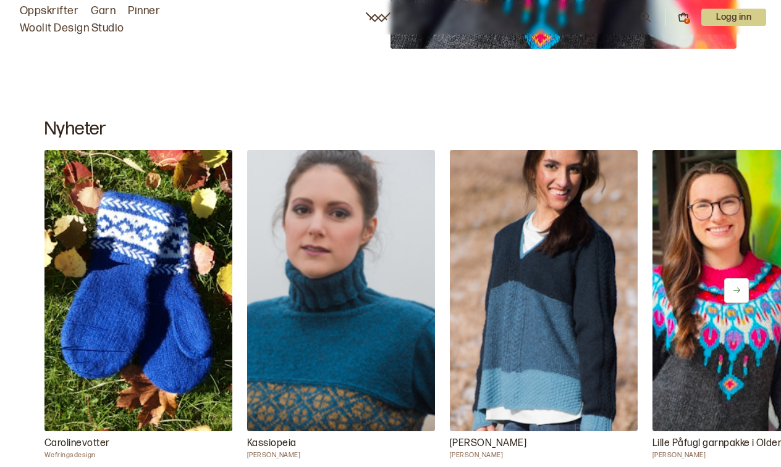
scroll to position [19290, 0]
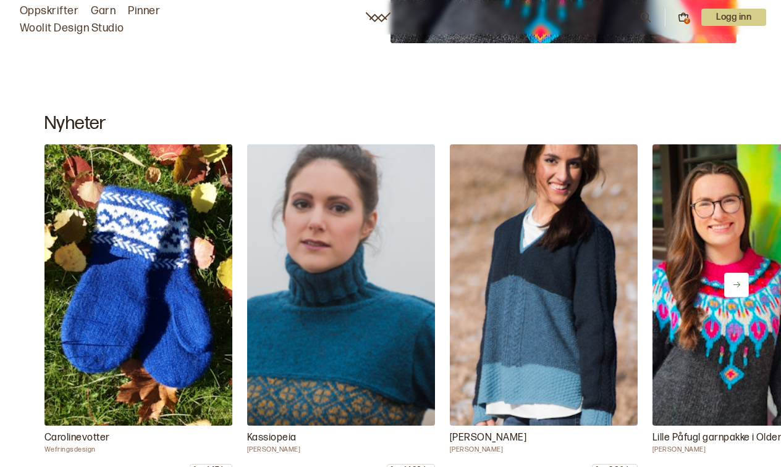
click at [736, 285] on icon at bounding box center [736, 284] width 9 height 9
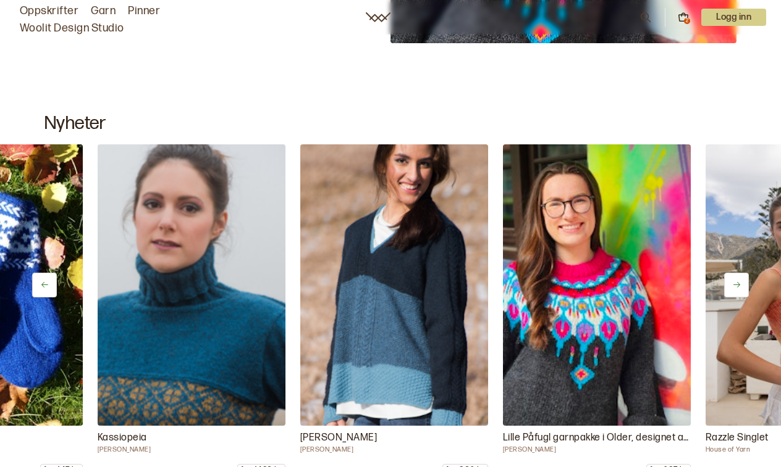
scroll to position [0, 188]
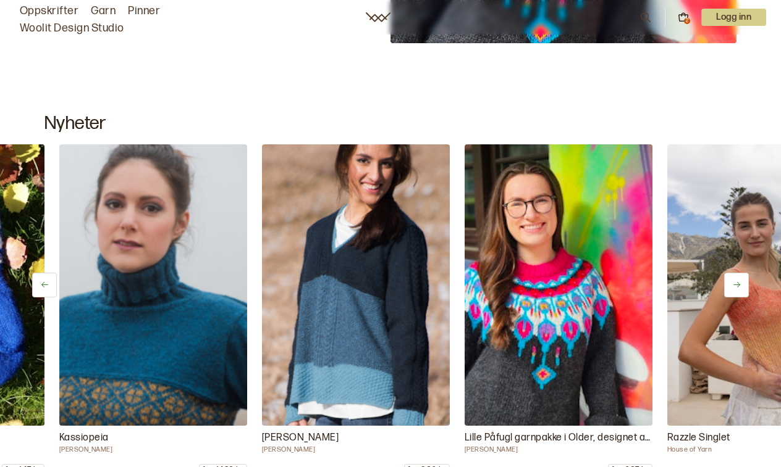
click at [736, 284] on icon at bounding box center [736, 284] width 9 height 9
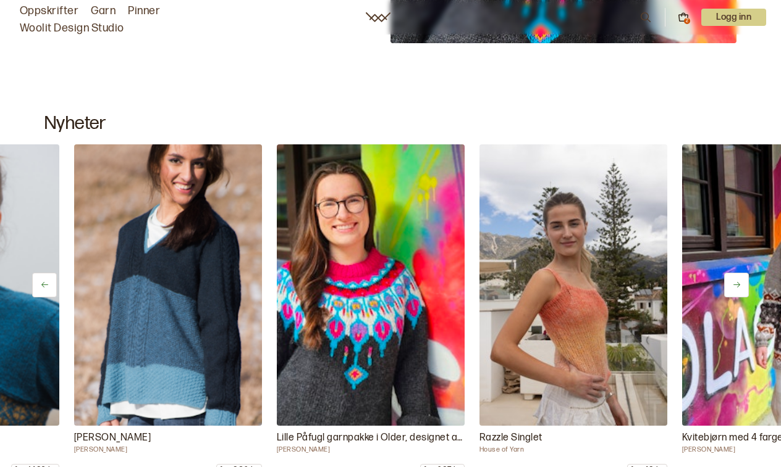
click at [736, 284] on icon at bounding box center [736, 284] width 9 height 9
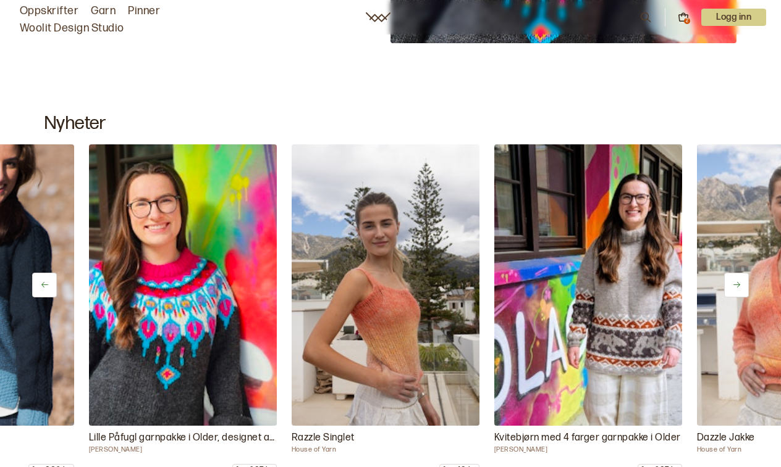
click at [736, 284] on icon at bounding box center [736, 284] width 9 height 9
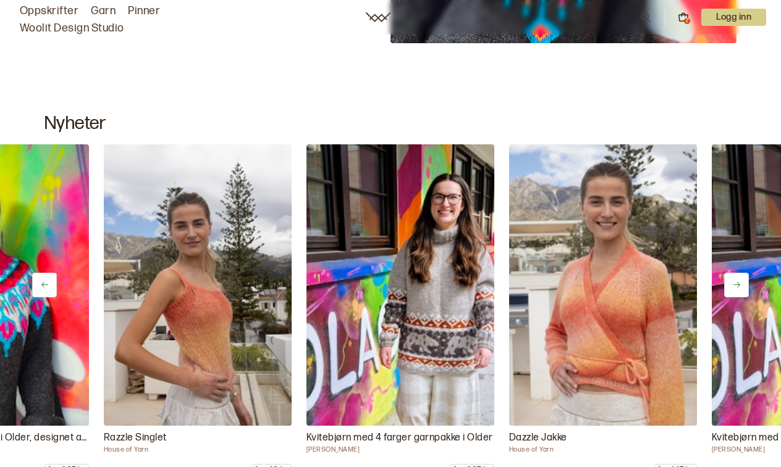
click at [736, 284] on icon at bounding box center [736, 284] width 9 height 9
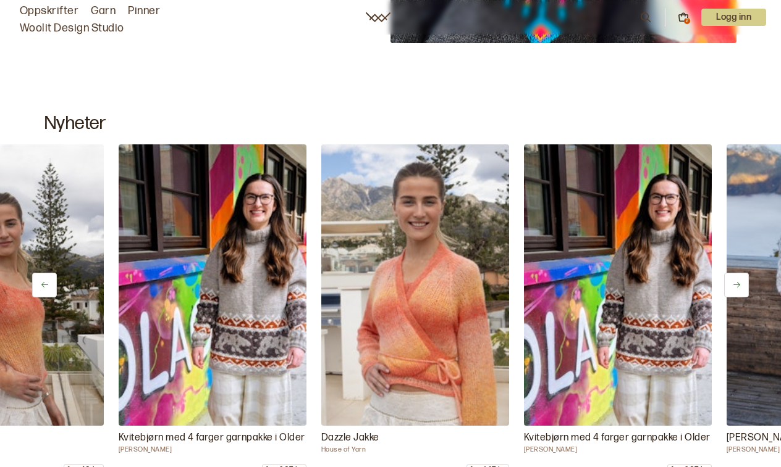
click at [736, 285] on icon at bounding box center [736, 284] width 9 height 9
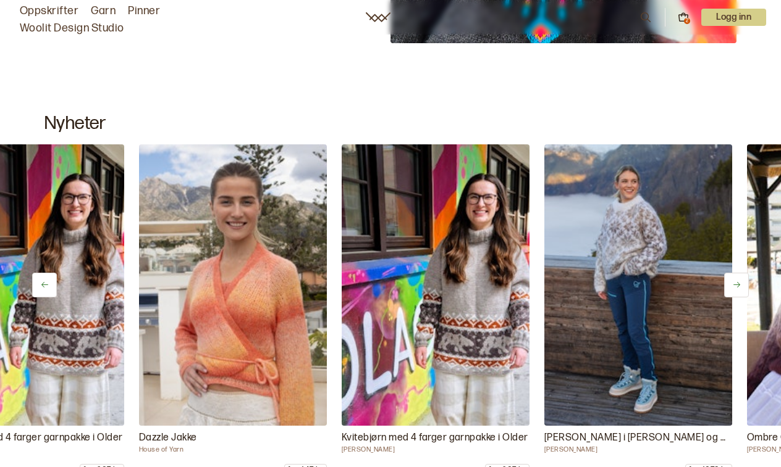
scroll to position [0, 1126]
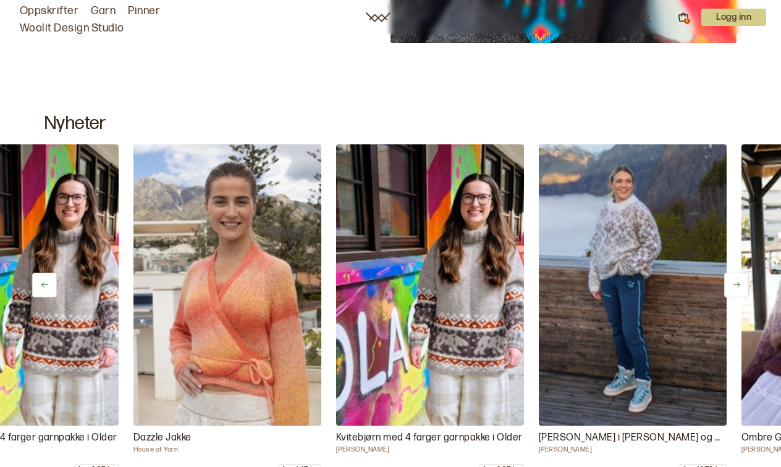
click at [736, 284] on icon at bounding box center [736, 284] width 9 height 9
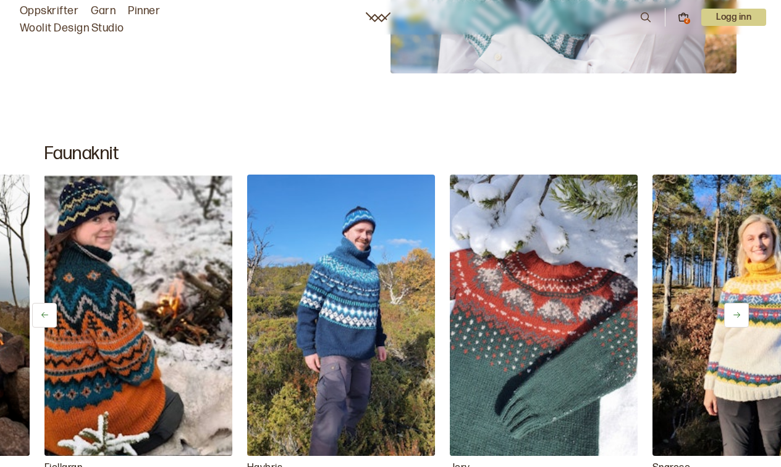
scroll to position [16758, 0]
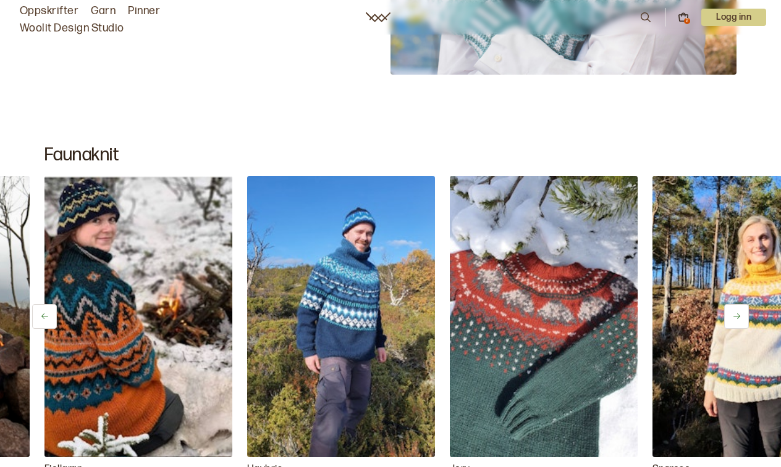
click at [684, 17] on icon at bounding box center [682, 17] width 11 height 11
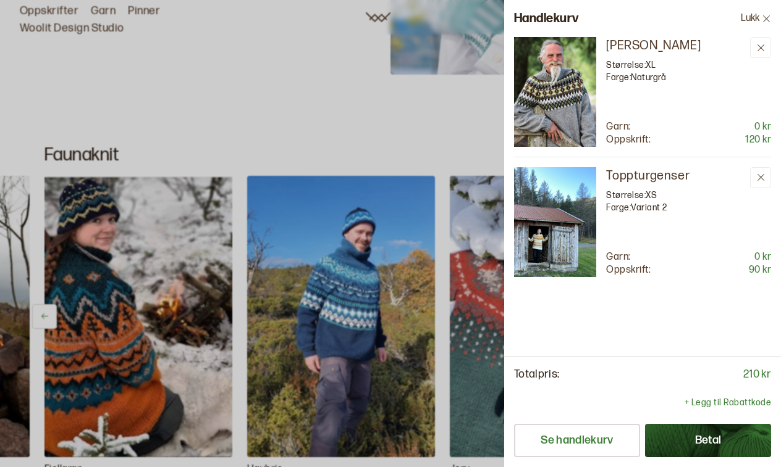
click at [534, 245] on img at bounding box center [555, 222] width 82 height 110
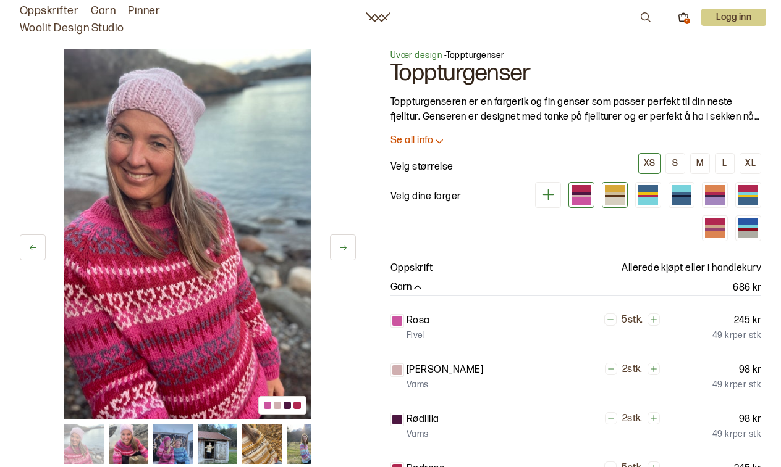
click at [615, 196] on div at bounding box center [615, 196] width 20 height 3
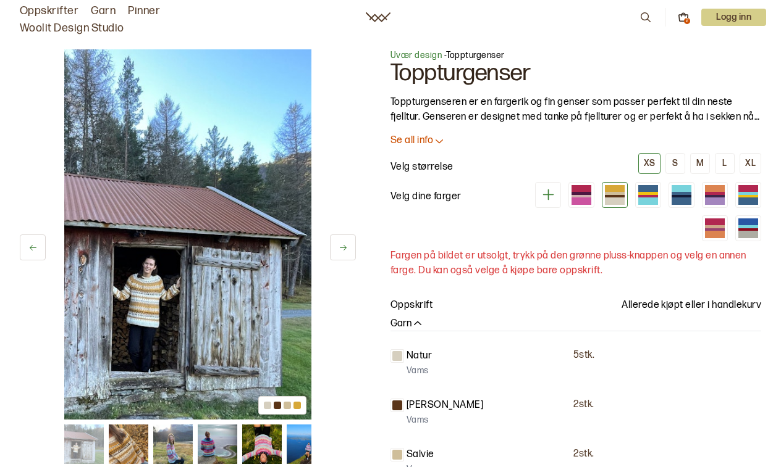
click at [133, 442] on img at bounding box center [129, 445] width 40 height 40
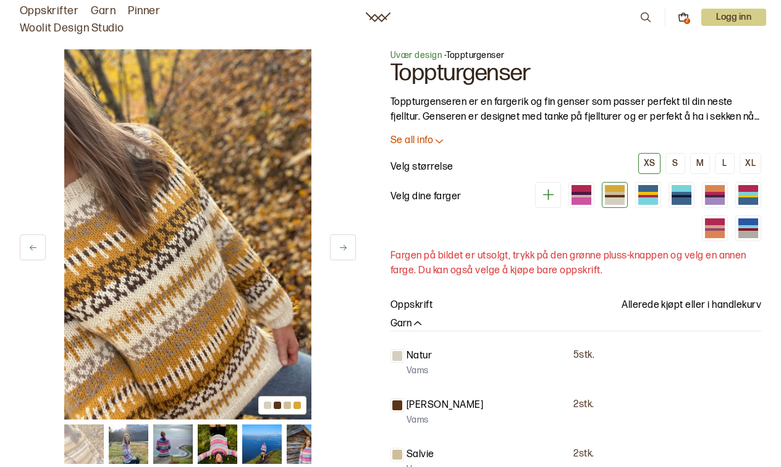
click at [685, 19] on div "2" at bounding box center [687, 21] width 6 height 6
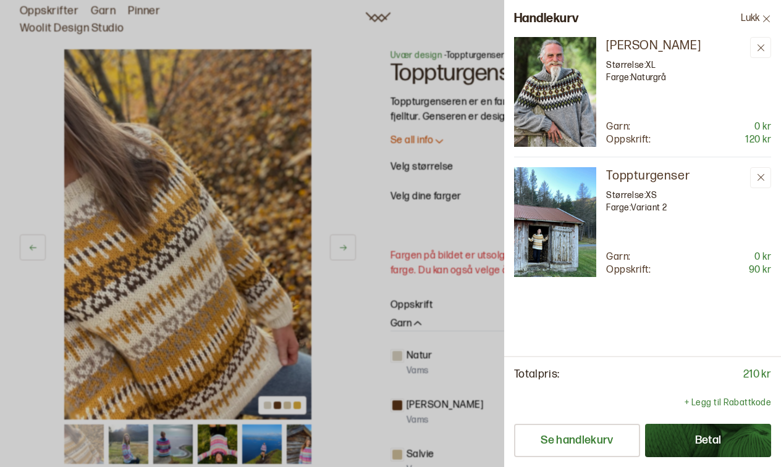
click at [564, 99] on img at bounding box center [555, 92] width 82 height 110
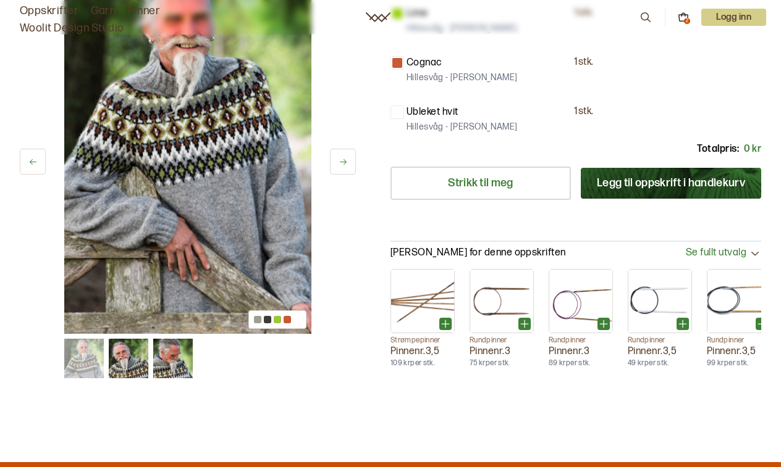
scroll to position [410, 0]
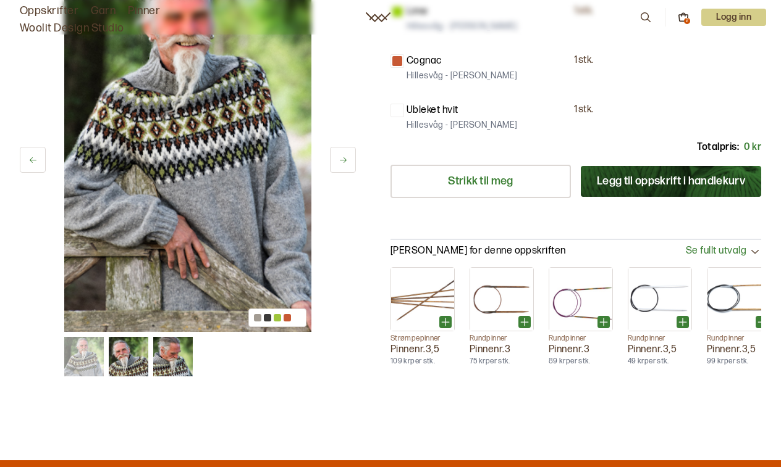
click at [178, 369] on img at bounding box center [173, 357] width 40 height 40
click at [335, 157] on button at bounding box center [343, 160] width 26 height 26
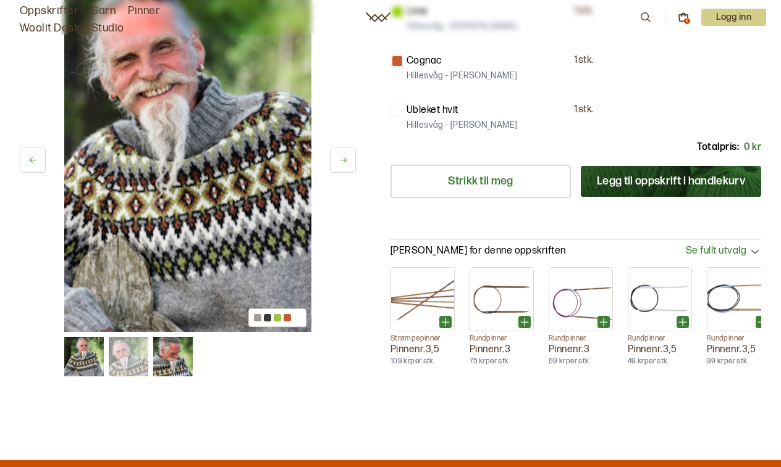
click at [341, 158] on icon at bounding box center [343, 160] width 7 height 6
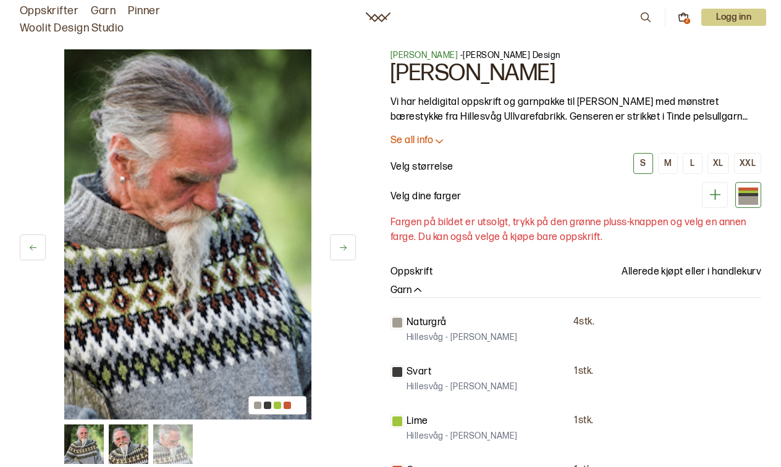
scroll to position [0, 0]
click at [682, 21] on icon at bounding box center [683, 18] width 9 height 6
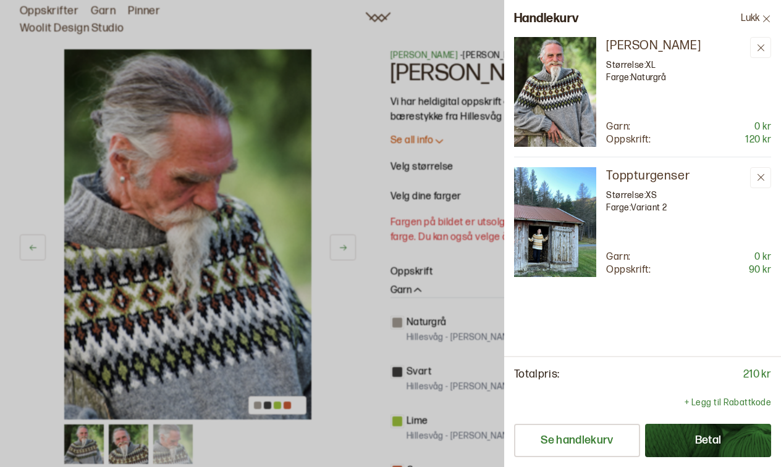
click at [677, 429] on button "Betal" at bounding box center [708, 440] width 126 height 33
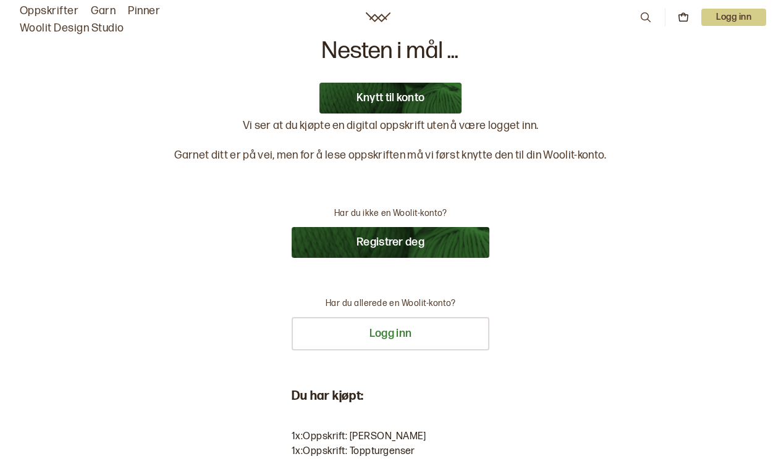
click at [388, 243] on button "Registrer deg" at bounding box center [390, 242] width 198 height 31
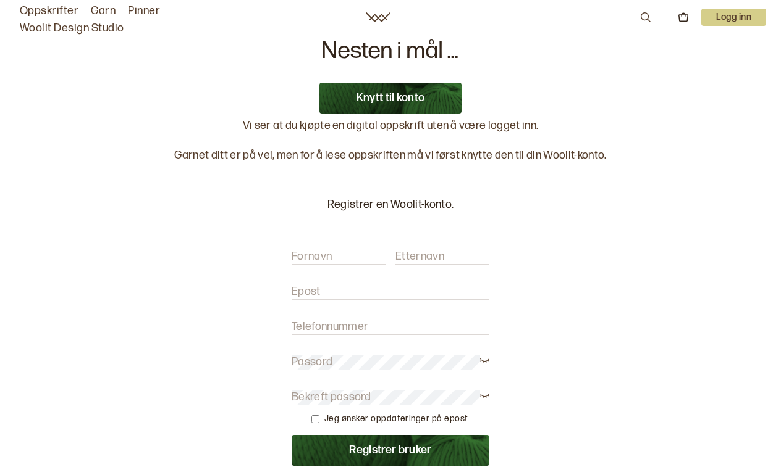
click at [388, 254] on div "Fornavn Etternavn" at bounding box center [390, 251] width 198 height 28
click at [359, 256] on input "Fornavn" at bounding box center [338, 256] width 94 height 15
type input "[PERSON_NAME] [PERSON_NAME]"
click at [432, 255] on label "Etternavn" at bounding box center [419, 256] width 49 height 15
click at [432, 255] on input "Etternavn" at bounding box center [442, 256] width 94 height 15
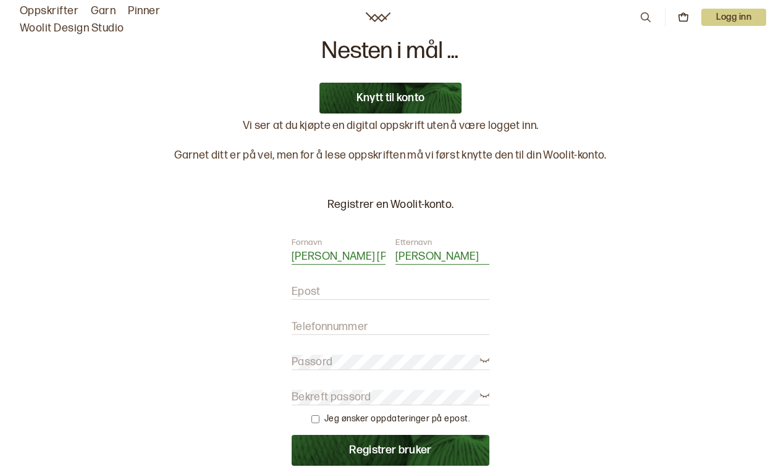
type input "[PERSON_NAME]"
click at [361, 297] on input "Epost" at bounding box center [390, 292] width 198 height 15
type input "[EMAIL_ADDRESS][DOMAIN_NAME]"
click at [349, 324] on label "Telefonnummer" at bounding box center [329, 327] width 77 height 15
click at [349, 324] on input "Telefonnummer" at bounding box center [390, 327] width 198 height 15
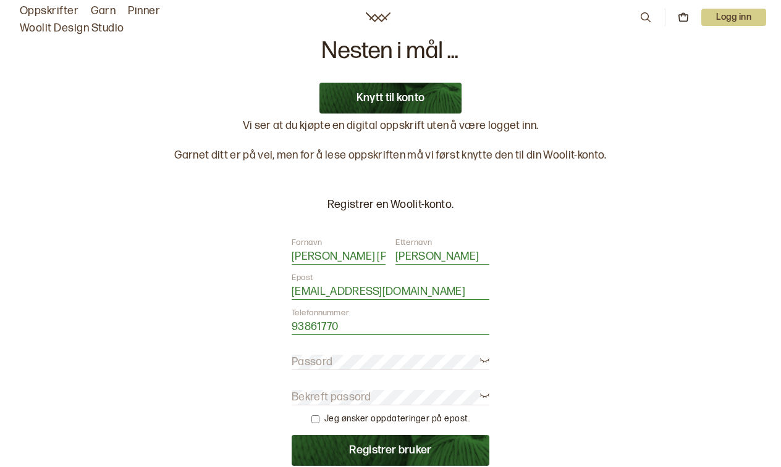
type input "93861770"
click at [317, 392] on label "Bekreft passord" at bounding box center [331, 397] width 80 height 15
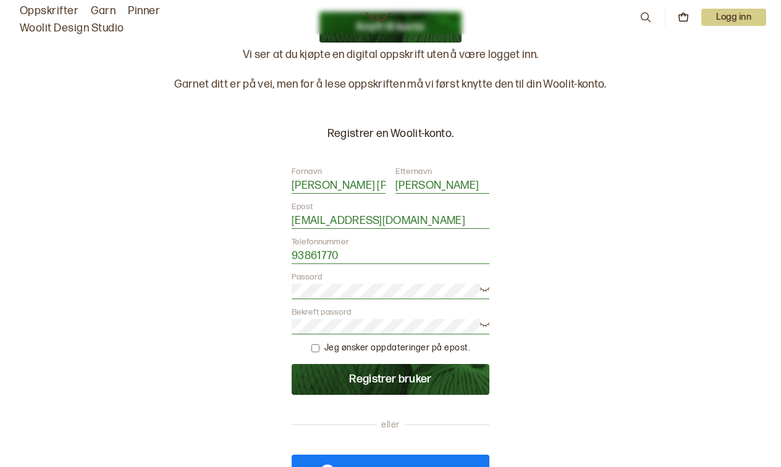
scroll to position [74, 0]
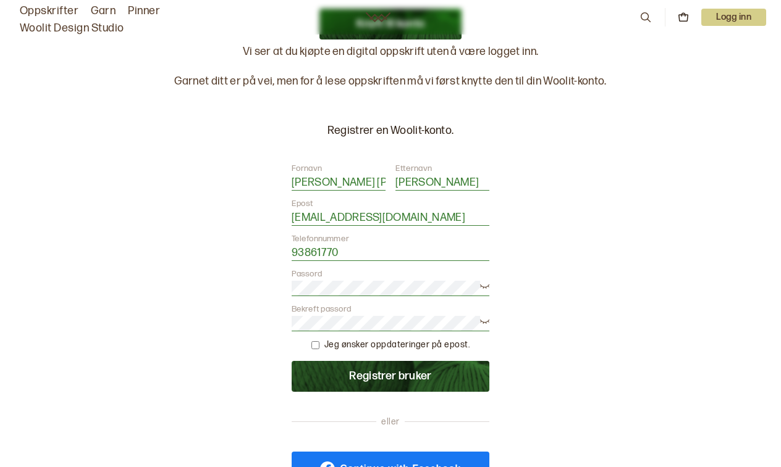
click at [405, 378] on button "Registrer bruker" at bounding box center [390, 376] width 198 height 31
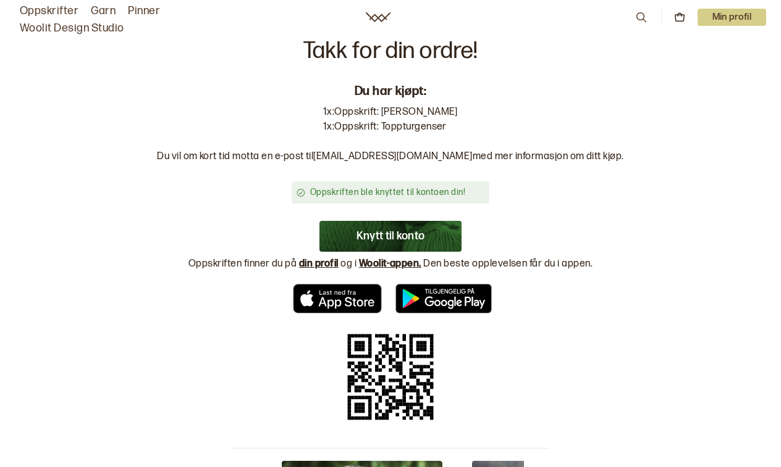
scroll to position [0, 0]
click at [325, 264] on link "din profil" at bounding box center [319, 264] width 40 height 12
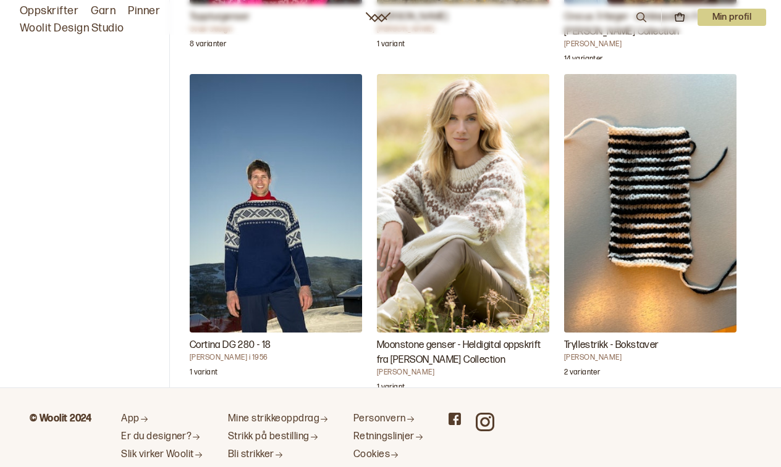
scroll to position [330, 0]
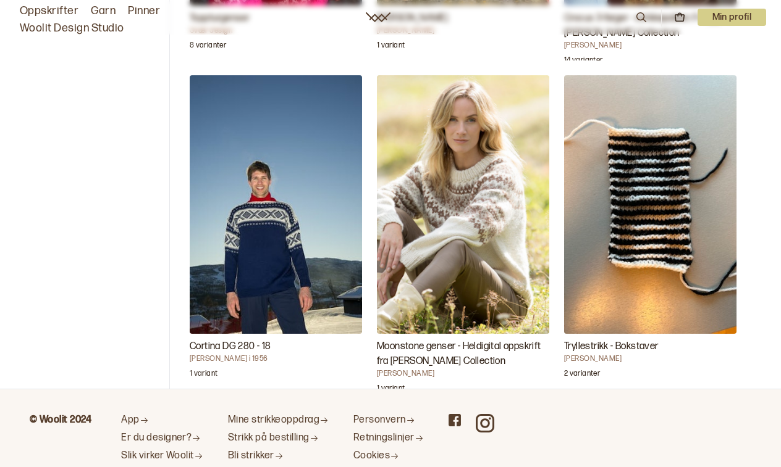
click at [508, 214] on img "Moonstone genser - Heldigital oppskrift fra Camilla Pihl Collection" at bounding box center [463, 204] width 172 height 259
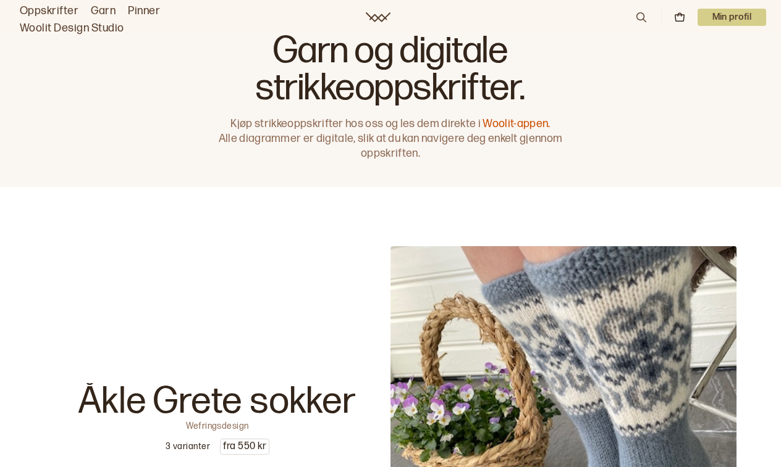
click at [727, 16] on p "Min profil" at bounding box center [731, 17] width 69 height 17
click at [699, 48] on span "Profil" at bounding box center [688, 50] width 23 height 12
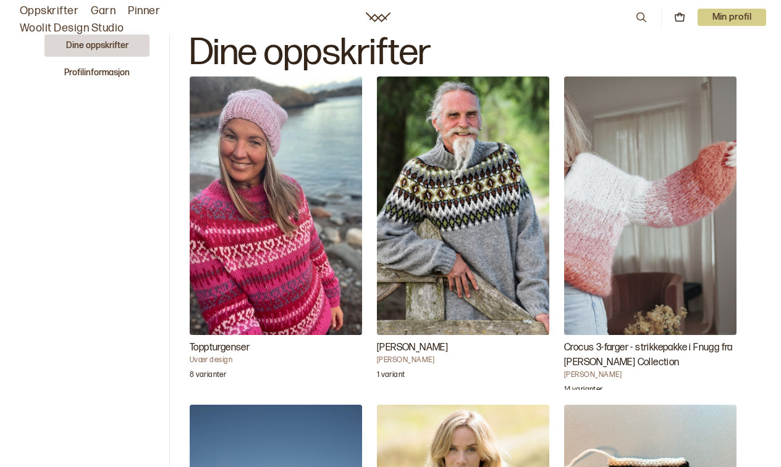
click at [281, 238] on img "Toppturgenser" at bounding box center [276, 206] width 172 height 259
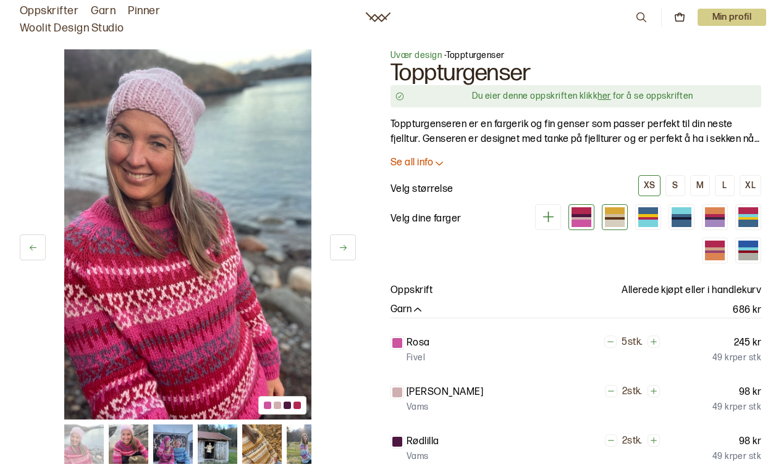
click at [609, 211] on div at bounding box center [615, 211] width 20 height 7
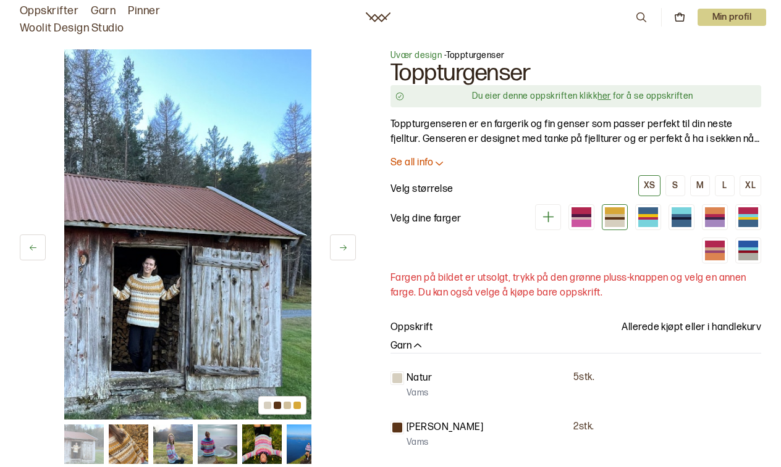
click at [606, 94] on link "her" at bounding box center [603, 96] width 13 height 10
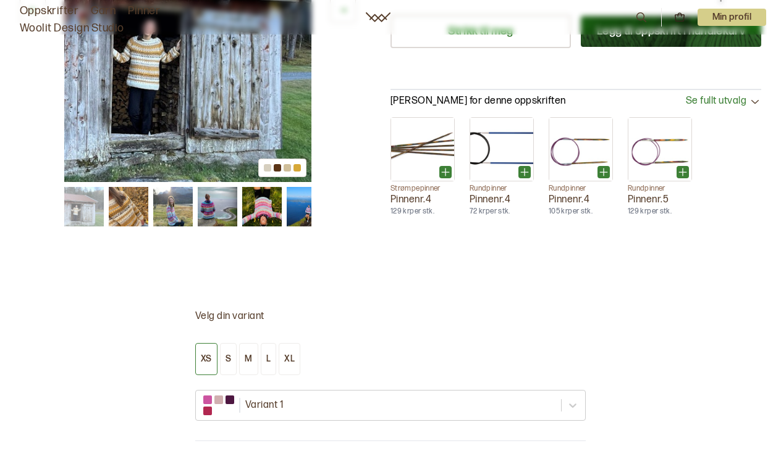
scroll to position [553, 0]
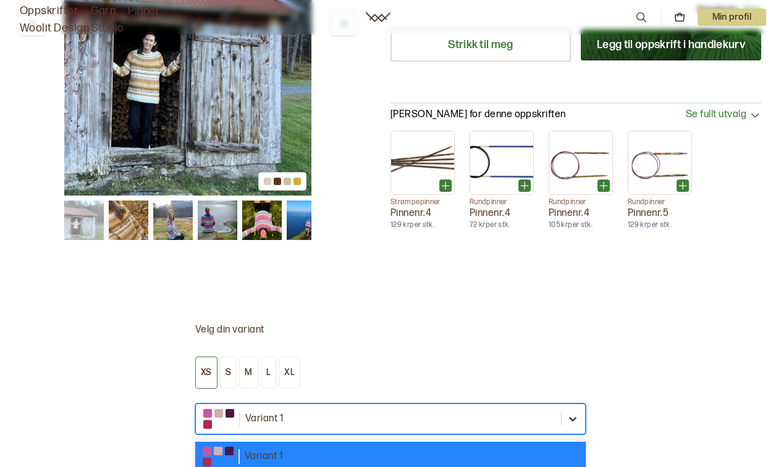
click at [576, 416] on div "option [object Object] focused, 1 of 8. 8 results available. Use Up and Down to…" at bounding box center [390, 419] width 390 height 31
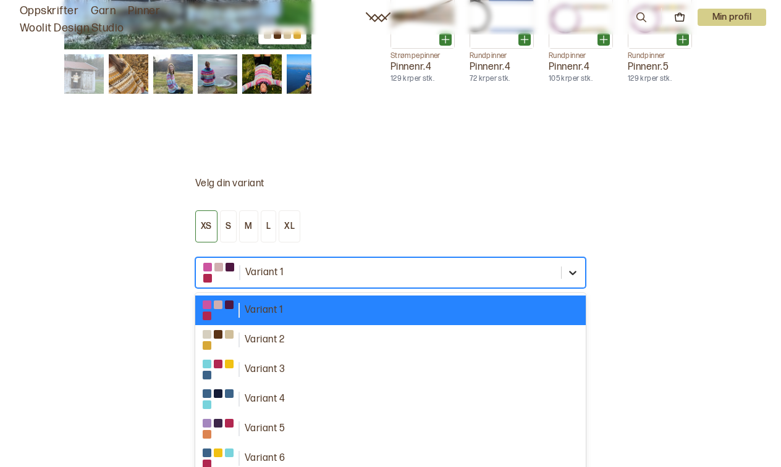
scroll to position [713, 0]
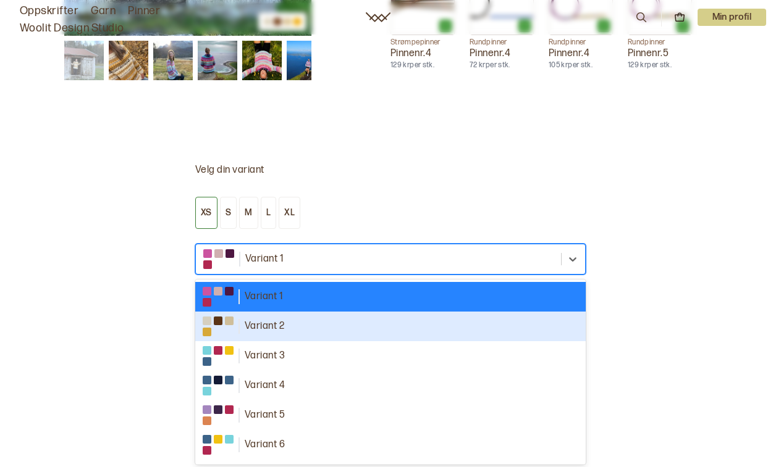
click at [328, 323] on div "Variant 2" at bounding box center [390, 327] width 375 height 20
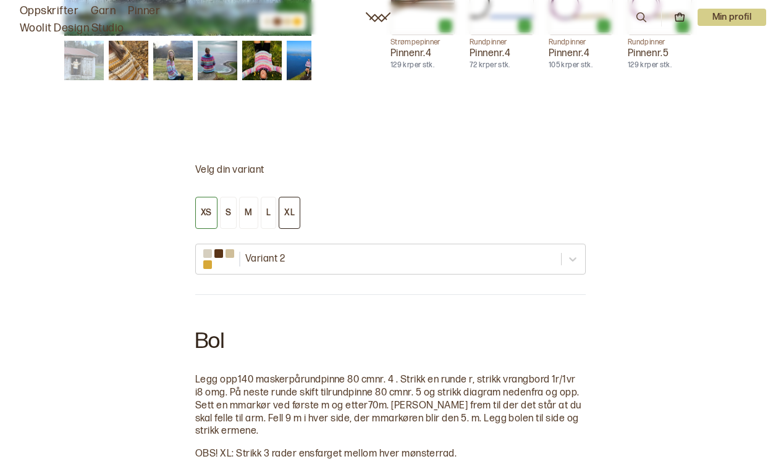
click at [288, 212] on div "XL" at bounding box center [289, 213] width 10 height 11
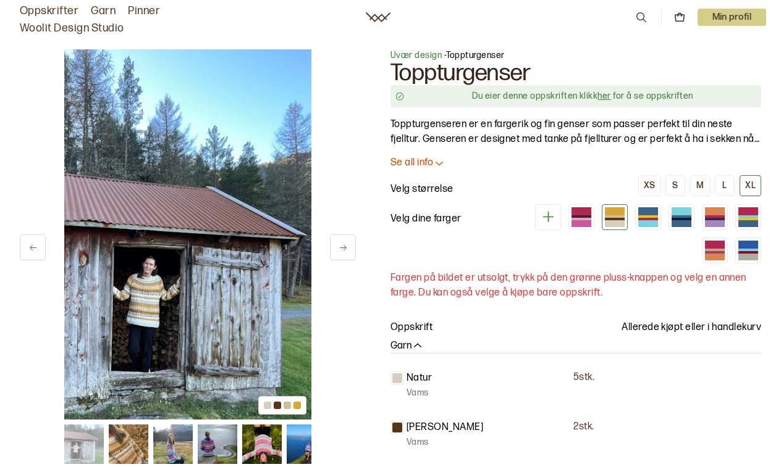
click at [603, 95] on link "her" at bounding box center [603, 96] width 13 height 10
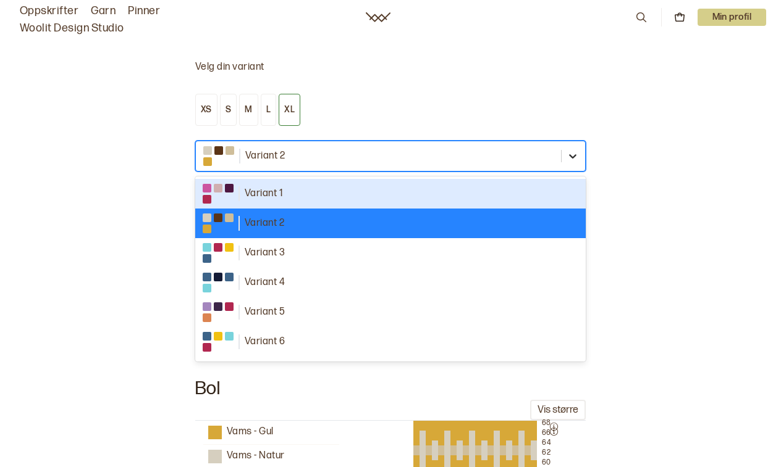
click at [574, 154] on icon at bounding box center [572, 156] width 7 height 4
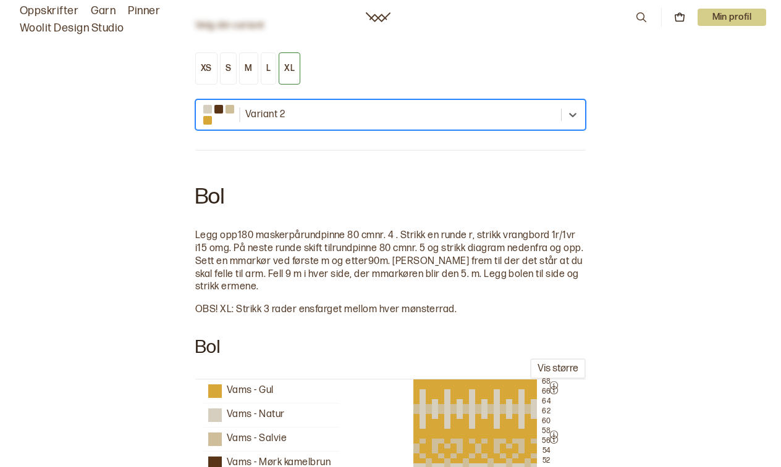
scroll to position [861, 0]
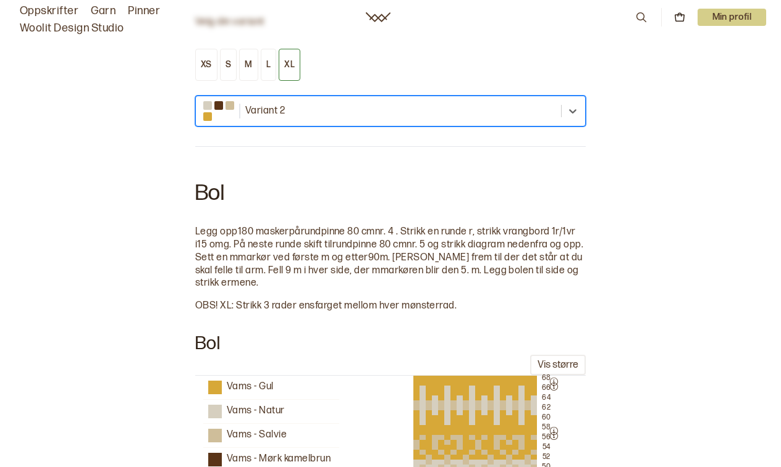
click at [712, 19] on p "Min profil" at bounding box center [731, 17] width 69 height 17
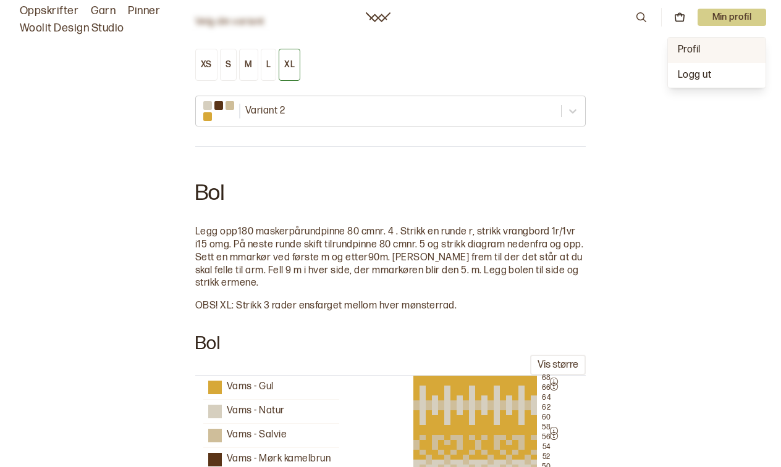
click at [698, 47] on span "Profil" at bounding box center [688, 50] width 23 height 12
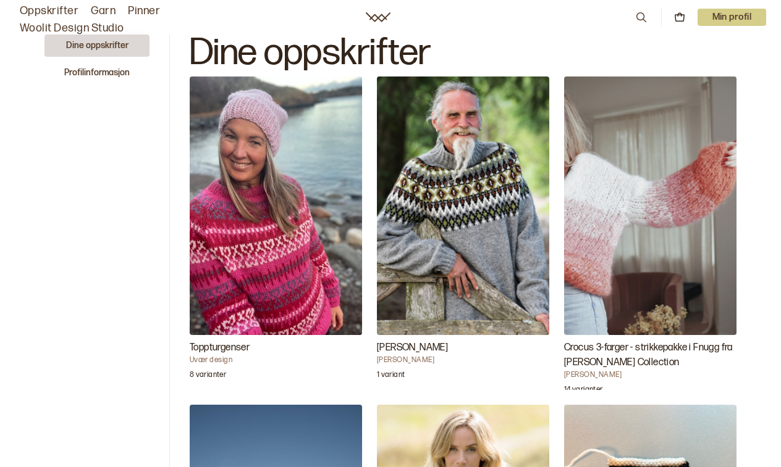
click at [511, 206] on img "Oscar Genser" at bounding box center [463, 206] width 172 height 259
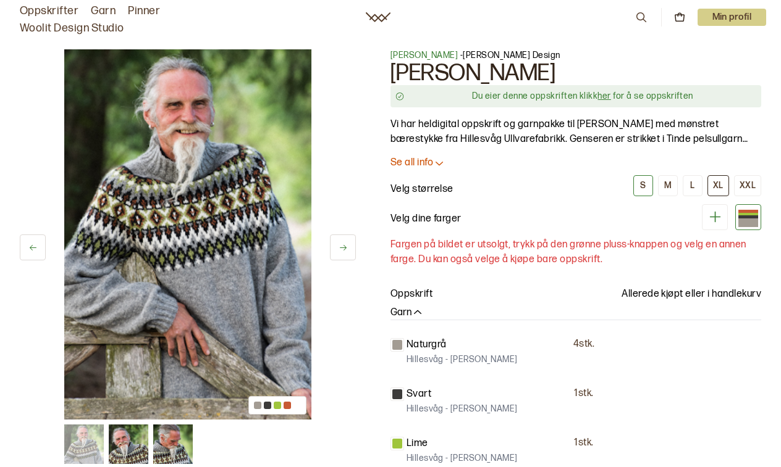
click at [715, 188] on div "XL" at bounding box center [718, 185] width 10 height 11
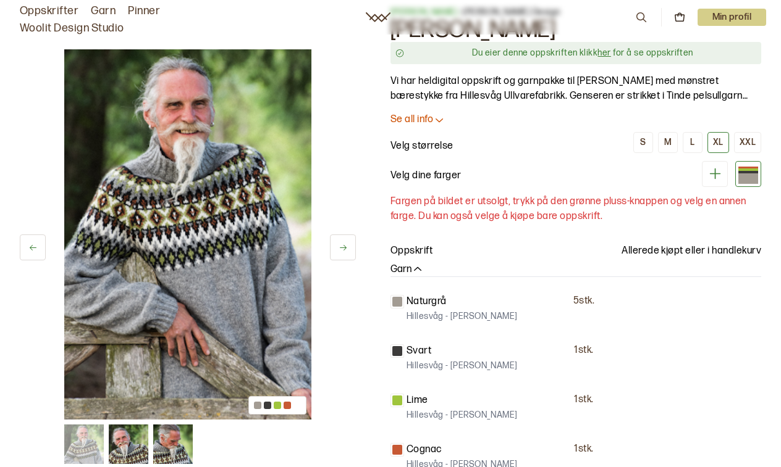
scroll to position [40, 0]
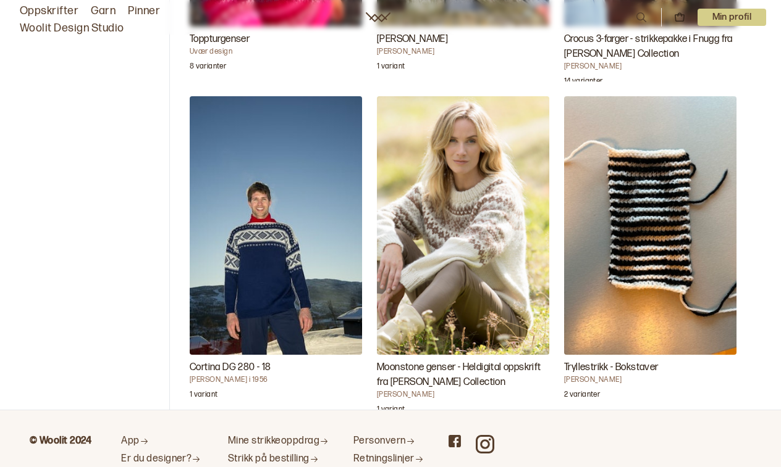
scroll to position [315, 0]
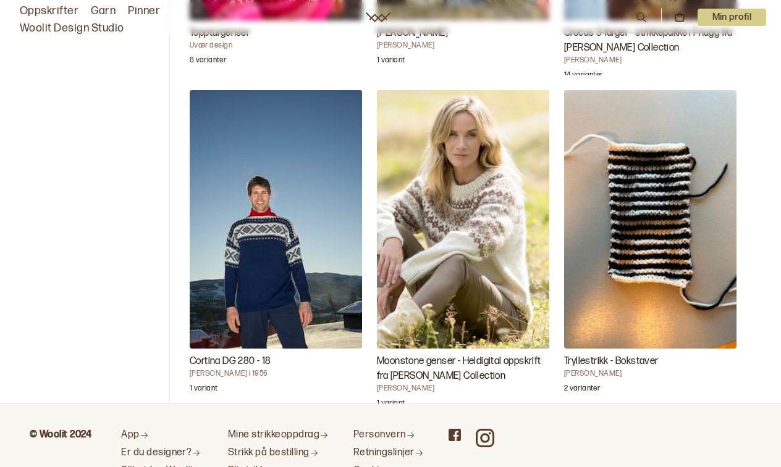
click at [444, 216] on img "Moonstone genser - Heldigital oppskrift fra Camilla Pihl Collection" at bounding box center [463, 219] width 172 height 259
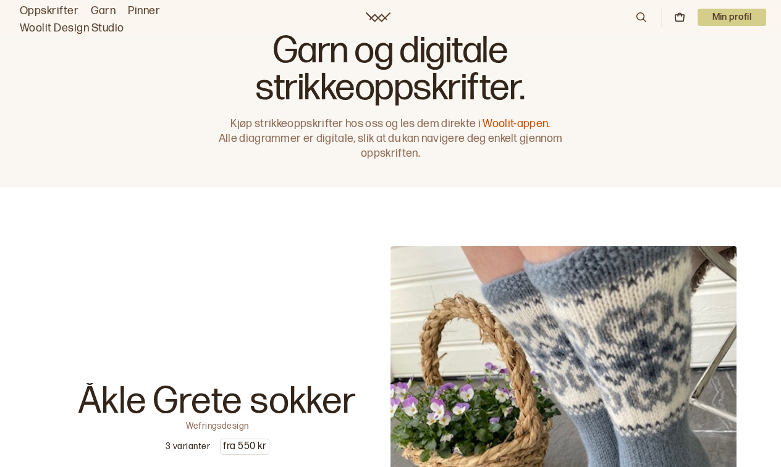
click at [717, 22] on p "Min profil" at bounding box center [731, 17] width 69 height 17
click at [709, 49] on div "Profil" at bounding box center [717, 50] width 98 height 25
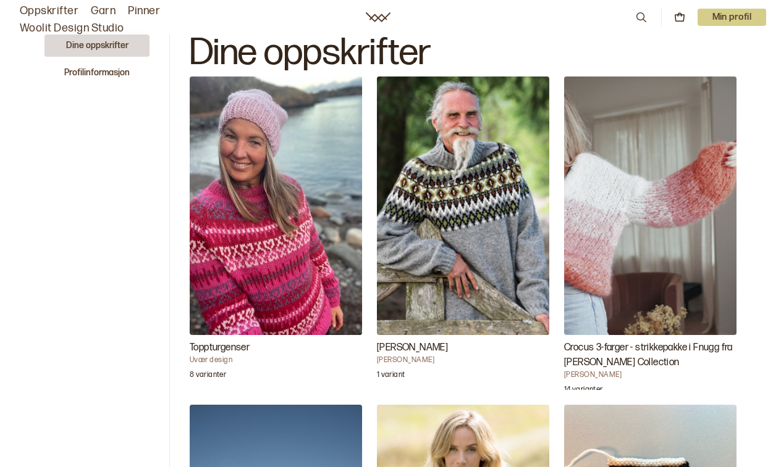
click at [739, 22] on p "Min profil" at bounding box center [731, 17] width 69 height 17
click at [707, 72] on p "Logg ut" at bounding box center [716, 75] width 78 height 15
